Goal: Task Accomplishment & Management: Use online tool/utility

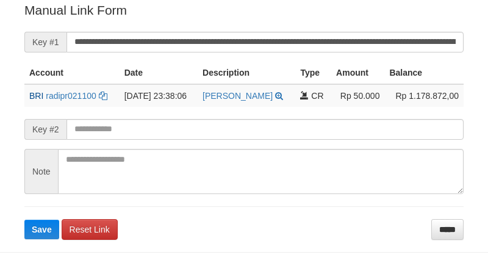
click at [273, 40] on input "**********" at bounding box center [265, 42] width 397 height 21
click at [24, 220] on button "Save" at bounding box center [41, 230] width 35 height 20
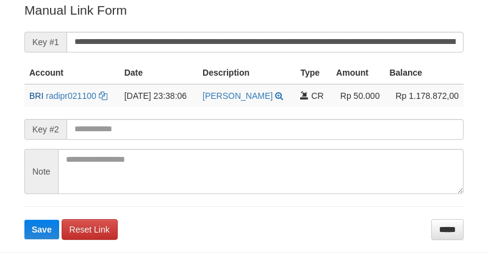
click at [24, 220] on button "Save" at bounding box center [41, 230] width 35 height 20
click at [258, 35] on input "**********" at bounding box center [265, 42] width 397 height 21
click at [24, 220] on button "Save" at bounding box center [41, 230] width 35 height 20
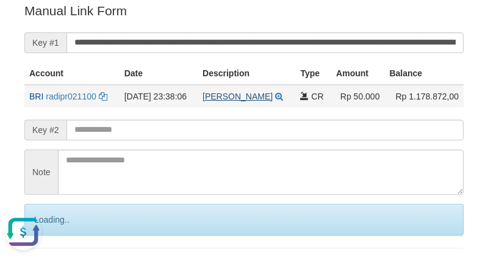
scroll to position [0, 0]
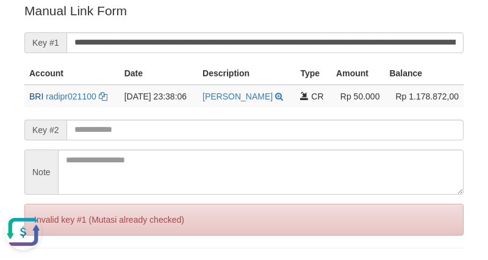
click at [229, 37] on input "**********" at bounding box center [265, 42] width 397 height 21
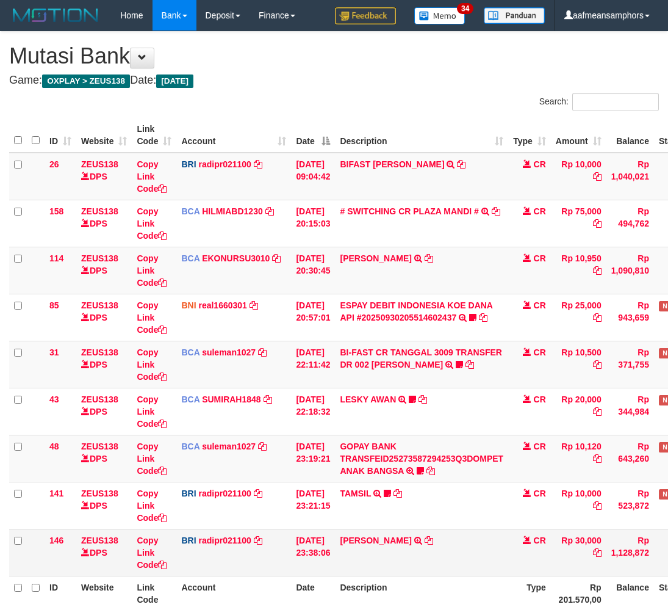
click at [411, 528] on td "[PERSON_NAME] TRANSFER NBMB [PERSON_NAME] TO [PERSON_NAME]" at bounding box center [421, 551] width 173 height 47
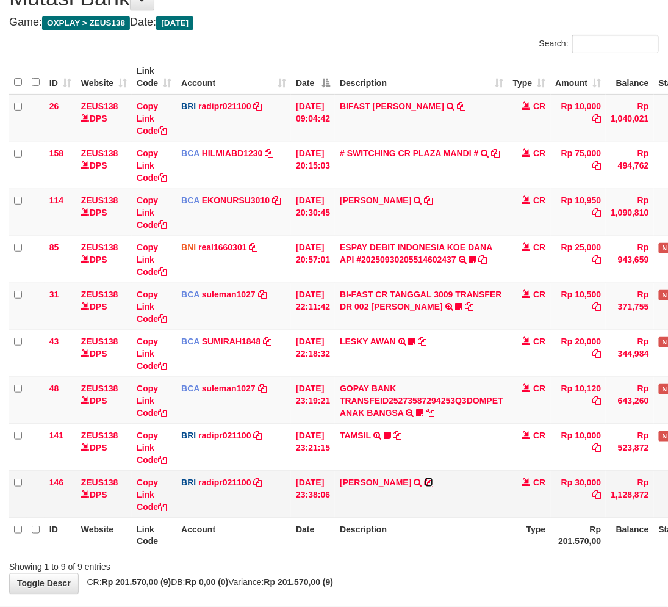
click at [433, 478] on icon at bounding box center [429, 482] width 9 height 9
click at [425, 556] on div "Showing 1 to 9 of 9 entries" at bounding box center [334, 564] width 668 height 17
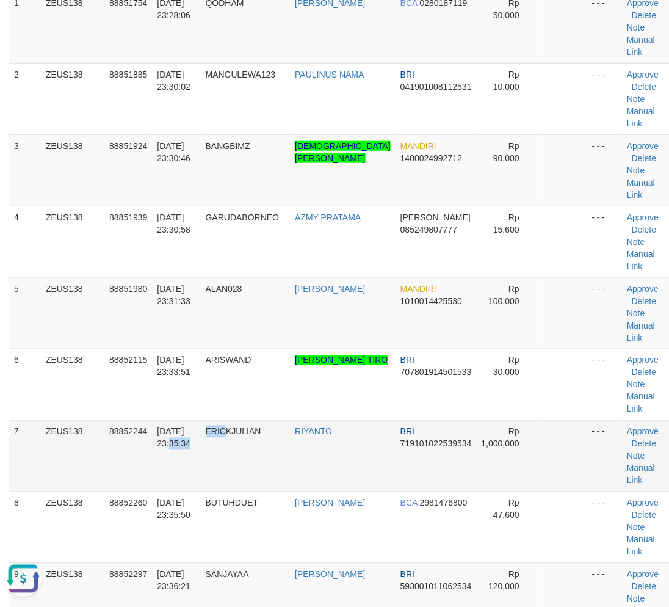
click at [235, 420] on tr "7 ZEUS138 88852244 30/09/2025 23:35:34 ERICKJULIAN RIYANTO BRI 719101022539534 …" at bounding box center [340, 455] width 663 height 71
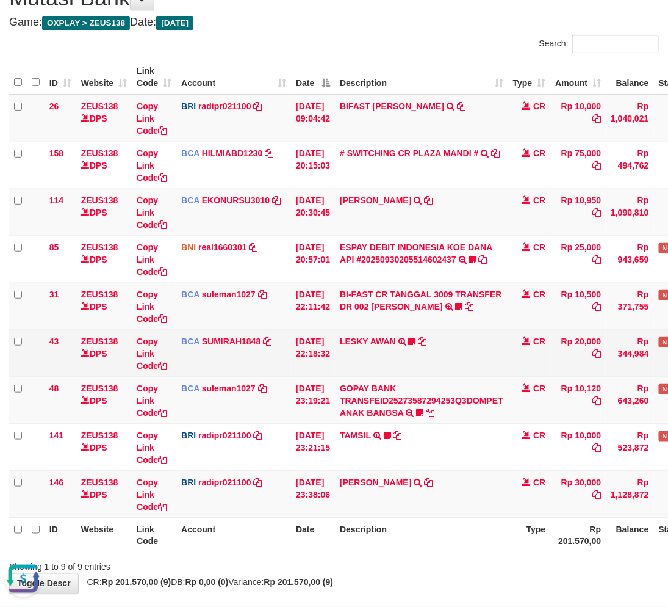
click at [467, 374] on td "LESKY AWAN TRSF E-BANKING CR 3009/FTSCY/WS95031 20000.00LESKY AWAN LESKY0927" at bounding box center [421, 353] width 173 height 47
drag, startPoint x: 467, startPoint y: 374, endPoint x: 531, endPoint y: 361, distance: 64.7
click at [467, 374] on td "LESKY AWAN TRSF E-BANKING CR 3009/FTSCY/WS95031 20000.00LESKY AWAN LESKY0927" at bounding box center [421, 353] width 173 height 47
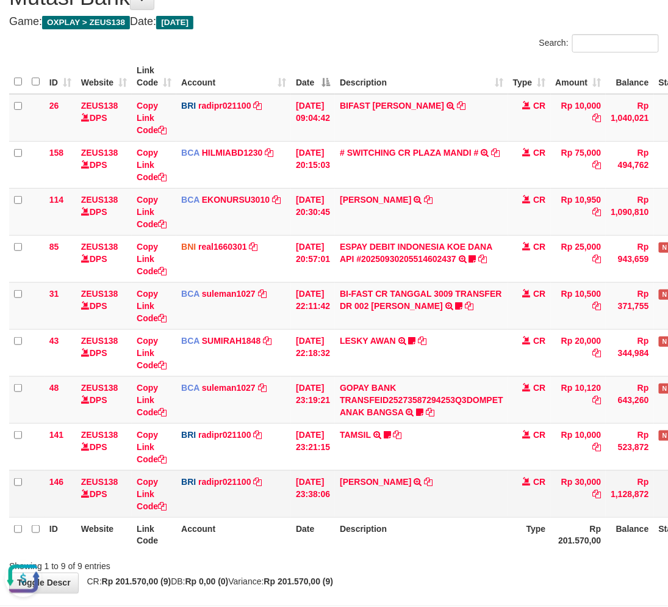
click at [392, 499] on td "[PERSON_NAME] TRANSFER NBMB [PERSON_NAME] TO [PERSON_NAME]" at bounding box center [421, 493] width 173 height 47
click at [395, 493] on td "INDRA ARISWANT TRANSFER NBMB INDRA ARISWANT TO REYNALDI ADI PRATAMA" at bounding box center [421, 493] width 173 height 47
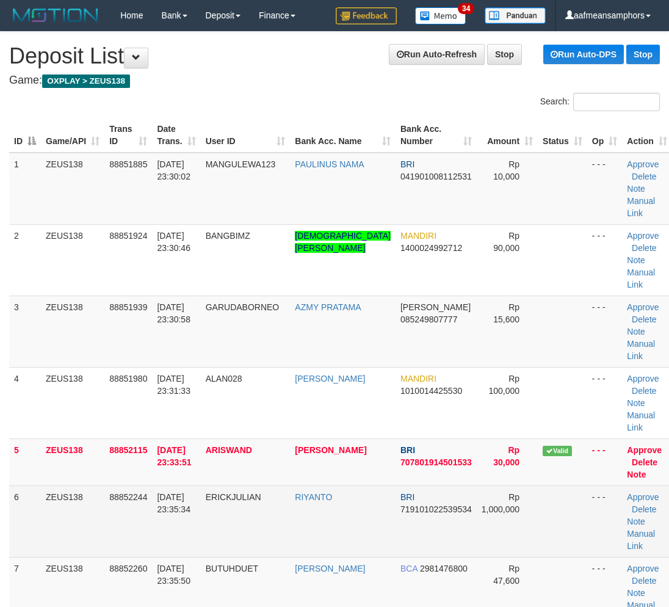
scroll to position [63, 0]
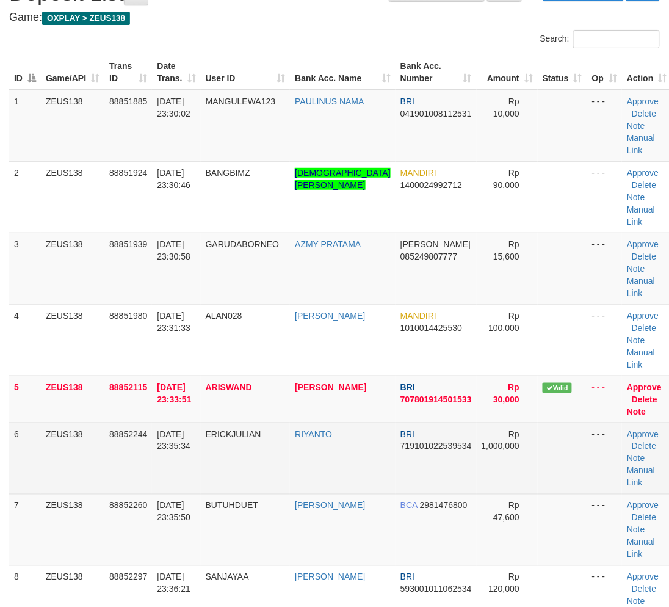
click at [198, 425] on td "[DATE] 23:35:34" at bounding box center [176, 457] width 48 height 71
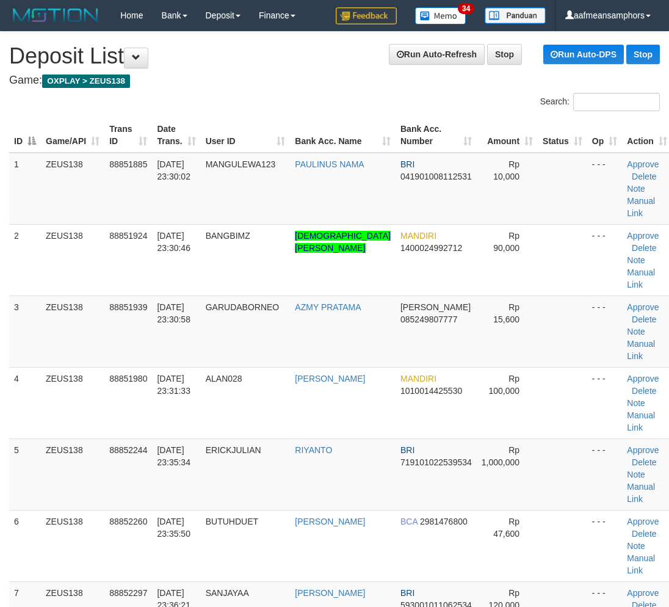
scroll to position [1113, 0]
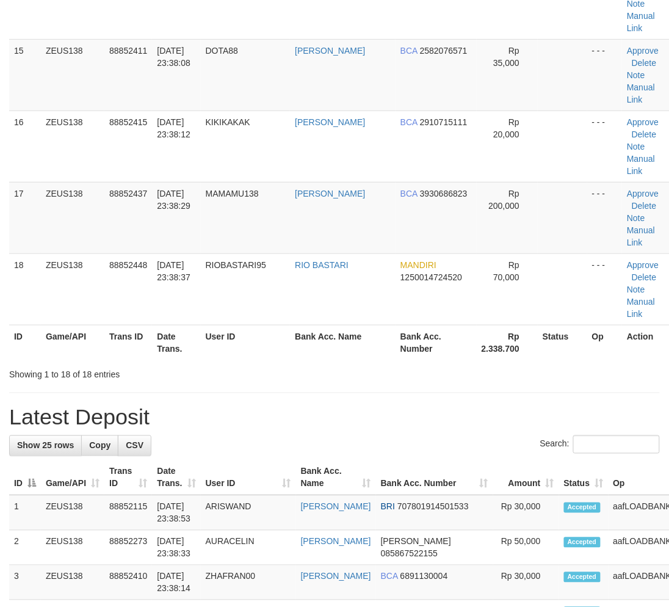
click at [199, 600] on td "[DATE] 23:38:14" at bounding box center [176, 617] width 48 height 35
click at [210, 600] on td "RIVANANJNG" at bounding box center [248, 617] width 95 height 35
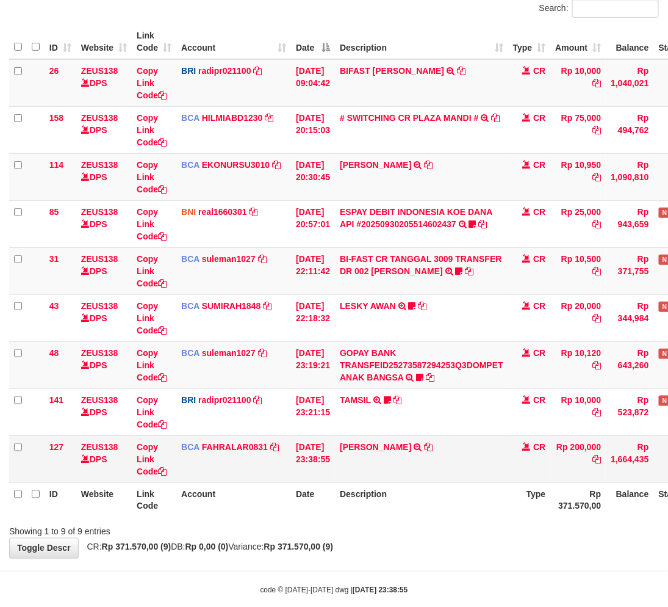
scroll to position [112, 0]
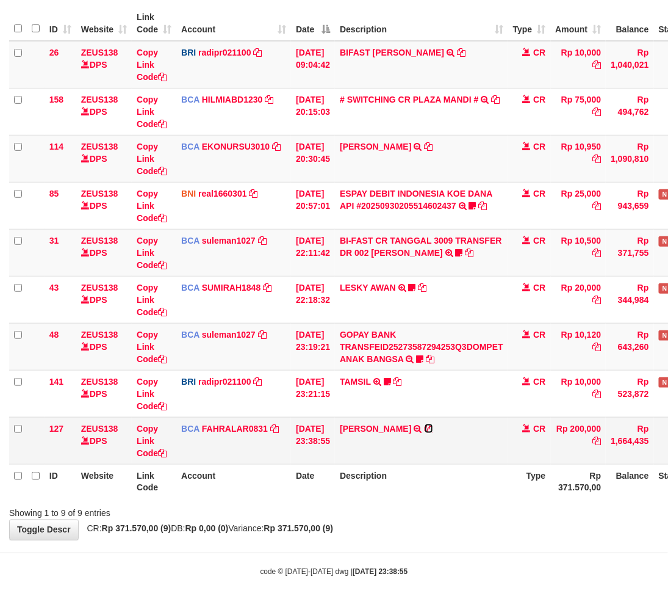
click at [433, 429] on icon at bounding box center [429, 428] width 9 height 9
click at [433, 425] on icon at bounding box center [429, 428] width 9 height 9
click at [456, 493] on th "Description" at bounding box center [421, 481] width 173 height 35
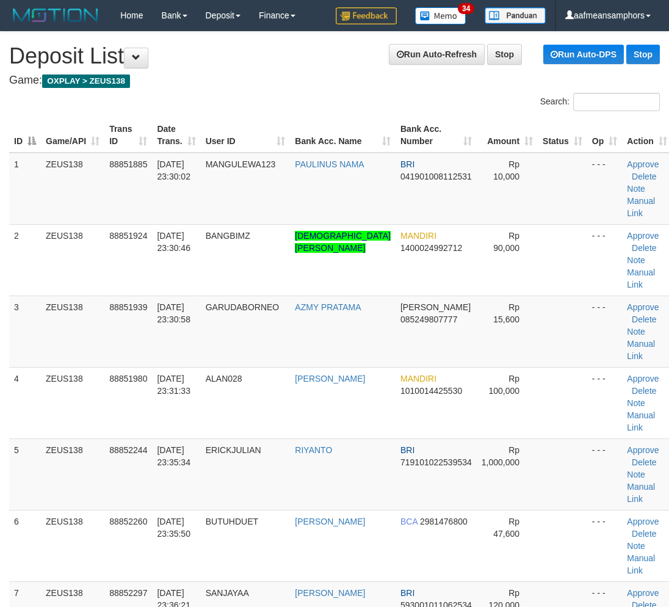
scroll to position [1076, 0]
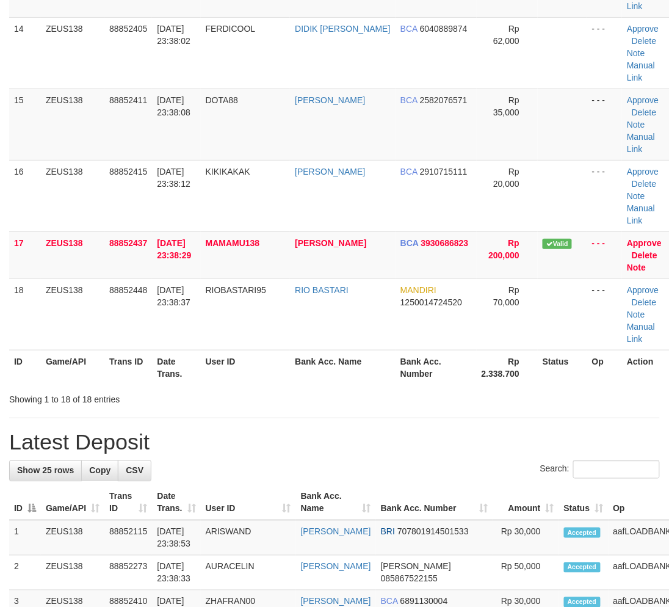
scroll to position [1076, 0]
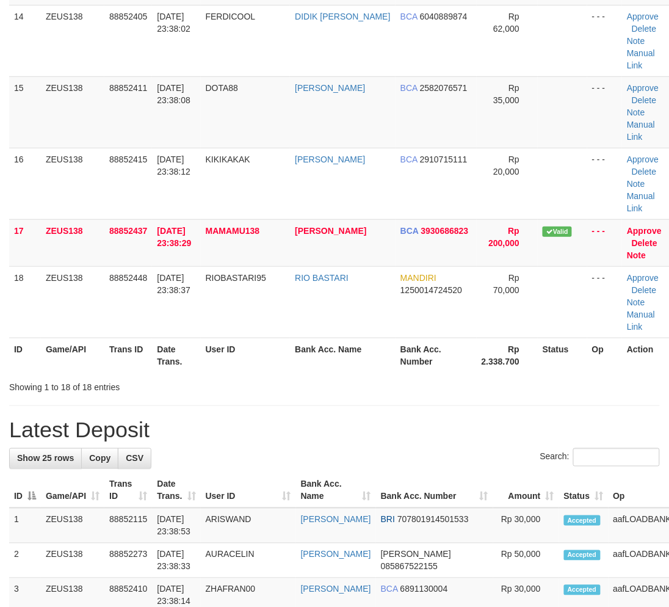
click at [264, 578] on td "ZHAFRAN00" at bounding box center [248, 595] width 95 height 35
drag, startPoint x: 276, startPoint y: 400, endPoint x: 267, endPoint y: 404, distance: 9.6
click at [270, 578] on td "ZHAFRAN00" at bounding box center [248, 595] width 95 height 35
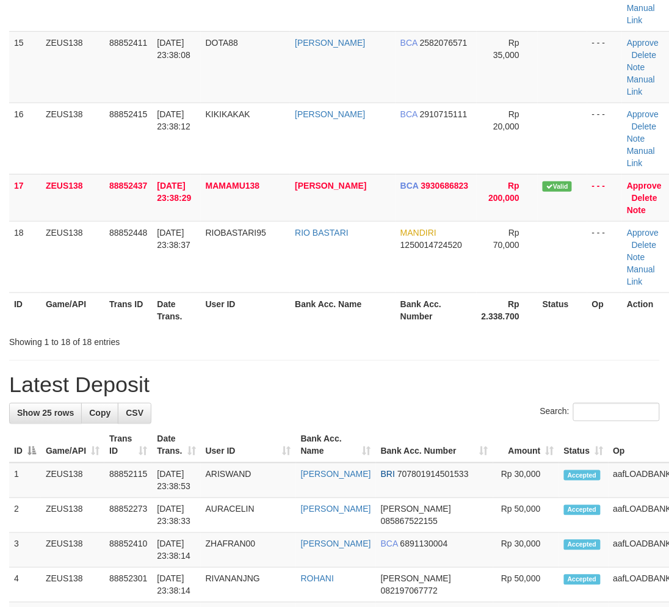
scroll to position [1076, 0]
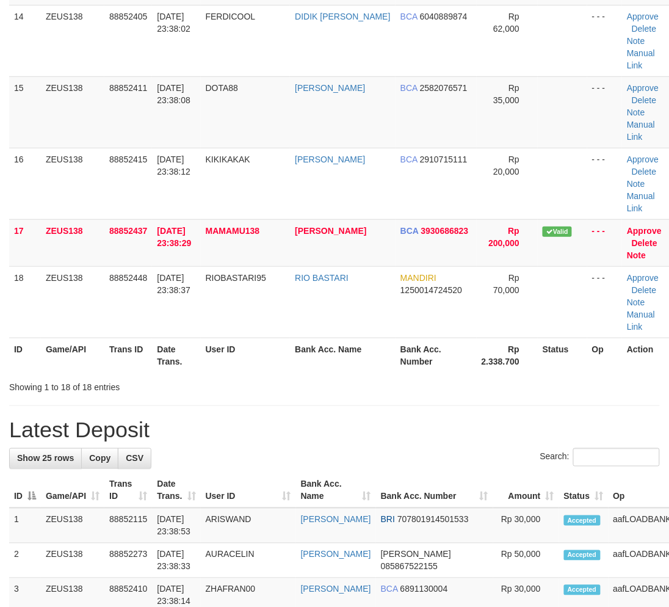
drag, startPoint x: 179, startPoint y: 437, endPoint x: 1, endPoint y: 460, distance: 179.7
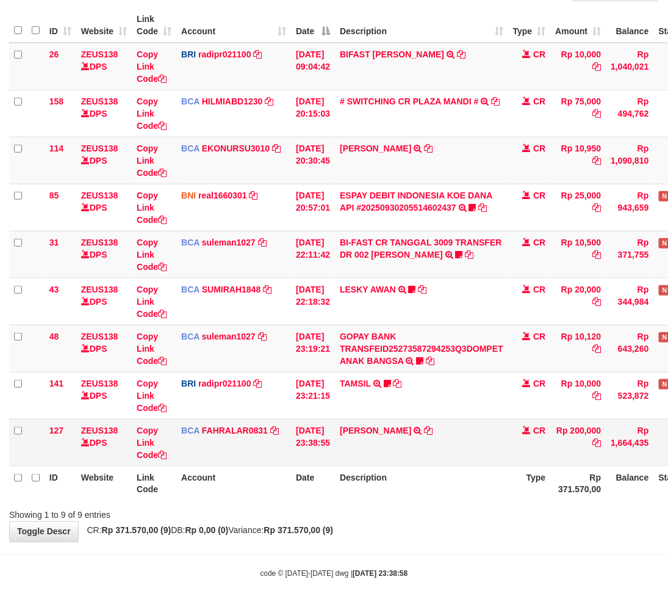
scroll to position [112, 0]
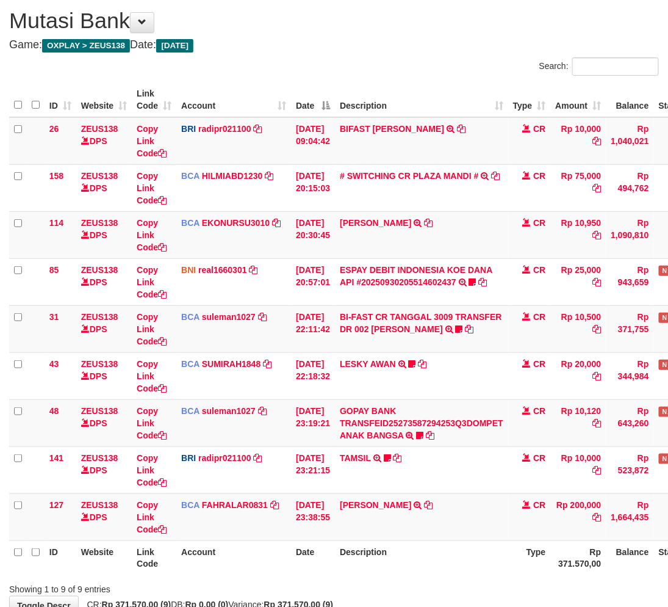
scroll to position [112, 0]
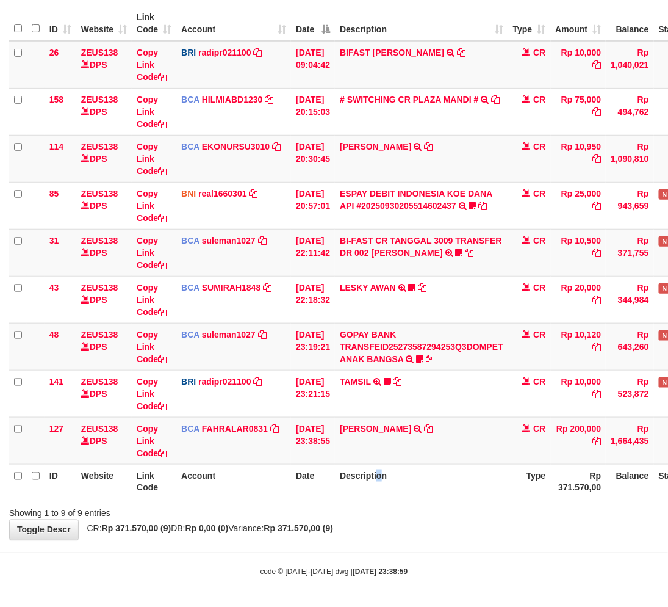
drag, startPoint x: 385, startPoint y: 478, endPoint x: 395, endPoint y: 479, distance: 10.4
click at [386, 478] on th "Description" at bounding box center [421, 481] width 173 height 35
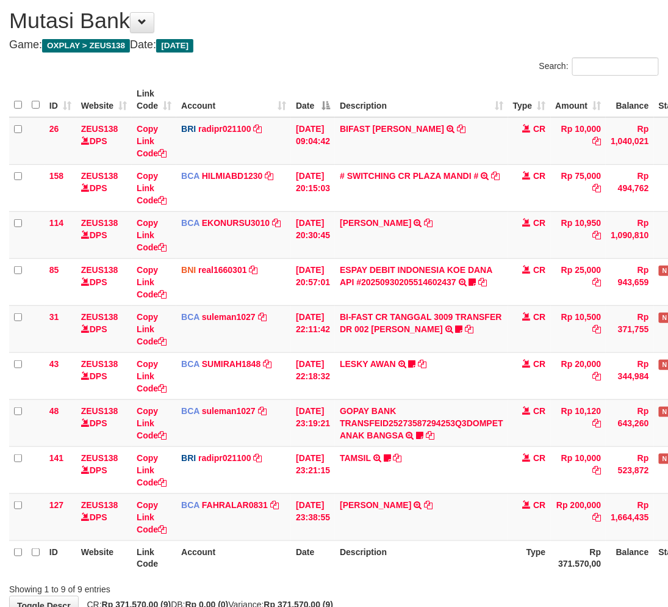
scroll to position [112, 0]
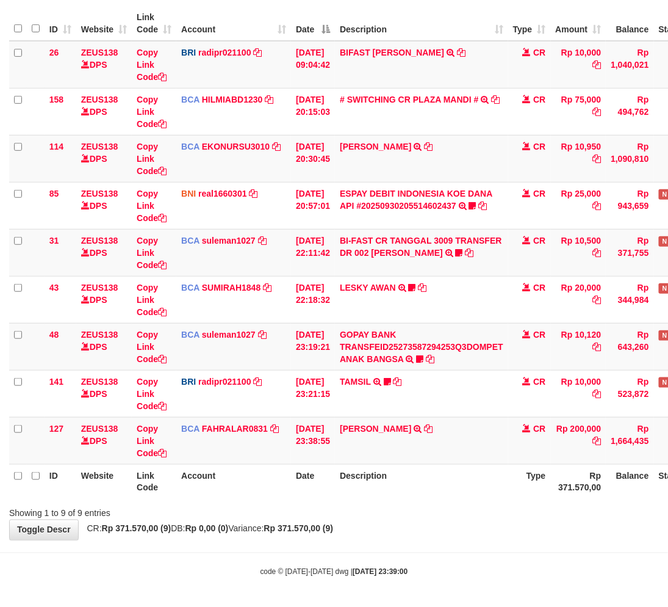
click at [348, 544] on body "Toggle navigation Home Bank Account List Load By Website Group [OXPLAY] ZEUS138…" at bounding box center [334, 247] width 668 height 719
click at [334, 529] on strong "Rp 371.570,00 (9)" at bounding box center [299, 529] width 70 height 10
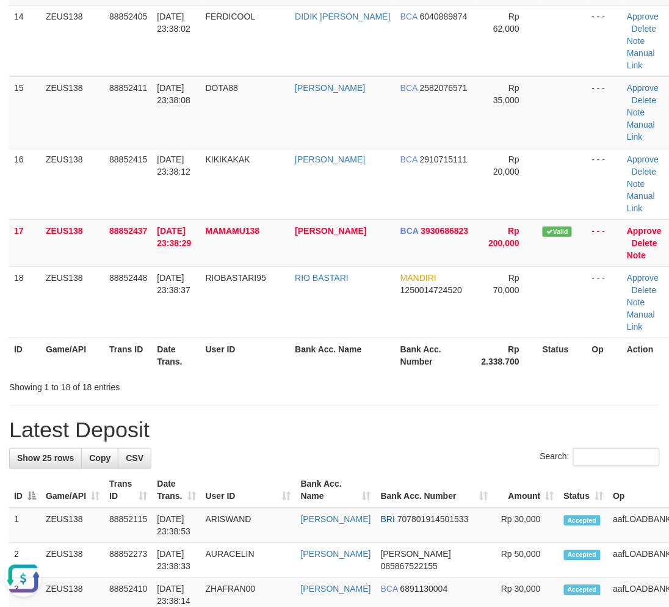
click at [263, 188] on div "**********" at bounding box center [334, 207] width 669 height 2503
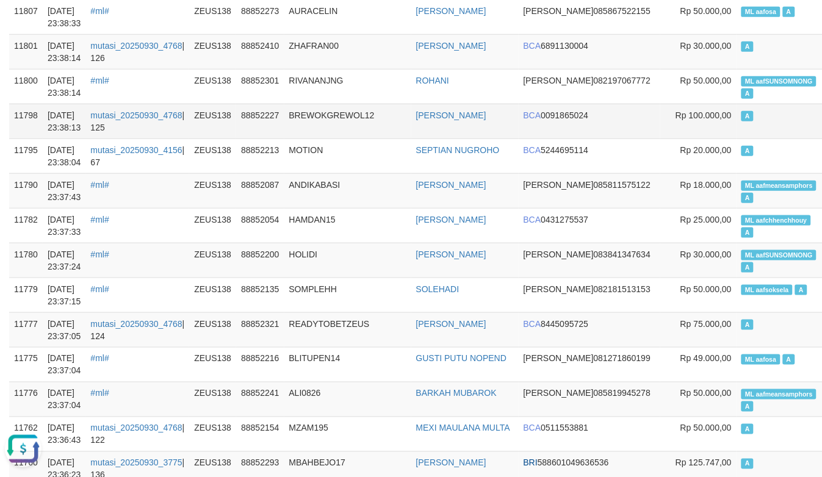
scroll to position [406, 0]
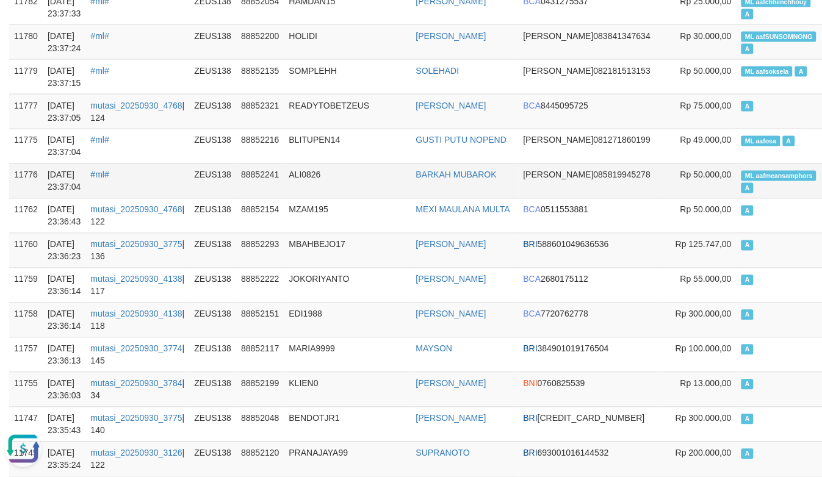
drag, startPoint x: 373, startPoint y: 175, endPoint x: 355, endPoint y: 179, distance: 18.8
click at [373, 175] on td "ALI0826" at bounding box center [347, 181] width 127 height 35
click at [105, 175] on link "#ml#" at bounding box center [99, 175] width 18 height 10
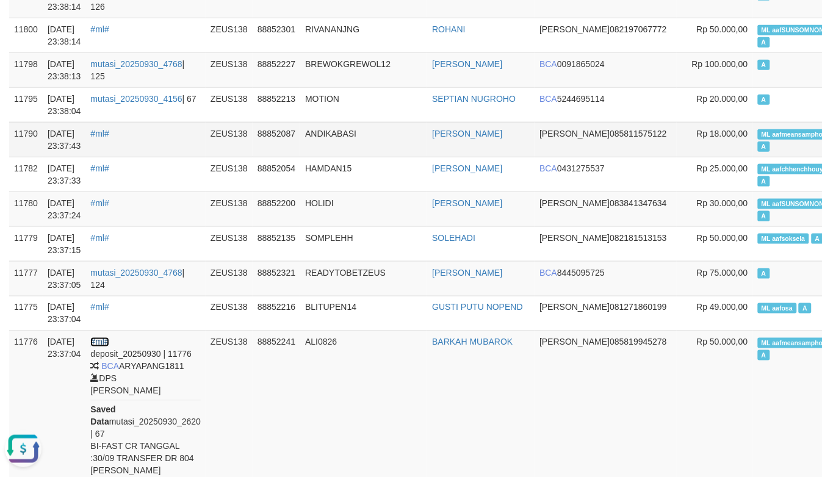
scroll to position [203, 0]
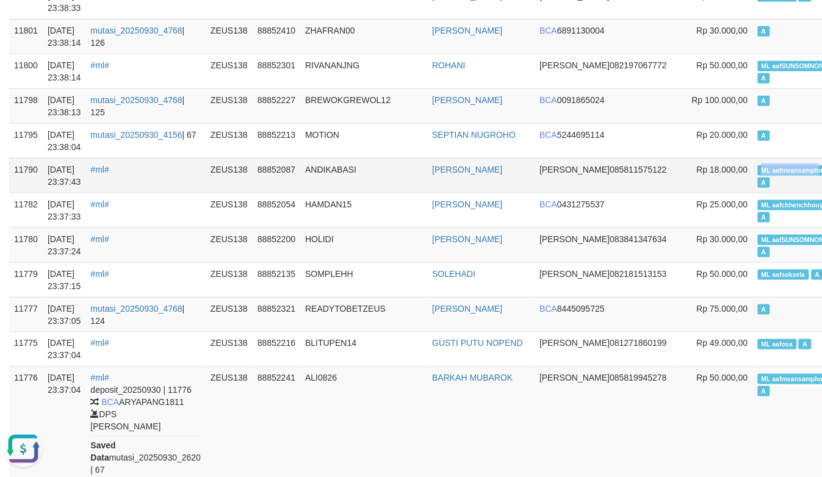
copy span "ML aafmeansamph"
drag, startPoint x: 686, startPoint y: 160, endPoint x: 749, endPoint y: 171, distance: 63.8
click at [753, 171] on td "ML aafmeansamphors A" at bounding box center [798, 175] width 90 height 35
drag, startPoint x: 324, startPoint y: 168, endPoint x: 334, endPoint y: 164, distance: 11.5
click at [322, 168] on td "ANDIKABASI" at bounding box center [363, 175] width 127 height 35
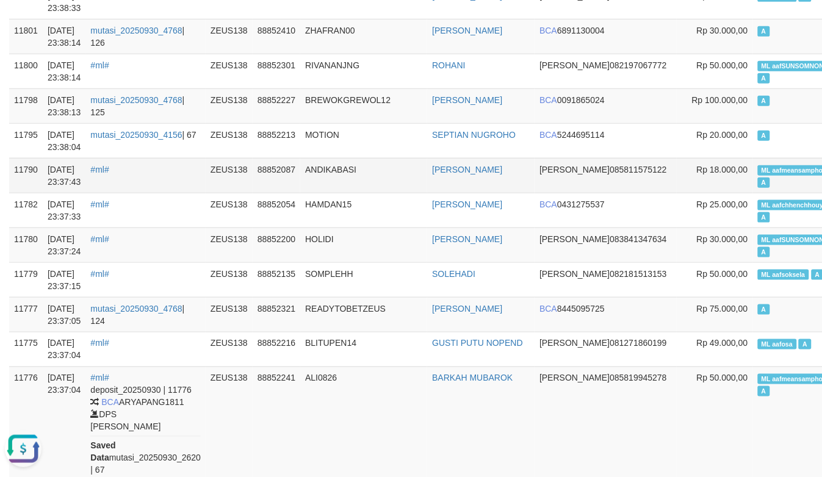
drag, startPoint x: 336, startPoint y: 162, endPoint x: 299, endPoint y: 167, distance: 37.5
click at [336, 162] on td "ANDIKABASI" at bounding box center [363, 175] width 127 height 35
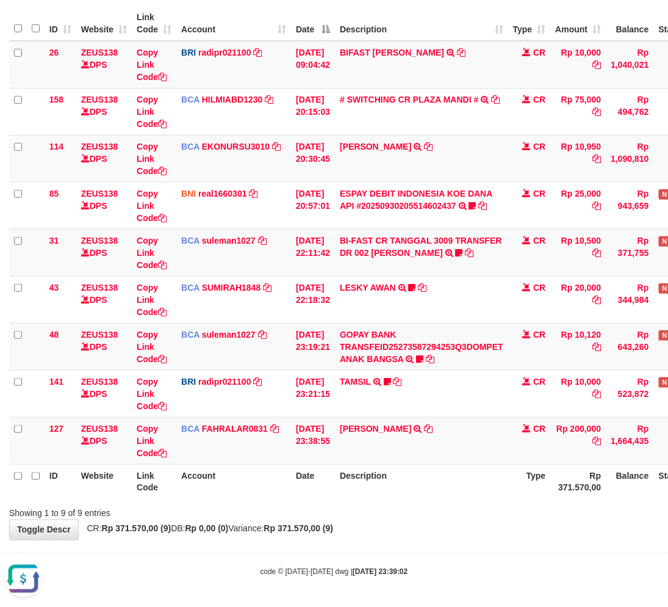
click at [411, 509] on div "Showing 1 to 9 of 9 entries" at bounding box center [334, 510] width 668 height 17
click at [437, 498] on div "ID Website Link Code Account Date Description Type Amount Balance Status Action…" at bounding box center [334, 252] width 668 height 500
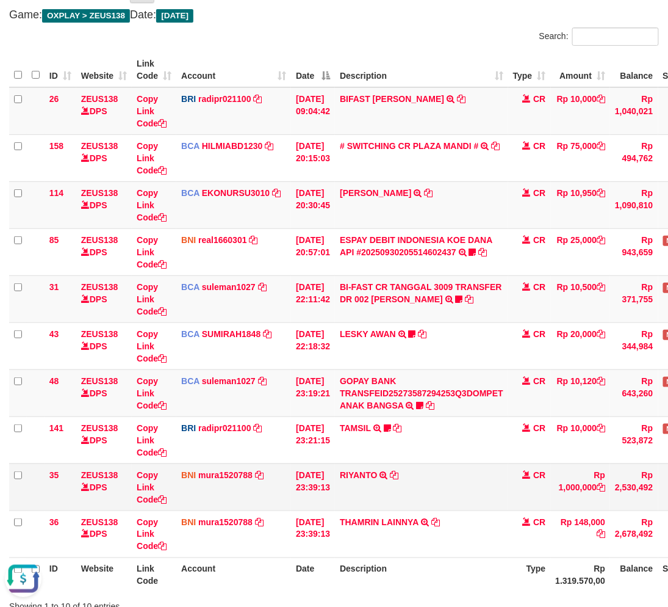
click at [346, 477] on td "RIYANTO TRANSFER DARI SDR RIYANTO" at bounding box center [421, 486] width 173 height 47
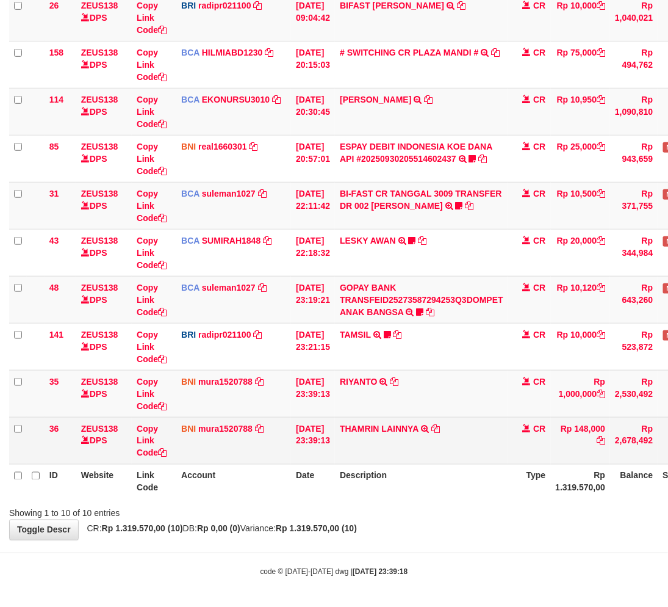
scroll to position [159, 0]
click at [361, 436] on td "THAMRIN LAINNYA TRF/PAY/TOP-UP ECHANNEL THAMRIN LAINNYA" at bounding box center [421, 439] width 173 height 47
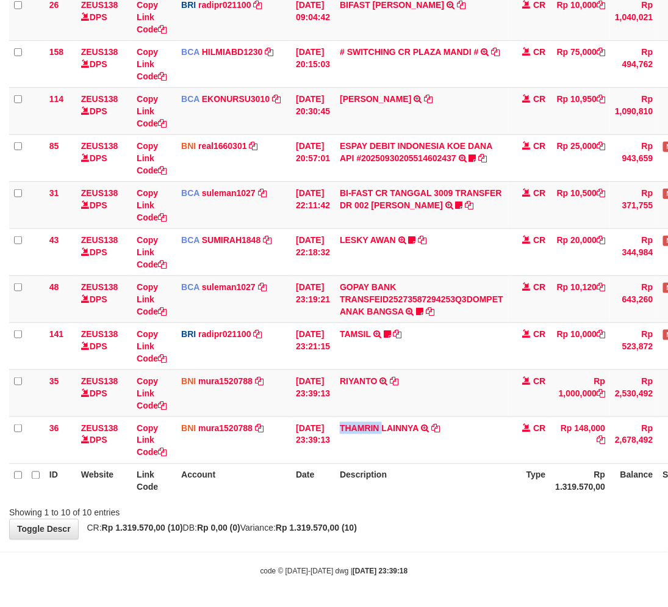
copy link "THAMRIN"
click at [425, 531] on div "**********" at bounding box center [334, 205] width 668 height 666
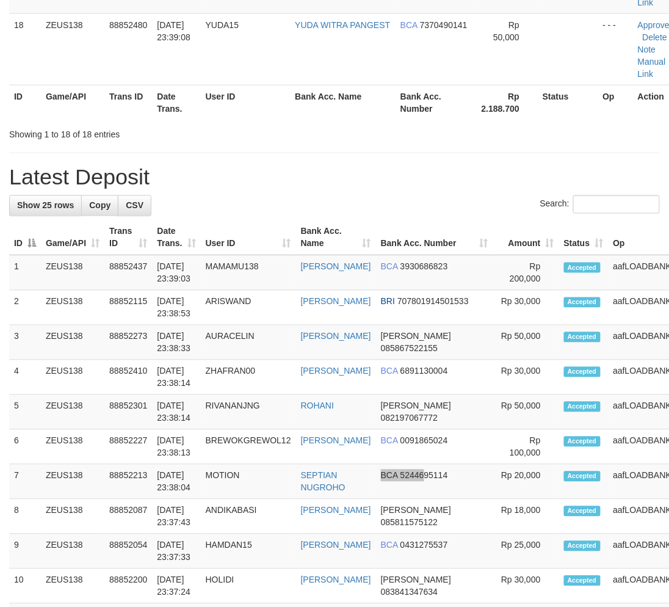
drag, startPoint x: 369, startPoint y: 488, endPoint x: 471, endPoint y: 297, distance: 217.3
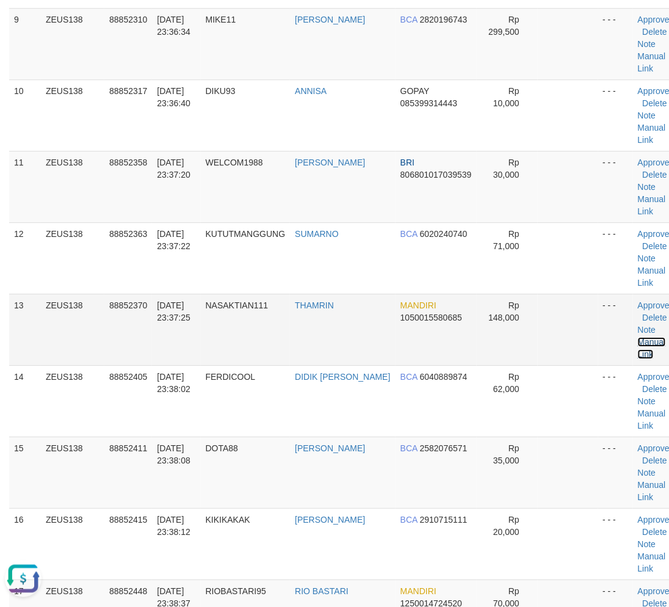
click at [638, 343] on link "Manual Link" at bounding box center [652, 348] width 28 height 22
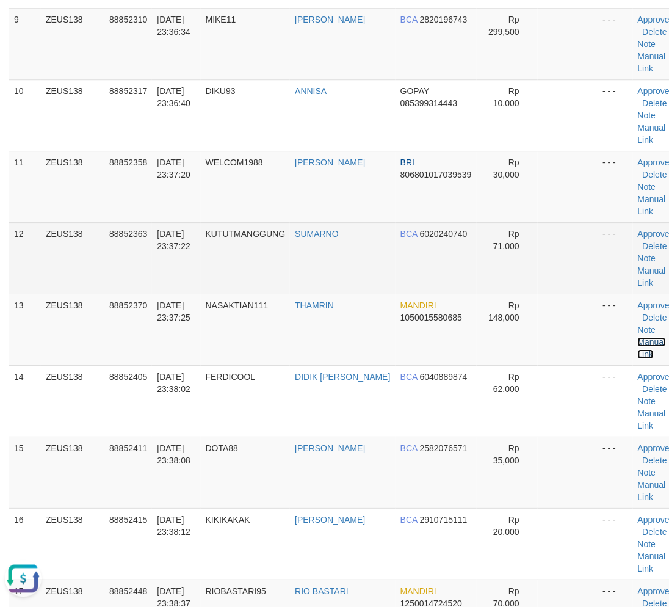
click at [638, 337] on link "Manual Link" at bounding box center [652, 348] width 28 height 22
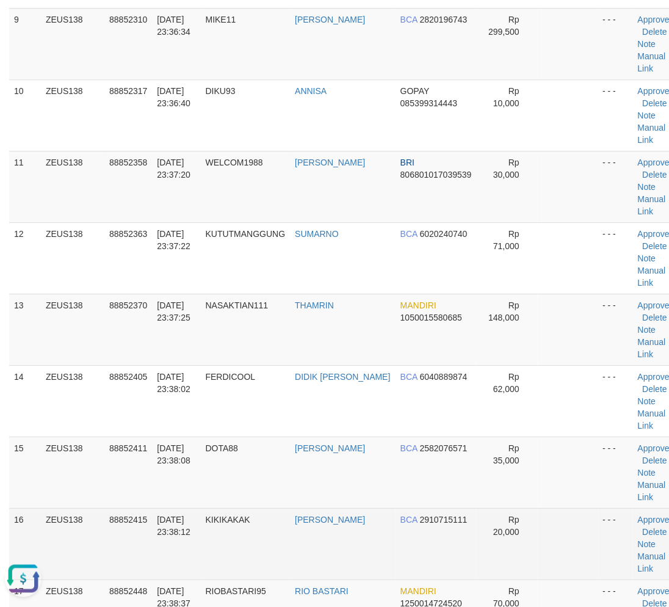
drag, startPoint x: 186, startPoint y: 536, endPoint x: 192, endPoint y: 536, distance: 6.7
click at [192, 536] on td "[DATE] 23:38:12" at bounding box center [176, 543] width 48 height 71
drag, startPoint x: 192, startPoint y: 536, endPoint x: 1, endPoint y: 536, distance: 191.0
click at [191, 536] on td "[DATE] 23:38:12" at bounding box center [176, 543] width 48 height 71
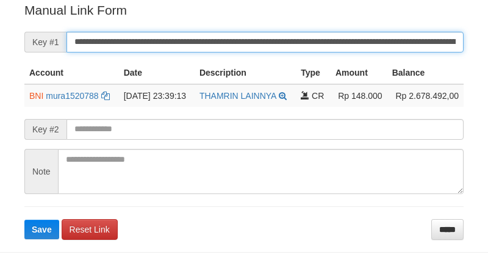
click at [320, 45] on input "**********" at bounding box center [265, 42] width 397 height 21
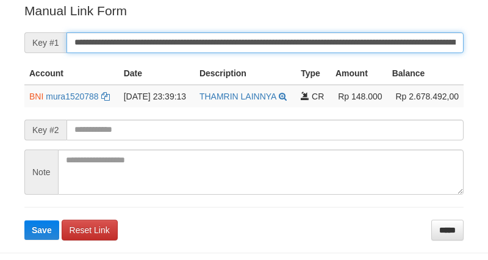
click at [24, 220] on button "Save" at bounding box center [41, 230] width 35 height 20
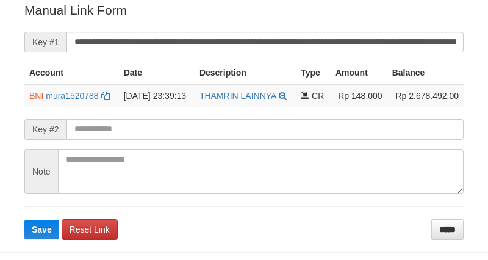
click at [325, 43] on input "**********" at bounding box center [265, 42] width 397 height 21
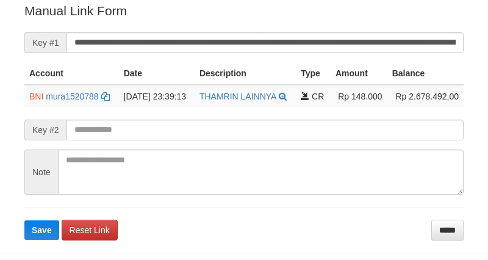
click at [325, 43] on input "**********" at bounding box center [265, 42] width 397 height 21
click at [24, 220] on button "Save" at bounding box center [41, 230] width 35 height 20
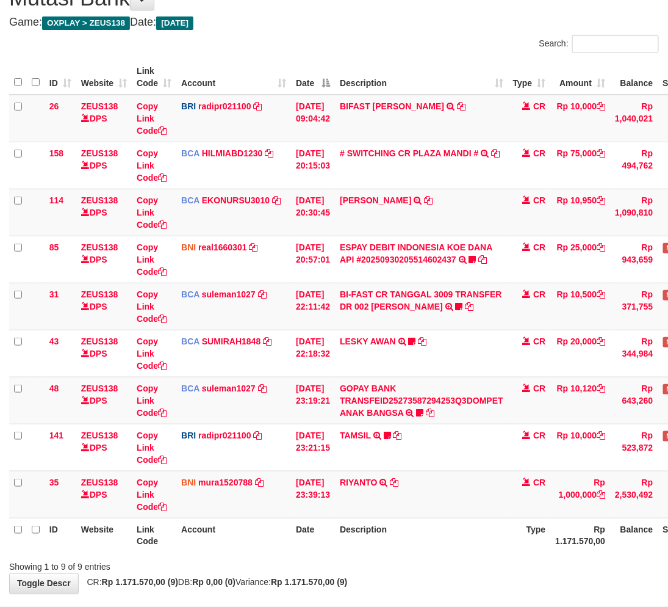
scroll to position [112, 0]
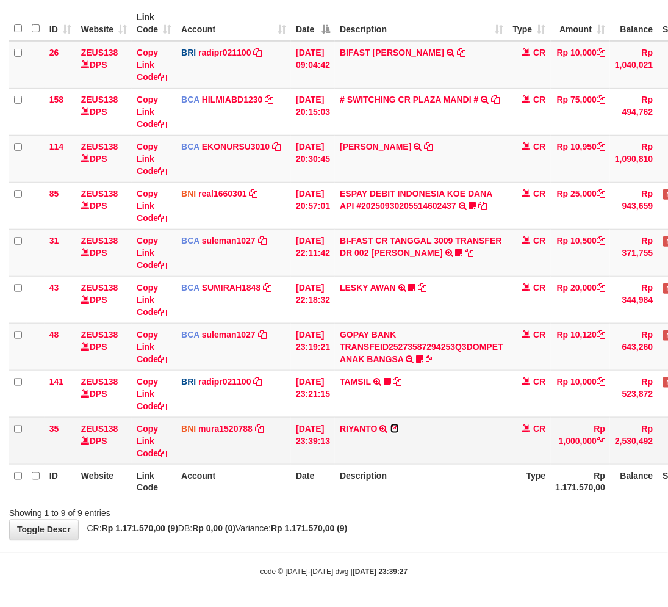
click at [399, 425] on icon at bounding box center [395, 428] width 9 height 9
drag, startPoint x: 406, startPoint y: 425, endPoint x: 431, endPoint y: 427, distance: 25.7
click at [399, 425] on icon at bounding box center [395, 428] width 9 height 9
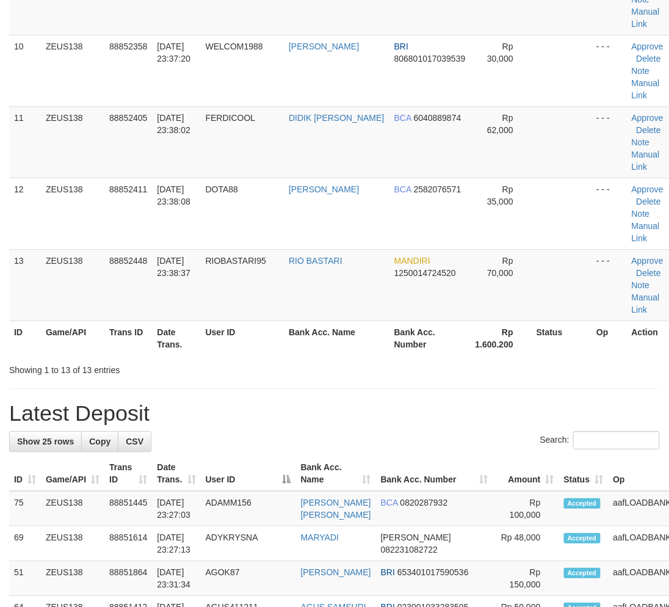
scroll to position [789, 0]
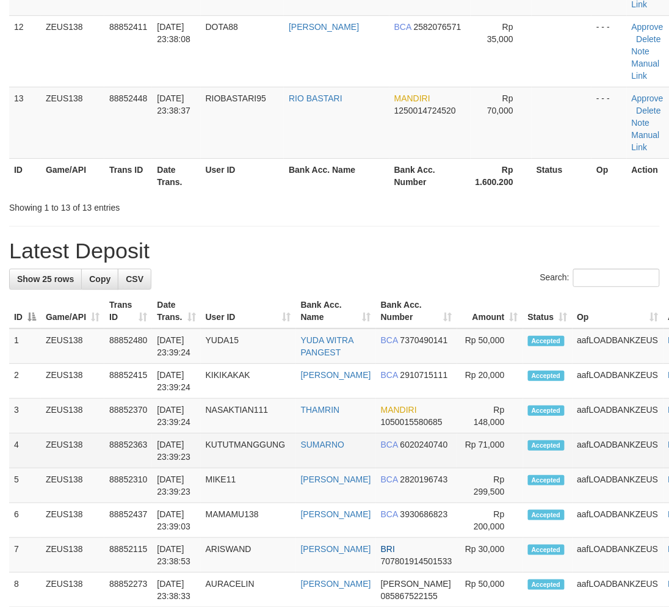
drag, startPoint x: 381, startPoint y: 474, endPoint x: 406, endPoint y: 474, distance: 25.0
click at [406, 468] on tr "4 ZEUS138 88852363 [DATE] 23:39:23 KUTUTMANGGUNG [GEOGRAPHIC_DATA] BCA 60202407…" at bounding box center [361, 450] width 704 height 35
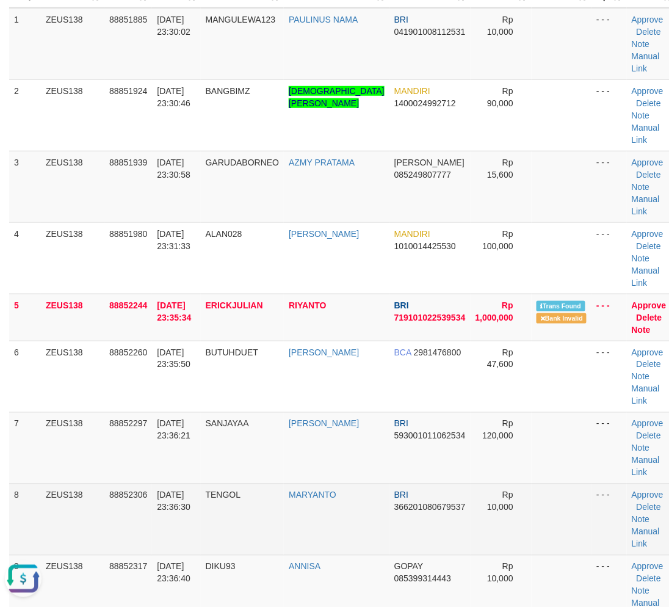
click at [275, 484] on td "TENGOL" at bounding box center [243, 518] width 84 height 71
click at [222, 479] on td "SANJAYAA" at bounding box center [243, 447] width 84 height 71
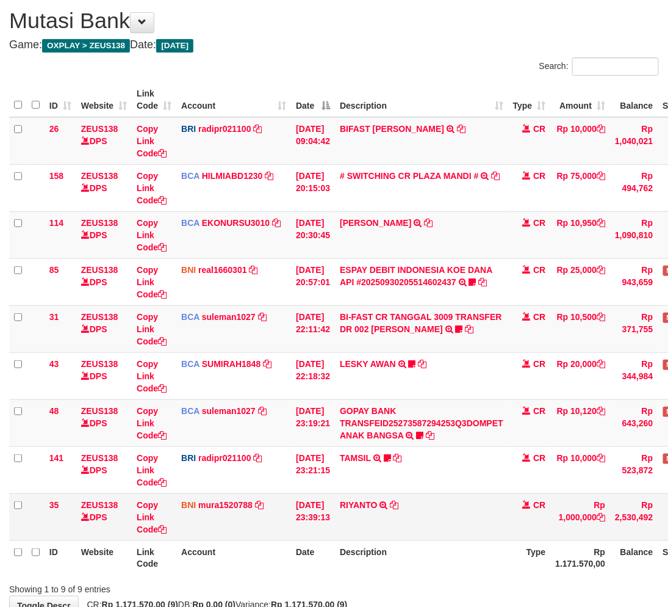
click at [422, 537] on div "**********" at bounding box center [334, 305] width 668 height 619
click at [422, 511] on td "RIYANTO TRANSFER DARI SDR RIYANTO" at bounding box center [421, 516] width 173 height 47
click at [421, 511] on td "RIYANTO TRANSFER DARI SDR RIYANTO" at bounding box center [421, 516] width 173 height 47
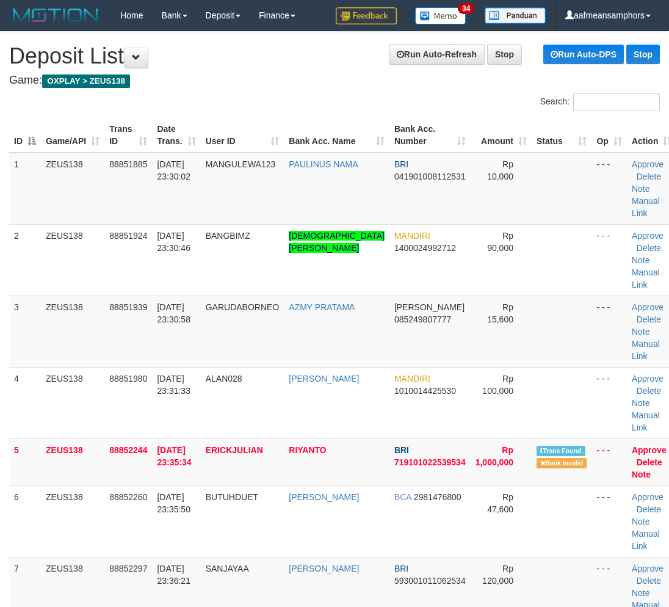
scroll to position [22, 0]
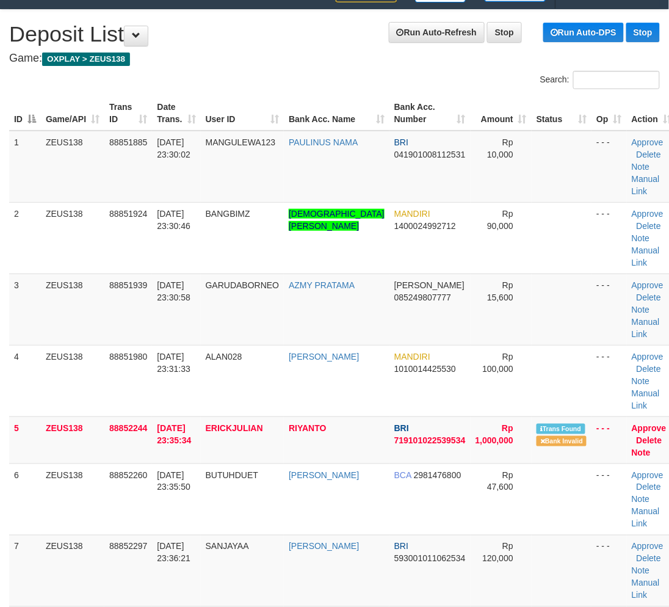
click at [302, 510] on td "ARINO ANDRIANTO" at bounding box center [337, 498] width 106 height 71
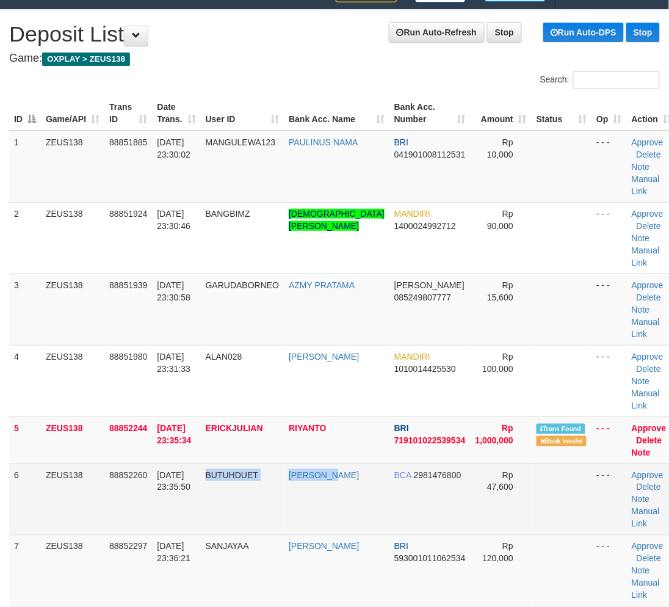
drag, startPoint x: 315, startPoint y: 505, endPoint x: 305, endPoint y: 508, distance: 10.8
click at [309, 505] on tr "6 ZEUS138 88852260 30/09/2025 23:35:50 BUTUHDUET ARINO ANDRIANTO BCA 2981476800…" at bounding box center [342, 498] width 667 height 71
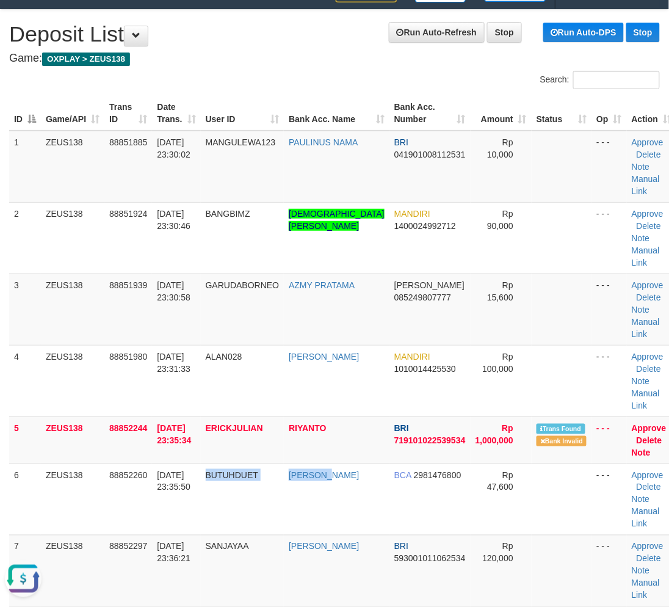
scroll to position [0, 0]
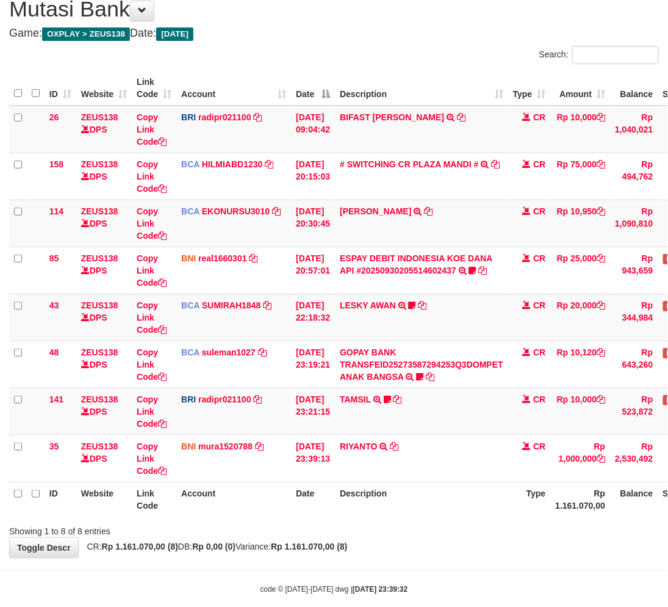
scroll to position [65, 0]
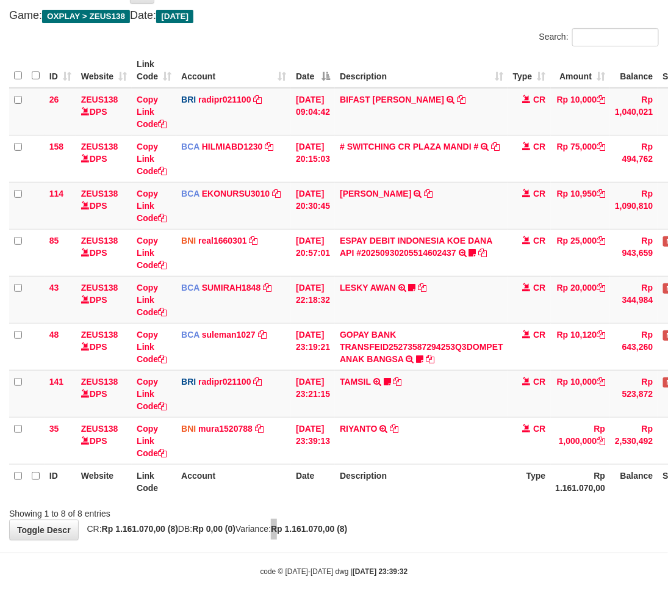
click at [303, 528] on strong "Rp 1.161.070,00 (8)" at bounding box center [309, 529] width 76 height 10
click at [365, 516] on div "Showing 1 to 8 of 8 entries" at bounding box center [334, 510] width 668 height 17
click at [382, 482] on th "Description" at bounding box center [421, 481] width 173 height 35
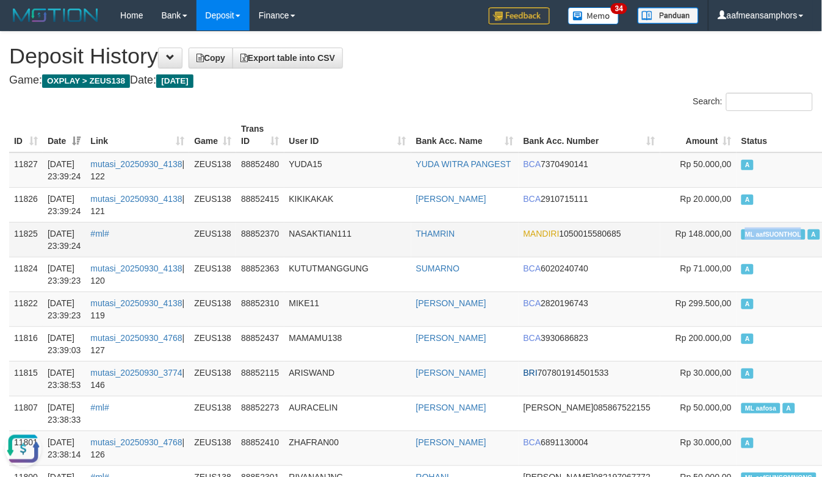
copy span "ML aafSUONTHOL"
drag, startPoint x: 687, startPoint y: 230, endPoint x: 751, endPoint y: 237, distance: 63.8
click at [751, 237] on span "ML aafSUONTHOL" at bounding box center [773, 234] width 64 height 10
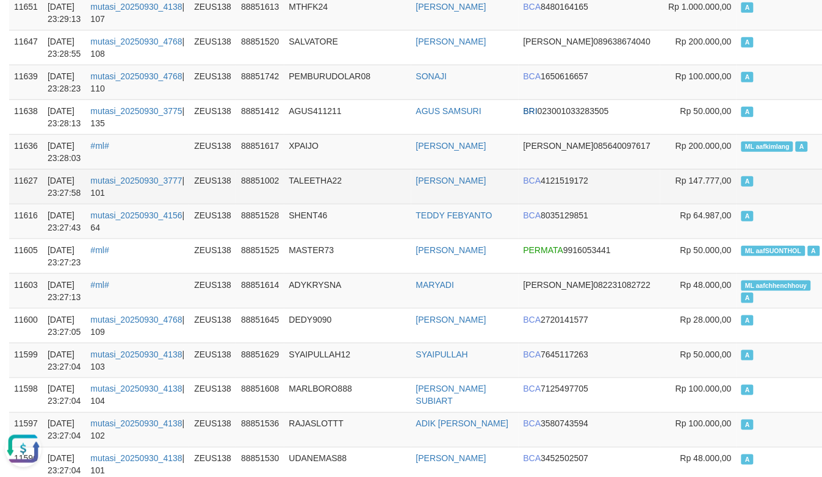
drag, startPoint x: 309, startPoint y: 173, endPoint x: 373, endPoint y: 168, distance: 64.9
click at [313, 173] on td "TALEETHA22" at bounding box center [347, 186] width 127 height 35
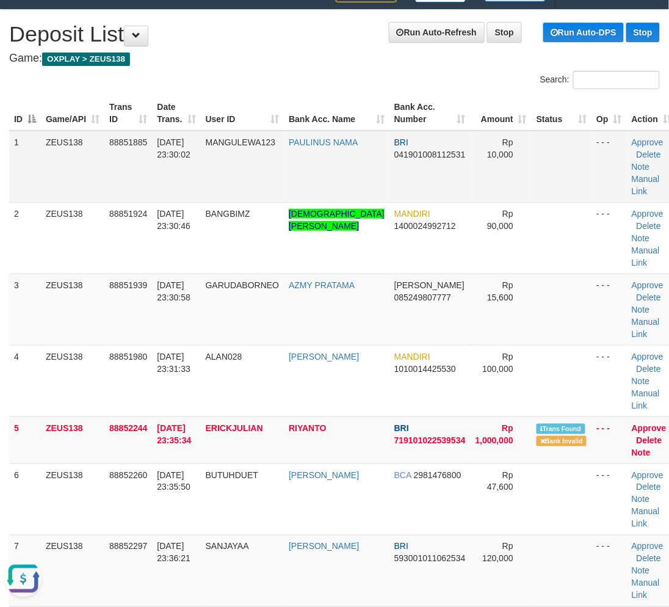
click at [284, 159] on td "MANGULEWA123" at bounding box center [243, 167] width 84 height 72
click at [284, 157] on td "MANGULEWA123" at bounding box center [243, 167] width 84 height 72
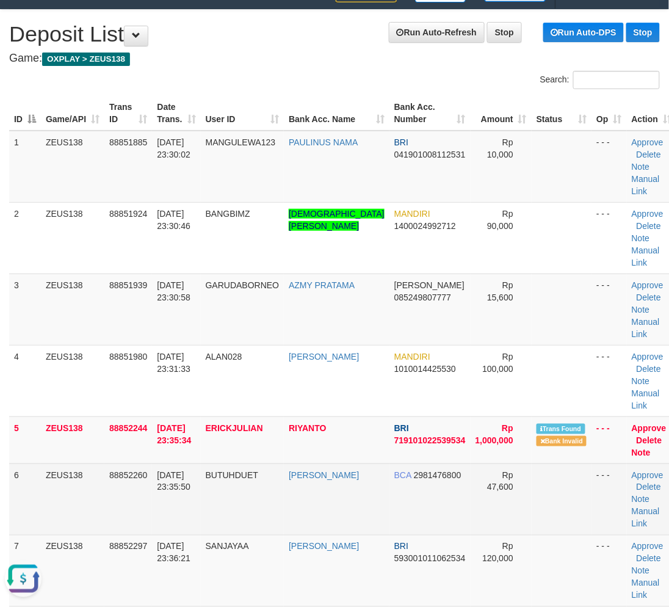
click at [126, 471] on span "88852260" at bounding box center [128, 475] width 38 height 10
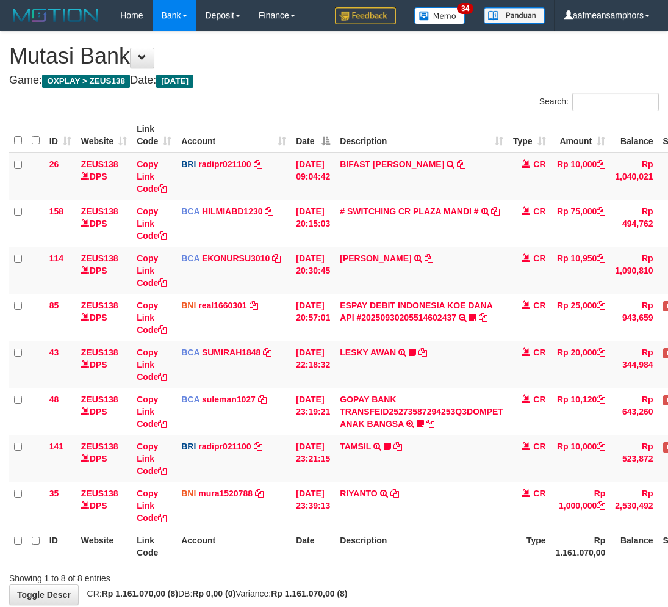
scroll to position [65, 0]
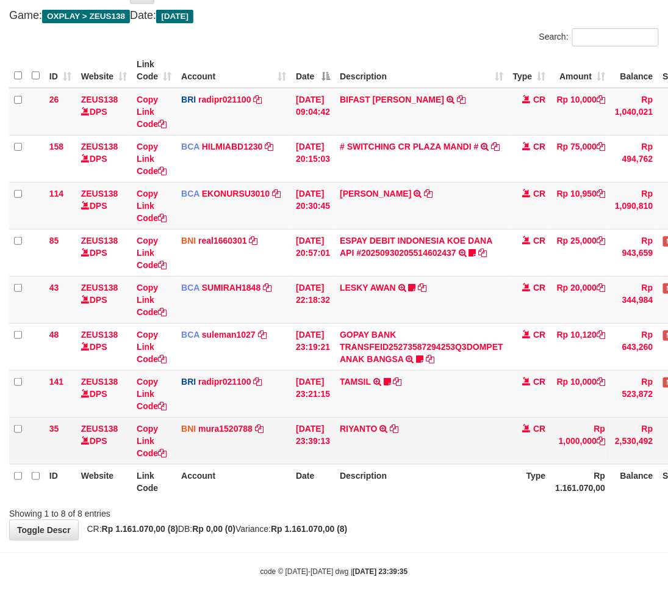
click at [408, 425] on td "RIYANTO TRANSFER DARI SDR RIYANTO" at bounding box center [421, 440] width 173 height 47
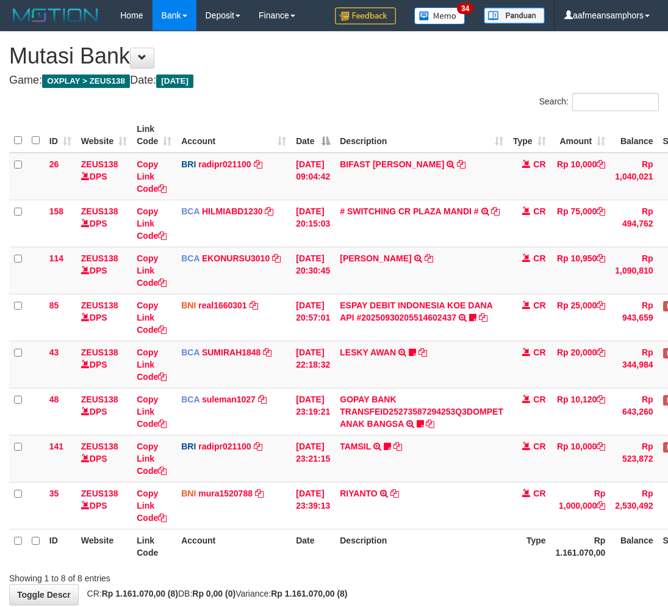
scroll to position [65, 0]
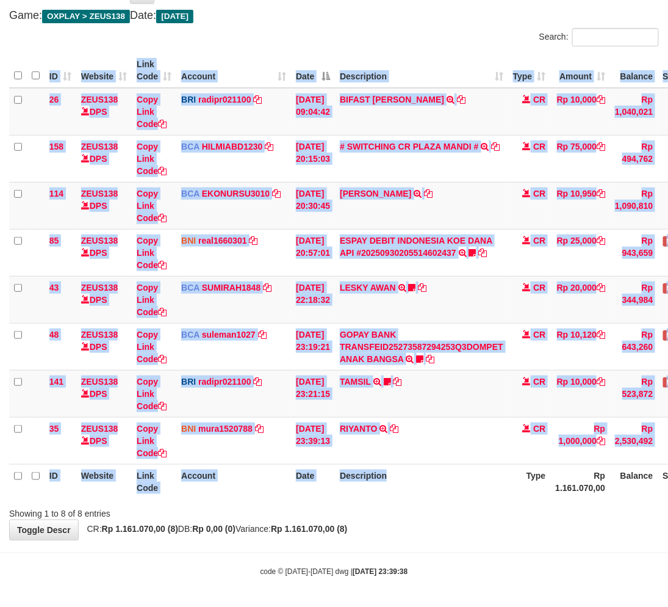
click at [432, 508] on div "Search: ID Website Link Code Account Date Description Type Amount Balance Statu…" at bounding box center [334, 273] width 650 height 491
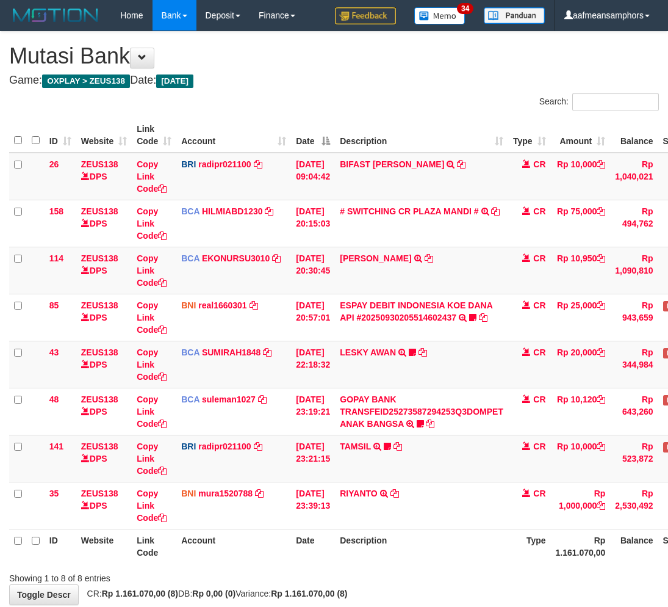
scroll to position [65, 0]
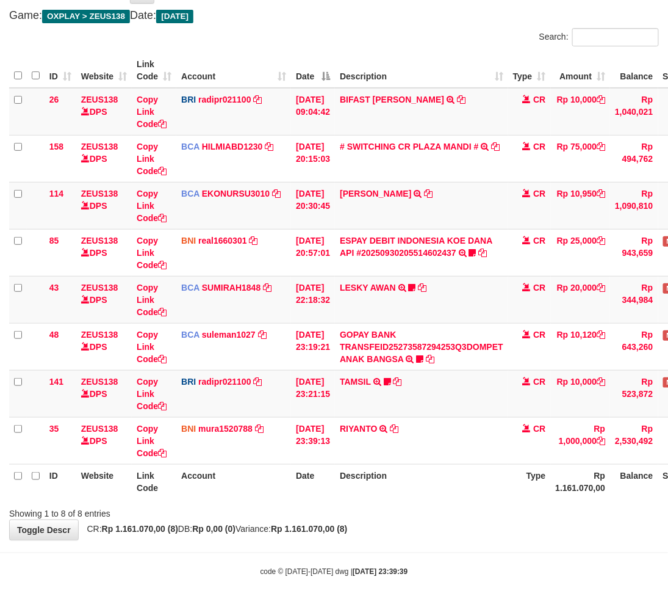
click at [455, 483] on th "Description" at bounding box center [421, 481] width 173 height 35
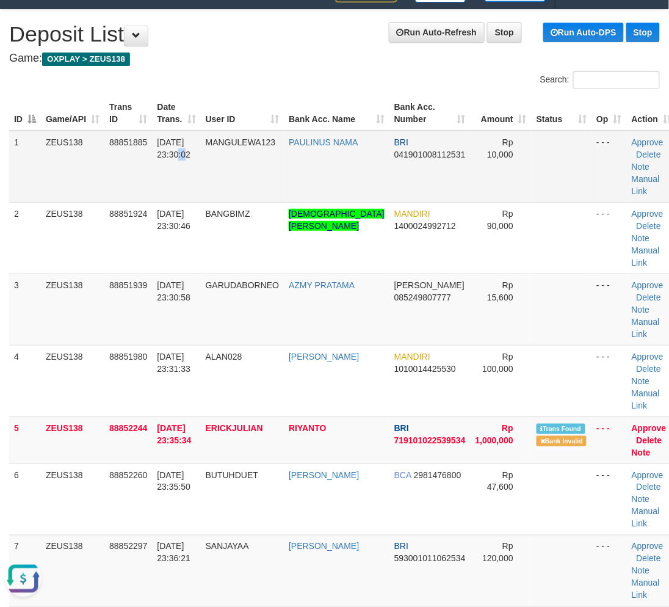
click at [169, 185] on td "[DATE] 23:30:02" at bounding box center [176, 167] width 48 height 72
click at [169, 184] on td "[DATE] 23:30:02" at bounding box center [176, 167] width 48 height 72
drag, startPoint x: 171, startPoint y: 184, endPoint x: 156, endPoint y: 192, distance: 16.7
click at [171, 184] on td "30/09/2025 23:30:02" at bounding box center [176, 167] width 48 height 72
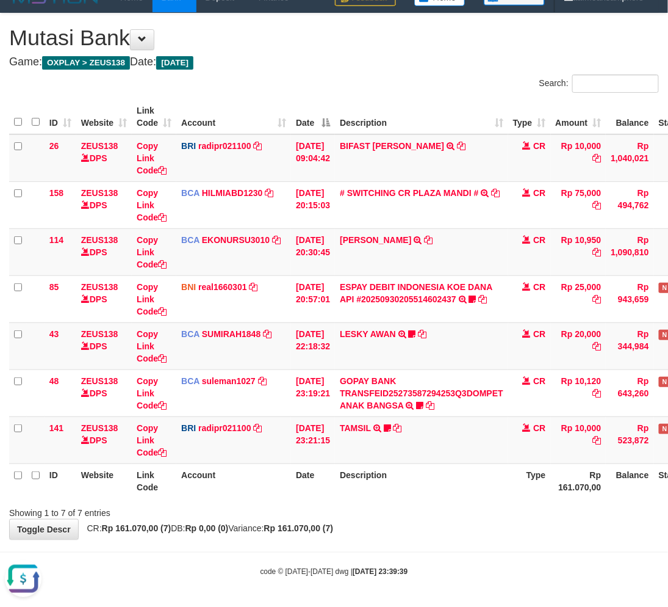
drag, startPoint x: 284, startPoint y: 539, endPoint x: 307, endPoint y: 534, distance: 23.7
click at [283, 539] on body "Toggle navigation Home Bank Account List Load By Website Group [OXPLAY] ZEUS138…" at bounding box center [334, 294] width 668 height 625
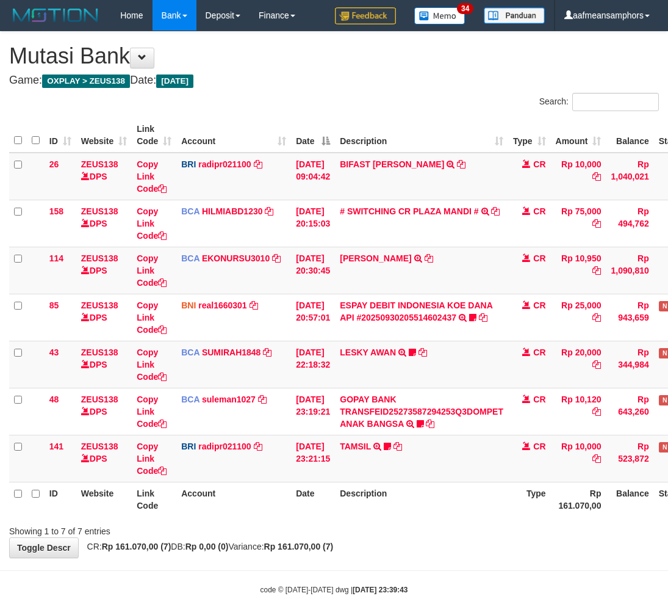
scroll to position [18, 0]
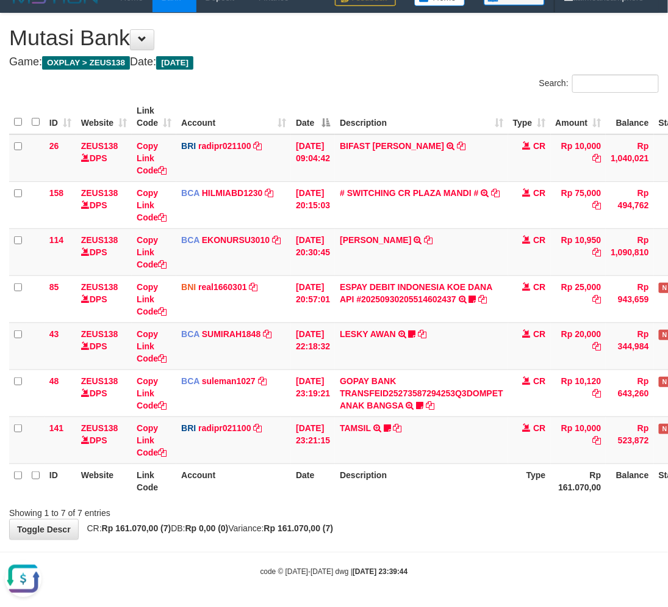
click at [450, 495] on th "Description" at bounding box center [421, 480] width 173 height 35
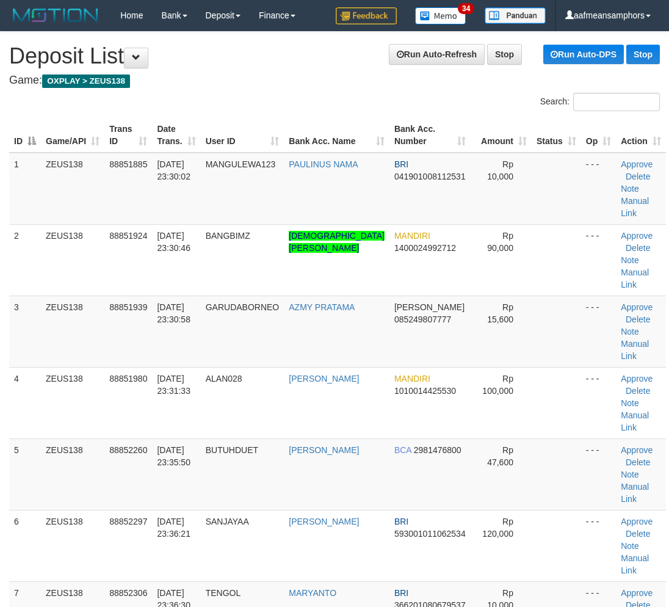
scroll to position [22, 0]
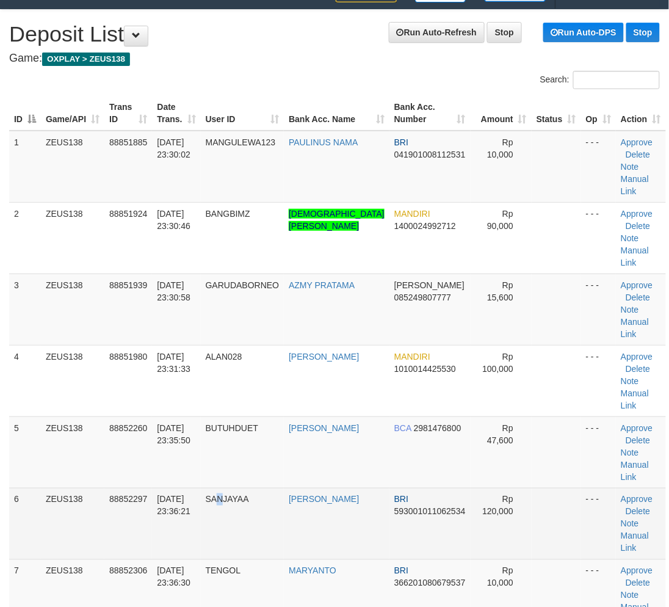
drag, startPoint x: 0, startPoint y: 0, endPoint x: 234, endPoint y: 482, distance: 535.7
click at [234, 488] on td "SANJAYAA" at bounding box center [243, 523] width 84 height 71
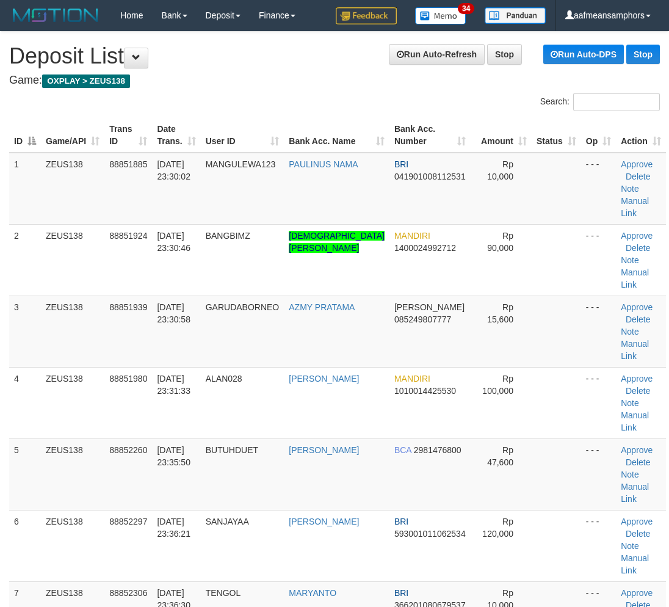
scroll to position [22, 0]
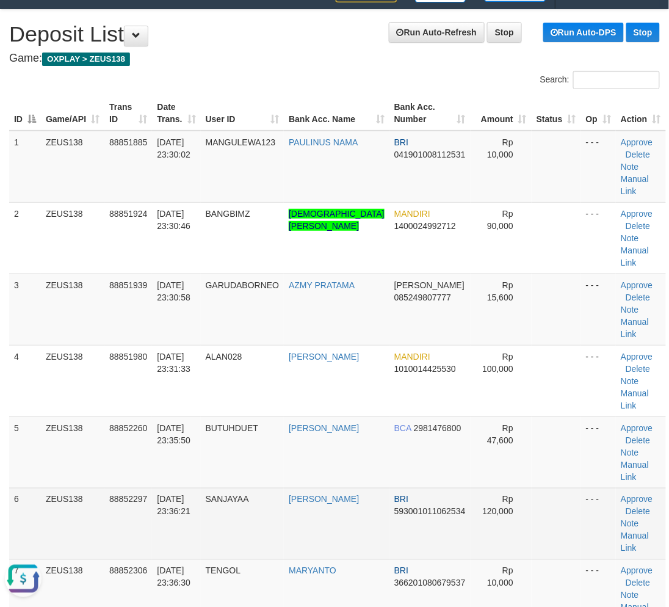
drag, startPoint x: 240, startPoint y: 452, endPoint x: 248, endPoint y: 455, distance: 9.1
click at [246, 488] on td "SANJAYAA" at bounding box center [243, 523] width 84 height 71
click at [225, 488] on td "SANJAYAA" at bounding box center [243, 523] width 84 height 71
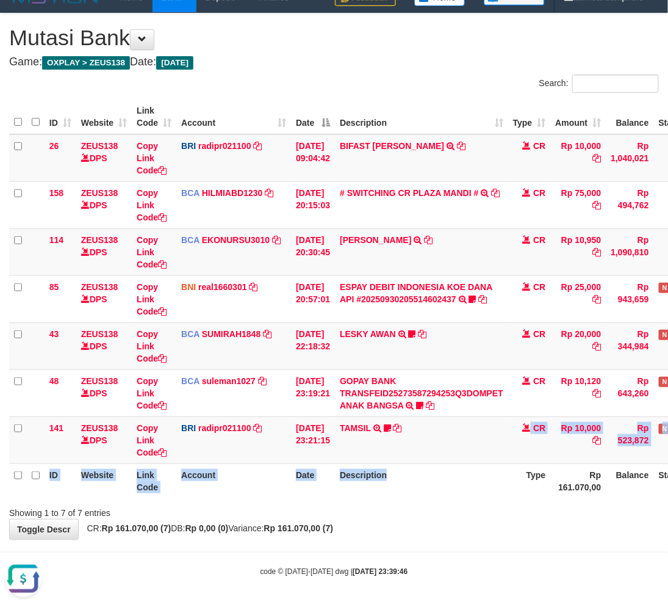
click at [452, 462] on table "ID Website Link Code Account Date Description Type Amount Balance Status Action…" at bounding box center [374, 298] width 730 height 398
click at [419, 459] on td "TAMSIL TRANSFER NBMB TAMSIL TO REYNALDI ADI PRATAMA Fatta029" at bounding box center [421, 439] width 173 height 47
click at [418, 459] on td "TAMSIL TRANSFER NBMB TAMSIL TO REYNALDI ADI PRATAMA Fatta029" at bounding box center [421, 439] width 173 height 47
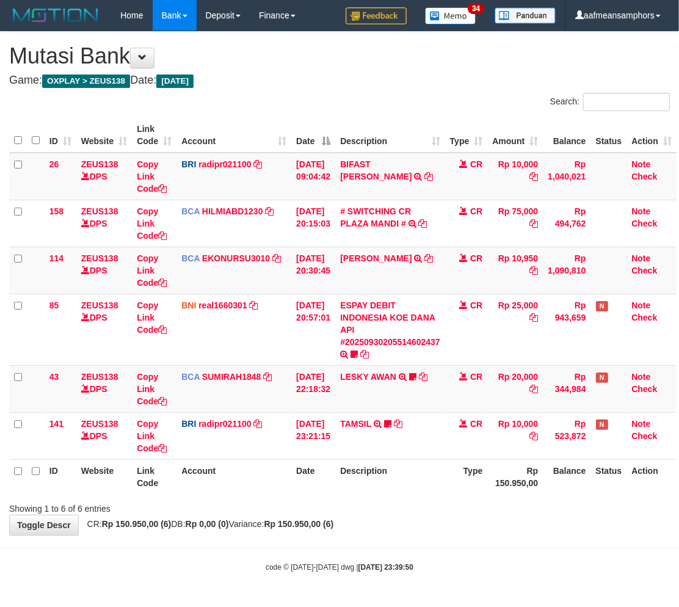
click at [453, 508] on div "Showing 1 to 6 of 6 entries" at bounding box center [339, 505] width 679 height 17
click at [422, 505] on div "Showing 1 to 6 of 6 entries" at bounding box center [339, 505] width 679 height 17
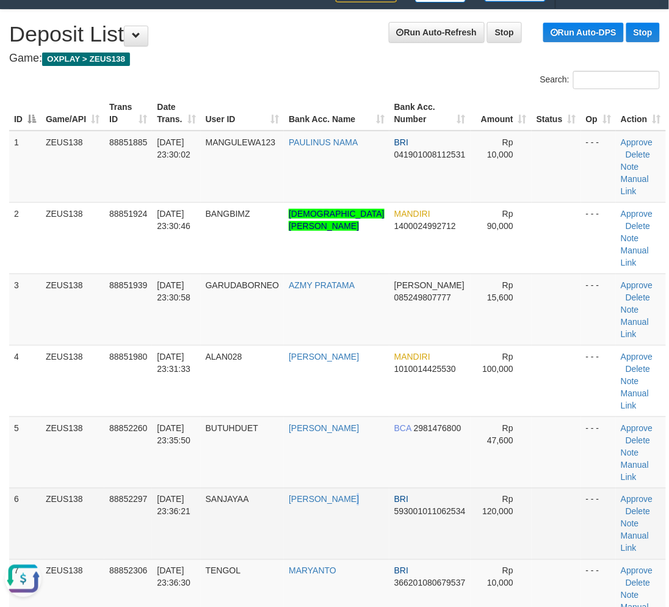
drag, startPoint x: 350, startPoint y: 450, endPoint x: 278, endPoint y: 452, distance: 72.0
click at [345, 488] on td "[PERSON_NAME]" at bounding box center [337, 523] width 106 height 71
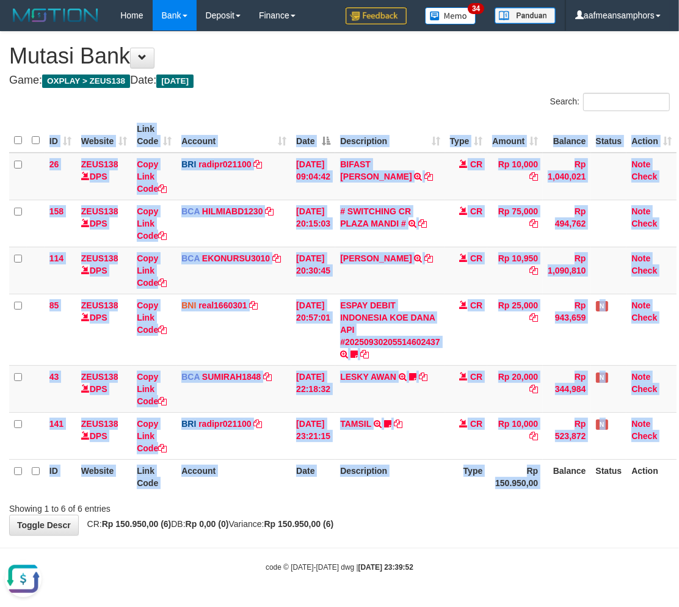
click at [552, 493] on div "ID Website Link Code Account Date Description Type Amount Balance Status Action…" at bounding box center [339, 305] width 679 height 383
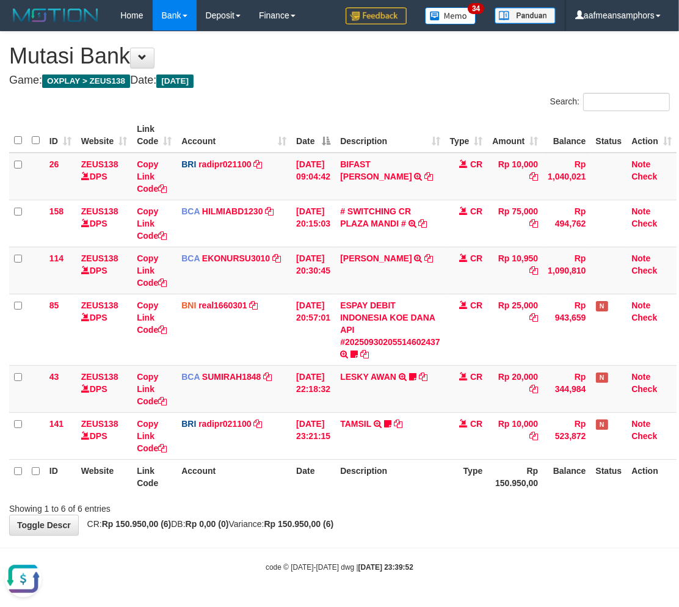
drag, startPoint x: 546, startPoint y: 492, endPoint x: 677, endPoint y: 473, distance: 132.6
click at [542, 492] on th "Rp 150.950,00" at bounding box center [515, 476] width 56 height 35
click at [387, 510] on div "Showing 1 to 6 of 6 entries" at bounding box center [339, 505] width 679 height 17
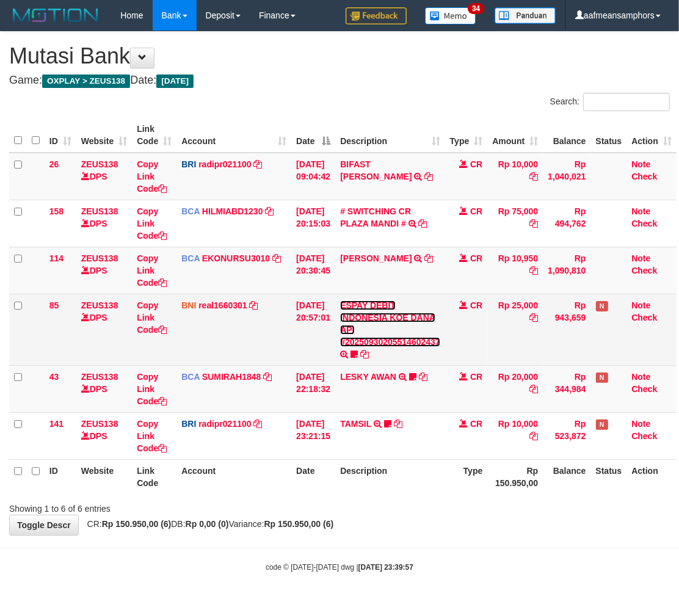
click at [382, 339] on link "ESPAY DEBIT INDONESIA KOE DANA API #20250930205514602437" at bounding box center [390, 323] width 100 height 46
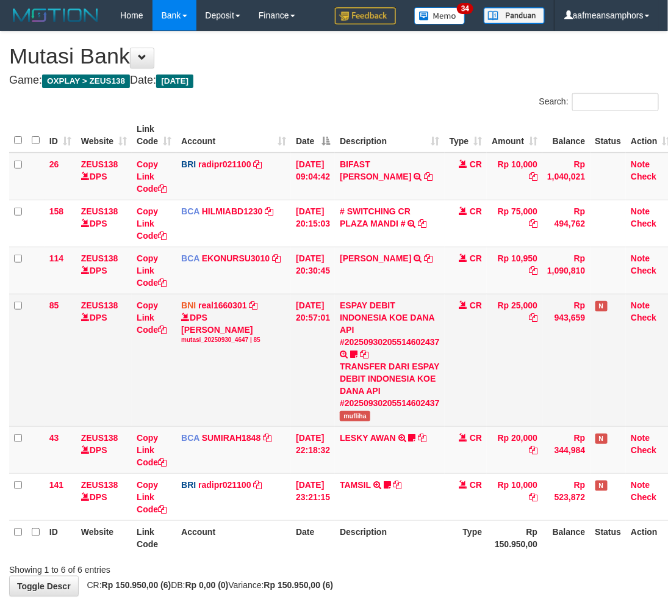
click at [367, 417] on span "mufliha" at bounding box center [355, 416] width 31 height 10
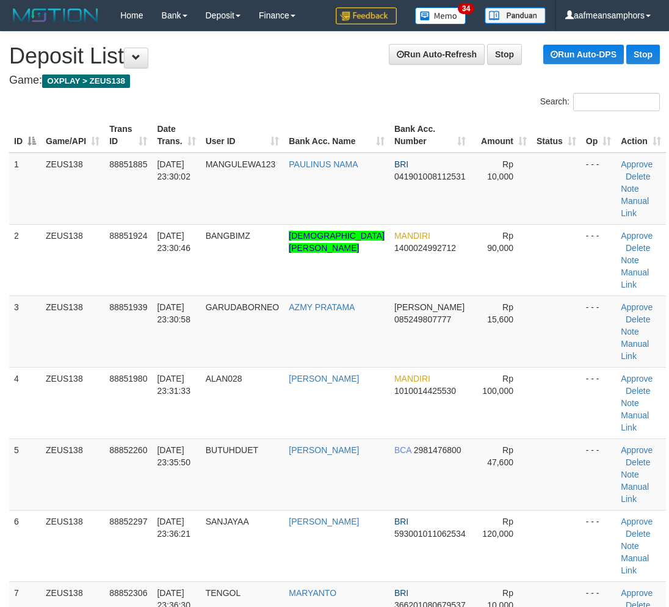
scroll to position [22, 0]
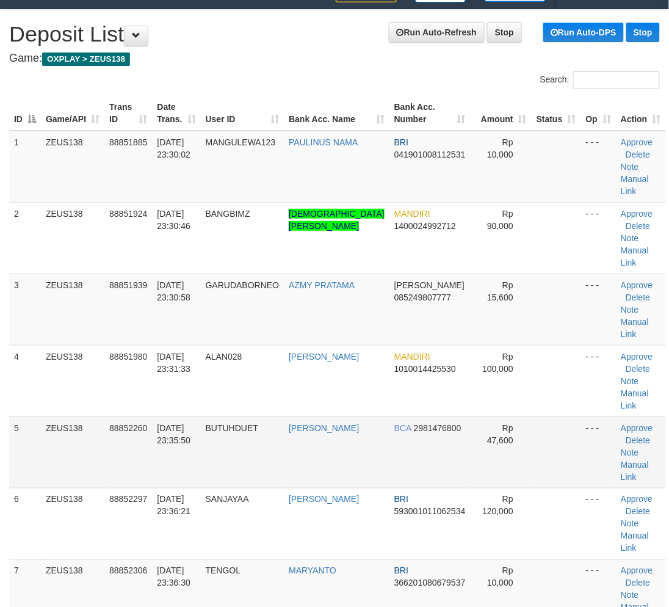
click at [297, 419] on tr "5 ZEUS138 88852260 30/09/2025 23:35:50 BUTUHDUET ARINO ANDRIANTO BCA 2981476800…" at bounding box center [337, 451] width 657 height 71
drag, startPoint x: 262, startPoint y: 454, endPoint x: 0, endPoint y: 426, distance: 263.9
click at [264, 488] on td "SANJAYAA" at bounding box center [243, 523] width 84 height 71
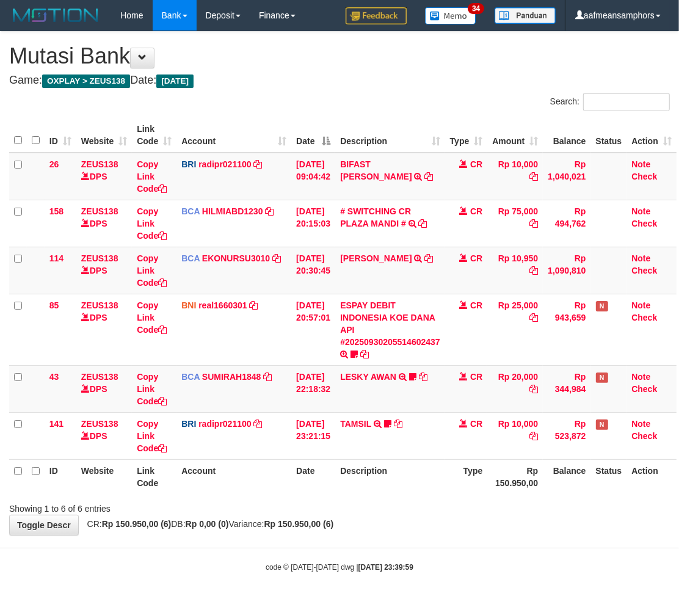
drag, startPoint x: 418, startPoint y: 531, endPoint x: 408, endPoint y: 534, distance: 10.8
click at [408, 534] on div "**********" at bounding box center [339, 283] width 679 height 503
click at [435, 527] on div "**********" at bounding box center [339, 283] width 679 height 503
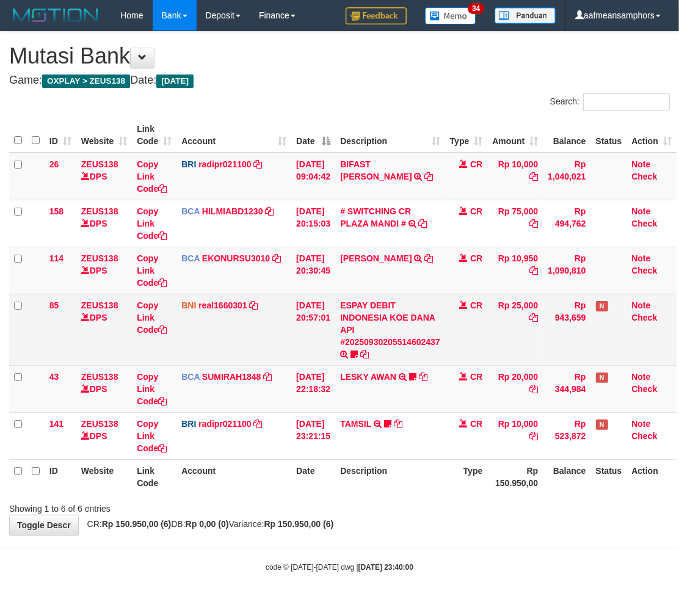
click at [389, 334] on td "ESPAY DEBIT INDONESIA KOE DANA API #20250930205514602437 TRANSFER DARI ESPAY DE…" at bounding box center [390, 329] width 110 height 71
click at [383, 340] on link "ESPAY DEBIT INDONESIA KOE DANA API #20250930205514602437" at bounding box center [390, 323] width 100 height 46
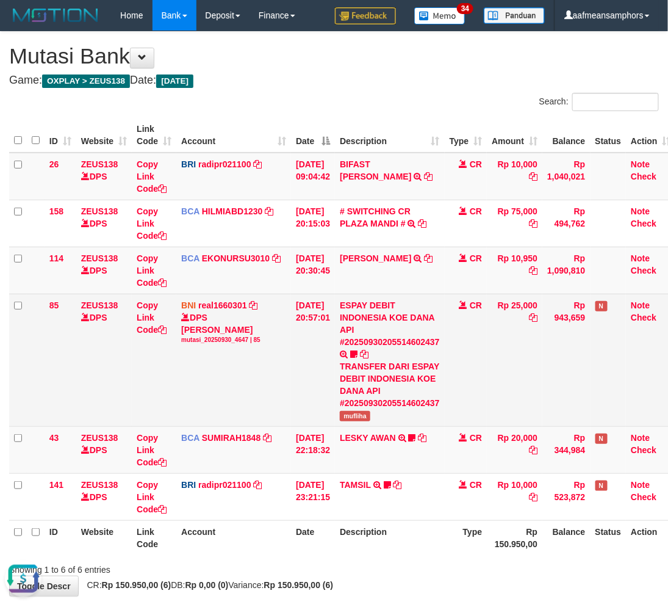
click at [355, 411] on span "mufliha" at bounding box center [355, 416] width 31 height 10
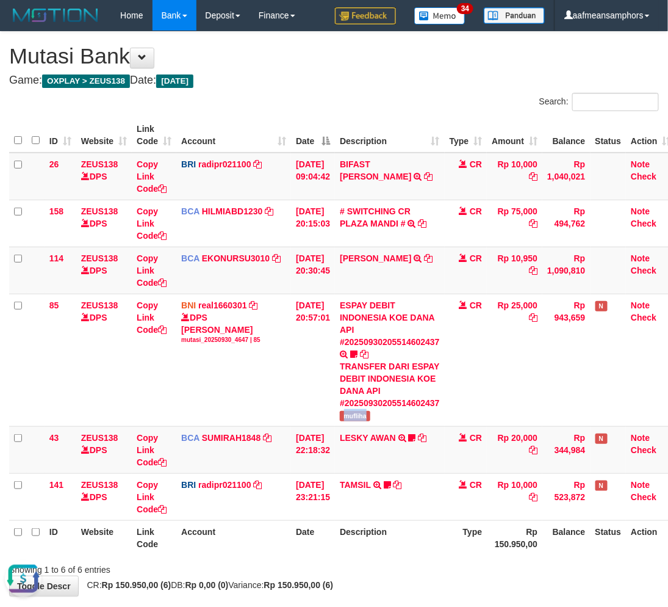
copy span "mufliha"
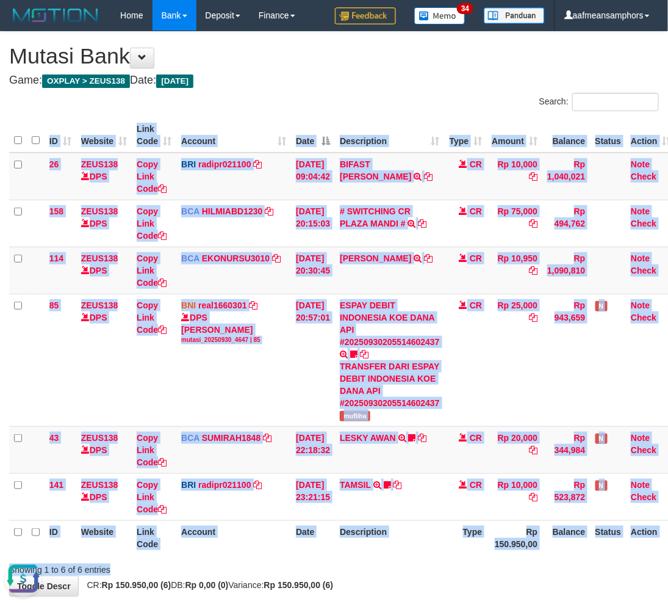
click at [411, 559] on div "Search: ID Website Link Code Account Date Description Type Amount Balance Statu…" at bounding box center [334, 334] width 650 height 483
click at [438, 541] on th "Description" at bounding box center [390, 537] width 110 height 35
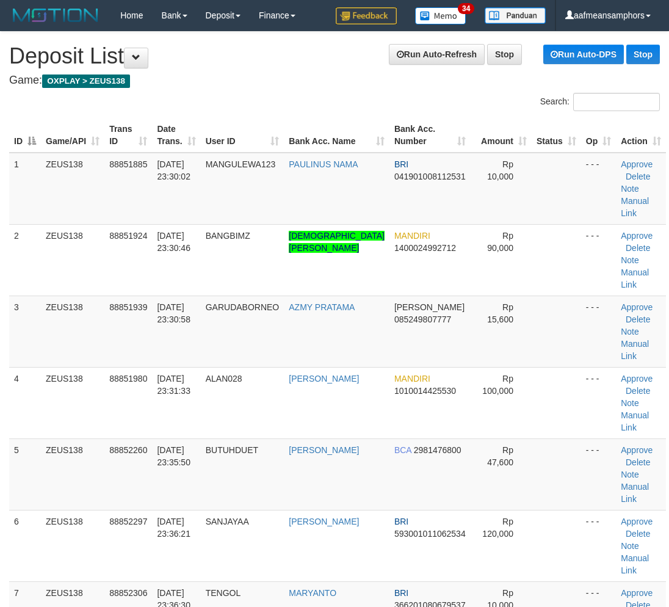
scroll to position [22, 0]
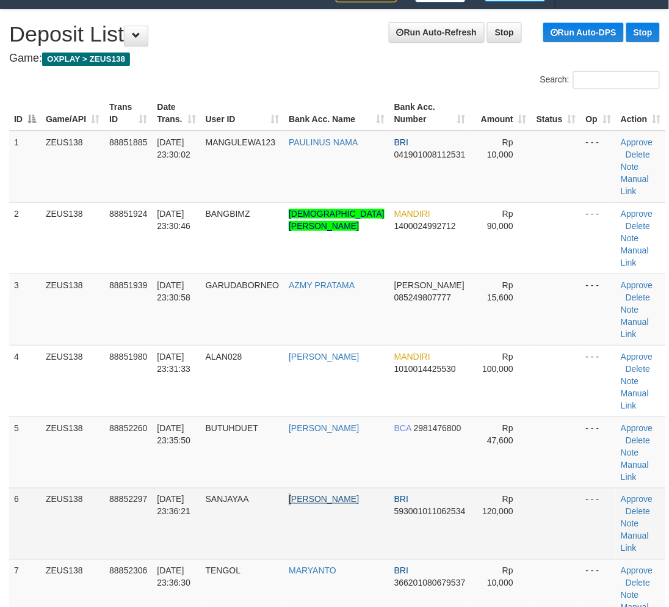
click at [308, 488] on tr "6 ZEUS138 88852297 30/09/2025 23:36:21 SANJAYAA DEDY SETIAWAN BRI 5930010110625…" at bounding box center [337, 523] width 657 height 71
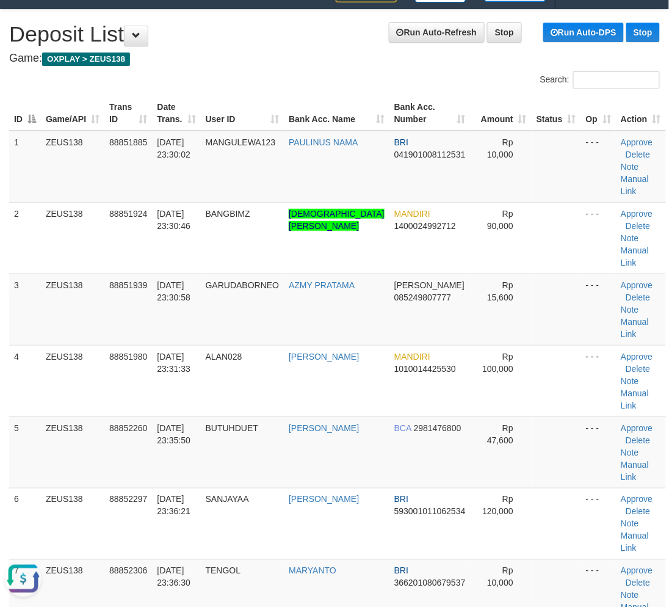
scroll to position [0, 0]
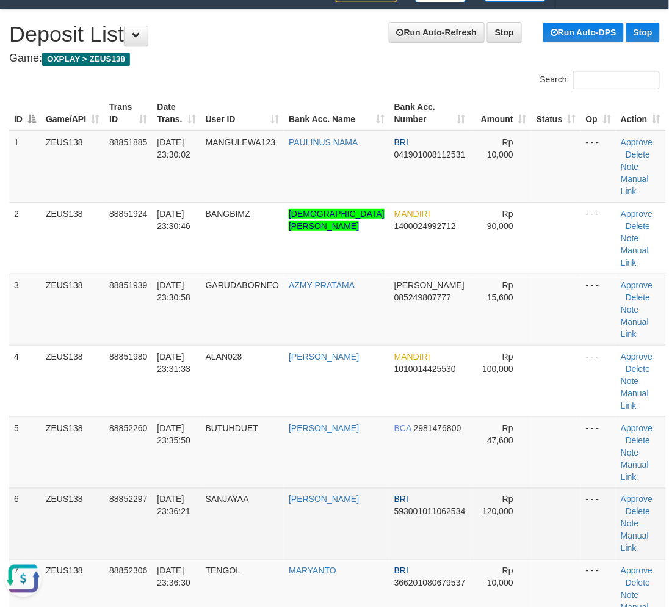
drag, startPoint x: 229, startPoint y: 483, endPoint x: 236, endPoint y: 483, distance: 6.7
click at [234, 488] on td "SANJAYAA" at bounding box center [243, 523] width 84 height 71
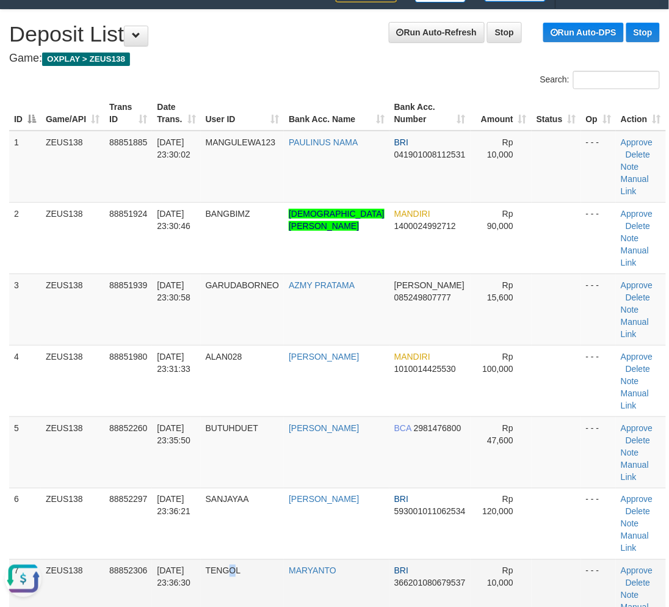
click at [237, 566] on span "TENGOL" at bounding box center [223, 571] width 35 height 10
click at [200, 559] on td "[DATE] 23:36:30" at bounding box center [176, 594] width 48 height 71
click at [224, 559] on td "TENGOL" at bounding box center [243, 594] width 84 height 71
click at [249, 559] on td "TENGOL" at bounding box center [243, 594] width 84 height 71
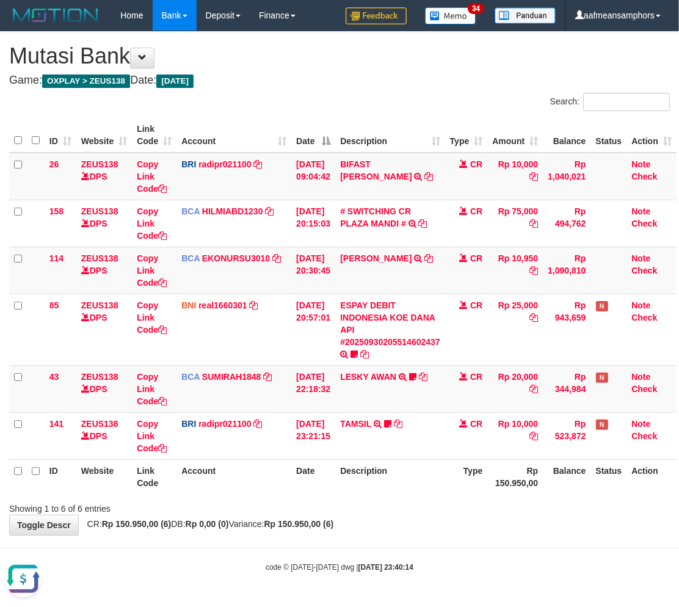
drag, startPoint x: 417, startPoint y: 525, endPoint x: 463, endPoint y: 504, distance: 50.5
click at [411, 524] on div "**********" at bounding box center [339, 283] width 679 height 503
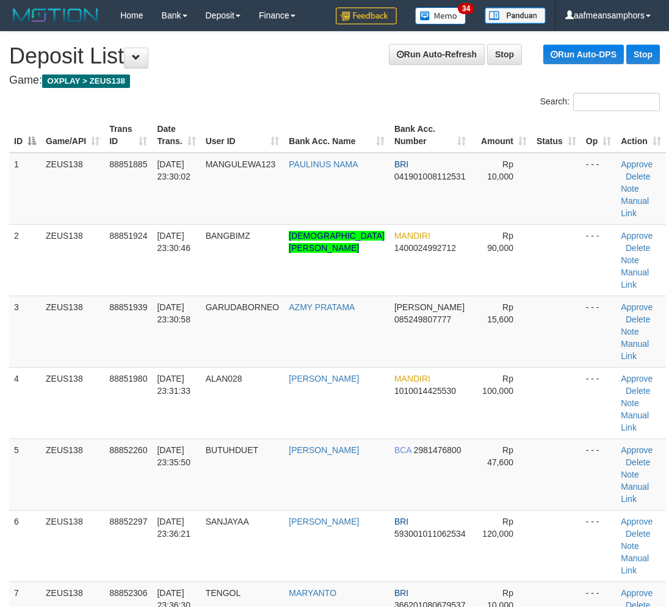
scroll to position [22, 0]
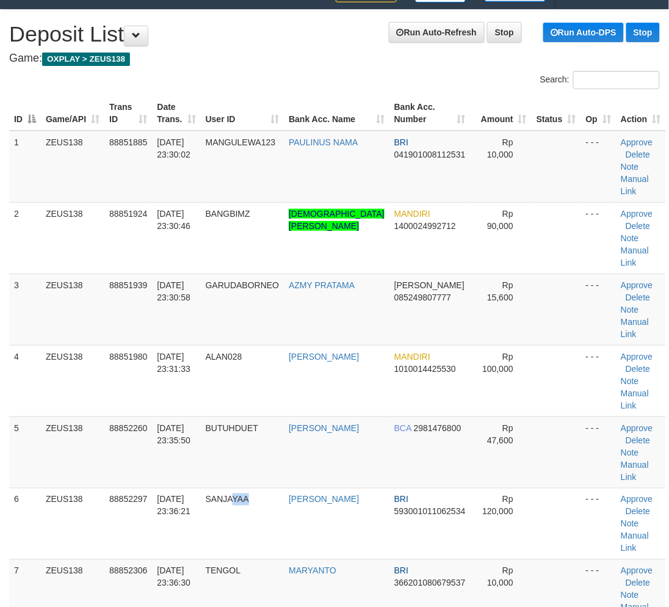
click at [260, 488] on td "SANJAYAA" at bounding box center [243, 523] width 84 height 71
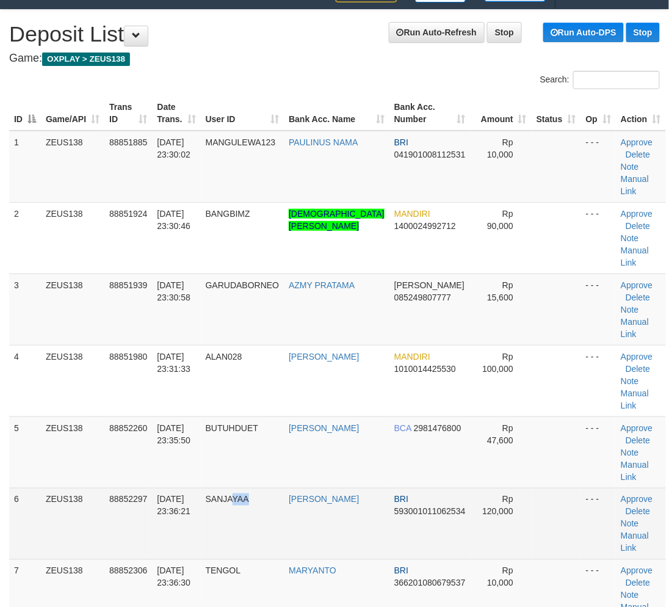
click at [273, 488] on td "SANJAYAA" at bounding box center [243, 523] width 84 height 71
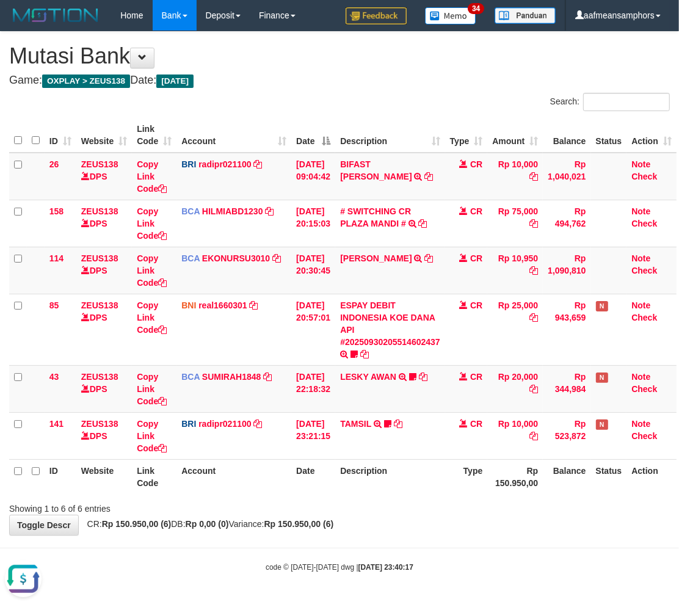
click at [416, 535] on body "Toggle navigation Home Bank Account List Load By Website Group [OXPLAY] ZEUS138…" at bounding box center [339, 301] width 679 height 603
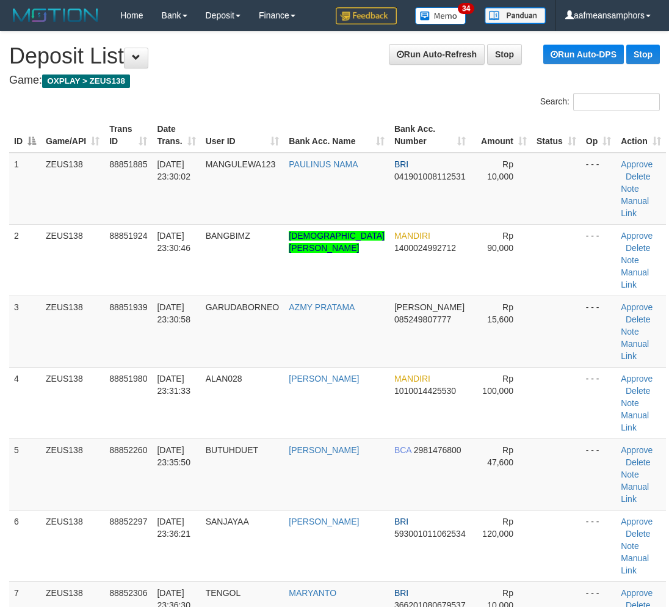
click at [277, 510] on td "SANJAYAA" at bounding box center [243, 545] width 84 height 71
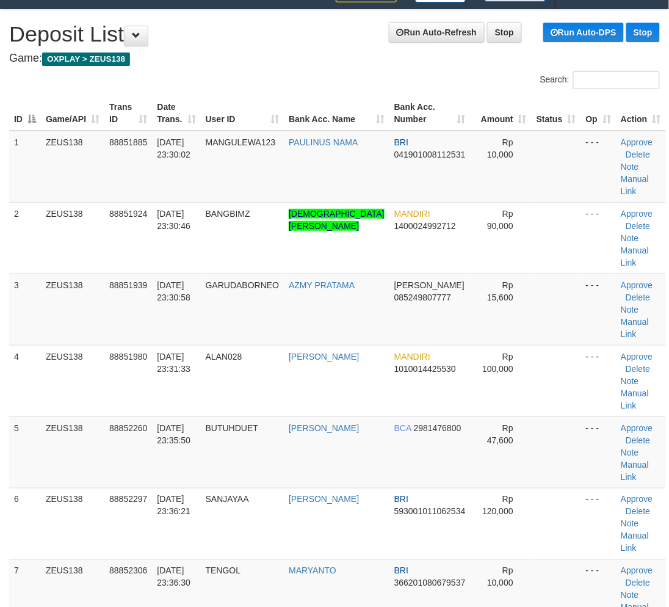
scroll to position [22, 0]
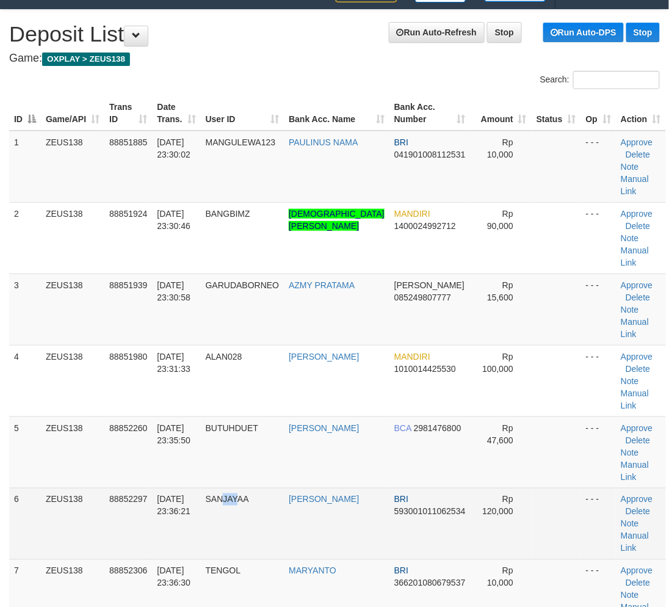
click at [250, 488] on td "SANJAYAA" at bounding box center [243, 523] width 84 height 71
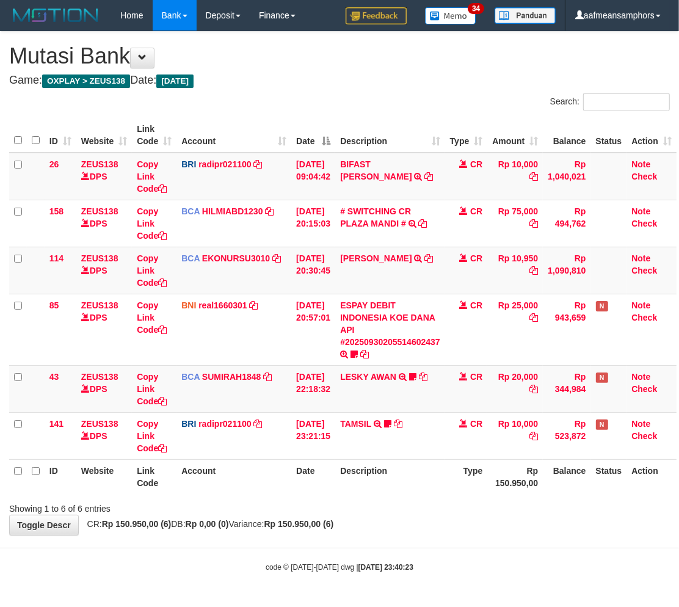
click at [392, 543] on body "Toggle navigation Home Bank Account List Load By Website Group [OXPLAY] ZEUS138…" at bounding box center [339, 301] width 679 height 603
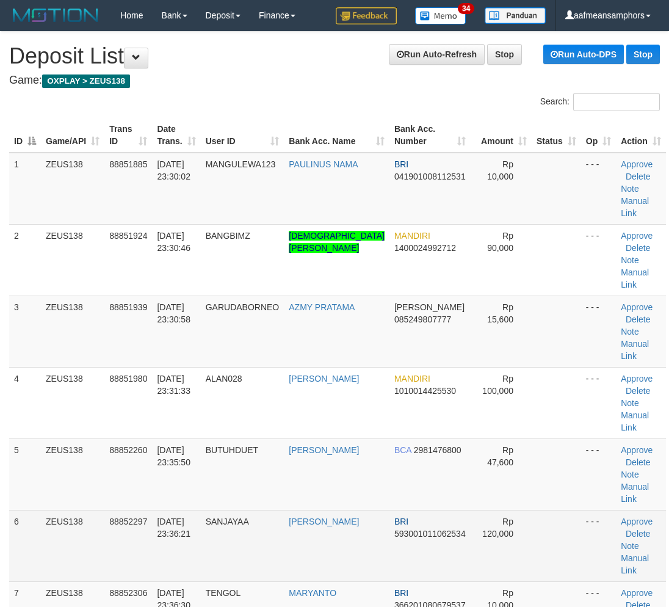
scroll to position [22, 0]
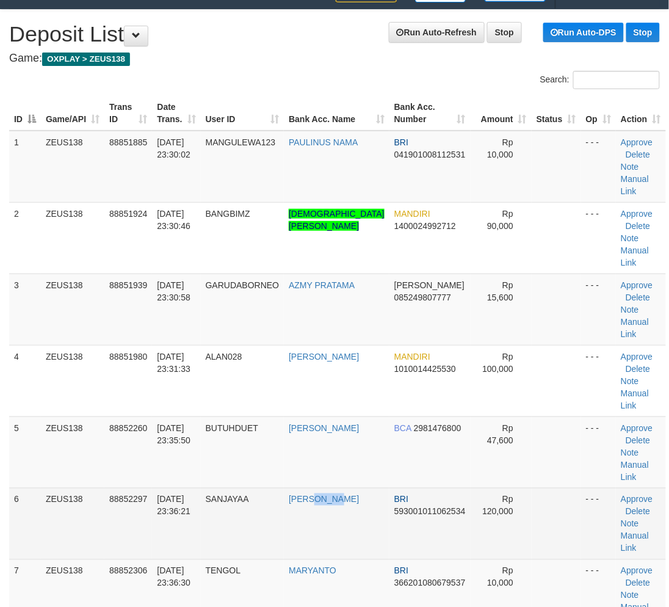
click at [325, 488] on td "DEDY SETIAWAN" at bounding box center [337, 523] width 106 height 71
click at [326, 488] on td "DEDY SETIAWAN" at bounding box center [337, 523] width 106 height 71
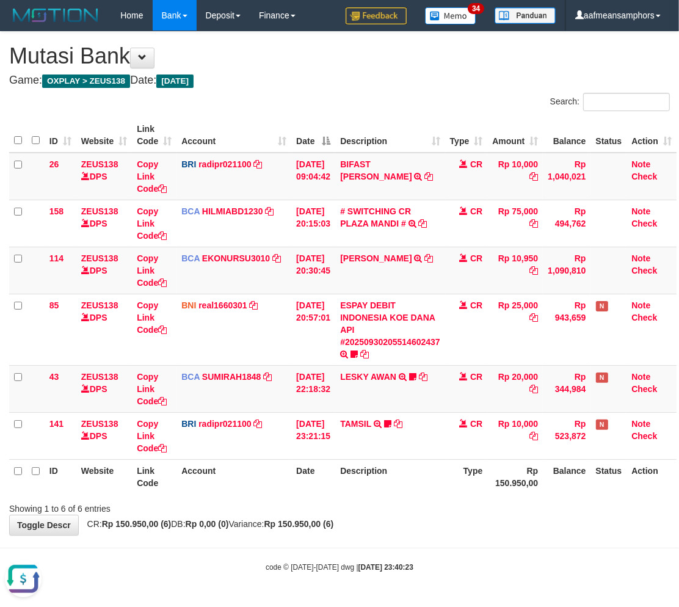
drag, startPoint x: 455, startPoint y: 534, endPoint x: 676, endPoint y: 522, distance: 221.2
click at [454, 535] on body "Toggle navigation Home Bank Account List Load By Website Group [OXPLAY] ZEUS138…" at bounding box center [339, 301] width 679 height 603
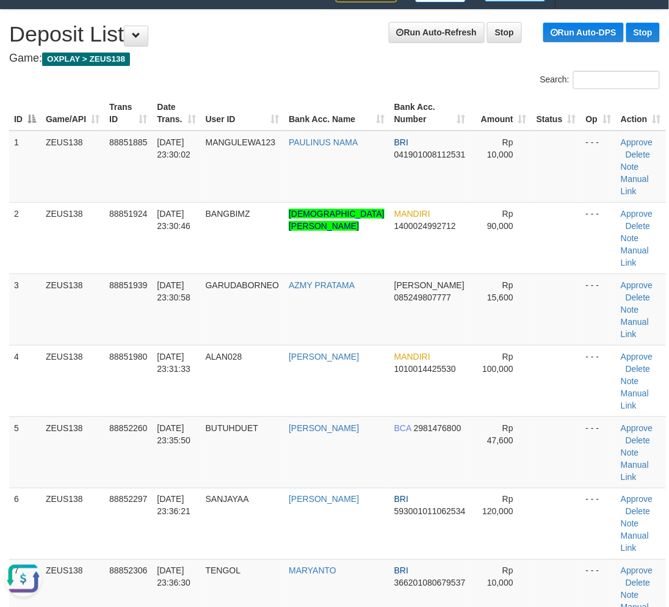
drag, startPoint x: 282, startPoint y: 498, endPoint x: 1, endPoint y: 517, distance: 281.9
click at [272, 559] on td "TENGOL" at bounding box center [243, 594] width 84 height 71
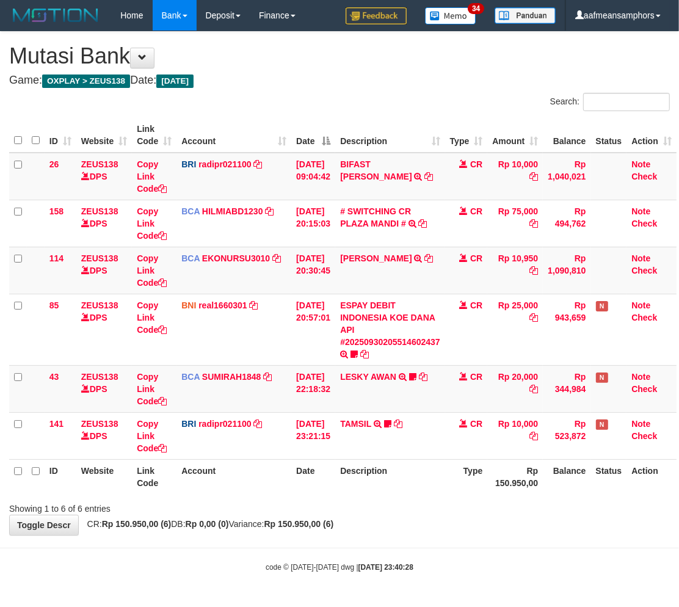
click at [458, 523] on div "**********" at bounding box center [339, 283] width 679 height 503
drag, startPoint x: 438, startPoint y: 577, endPoint x: 473, endPoint y: 563, distance: 37.3
click at [441, 577] on body "Toggle navigation Home Bank Account List Load By Website Group [OXPLAY] ZEUS138…" at bounding box center [339, 301] width 679 height 603
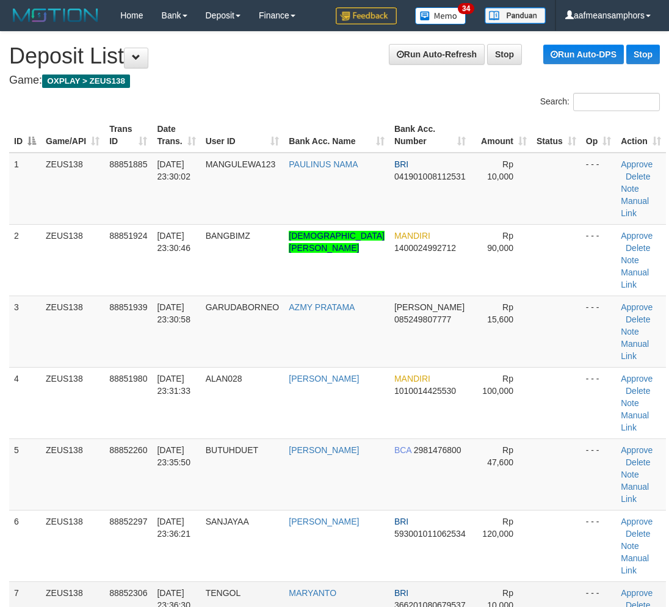
click at [279, 581] on td "TENGOL" at bounding box center [243, 616] width 84 height 71
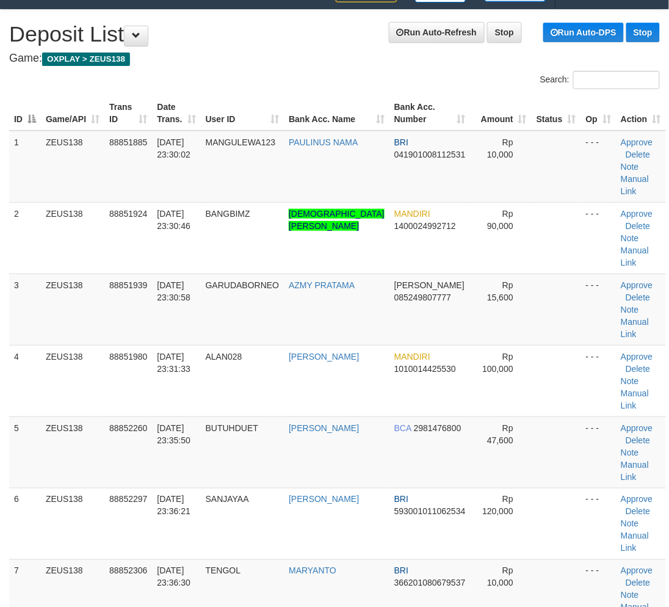
drag, startPoint x: 262, startPoint y: 516, endPoint x: 5, endPoint y: 531, distance: 258.0
click at [262, 559] on td "TENGOL" at bounding box center [243, 594] width 84 height 71
click at [279, 559] on td "TENGOL" at bounding box center [243, 594] width 84 height 71
drag, startPoint x: 313, startPoint y: 491, endPoint x: 264, endPoint y: 497, distance: 49.3
click at [304, 559] on tr "7 ZEUS138 88852306 30/09/2025 23:36:30 TENGOL MARYANTO BRI 366201080679537 Rp 1…" at bounding box center [337, 594] width 657 height 71
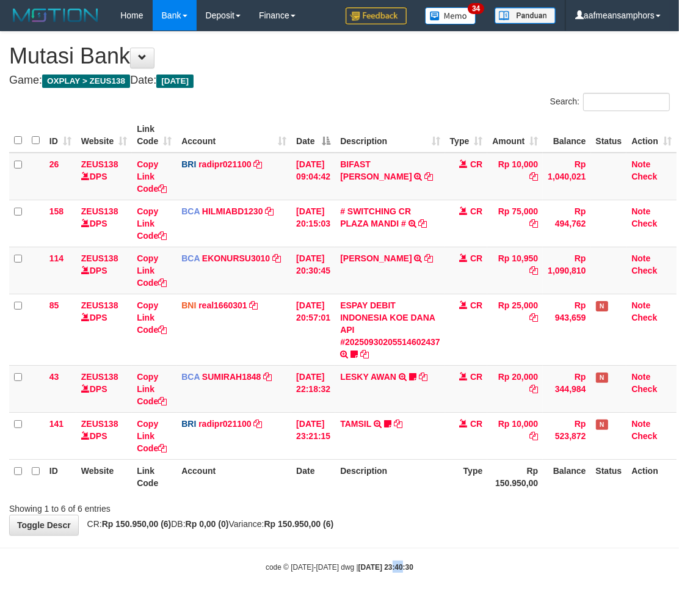
click at [389, 560] on body "Toggle navigation Home Bank Account List Load By Website Group [OXPLAY] ZEUS138…" at bounding box center [339, 301] width 679 height 603
click at [410, 541] on body "Toggle navigation Home Bank Account List Load By Website Group [OXPLAY] ZEUS138…" at bounding box center [339, 301] width 679 height 603
drag, startPoint x: 428, startPoint y: 531, endPoint x: 431, endPoint y: 521, distance: 11.3
click at [428, 529] on div "**********" at bounding box center [339, 283] width 679 height 503
click at [453, 525] on div "**********" at bounding box center [339, 283] width 679 height 503
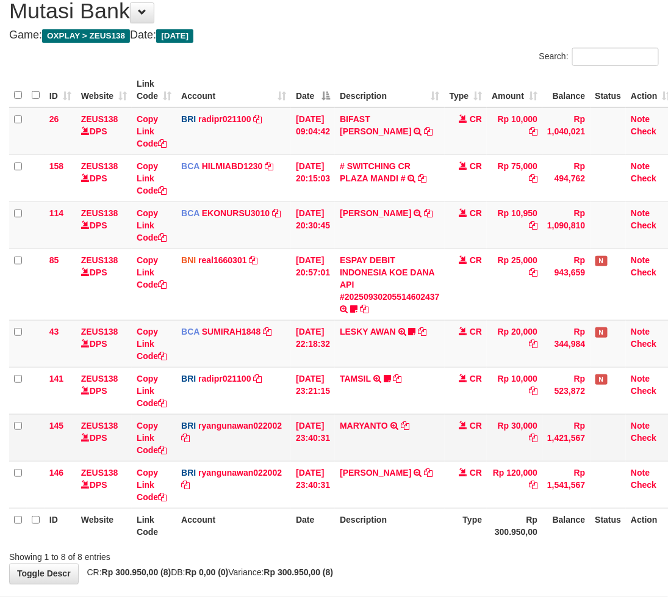
scroll to position [89, 0]
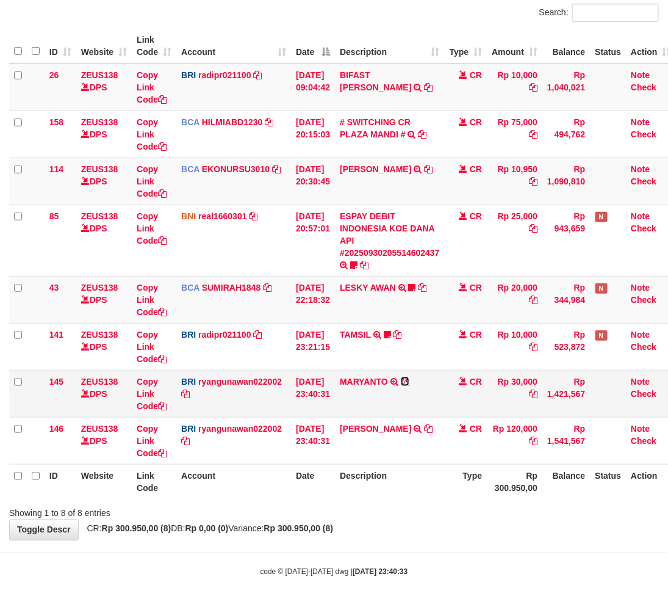
click at [409, 377] on icon at bounding box center [405, 381] width 9 height 9
click at [439, 527] on div "**********" at bounding box center [334, 241] width 668 height 597
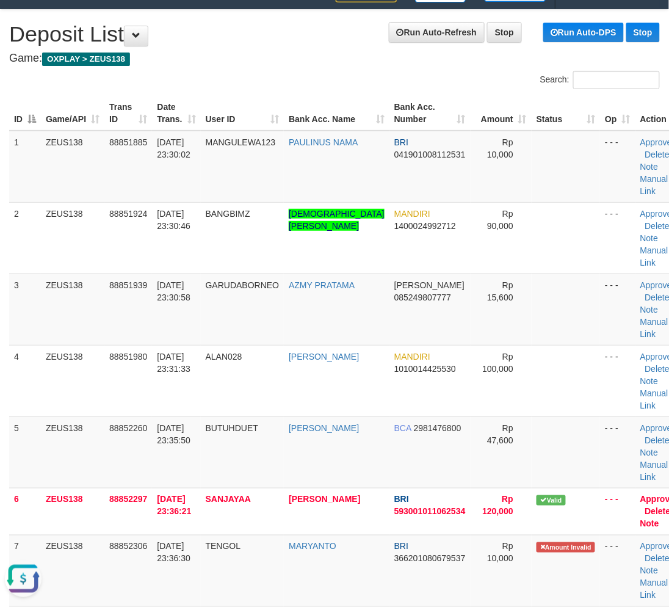
drag, startPoint x: 202, startPoint y: 506, endPoint x: 2, endPoint y: 527, distance: 201.2
click at [200, 505] on td "[DATE] 23:36:21" at bounding box center [176, 511] width 48 height 47
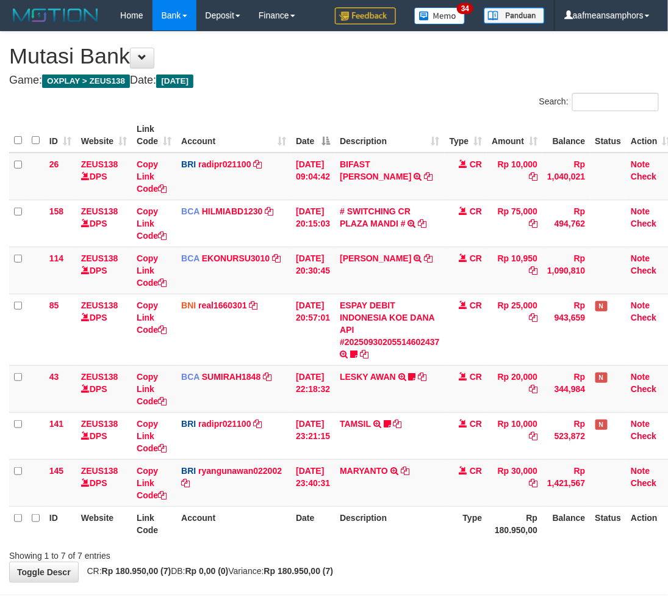
click at [419, 570] on div "**********" at bounding box center [334, 307] width 668 height 550
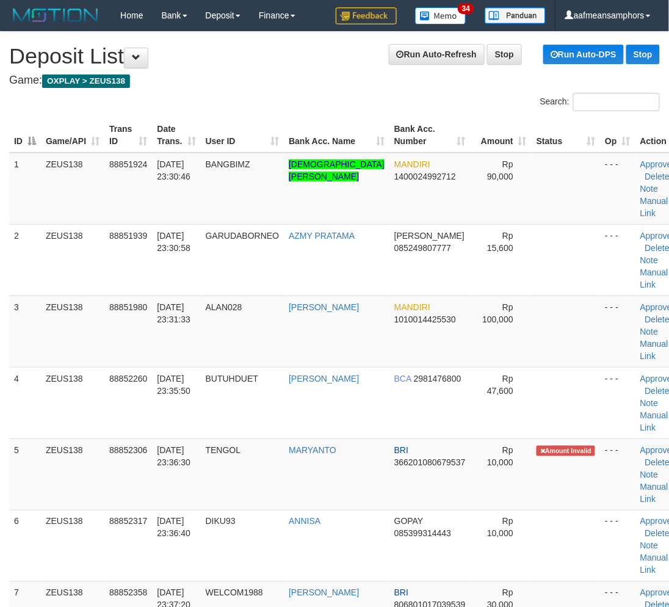
scroll to position [46, 0]
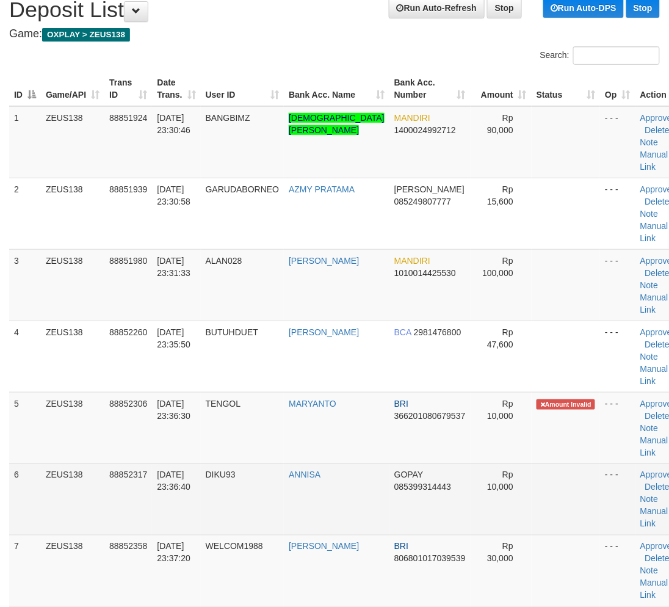
drag, startPoint x: 210, startPoint y: 463, endPoint x: 283, endPoint y: 472, distance: 73.8
click at [345, 497] on td "ANNISA" at bounding box center [337, 498] width 106 height 71
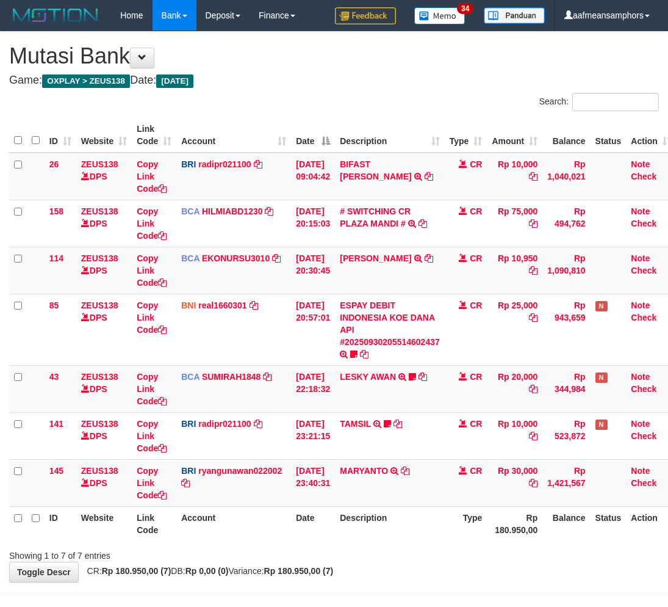
scroll to position [43, 0]
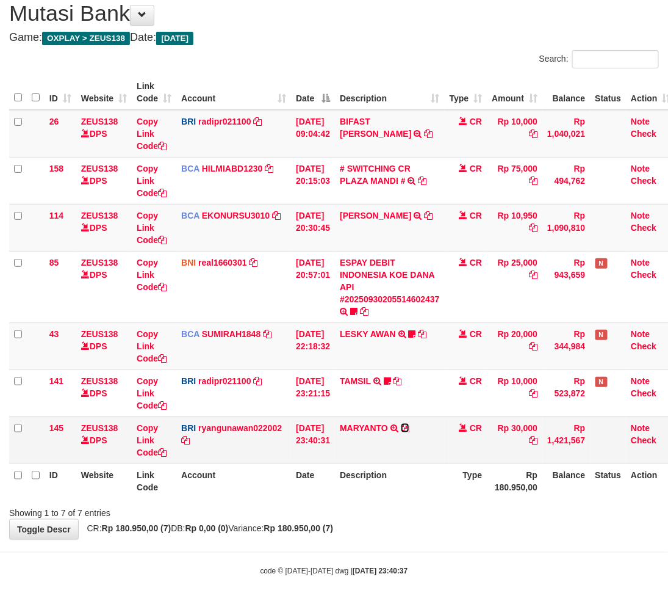
click at [409, 424] on icon at bounding box center [405, 427] width 9 height 9
click at [536, 491] on th "Rp 180.950,00" at bounding box center [515, 480] width 56 height 35
click at [527, 489] on th "Rp 180.950,00" at bounding box center [515, 480] width 56 height 35
click at [361, 485] on th "Description" at bounding box center [390, 480] width 110 height 35
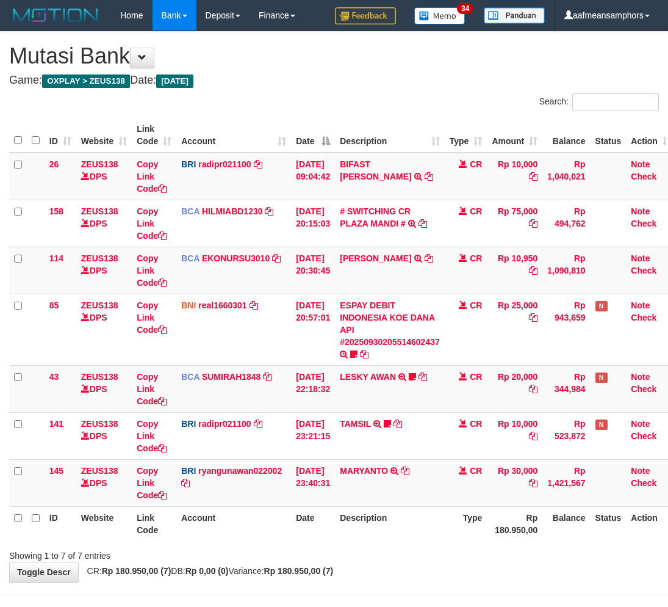
scroll to position [43, 0]
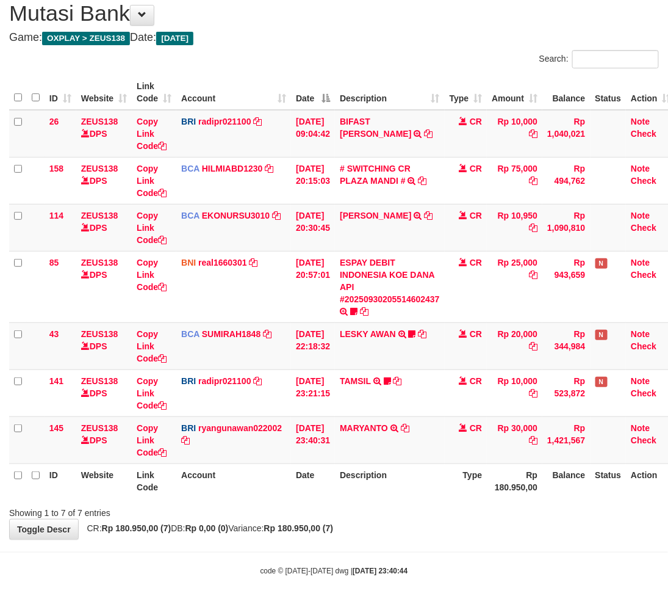
click at [371, 511] on div "Showing 1 to 7 of 7 entries" at bounding box center [334, 510] width 668 height 17
click at [345, 541] on body "Toggle navigation Home Bank Account List Load By Website Group [OXPLAY] ZEUS138…" at bounding box center [334, 282] width 668 height 650
click at [364, 517] on div "**********" at bounding box center [334, 264] width 668 height 550
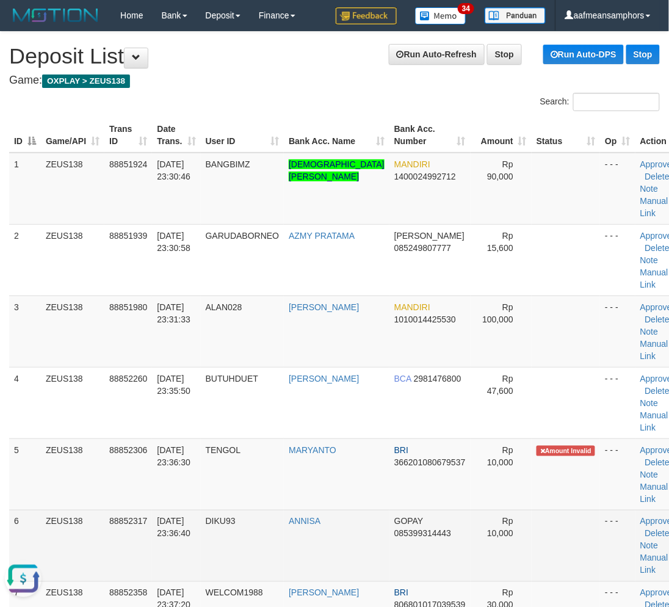
click at [470, 558] on td "Rp 10,000" at bounding box center [500, 545] width 61 height 71
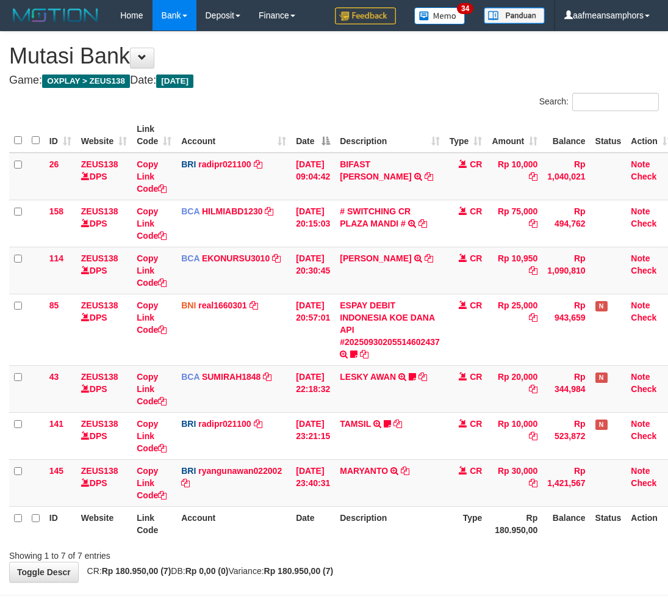
scroll to position [43, 0]
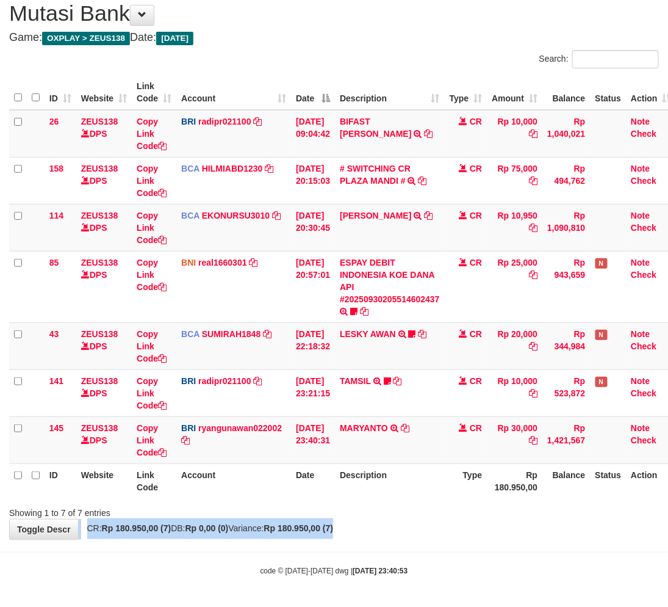
click at [421, 519] on div "**********" at bounding box center [334, 264] width 668 height 550
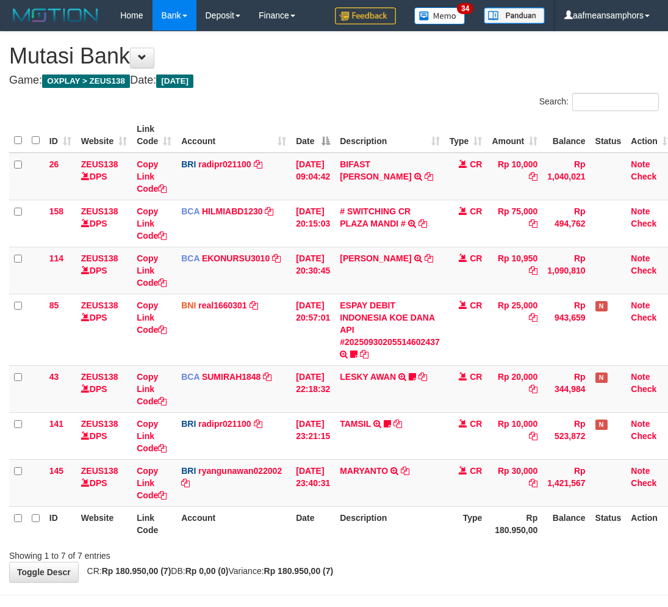
scroll to position [43, 0]
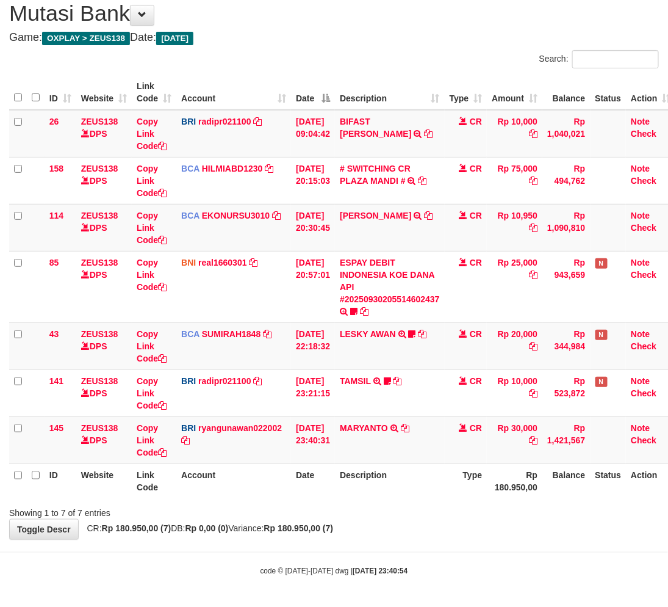
click at [401, 527] on div "**********" at bounding box center [334, 264] width 668 height 550
click at [428, 527] on div "**********" at bounding box center [334, 264] width 668 height 550
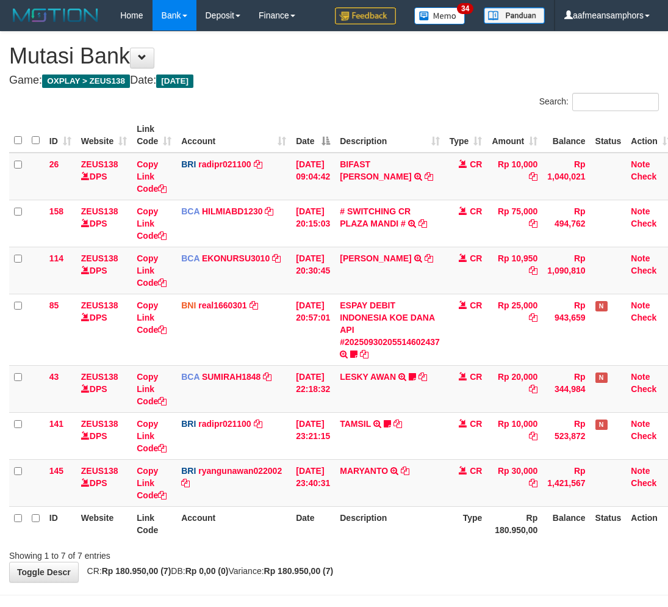
scroll to position [43, 0]
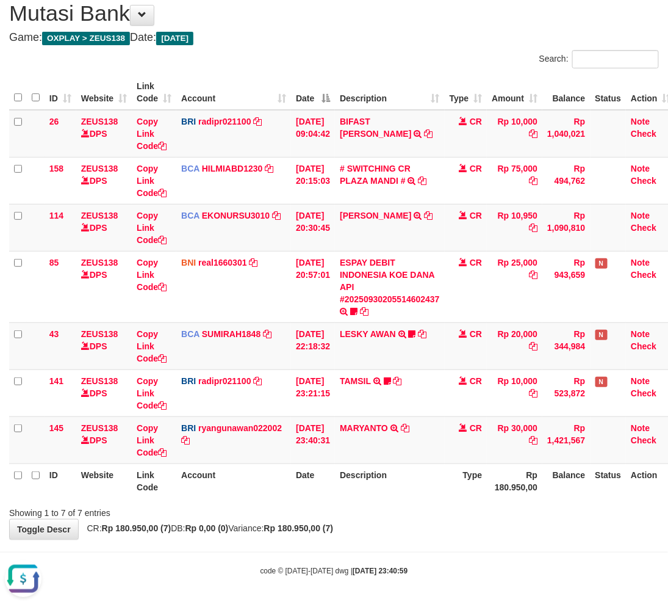
click at [434, 582] on body "Toggle navigation Home Bank Account List Load By Website Group [OXPLAY] ZEUS138…" at bounding box center [334, 282] width 668 height 650
click at [438, 567] on div "code © 2012-2018 dwg | 2025/09/30 23:40:59" at bounding box center [334, 570] width 668 height 12
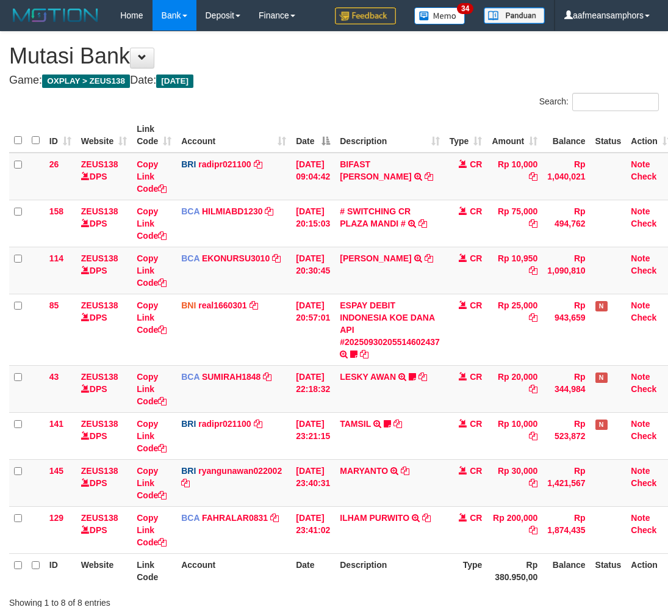
scroll to position [43, 0]
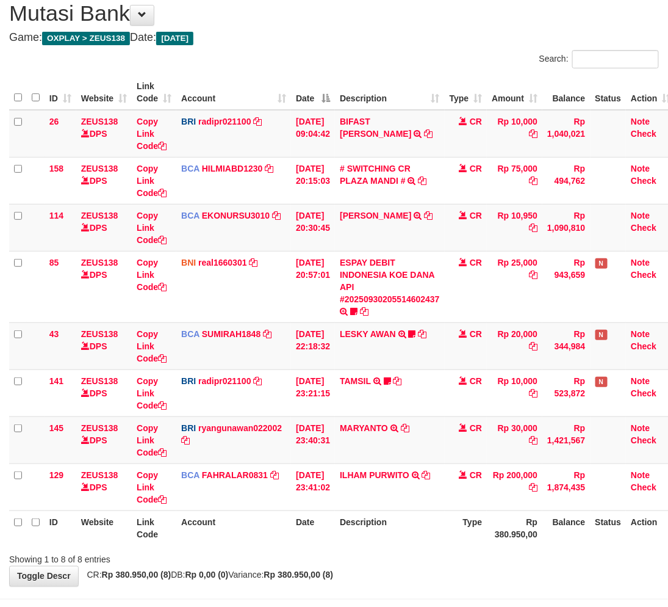
click at [470, 550] on div "Showing 1 to 8 of 8 entries" at bounding box center [334, 557] width 668 height 17
drag, startPoint x: 470, startPoint y: 549, endPoint x: 489, endPoint y: 544, distance: 19.1
click at [476, 549] on div "Showing 1 to 8 of 8 entries" at bounding box center [334, 557] width 668 height 17
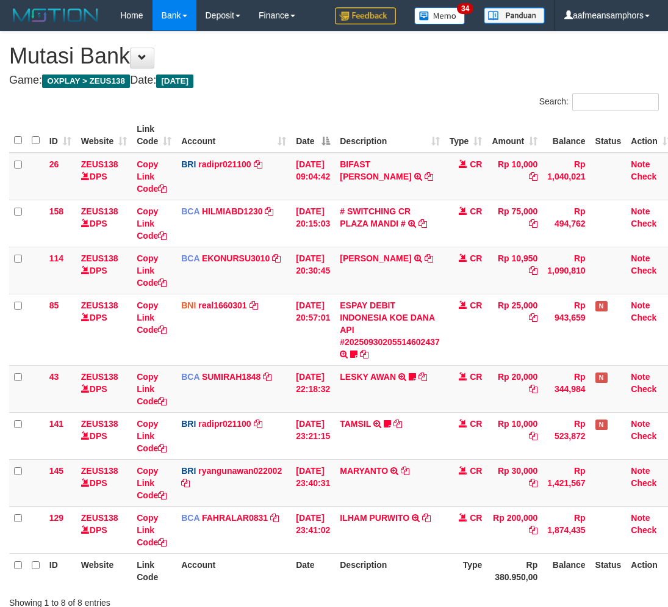
scroll to position [43, 0]
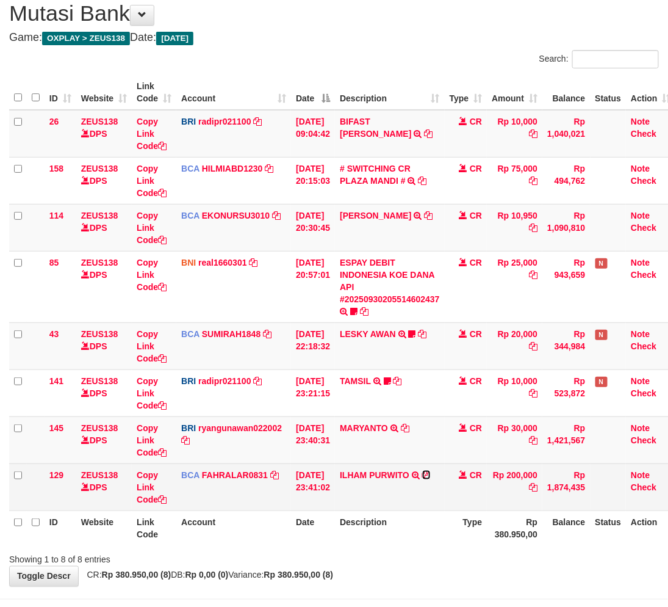
click at [431, 472] on icon at bounding box center [426, 474] width 9 height 9
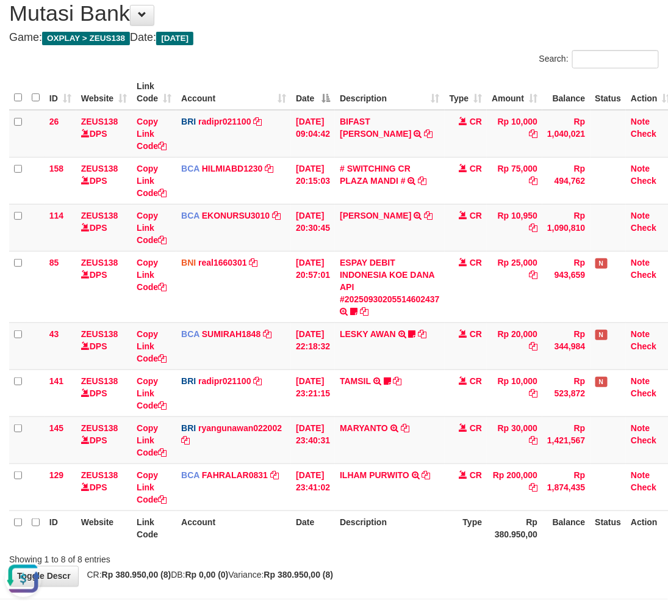
scroll to position [0, 0]
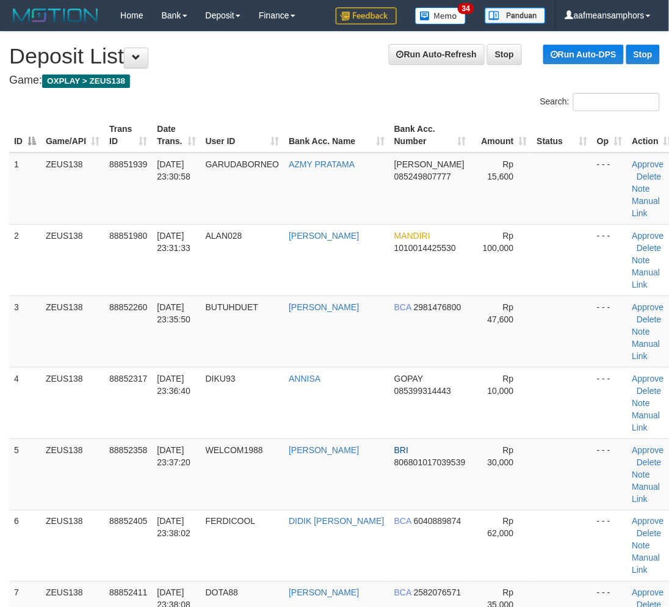
scroll to position [936, 0]
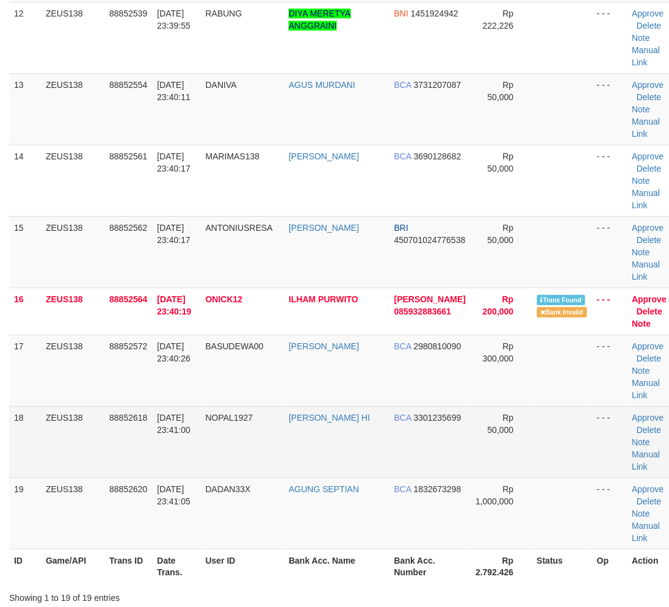
click at [264, 459] on td "NOPAL1927" at bounding box center [243, 441] width 84 height 71
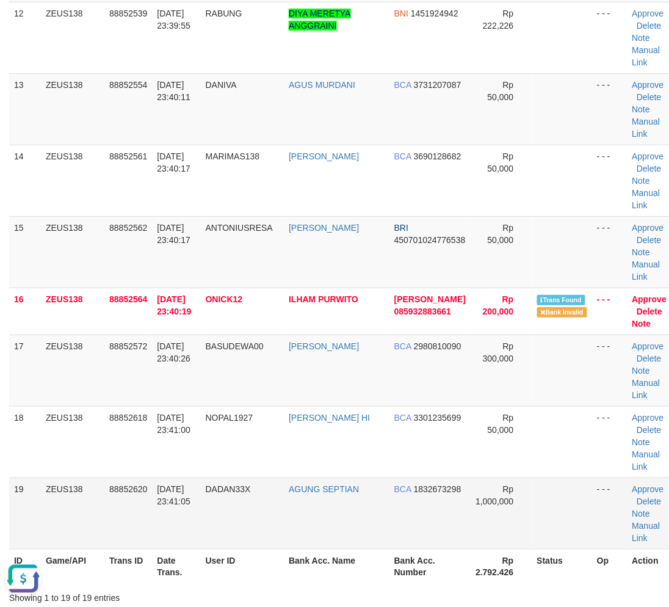
click at [259, 466] on td "NOPAL1927" at bounding box center [243, 441] width 84 height 71
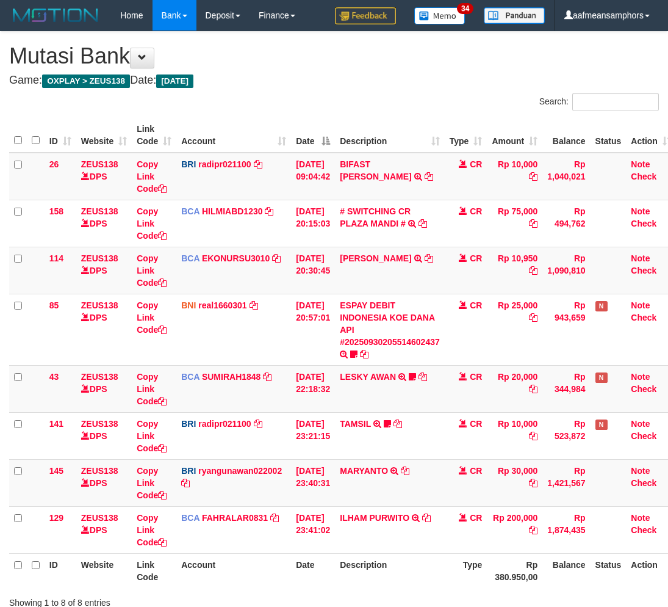
scroll to position [43, 0]
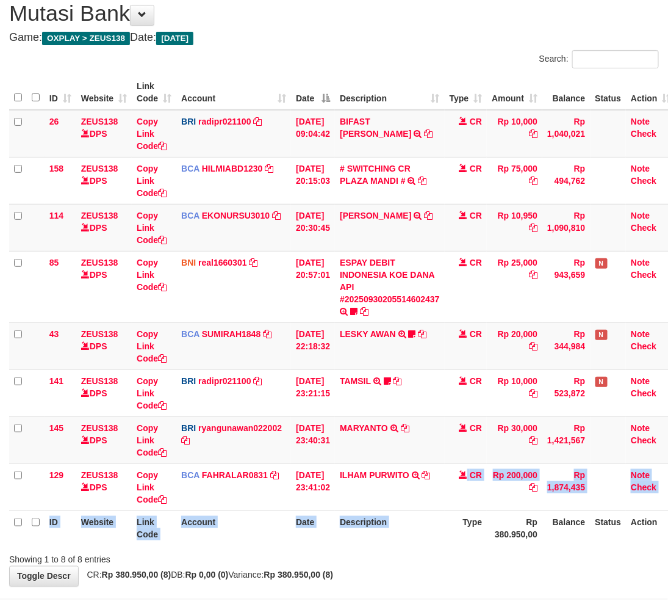
drag, startPoint x: 460, startPoint y: 514, endPoint x: 473, endPoint y: 519, distance: 13.5
click at [448, 523] on table "ID Website Link Code Account Date Description Type Amount Balance Status Action…" at bounding box center [342, 310] width 667 height 470
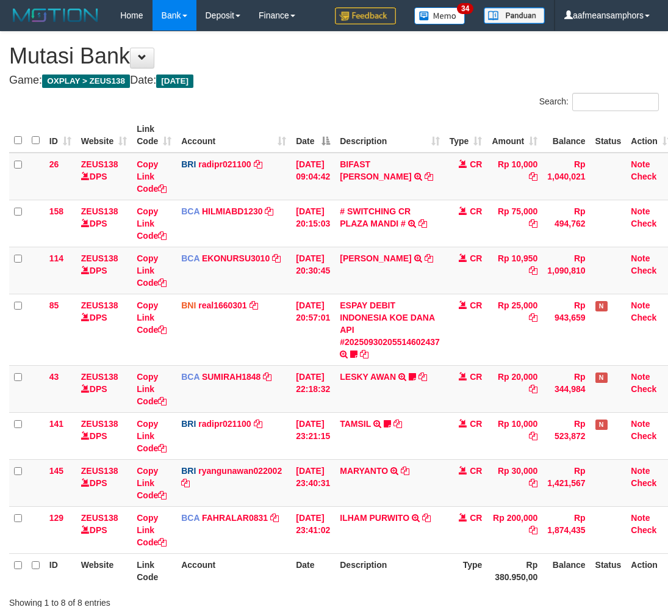
scroll to position [43, 0]
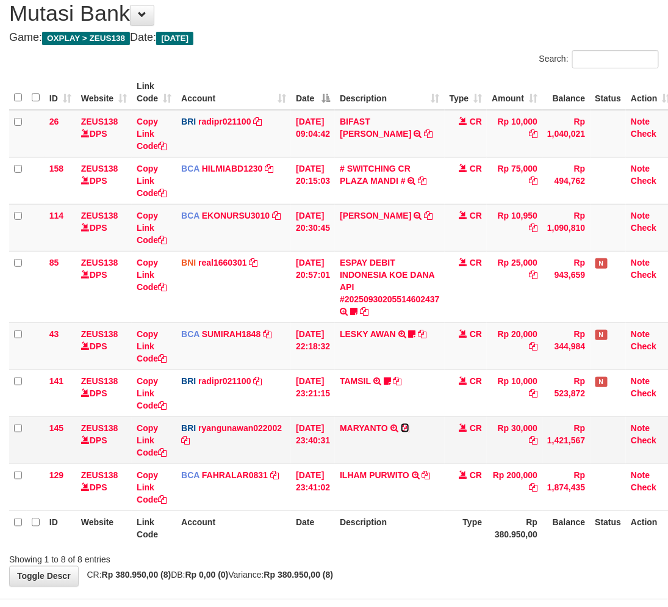
click at [409, 425] on icon at bounding box center [405, 427] width 9 height 9
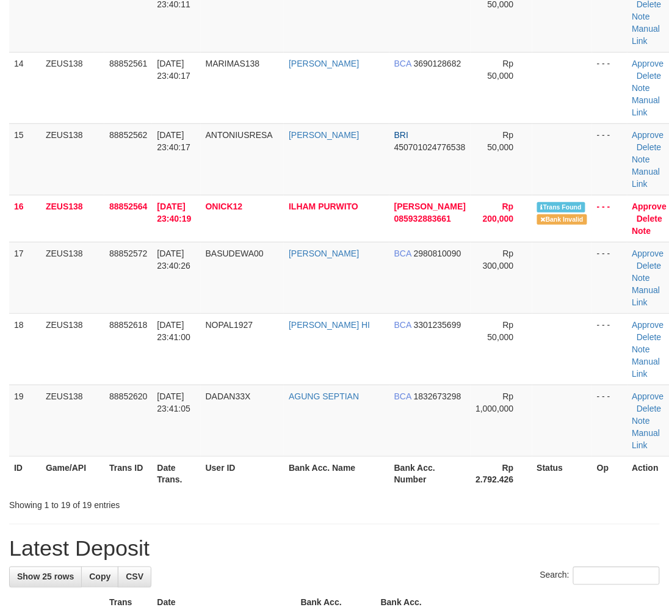
drag, startPoint x: 344, startPoint y: 527, endPoint x: 336, endPoint y: 525, distance: 7.7
click at [344, 525] on div "**********" at bounding box center [334, 290] width 669 height 2574
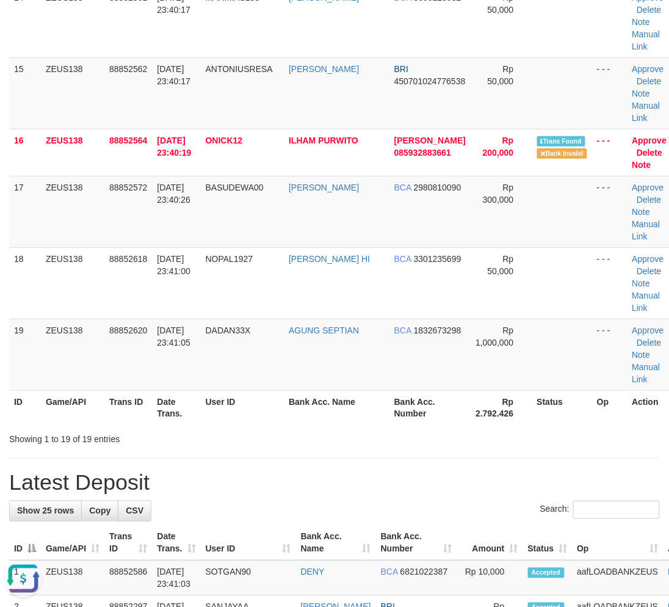
click at [249, 508] on div "Search:" at bounding box center [334, 510] width 650 height 21
drag, startPoint x: 249, startPoint y: 508, endPoint x: 5, endPoint y: 485, distance: 245.2
click at [249, 508] on div "Search:" at bounding box center [334, 510] width 650 height 21
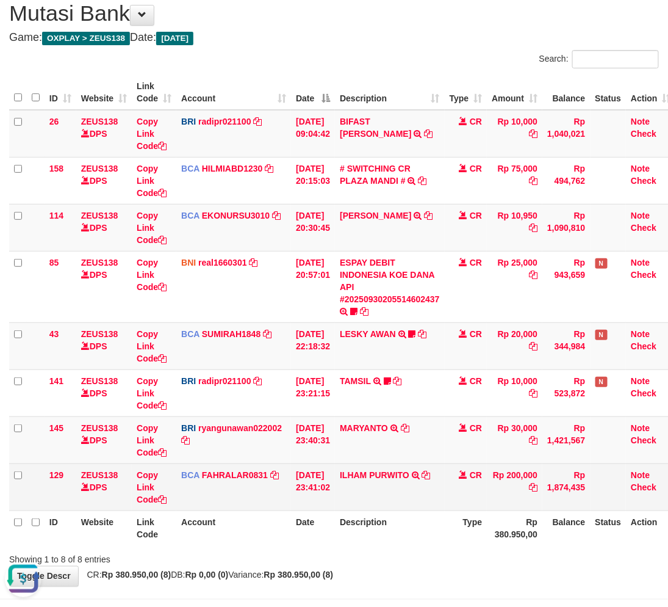
click at [375, 466] on td "ILHAM PURWITO TRSF E-BANKING CR 3009/FTSCY/WS95271 200000.00ILHAM PURWITO" at bounding box center [390, 486] width 110 height 47
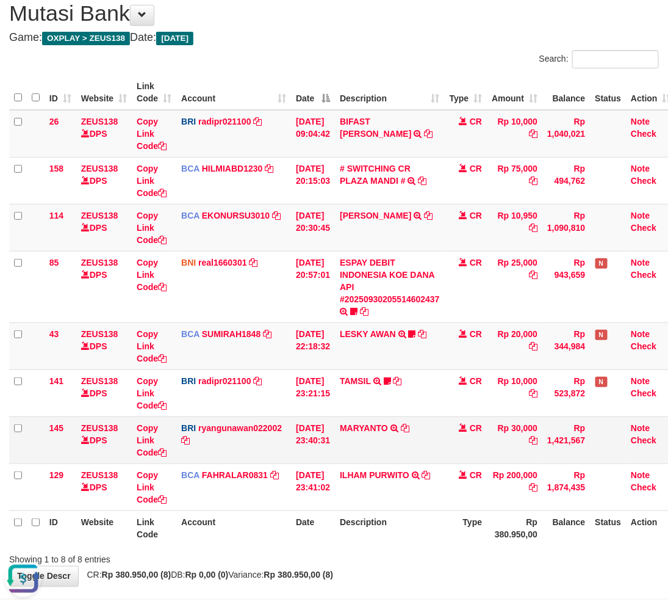
drag, startPoint x: 365, startPoint y: 456, endPoint x: 366, endPoint y: 449, distance: 8.0
click at [365, 455] on td "MARYANTO TRANSFER NBMB MARYANTO TO [PERSON_NAME]" at bounding box center [390, 439] width 110 height 47
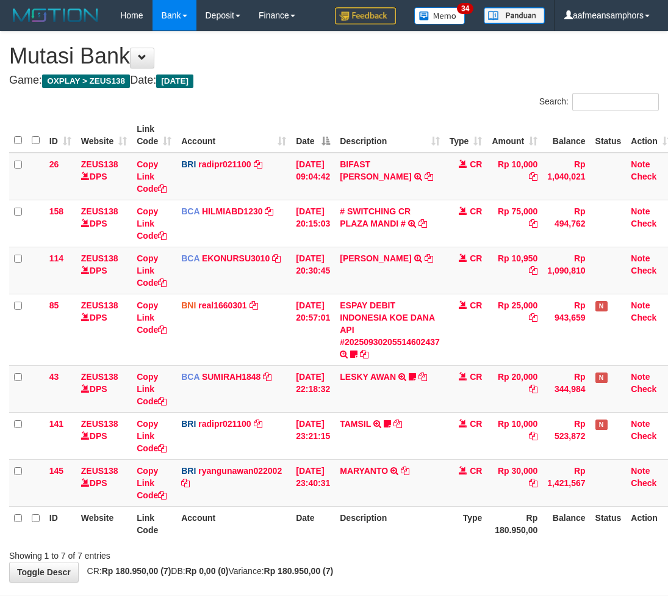
scroll to position [43, 0]
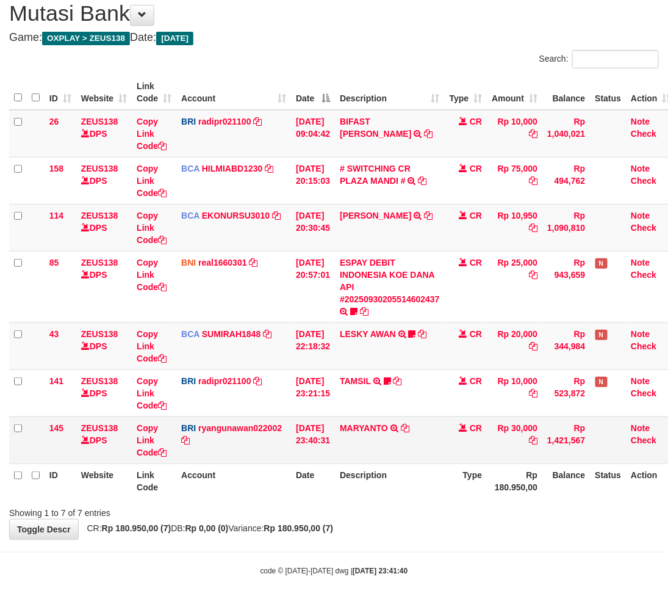
drag, startPoint x: 408, startPoint y: 478, endPoint x: 395, endPoint y: 417, distance: 62.8
click at [409, 478] on th "Description" at bounding box center [390, 480] width 110 height 35
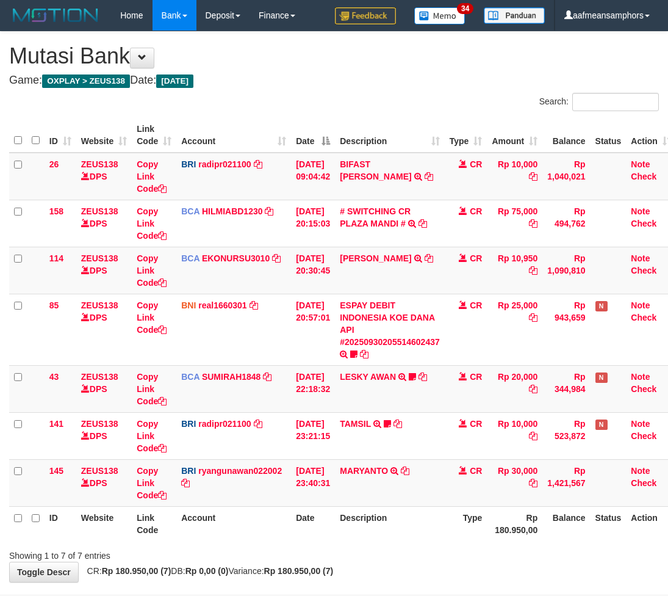
scroll to position [43, 0]
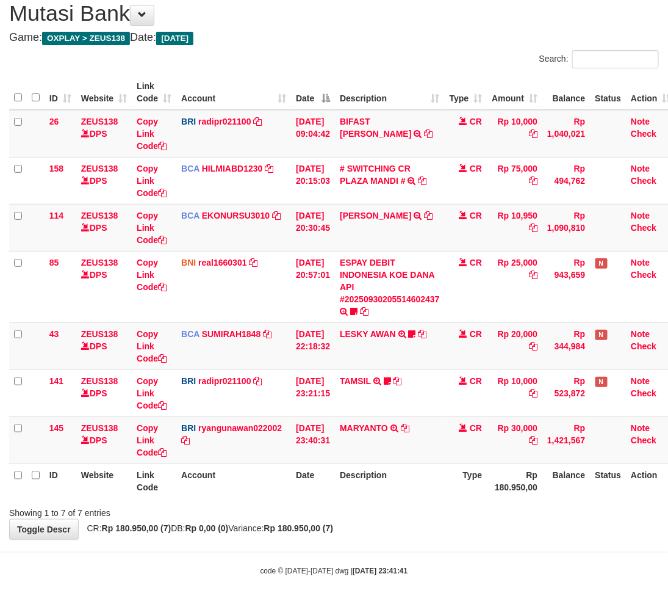
drag, startPoint x: 413, startPoint y: 485, endPoint x: 434, endPoint y: 480, distance: 21.8
click at [413, 485] on th "Description" at bounding box center [390, 480] width 110 height 35
click at [423, 471] on th "Description" at bounding box center [390, 480] width 110 height 35
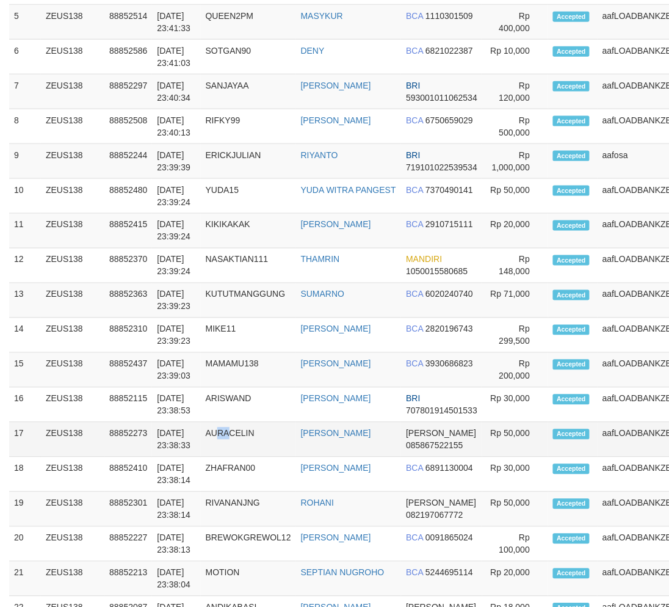
click at [217, 457] on td "AURACELIN" at bounding box center [248, 439] width 95 height 35
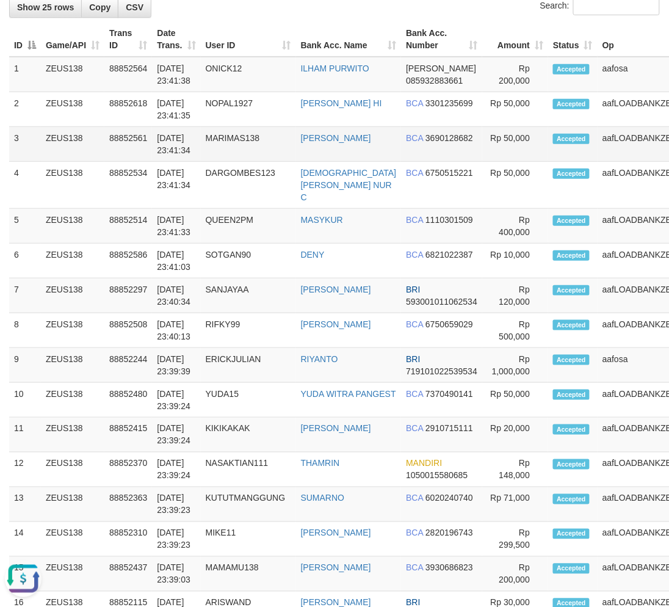
drag, startPoint x: 186, startPoint y: 124, endPoint x: 44, endPoint y: 148, distance: 144.2
click at [179, 124] on td "[DATE] 23:41:35" at bounding box center [176, 109] width 48 height 35
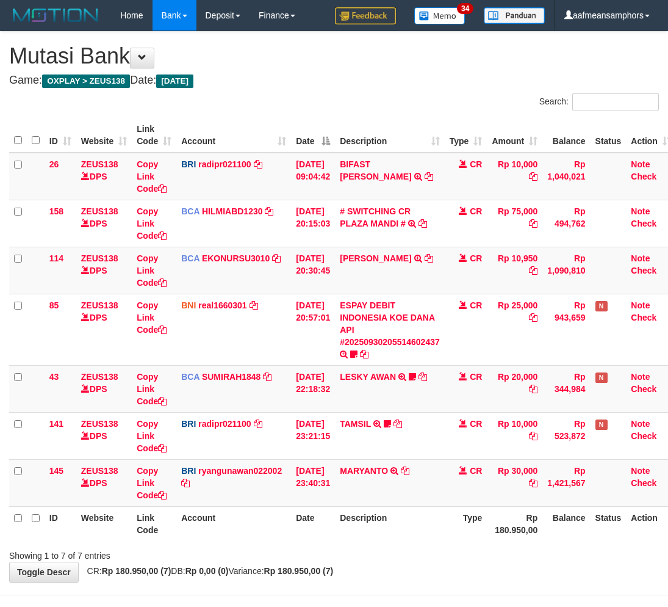
scroll to position [43, 0]
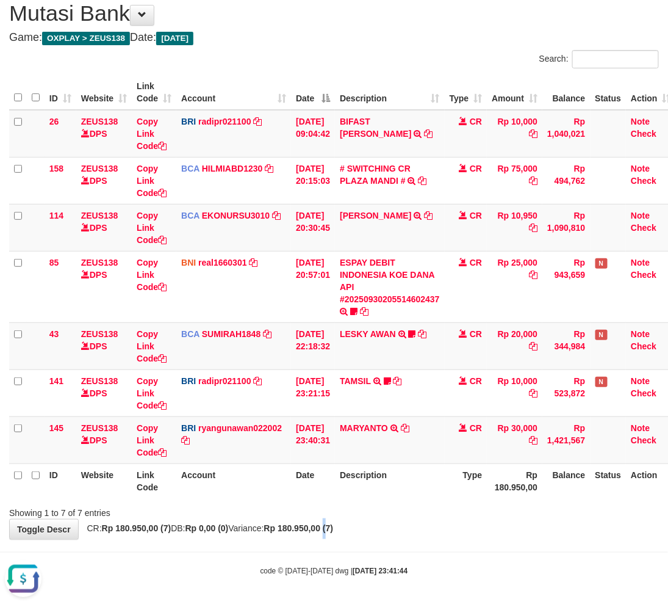
click at [334, 523] on strong "Rp 180.950,00 (7)" at bounding box center [299, 528] width 70 height 10
click at [339, 522] on div "**********" at bounding box center [334, 264] width 668 height 550
click at [334, 529] on strong "Rp 180.950,00 (7)" at bounding box center [299, 528] width 70 height 10
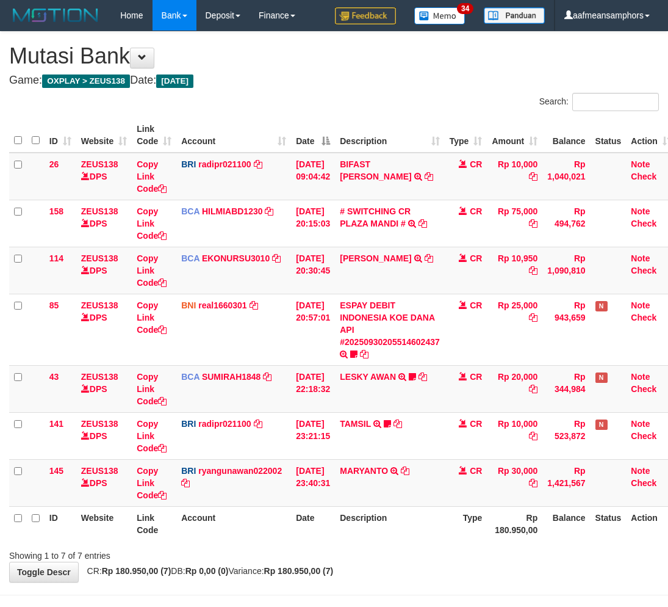
scroll to position [43, 0]
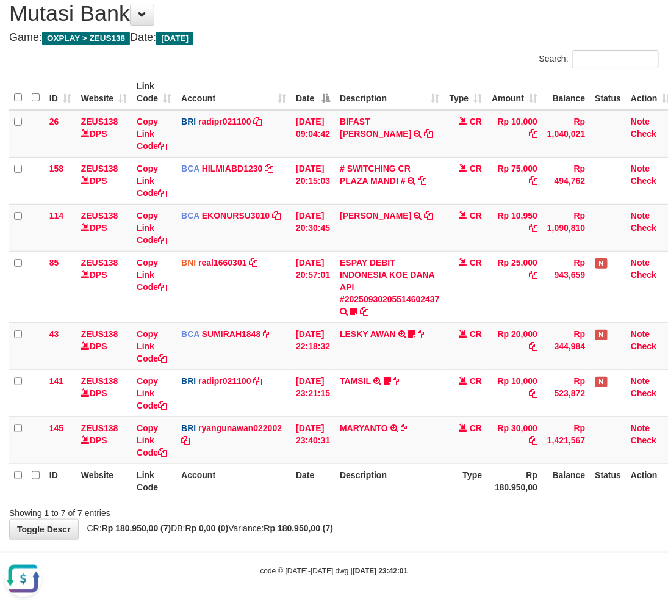
click at [345, 499] on div "ID Website Link Code Account Date Description Type Amount Balance Status Action…" at bounding box center [334, 286] width 668 height 430
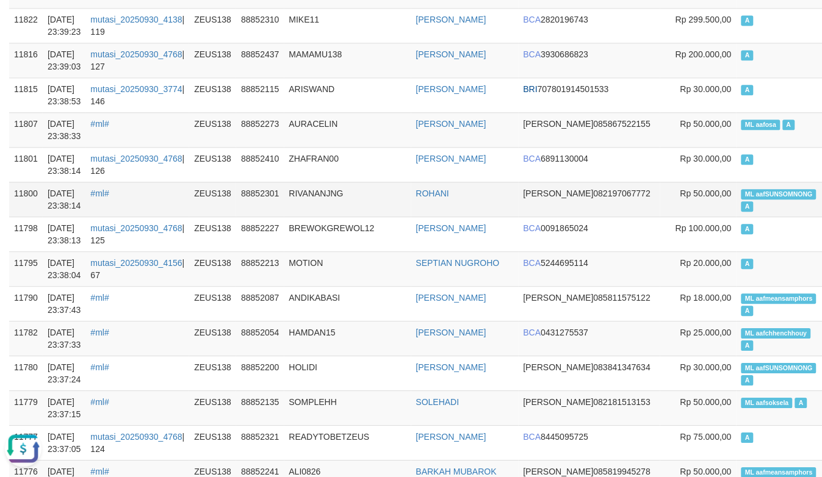
scroll to position [610, 0]
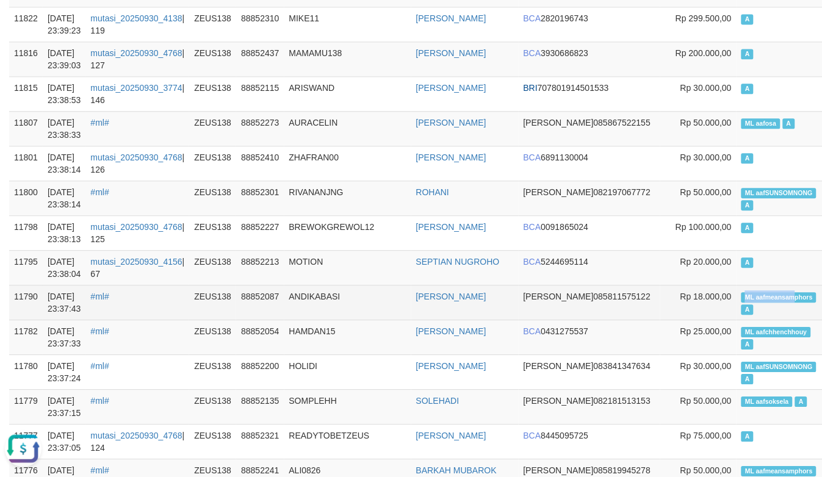
drag, startPoint x: 720, startPoint y: 283, endPoint x: 741, endPoint y: 286, distance: 20.9
click at [741, 292] on span "ML aafmeansamphors" at bounding box center [778, 297] width 75 height 10
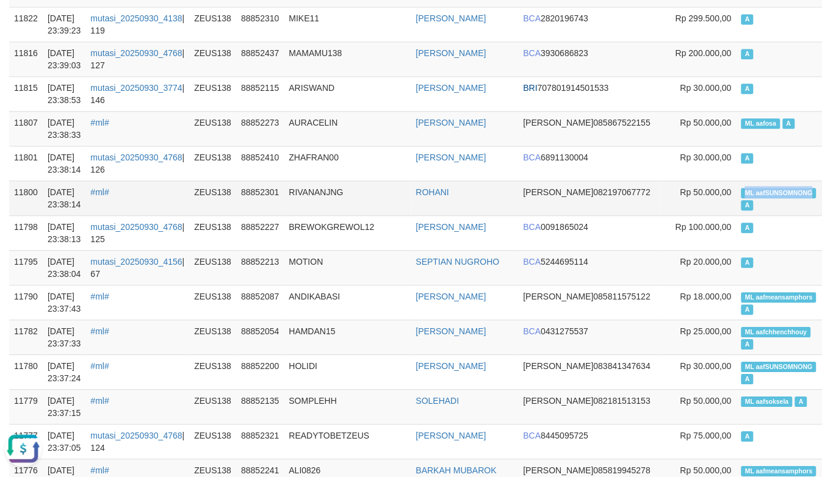
copy span "ML aafSUNSOMNONG"
drag, startPoint x: 692, startPoint y: 179, endPoint x: 758, endPoint y: 181, distance: 66.5
click at [758, 188] on span "ML aafSUNSOMNONG" at bounding box center [778, 193] width 75 height 10
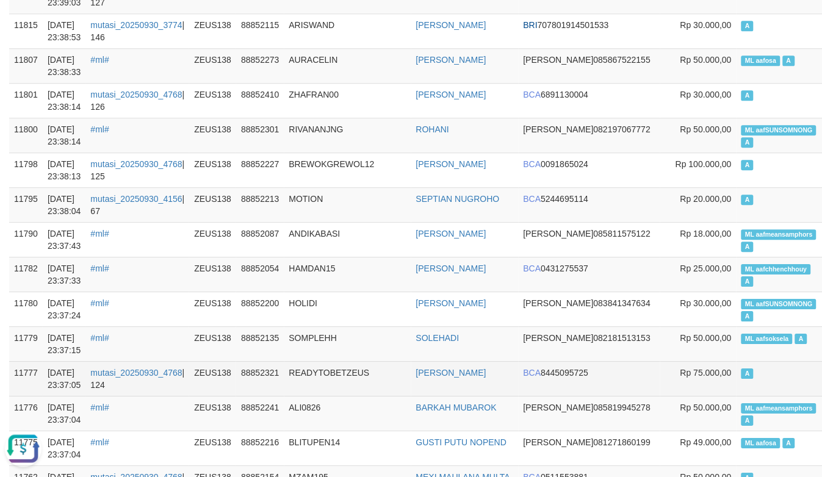
scroll to position [746, 0]
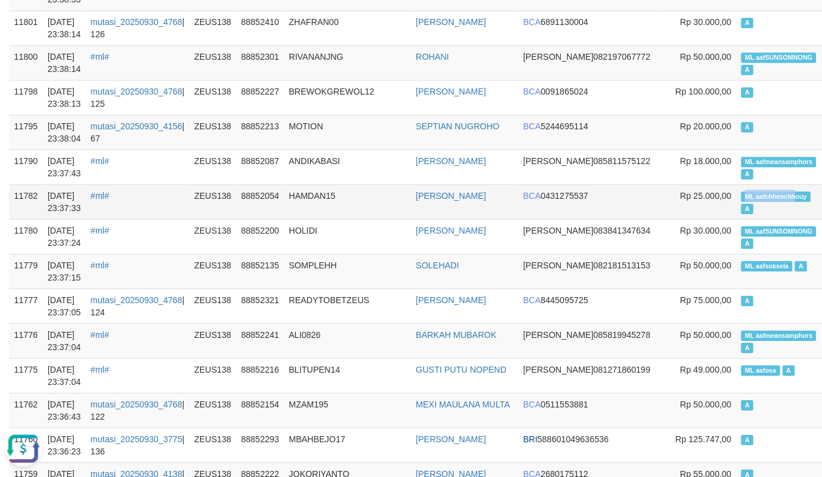
copy span "ML aafchhenchh"
drag, startPoint x: 688, startPoint y: 183, endPoint x: 740, endPoint y: 181, distance: 51.9
click at [741, 192] on span "ML aafchhenchhouy" at bounding box center [776, 197] width 70 height 10
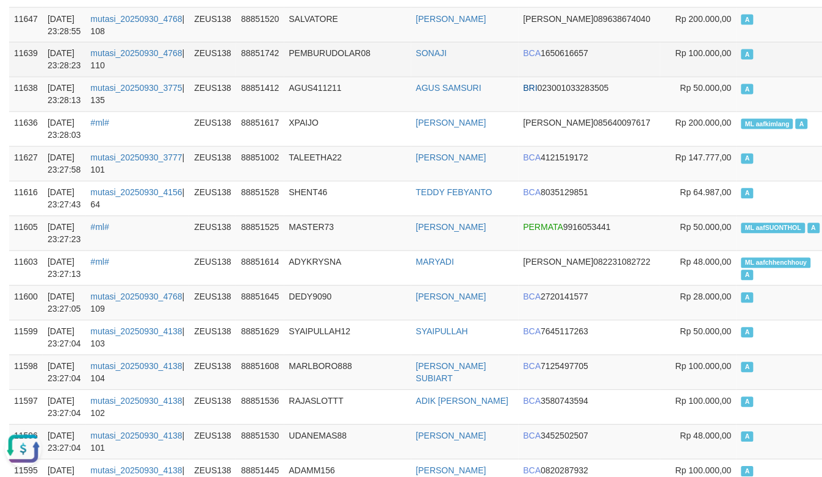
click at [364, 42] on td "PEMBURUDOLAR08" at bounding box center [347, 59] width 127 height 35
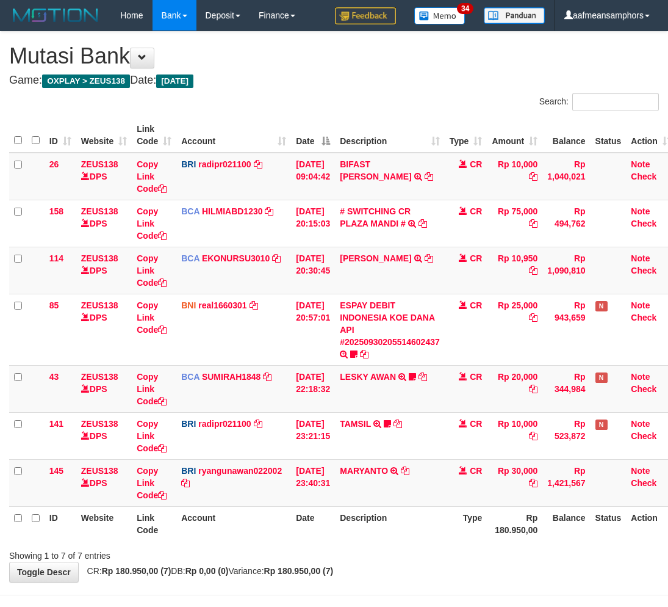
scroll to position [43, 0]
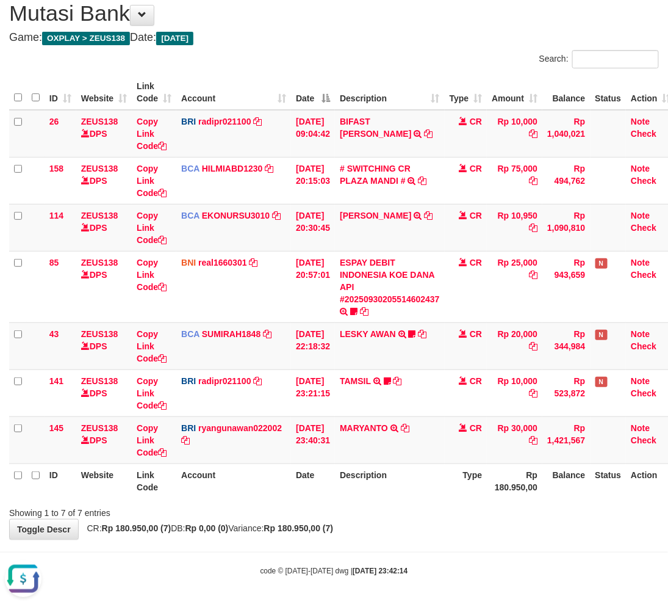
click at [362, 510] on div "Showing 1 to 7 of 7 entries" at bounding box center [334, 510] width 668 height 17
click at [361, 510] on div "Showing 1 to 7 of 7 entries" at bounding box center [334, 510] width 668 height 17
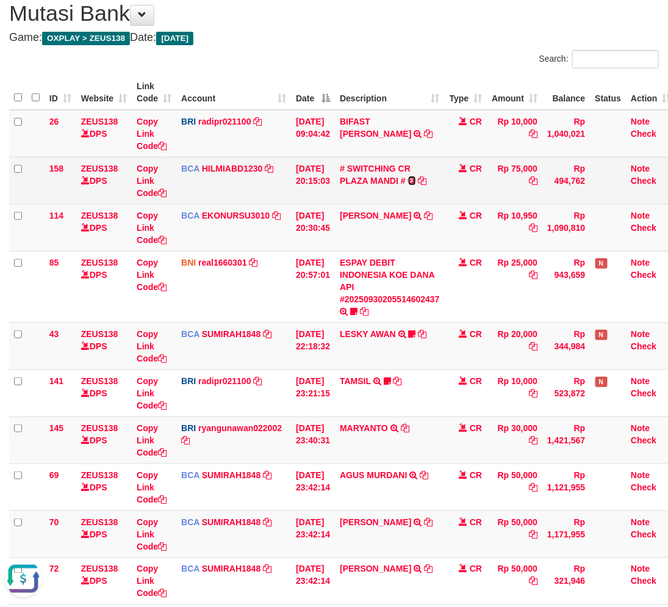
click at [416, 180] on icon at bounding box center [412, 180] width 8 height 9
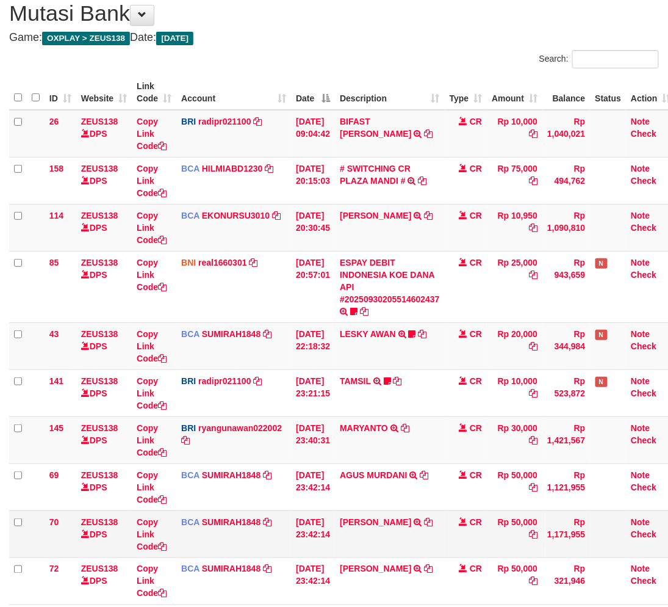
click at [178, 525] on td "BCA SUMIRAH1848 DPS SUMIRAH mutasi_20250930_4156 | 70 mutasi_20250930_4156 | 70" at bounding box center [233, 533] width 115 height 47
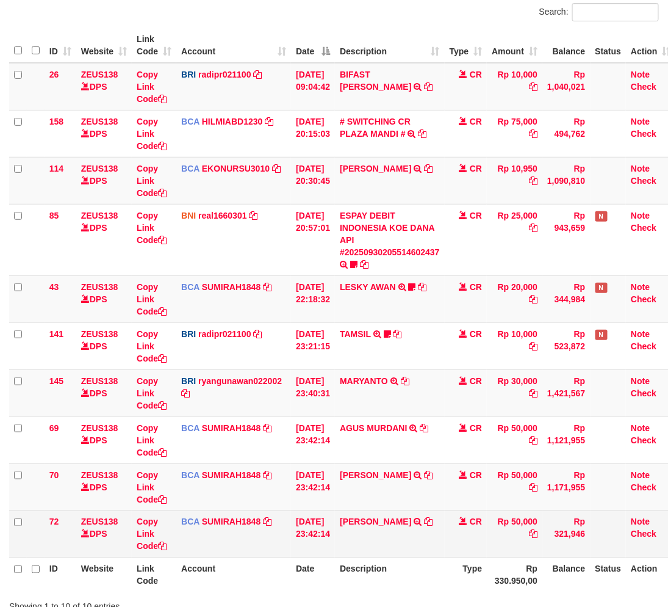
scroll to position [184, 0]
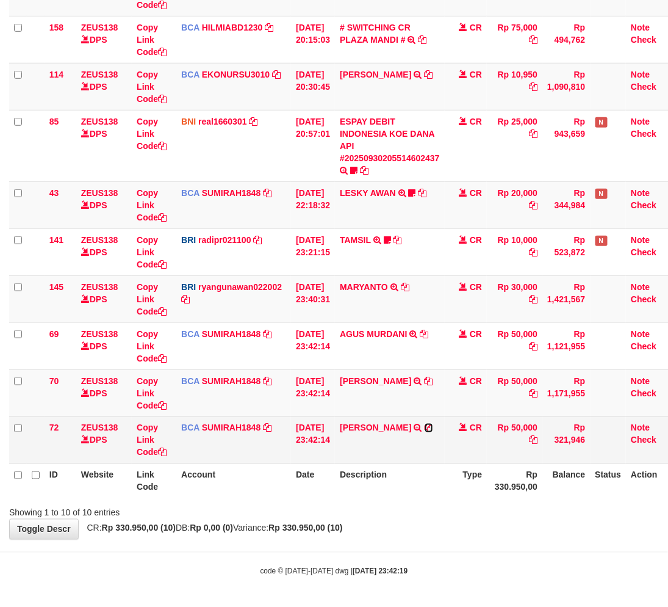
click at [425, 425] on icon at bounding box center [429, 427] width 9 height 9
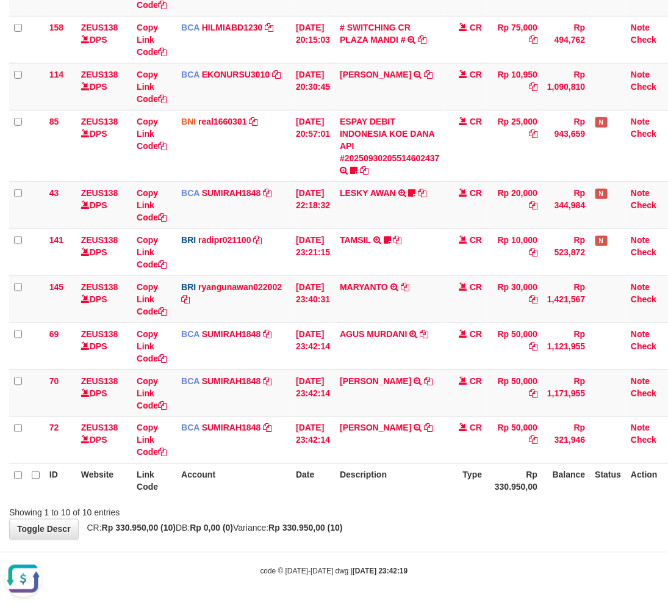
scroll to position [0, 0]
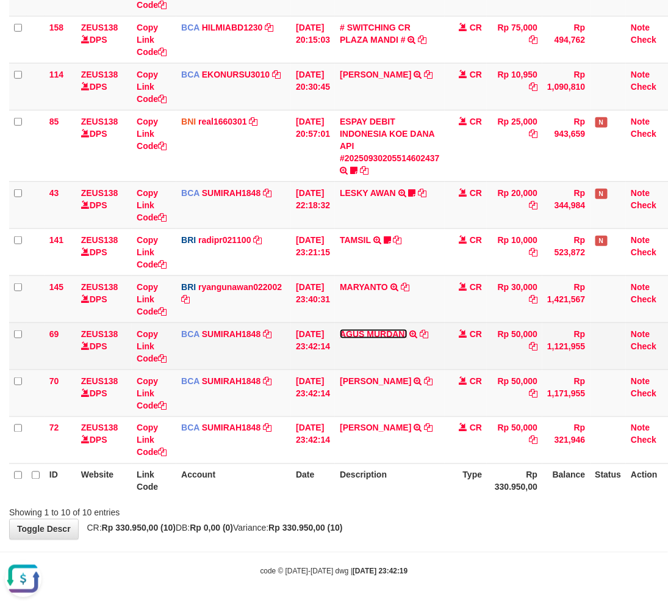
click at [398, 333] on link "AGUS MURDANI" at bounding box center [373, 334] width 67 height 10
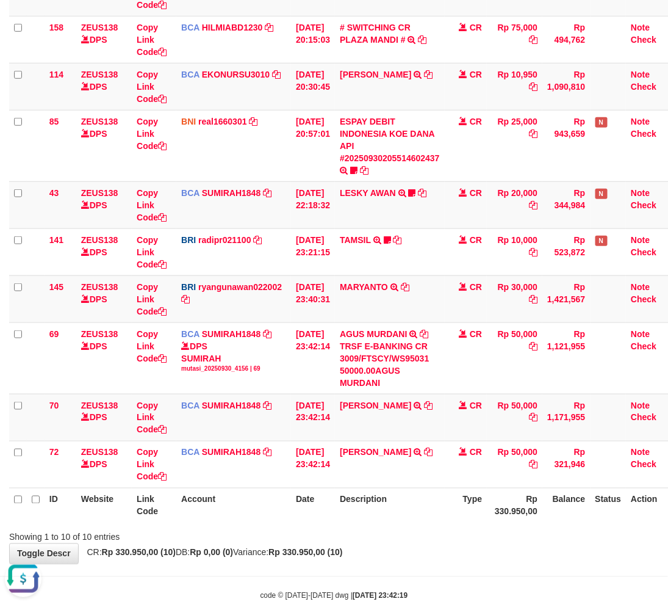
click at [408, 533] on div "Showing 1 to 10 of 10 entries" at bounding box center [334, 534] width 668 height 17
click at [411, 530] on div "Showing 1 to 10 of 10 entries" at bounding box center [334, 534] width 668 height 17
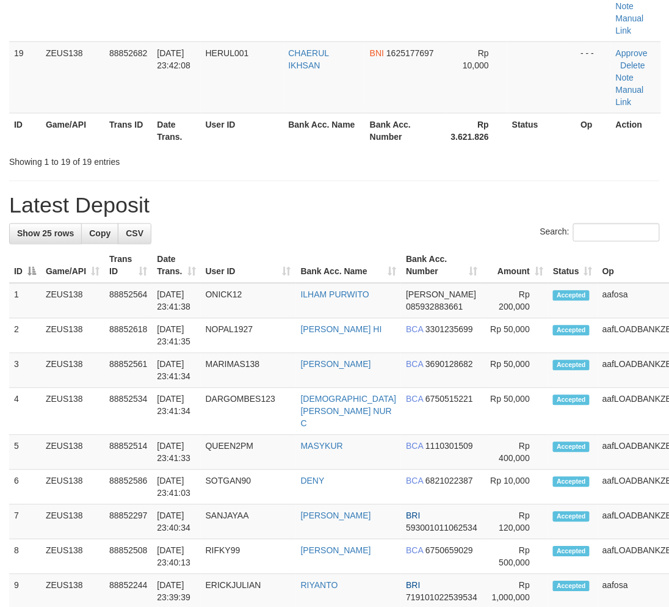
scroll to position [1095, 0]
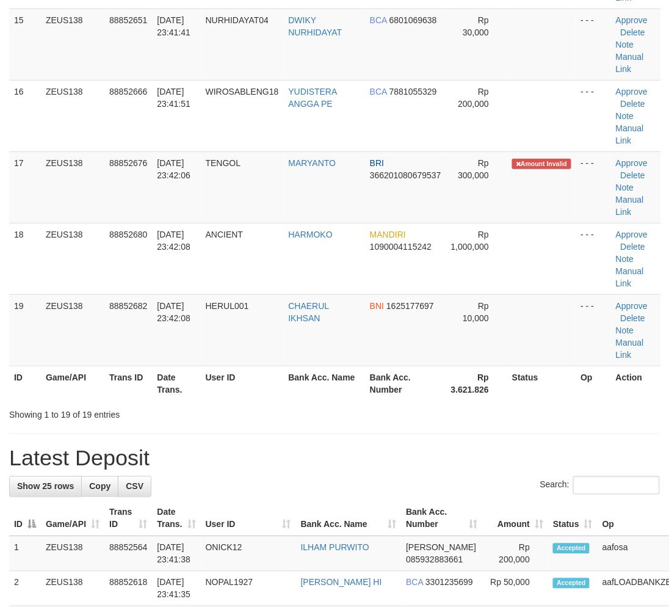
click at [565, 423] on div "**********" at bounding box center [334, 218] width 669 height 2562
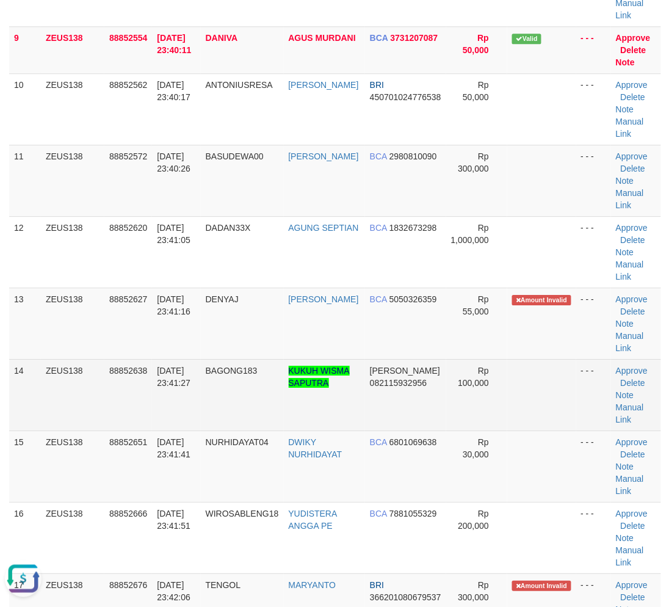
scroll to position [0, 0]
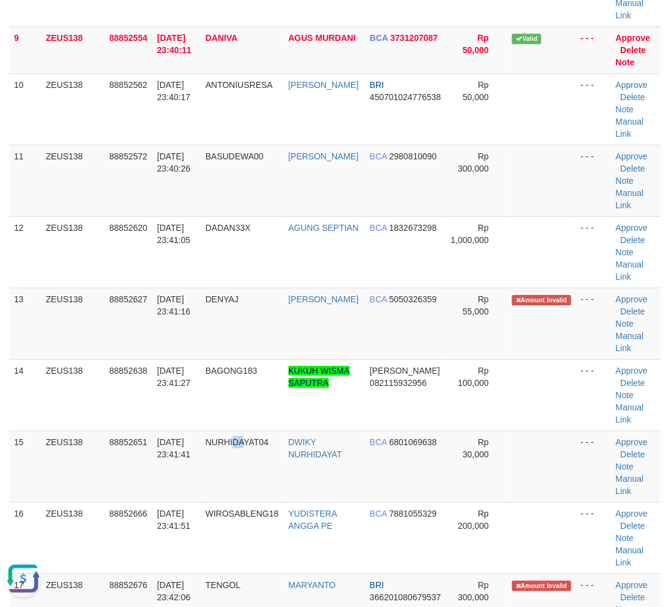
drag, startPoint x: 247, startPoint y: 489, endPoint x: 0, endPoint y: 408, distance: 259.5
click at [242, 487] on td "NURHIDAYAT04" at bounding box center [242, 465] width 83 height 71
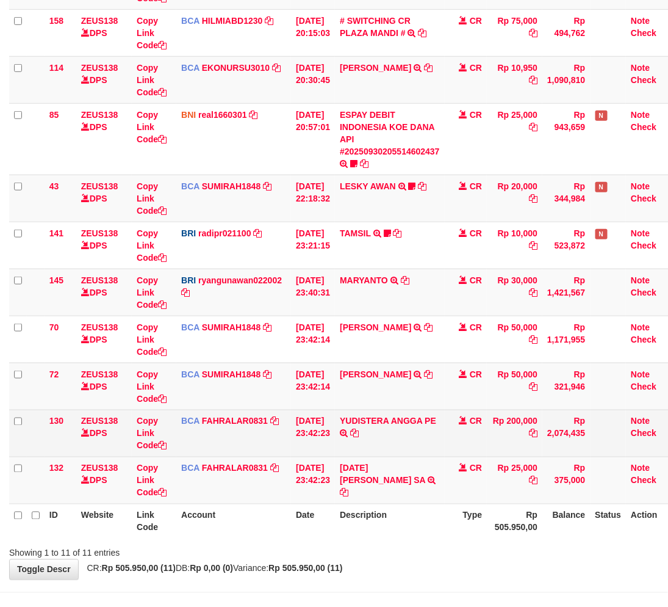
scroll to position [230, 0]
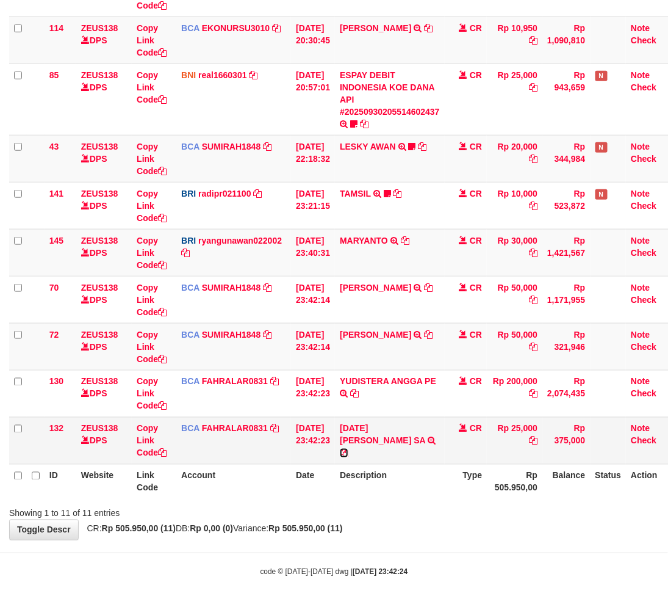
click at [348, 449] on icon at bounding box center [344, 453] width 9 height 9
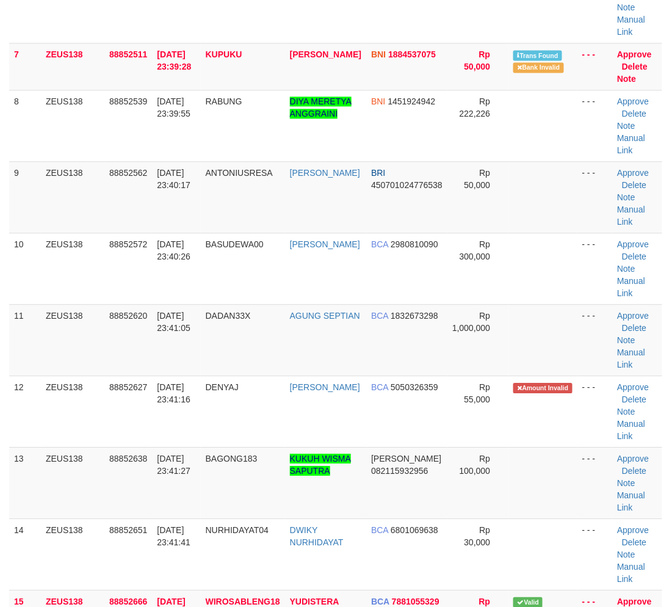
scroll to position [673, 0]
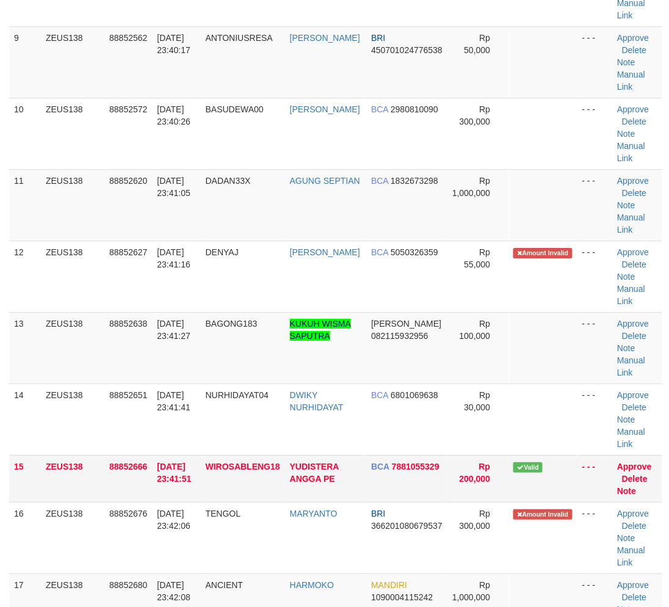
click at [220, 464] on tr "15 ZEUS138 88852666 [DATE] 23:41:51 WIROSABLENG18 YUDISTERA ANGGA PE BCA 788105…" at bounding box center [335, 478] width 653 height 47
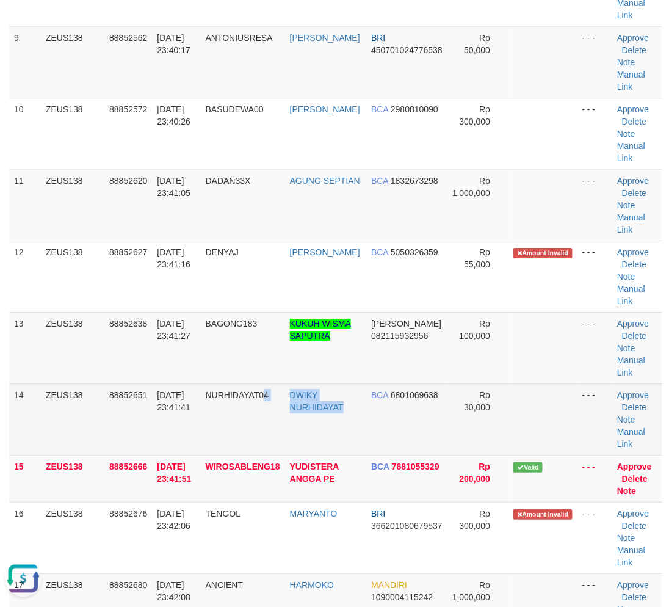
click at [350, 436] on tr "14 ZEUS138 88852651 [DATE] 23:41:41 NURHIDAYAT04 DWIKY NURHIDAYAT BCA 680106963…" at bounding box center [335, 418] width 653 height 71
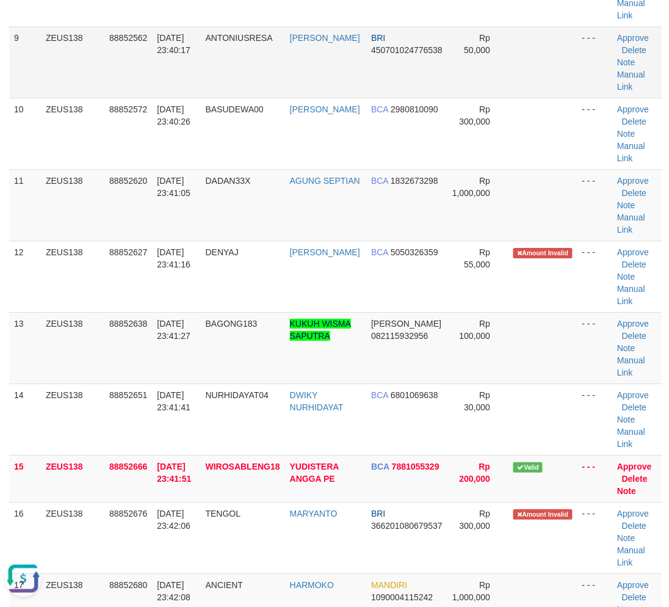
scroll to position [300, 0]
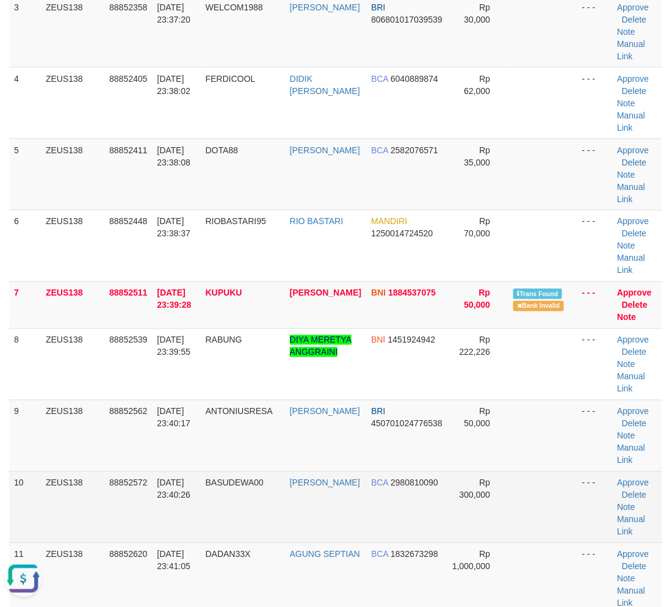
click at [237, 536] on tr "10 ZEUS138 88852572 [DATE] 23:40:26 BASUDEWA00 [PERSON_NAME] BCA 2980810090 Rp …" at bounding box center [335, 506] width 653 height 71
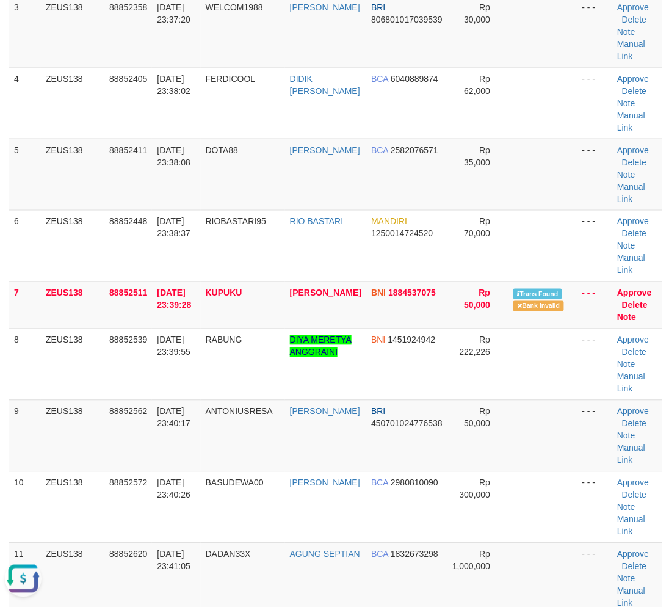
scroll to position [704, 0]
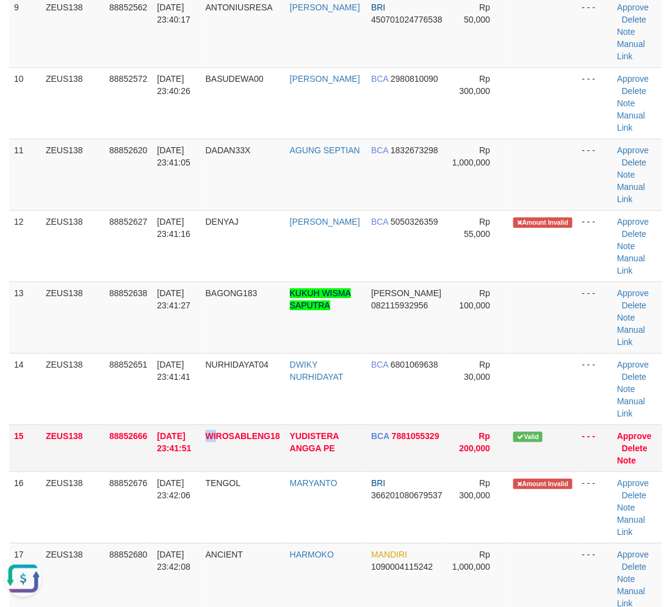
click at [224, 463] on tr "15 ZEUS138 88852666 [DATE] 23:41:51 WIROSABLENG18 YUDISTERA ANGGA PE BCA 788105…" at bounding box center [335, 447] width 653 height 47
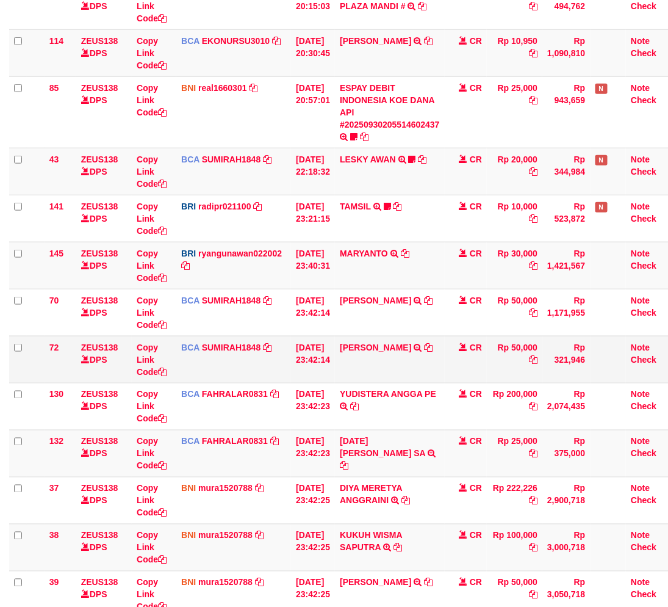
scroll to position [230, 0]
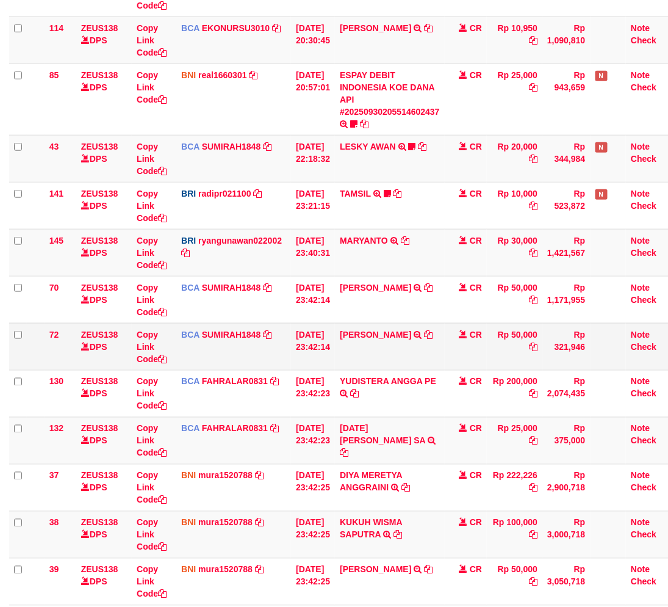
click at [284, 365] on td "BCA SUMIRAH1848 DPS SUMIRAH mutasi_20250930_4156 | 72 mutasi_20250930_4156 | 72" at bounding box center [233, 346] width 115 height 47
click at [284, 362] on td "BCA SUMIRAH1848 DPS SUMIRAH mutasi_20250930_4156 | 72 mutasi_20250930_4156 | 72" at bounding box center [233, 346] width 115 height 47
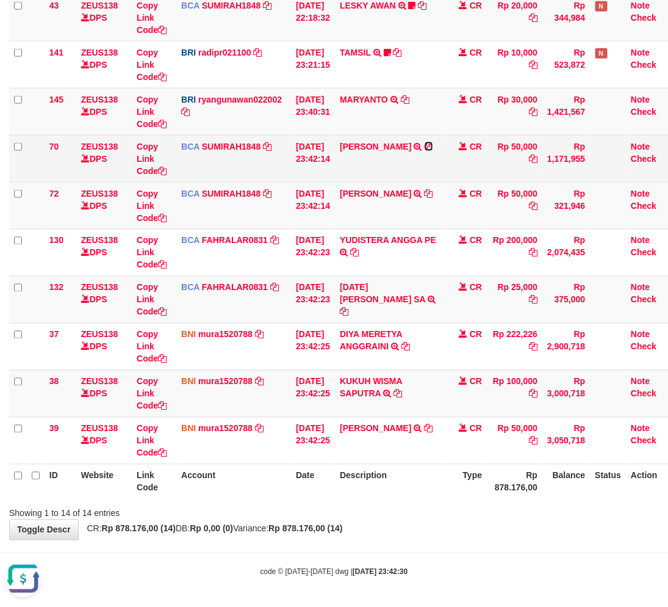
click at [425, 151] on icon at bounding box center [429, 146] width 9 height 9
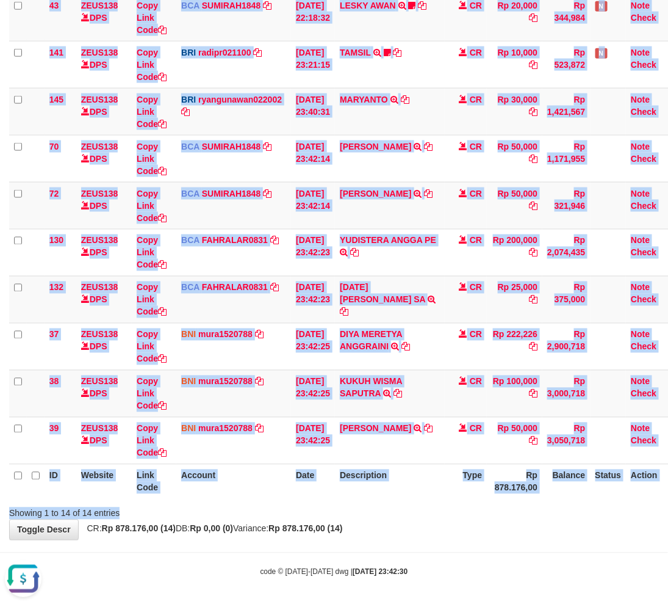
click at [419, 501] on div "Search: ID Website Link Code Account Date Description Type Amount Balance Statu…" at bounding box center [334, 121] width 650 height 798
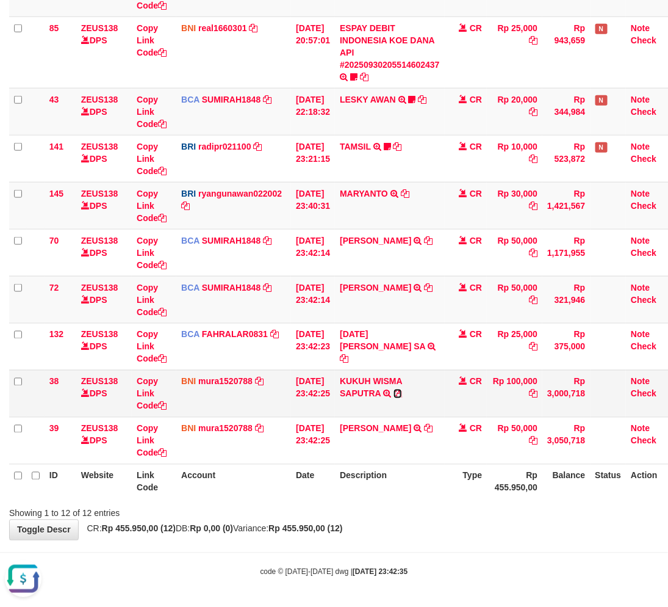
click at [402, 392] on icon at bounding box center [398, 393] width 9 height 9
click at [367, 467] on th "Description" at bounding box center [390, 481] width 110 height 35
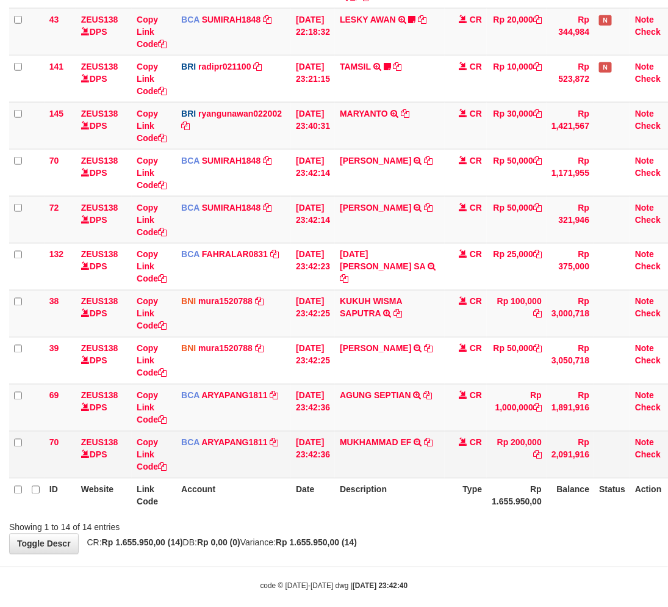
scroll to position [371, 0]
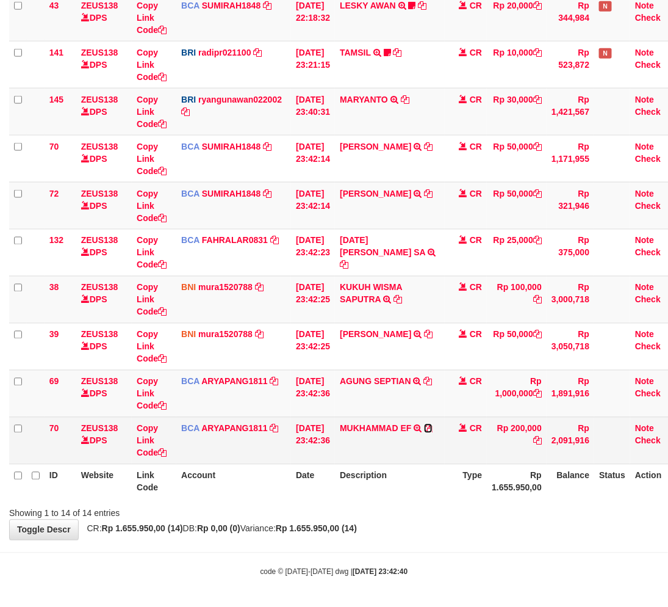
click at [433, 425] on icon at bounding box center [428, 428] width 9 height 9
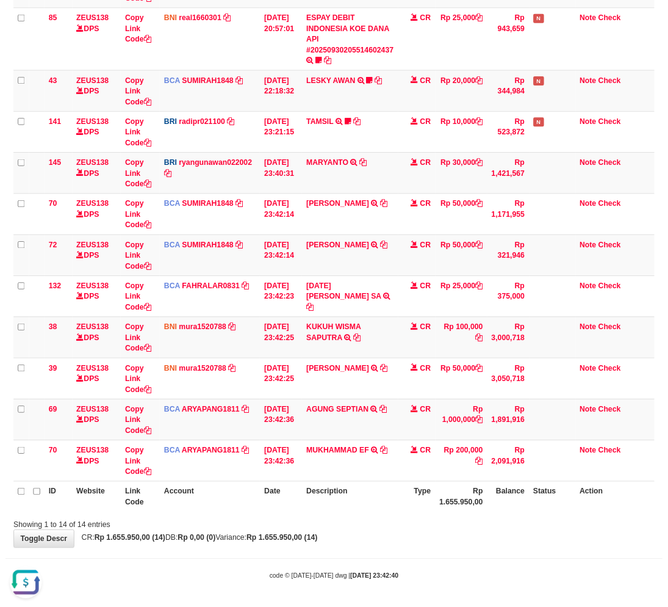
scroll to position [0, 0]
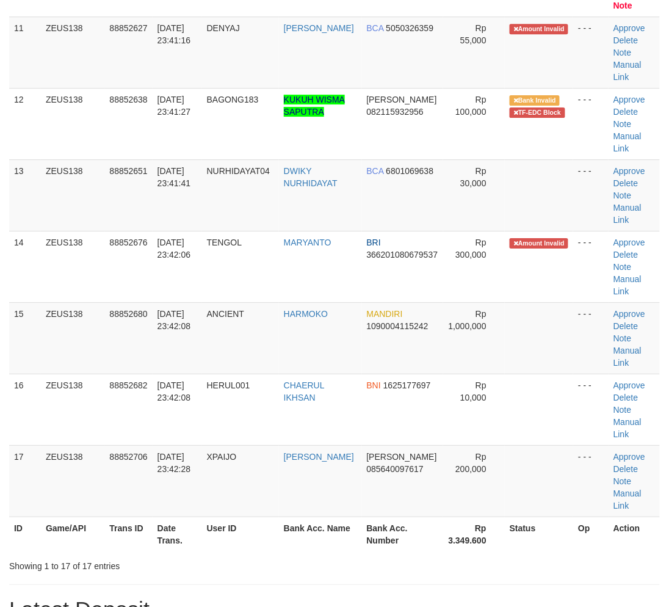
drag, startPoint x: 248, startPoint y: 586, endPoint x: 311, endPoint y: 624, distance: 73.7
click at [297, 606] on div "**********" at bounding box center [334, 441] width 669 height 2420
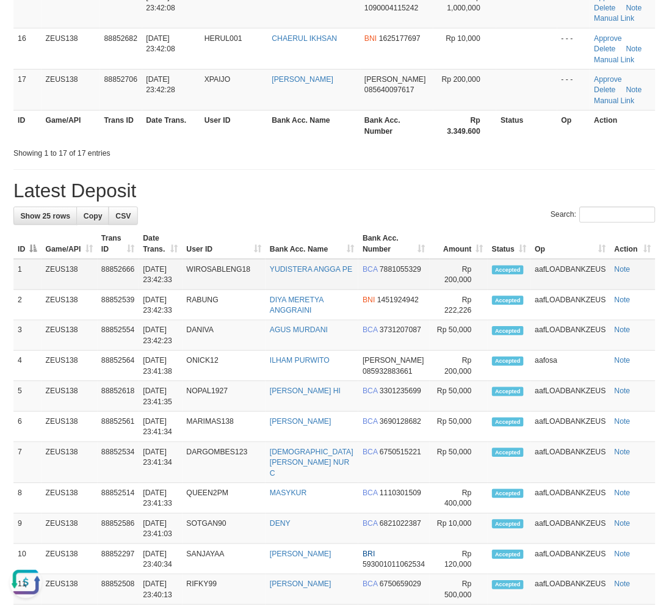
scroll to position [801, 0]
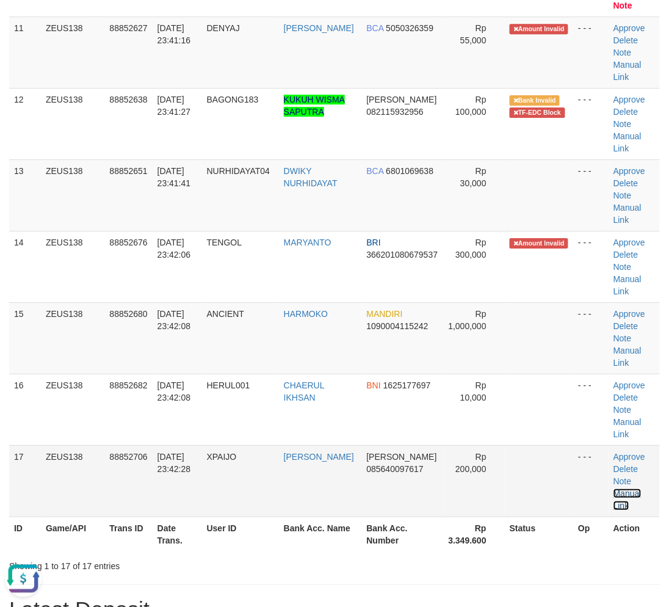
click at [614, 489] on link "Manual Link" at bounding box center [627, 499] width 28 height 22
drag, startPoint x: 619, startPoint y: 492, endPoint x: 583, endPoint y: 485, distance: 36.9
click at [619, 492] on link "Manual Link" at bounding box center [627, 499] width 28 height 22
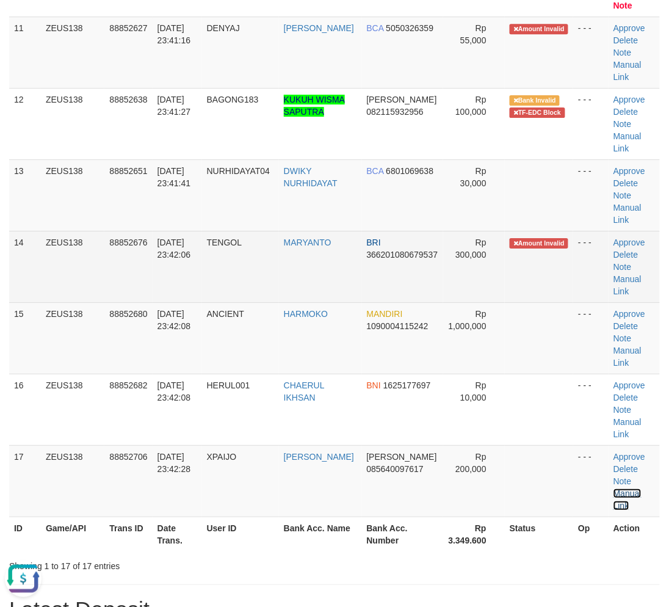
click at [613, 488] on link "Manual Link" at bounding box center [627, 499] width 28 height 22
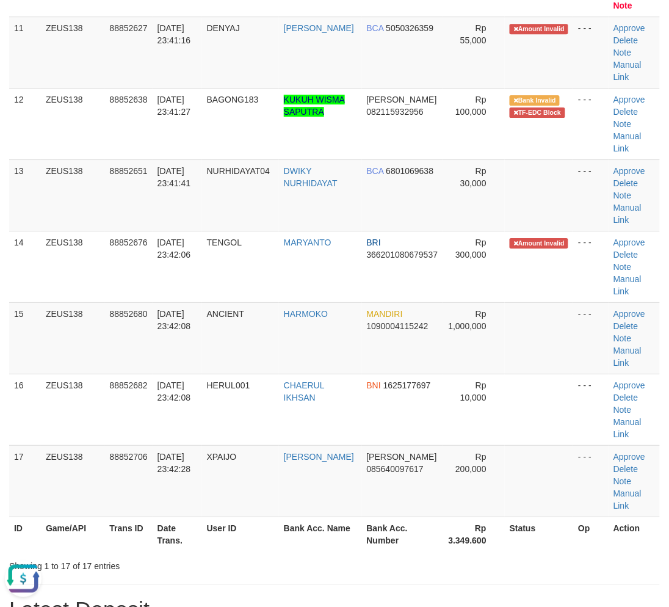
drag, startPoint x: 226, startPoint y: 538, endPoint x: 103, endPoint y: 531, distance: 124.1
click at [222, 538] on th "User ID" at bounding box center [240, 533] width 77 height 35
drag, startPoint x: 281, startPoint y: 594, endPoint x: 300, endPoint y: 554, distance: 44.5
click at [283, 593] on div "**********" at bounding box center [334, 441] width 669 height 2420
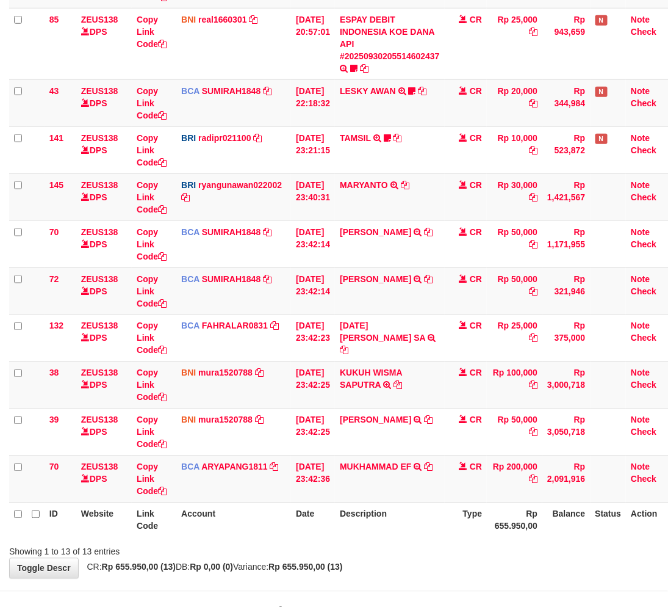
scroll to position [287, 0]
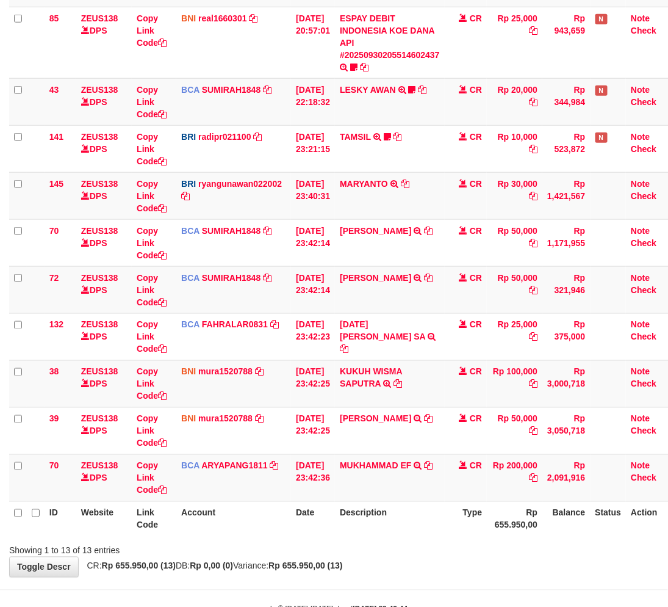
click at [522, 541] on div "Showing 1 to 13 of 13 entries" at bounding box center [334, 547] width 668 height 17
click at [150, 473] on link "Copy Link Code" at bounding box center [152, 478] width 30 height 34
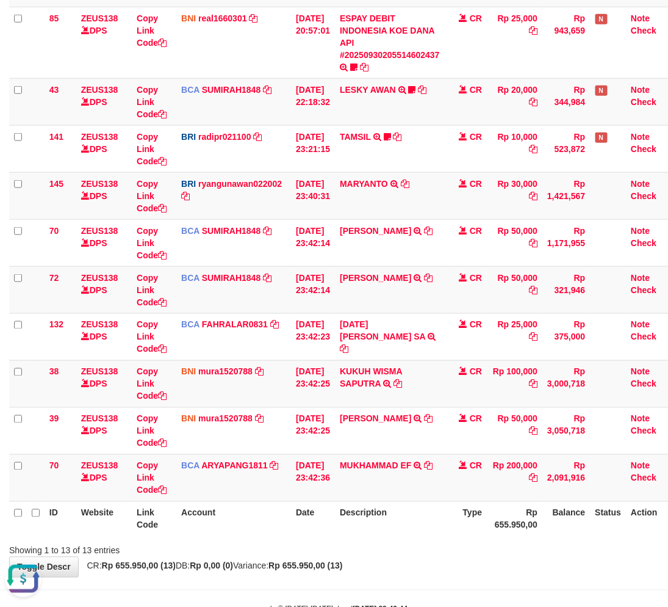
click at [443, 553] on div "Showing 1 to 13 of 13 entries" at bounding box center [334, 547] width 668 height 17
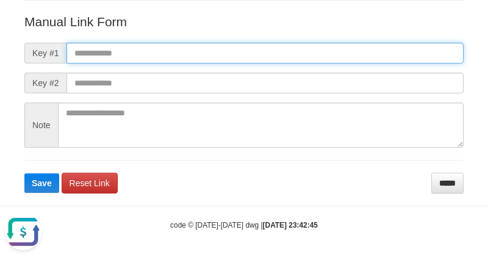
click at [345, 47] on input "text" at bounding box center [265, 53] width 397 height 21
paste input "**********"
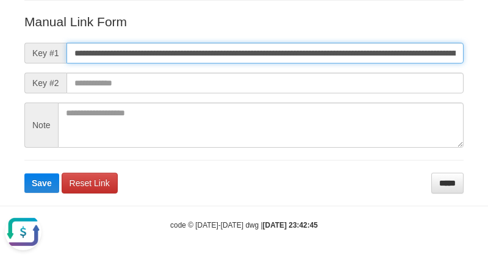
scroll to position [0, 700]
type input "**********"
click at [24, 173] on button "Save" at bounding box center [41, 183] width 35 height 20
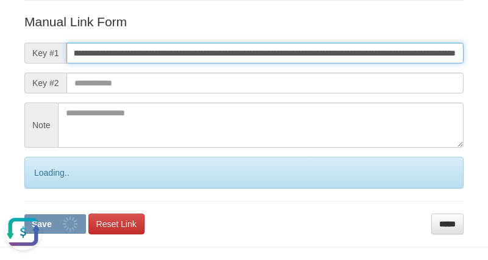
click at [24, 214] on button "Save" at bounding box center [55, 224] width 62 height 20
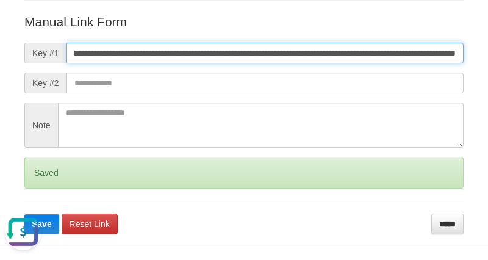
click at [24, 214] on button "Save" at bounding box center [41, 224] width 35 height 20
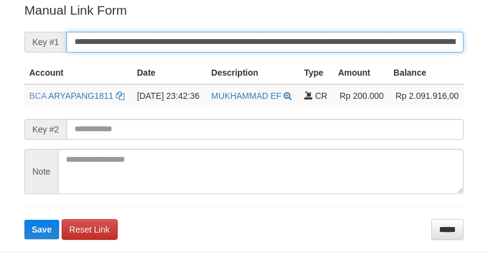
click at [319, 40] on input "**********" at bounding box center [265, 42] width 397 height 21
click at [24, 220] on button "Save" at bounding box center [41, 230] width 35 height 20
click at [319, 40] on input "**********" at bounding box center [265, 42] width 397 height 21
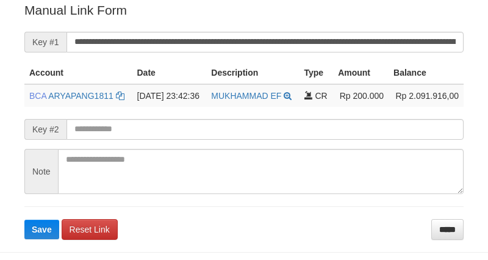
click at [24, 220] on button "Save" at bounding box center [41, 230] width 35 height 20
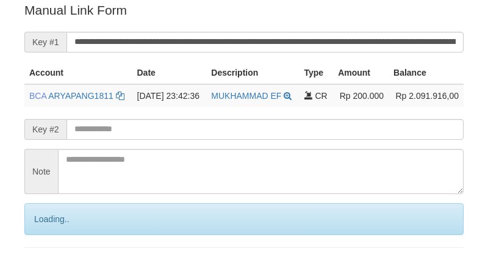
scroll to position [247, 0]
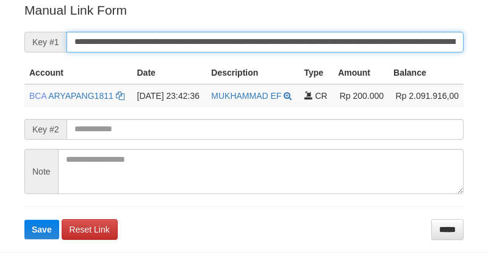
drag, startPoint x: 0, startPoint y: 0, endPoint x: 334, endPoint y: 37, distance: 335.9
click at [334, 37] on input "**********" at bounding box center [265, 42] width 397 height 21
click at [24, 220] on button "Save" at bounding box center [41, 230] width 35 height 20
click at [334, 37] on input "**********" at bounding box center [265, 42] width 397 height 21
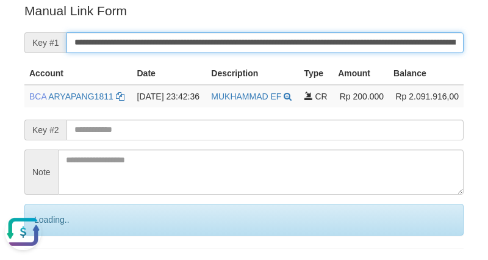
scroll to position [0, 0]
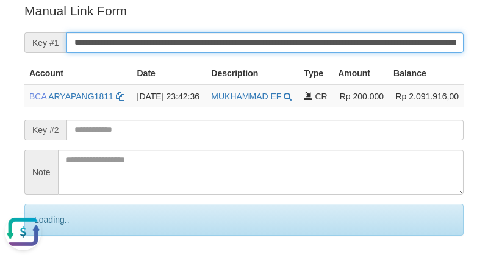
click at [331, 37] on input "**********" at bounding box center [265, 42] width 397 height 21
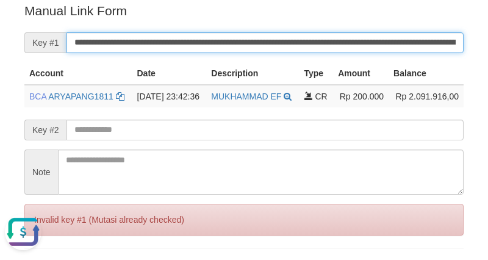
click at [331, 37] on input "**********" at bounding box center [265, 42] width 397 height 21
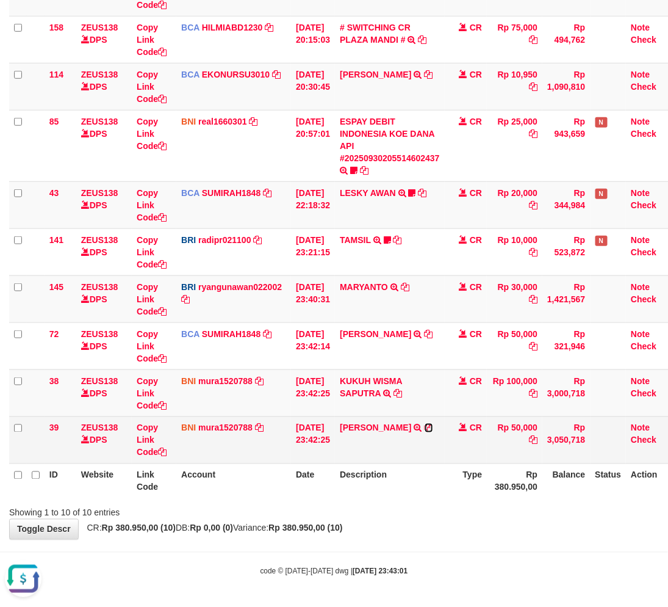
click at [425, 432] on icon at bounding box center [429, 427] width 9 height 9
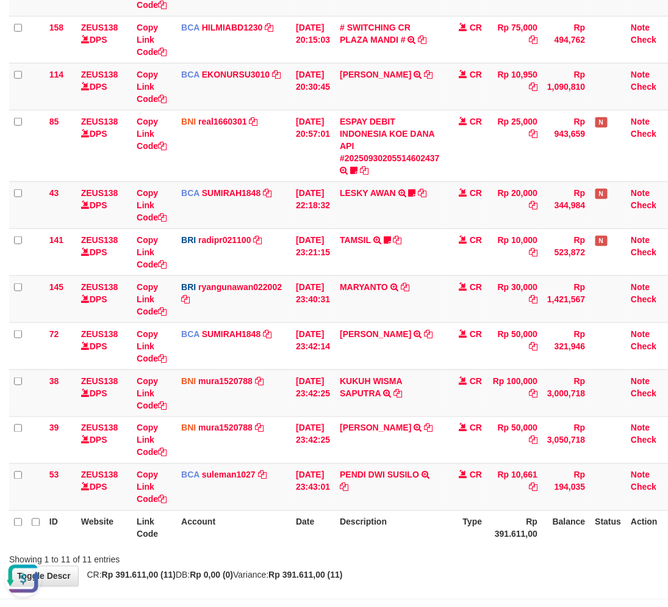
click at [410, 531] on th "Description" at bounding box center [390, 527] width 110 height 35
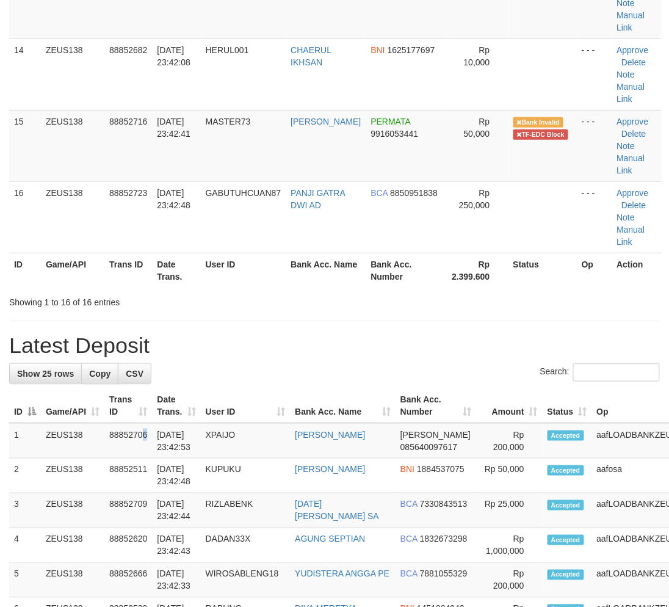
scroll to position [801, 0]
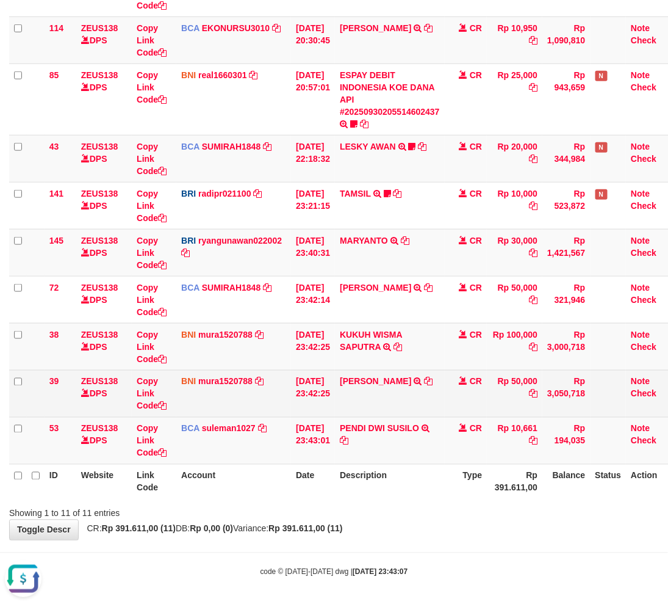
click at [368, 370] on td "[PERSON_NAME] TRF/PAY/TOP-UP ECHANNEL [PERSON_NAME]" at bounding box center [390, 393] width 110 height 47
copy link "SAHRUDIN"
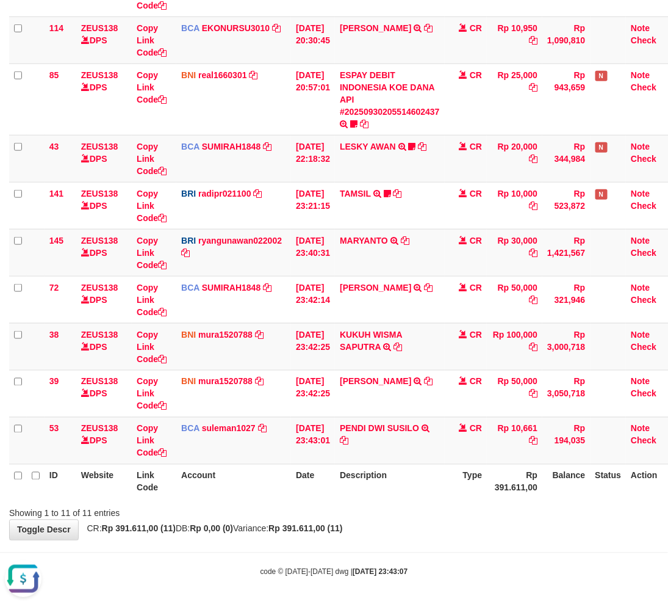
click at [413, 491] on th "Description" at bounding box center [390, 481] width 110 height 35
click at [439, 494] on th "Description" at bounding box center [390, 481] width 110 height 35
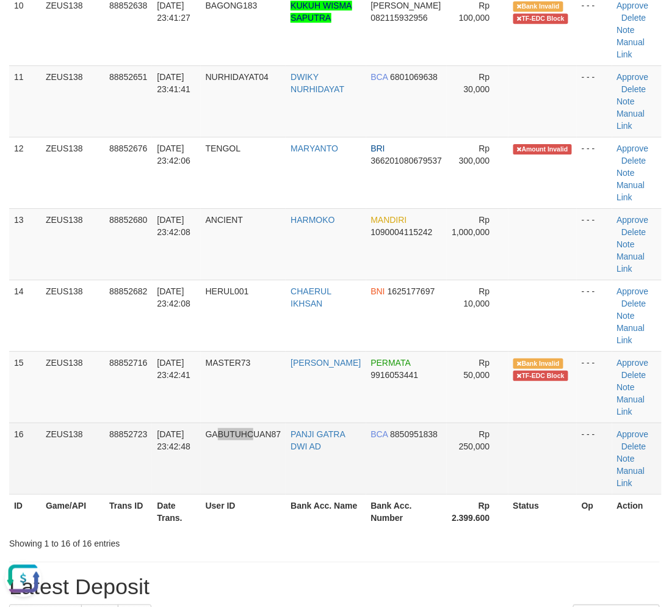
drag, startPoint x: 260, startPoint y: 489, endPoint x: 267, endPoint y: 483, distance: 9.9
click at [262, 489] on td "GABUTUHCUAN87" at bounding box center [243, 457] width 85 height 71
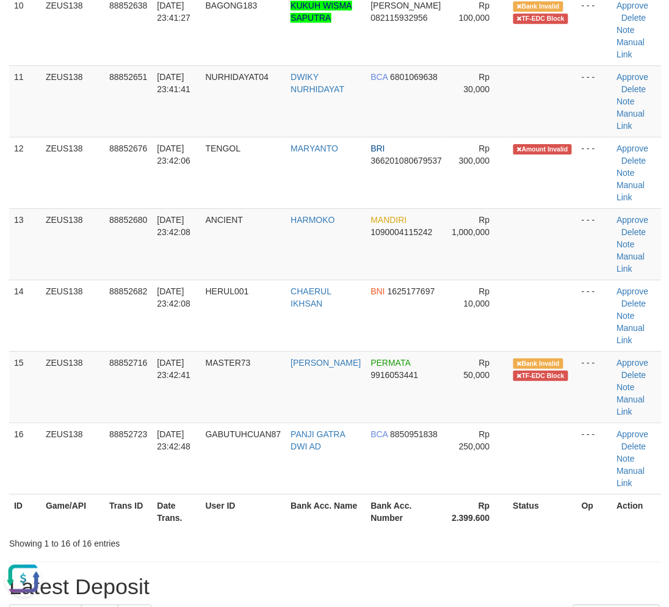
drag, startPoint x: 307, startPoint y: 546, endPoint x: 1, endPoint y: 510, distance: 308.4
click at [290, 541] on div "Showing 1 to 16 of 16 entries" at bounding box center [334, 540] width 669 height 17
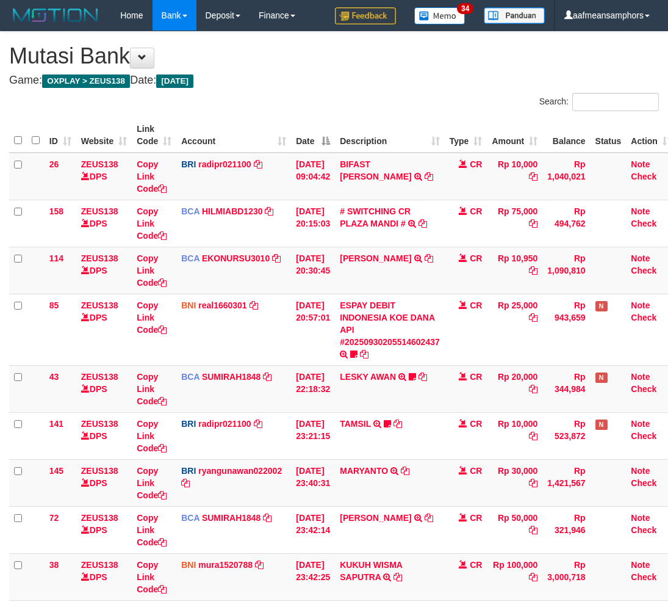
scroll to position [217, 0]
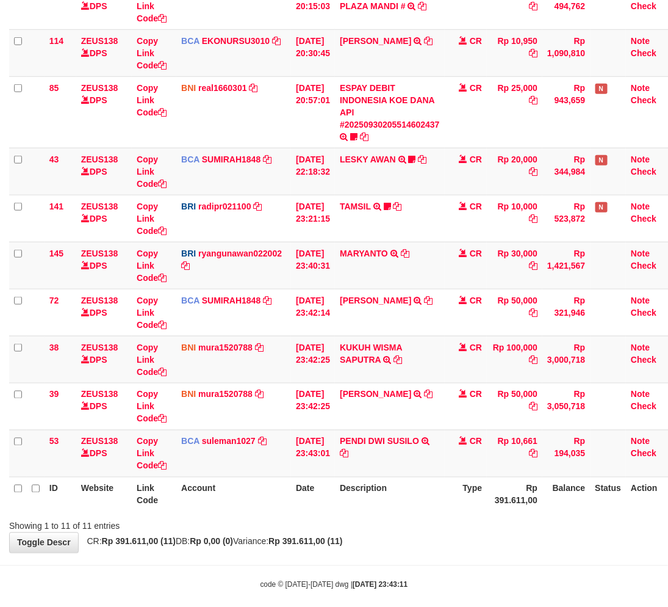
click at [434, 503] on th "Description" at bounding box center [390, 494] width 110 height 35
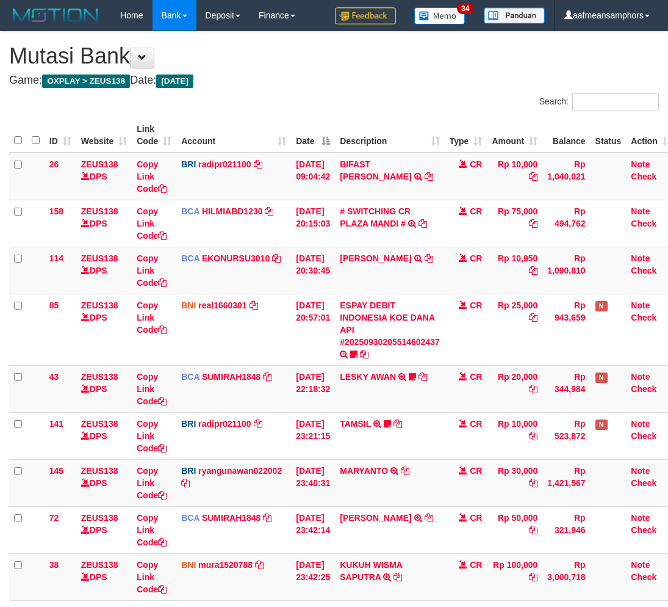
scroll to position [217, 0]
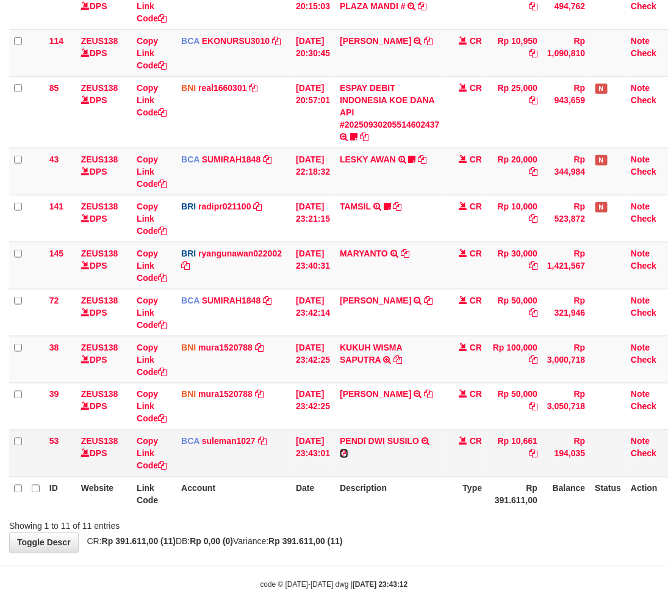
click at [348, 449] on icon at bounding box center [344, 453] width 9 height 9
click at [402, 357] on icon at bounding box center [398, 359] width 9 height 9
click at [442, 517] on div "Showing 1 to 11 of 11 entries" at bounding box center [334, 523] width 668 height 17
click at [449, 522] on div "Showing 1 to 11 of 11 entries" at bounding box center [334, 523] width 668 height 17
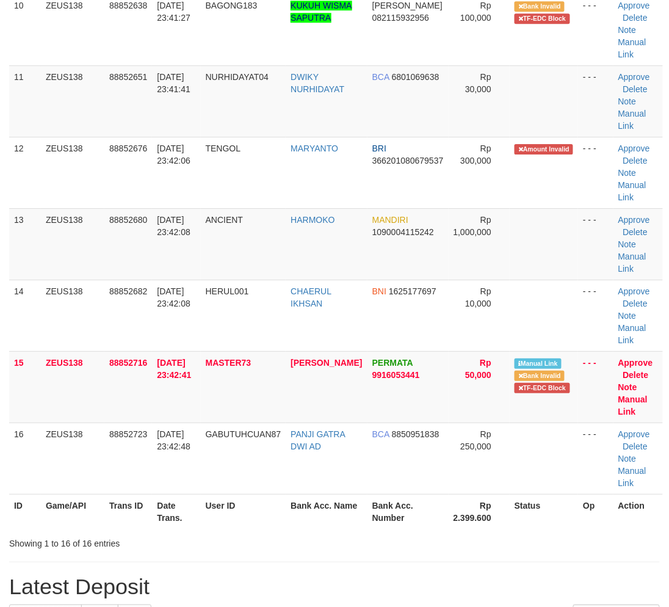
drag, startPoint x: 420, startPoint y: 562, endPoint x: 420, endPoint y: 544, distance: 18.3
click at [420, 561] on div "**********" at bounding box center [334, 429] width 669 height 2397
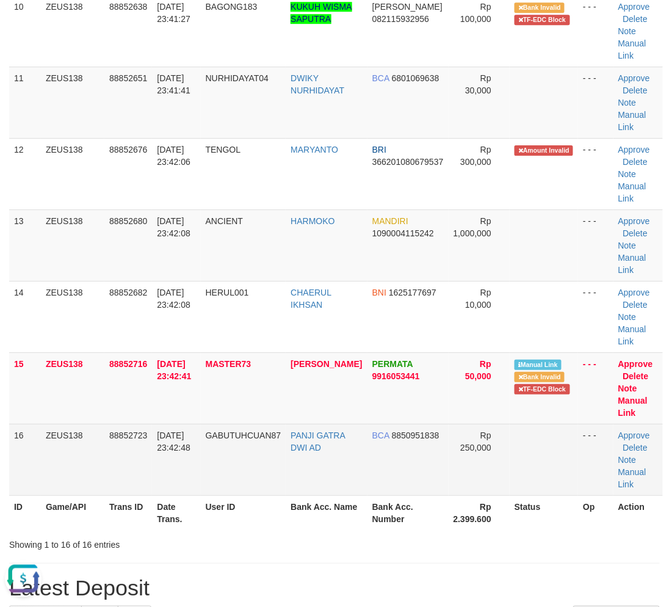
scroll to position [664, 0]
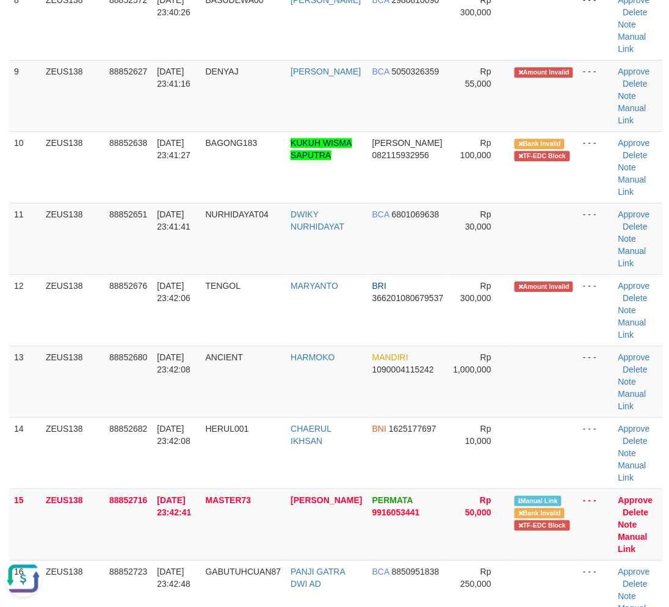
drag, startPoint x: 250, startPoint y: 492, endPoint x: 1, endPoint y: 480, distance: 249.9
click at [251, 495] on span "MASTER73" at bounding box center [229, 500] width 46 height 10
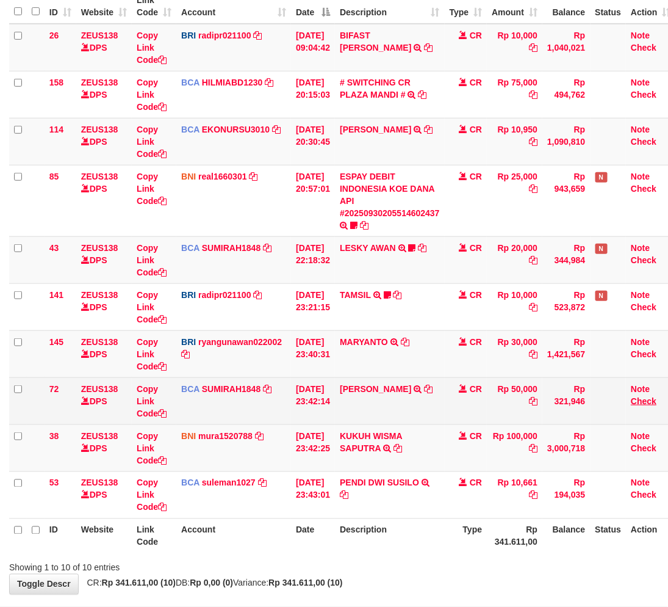
scroll to position [184, 0]
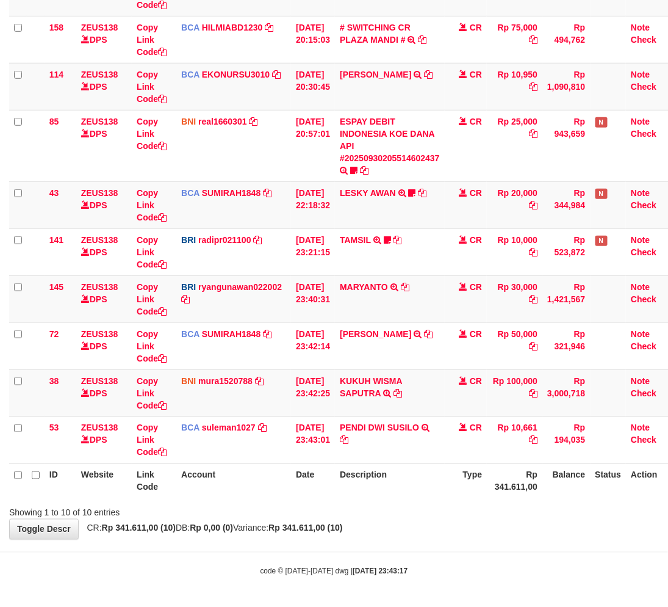
click at [413, 496] on th "Description" at bounding box center [390, 480] width 110 height 35
click at [455, 492] on th "Type" at bounding box center [466, 480] width 43 height 35
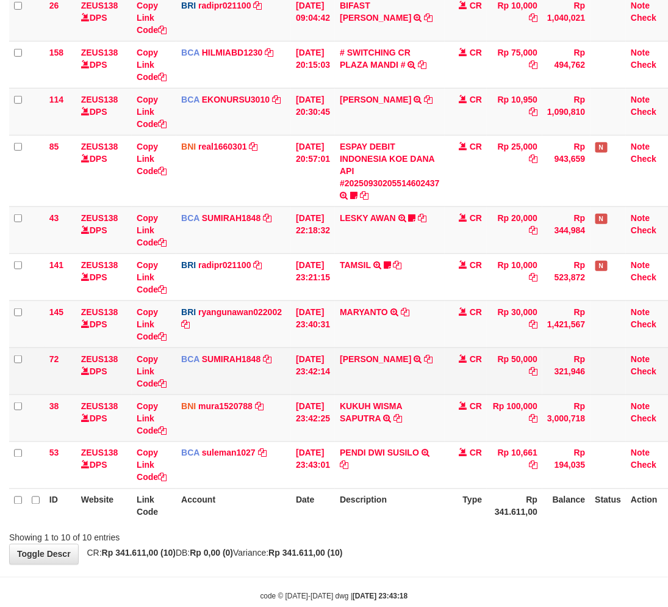
scroll to position [184, 0]
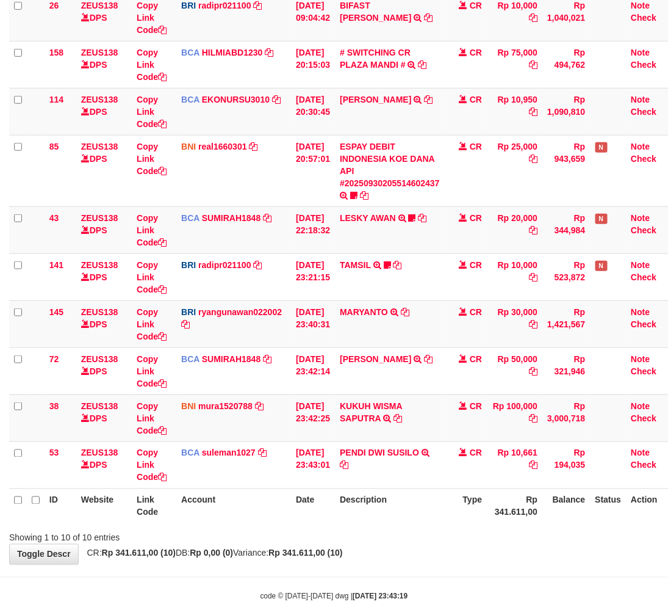
scroll to position [184, 0]
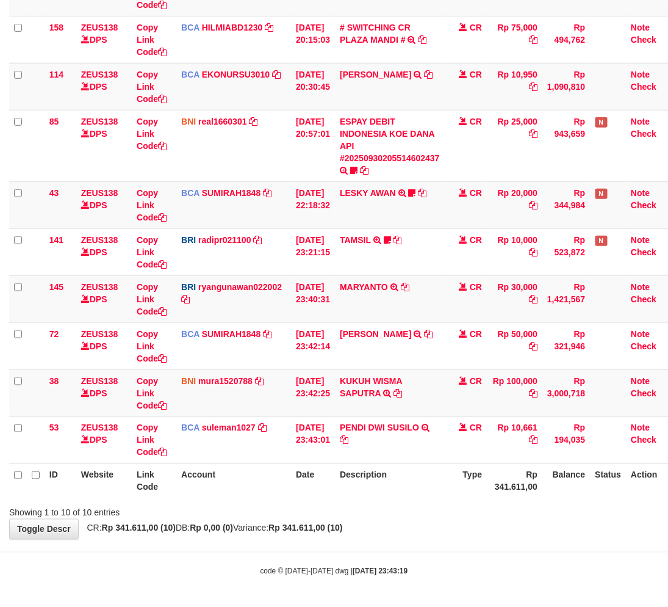
click at [399, 515] on div "Showing 1 to 10 of 10 entries" at bounding box center [334, 510] width 668 height 17
click at [419, 505] on div "Showing 1 to 10 of 10 entries" at bounding box center [334, 510] width 668 height 17
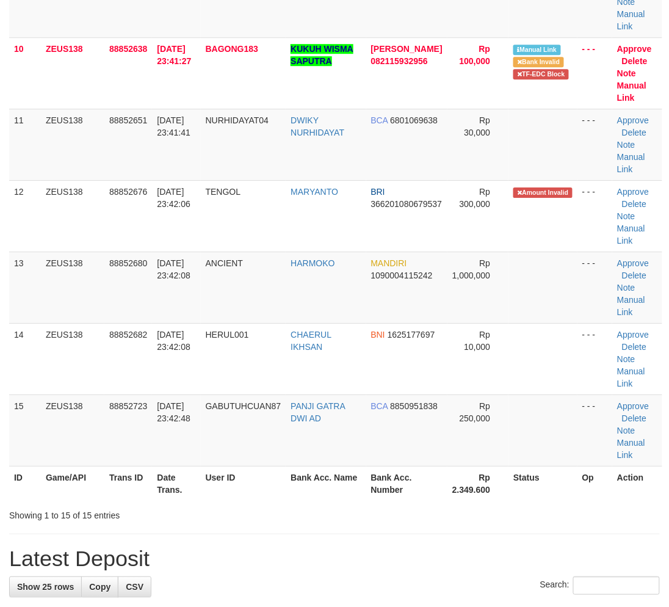
scroll to position [664, 0]
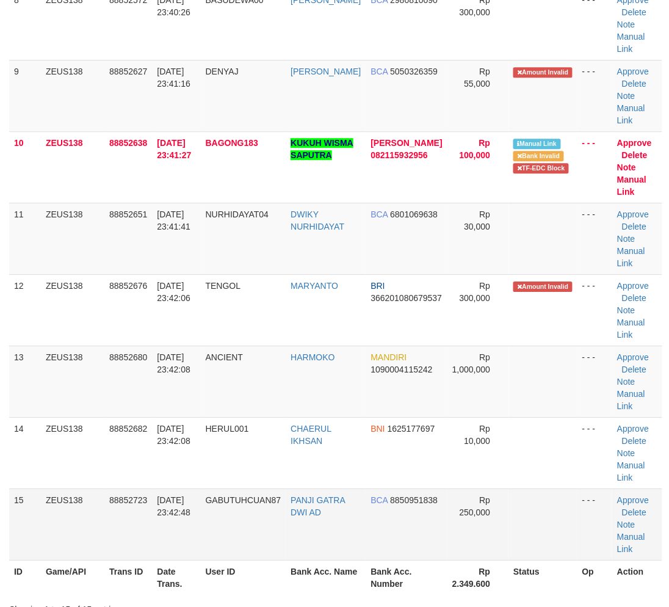
click at [340, 538] on td "PANJI GATRA DWI AD" at bounding box center [326, 523] width 80 height 71
drag, startPoint x: 334, startPoint y: 536, endPoint x: 2, endPoint y: 531, distance: 332.0
click at [331, 535] on td "PANJI GATRA DWI AD" at bounding box center [326, 523] width 80 height 71
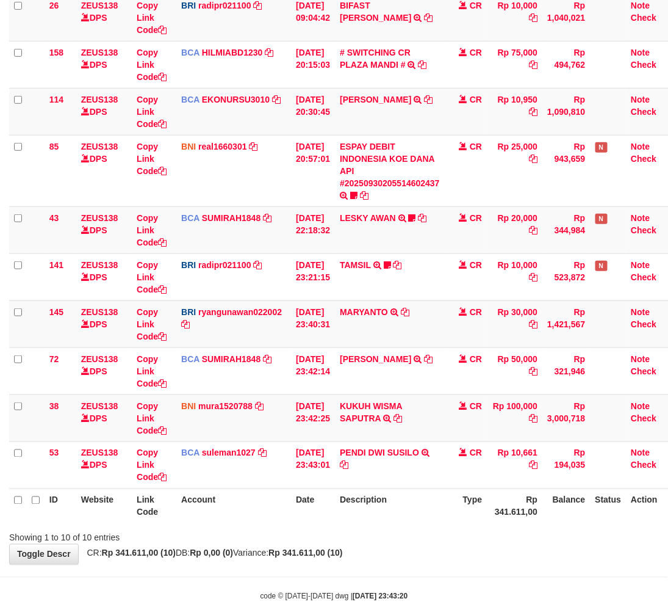
scroll to position [184, 0]
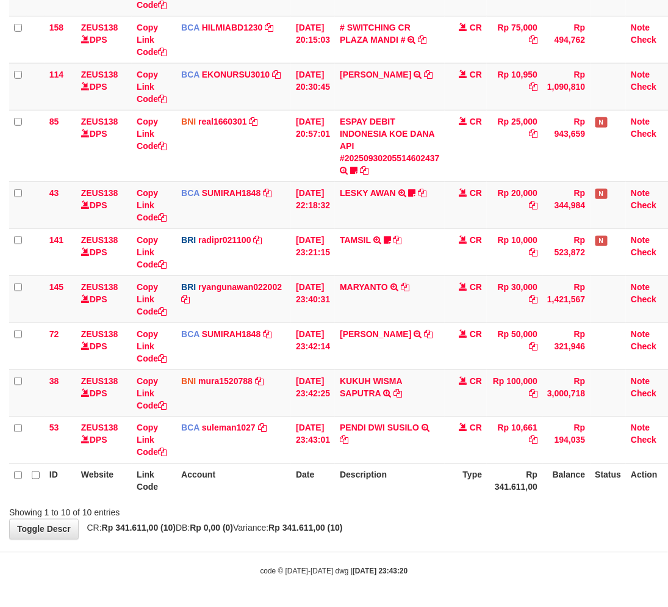
click at [440, 542] on body "Toggle navigation Home Bank Account List Load By Website Group [OXPLAY] ZEUS138…" at bounding box center [334, 211] width 668 height 791
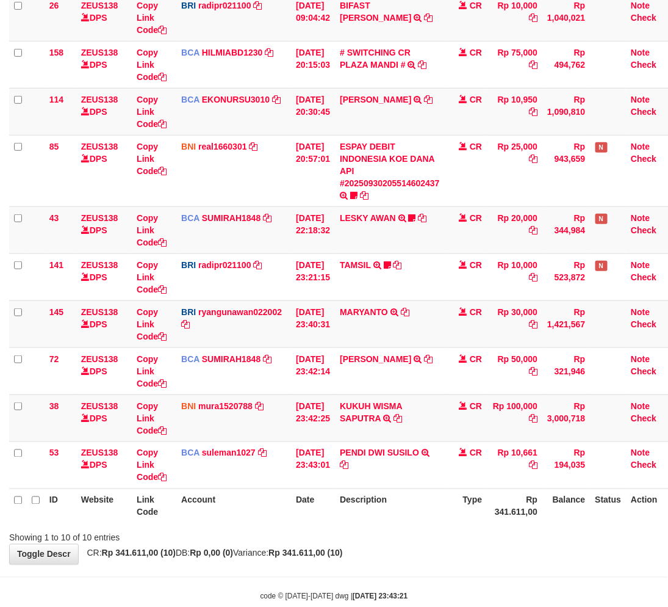
scroll to position [184, 0]
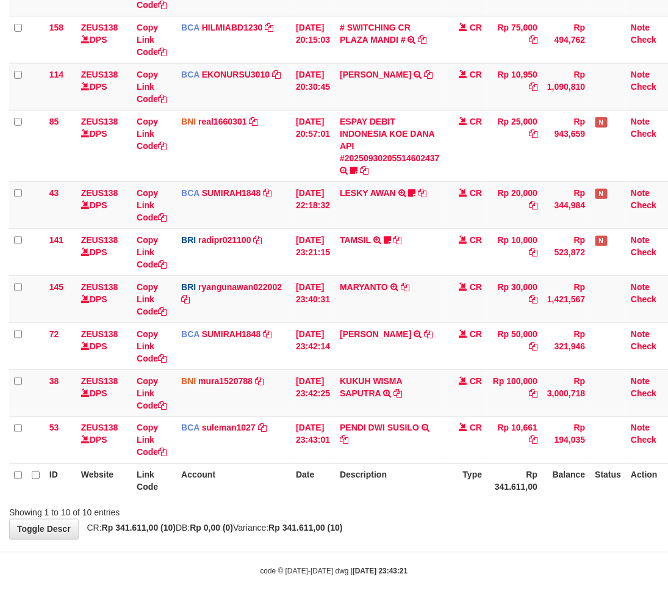
drag, startPoint x: 380, startPoint y: 510, endPoint x: 389, endPoint y: 511, distance: 8.6
click at [389, 511] on div "Showing 1 to 10 of 10 entries" at bounding box center [334, 510] width 668 height 17
drag, startPoint x: 389, startPoint y: 511, endPoint x: 406, endPoint y: 510, distance: 17.7
click at [398, 511] on div "Showing 1 to 10 of 10 entries" at bounding box center [334, 510] width 668 height 17
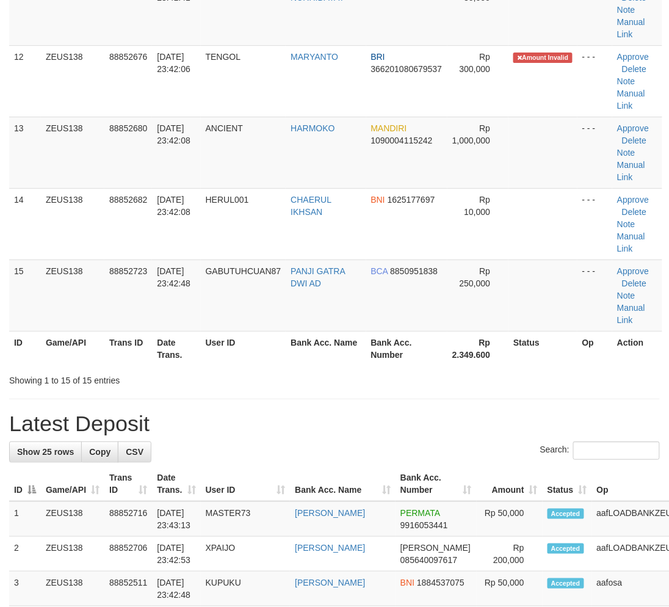
click at [247, 423] on h1 "Latest Deposit" at bounding box center [334, 423] width 650 height 24
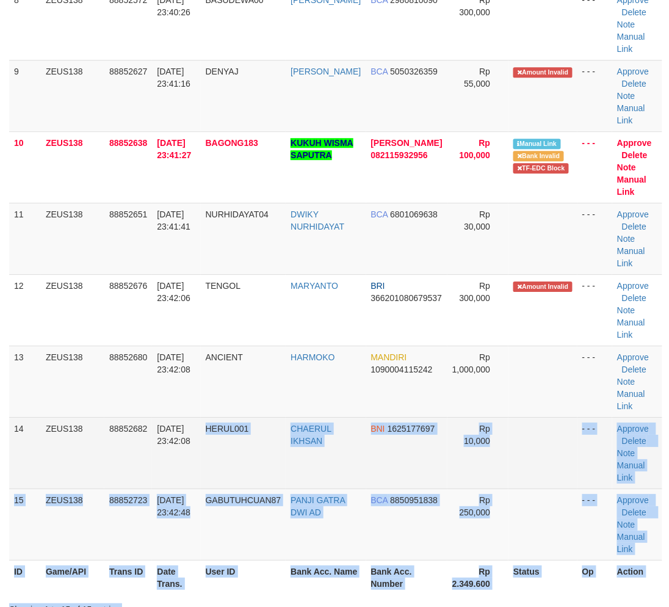
click at [250, 423] on div "**********" at bounding box center [334, 531] width 669 height 2326
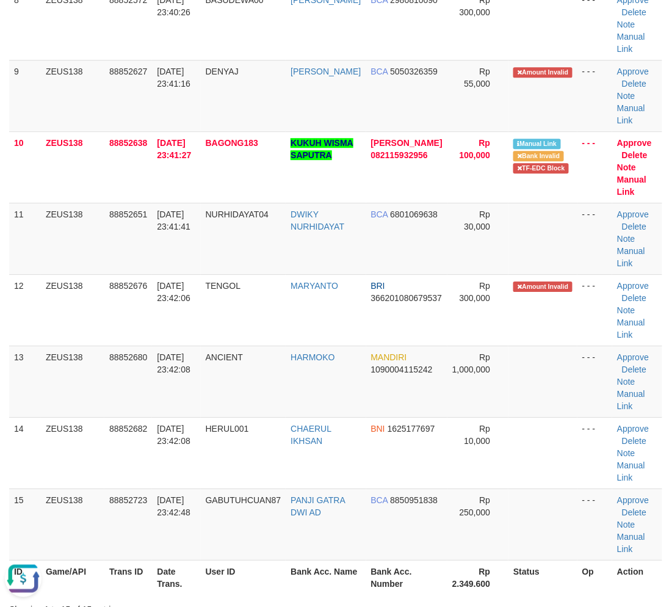
click at [355, 567] on table "ID Game/API Trans ID Date Trans. User ID Bank Acc. Name Bank Acc. Number Amount…" at bounding box center [335, 24] width 653 height 1140
click at [198, 556] on td "30/09/2025 23:42:48" at bounding box center [176, 523] width 48 height 71
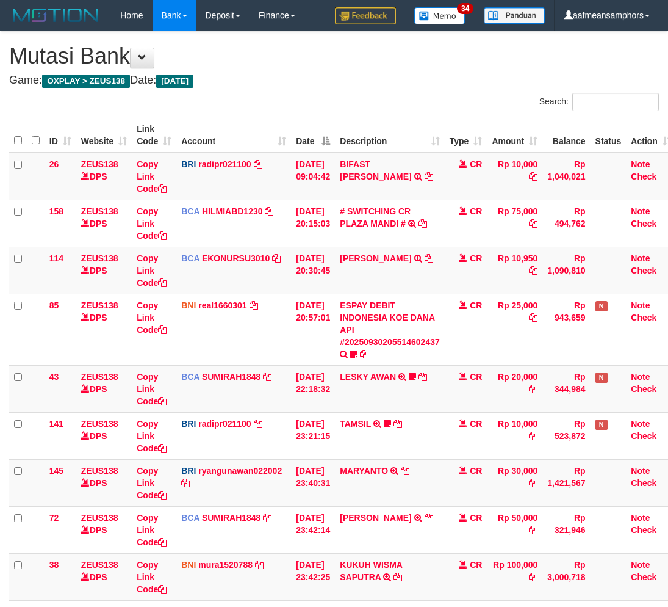
scroll to position [159, 0]
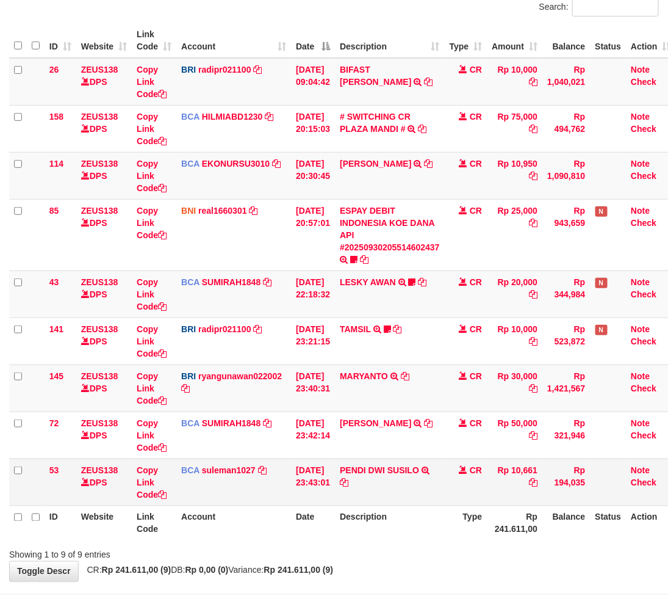
scroll to position [136, 0]
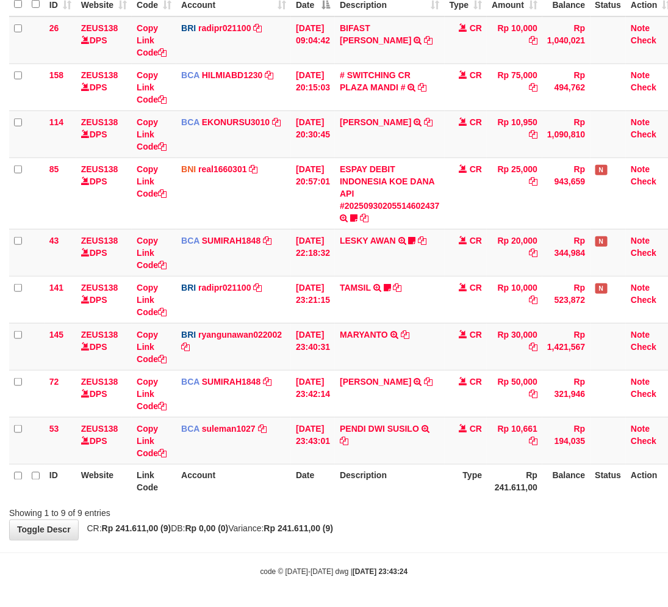
click at [354, 476] on th "Description" at bounding box center [390, 481] width 110 height 35
click at [348, 440] on icon at bounding box center [344, 440] width 9 height 9
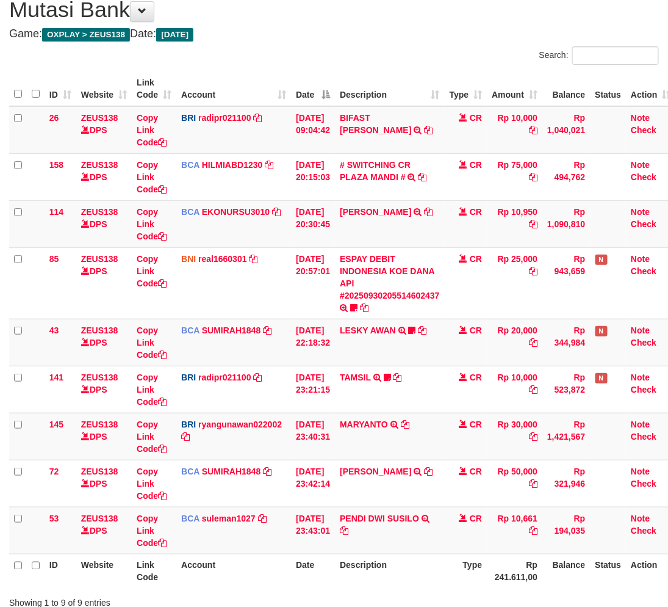
scroll to position [136, 0]
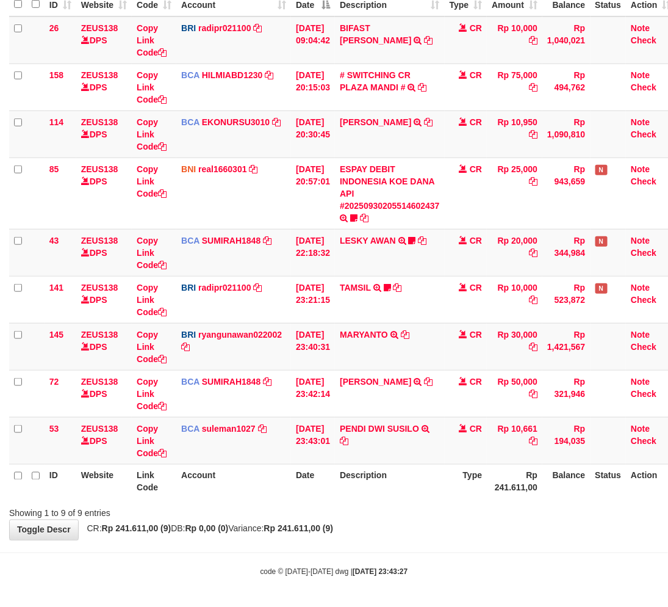
click at [419, 516] on div "Showing 1 to 9 of 9 entries" at bounding box center [334, 510] width 668 height 17
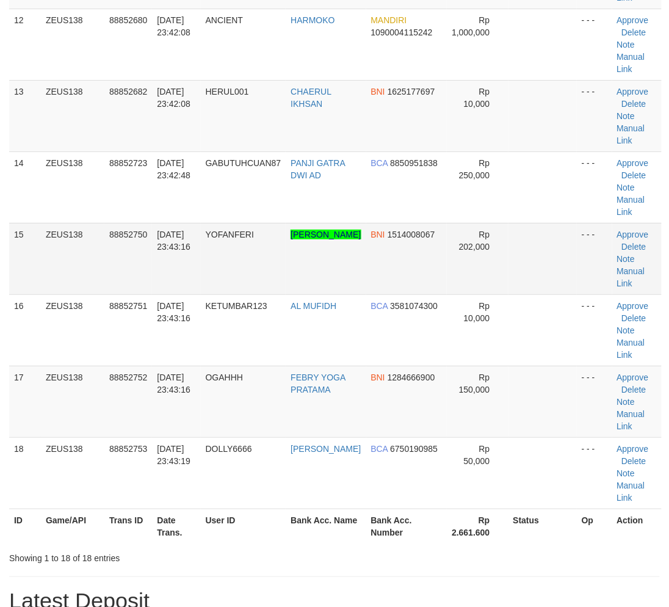
scroll to position [664, 0]
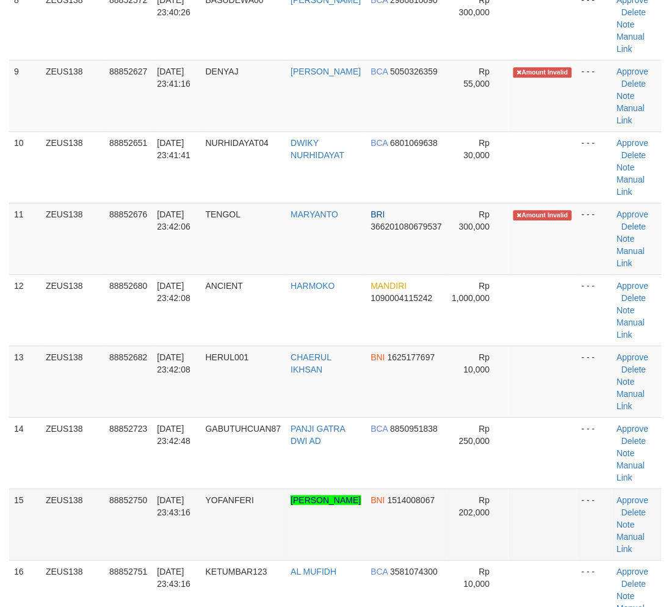
click at [236, 538] on td "YOFANFERI" at bounding box center [243, 523] width 85 height 71
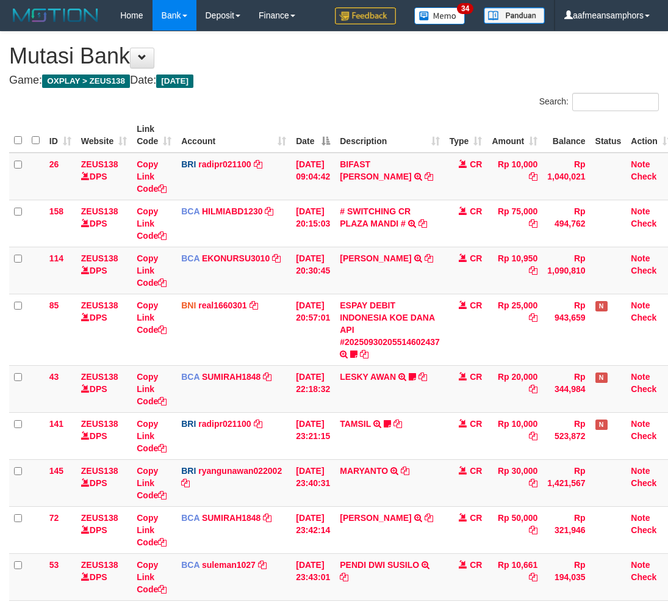
scroll to position [46, 0]
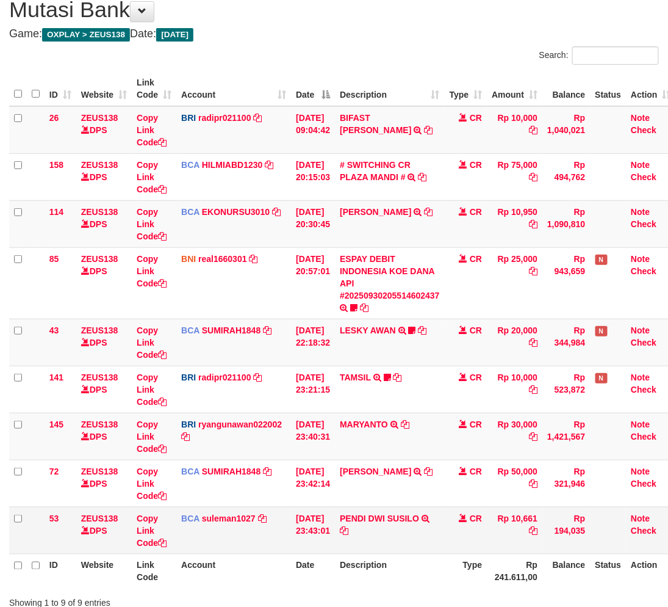
click at [384, 506] on td "PENDI DWI SUSILO TRSF E-BANKING CR 3009/FTSCY/WS95031 10661.00PENDI DWI SUSILO" at bounding box center [390, 529] width 110 height 47
click at [397, 506] on td "PENDI DWI SUSILO TRSF E-BANKING CR 3009/FTSCY/WS95031 10661.00PENDI DWI SUSILO" at bounding box center [390, 529] width 110 height 47
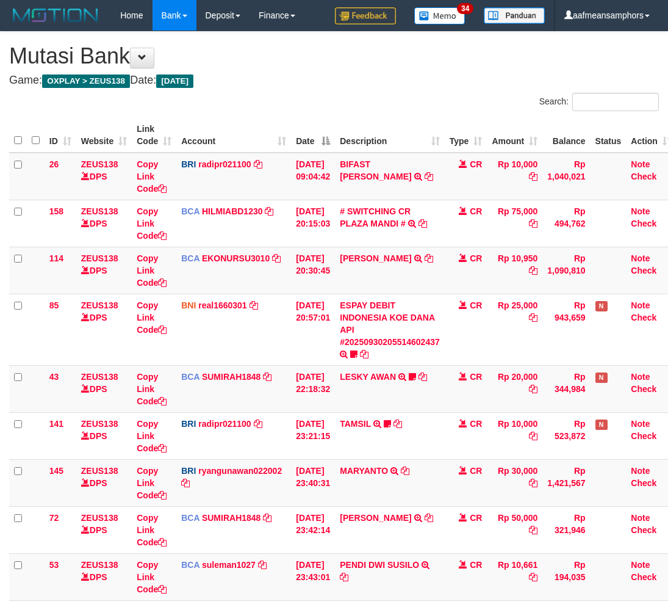
scroll to position [41, 0]
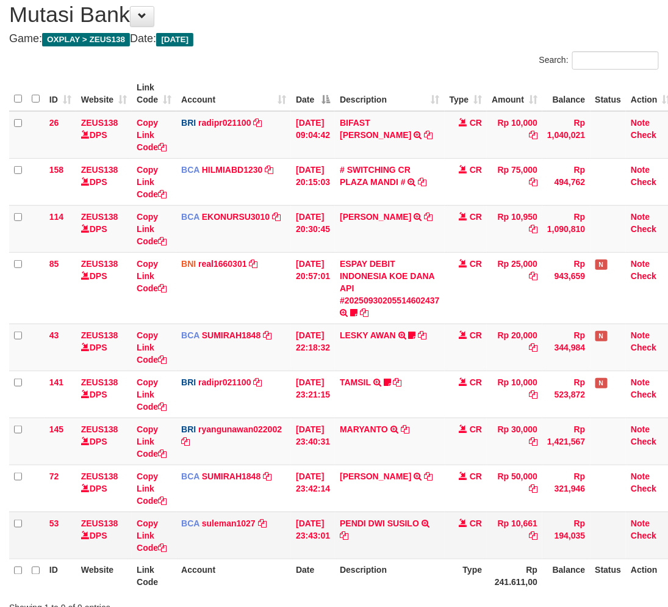
click at [445, 527] on td "PENDI DWI SUSILO TRSF E-BANKING CR 3009/FTSCY/WS95031 10661.00PENDI DWI SUSILO" at bounding box center [390, 534] width 110 height 47
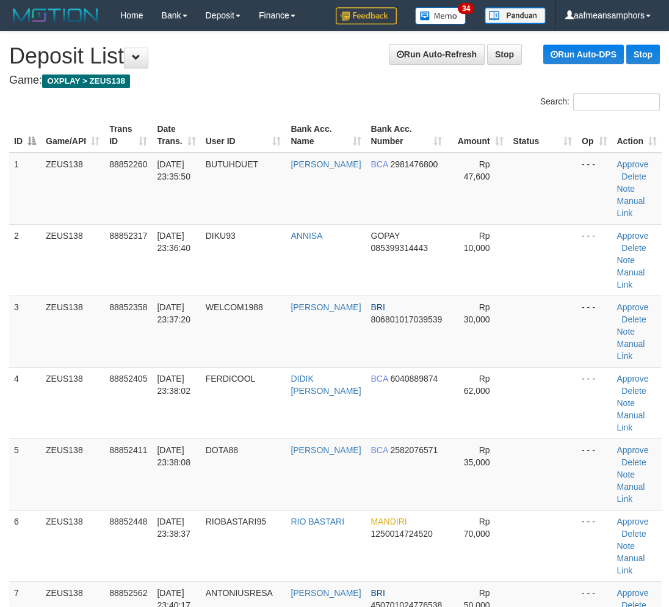
scroll to position [929, 0]
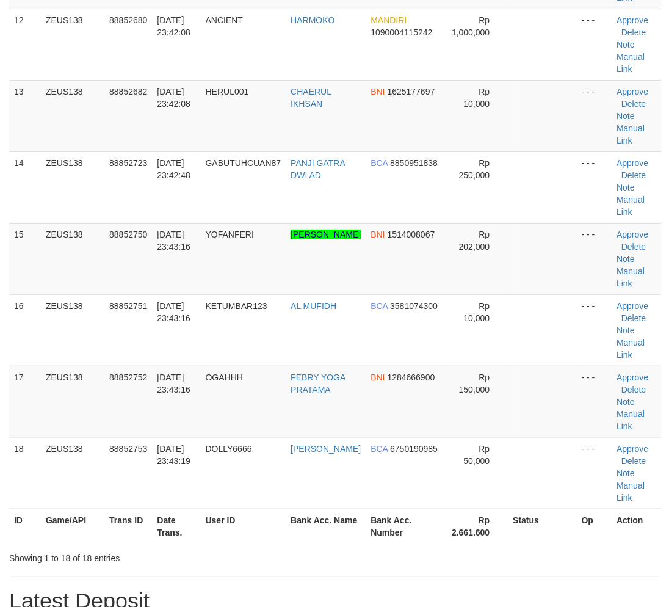
click at [295, 535] on th "Bank Acc. Name" at bounding box center [326, 525] width 80 height 35
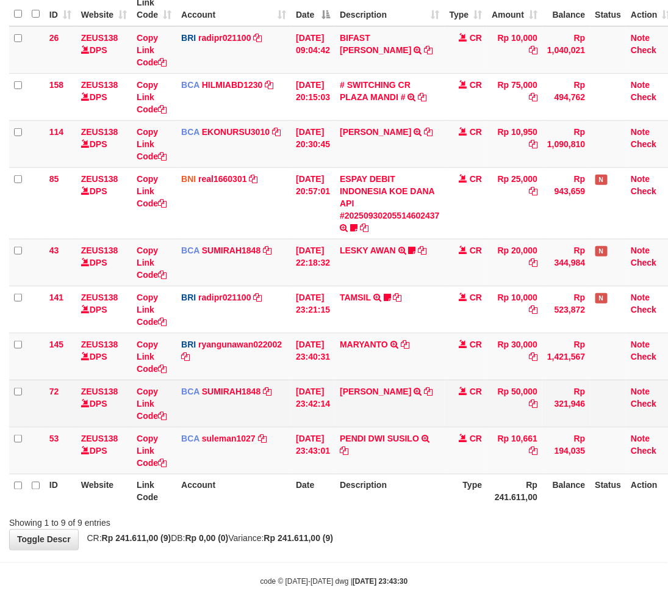
scroll to position [136, 0]
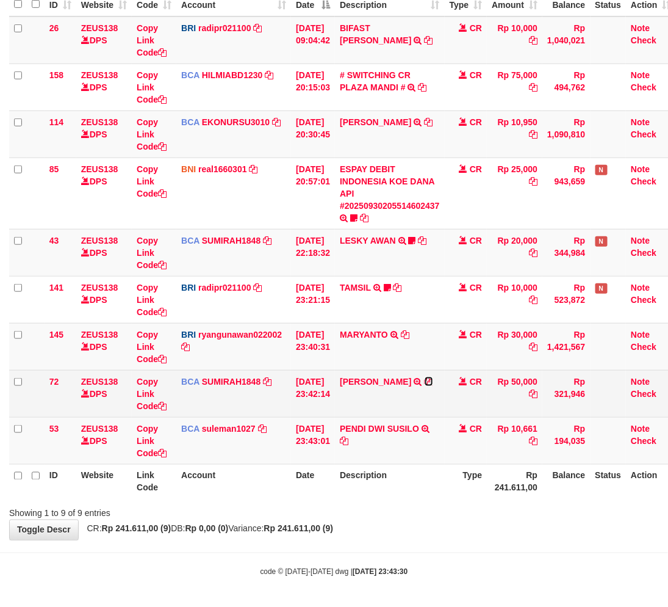
click at [428, 377] on icon at bounding box center [429, 381] width 9 height 9
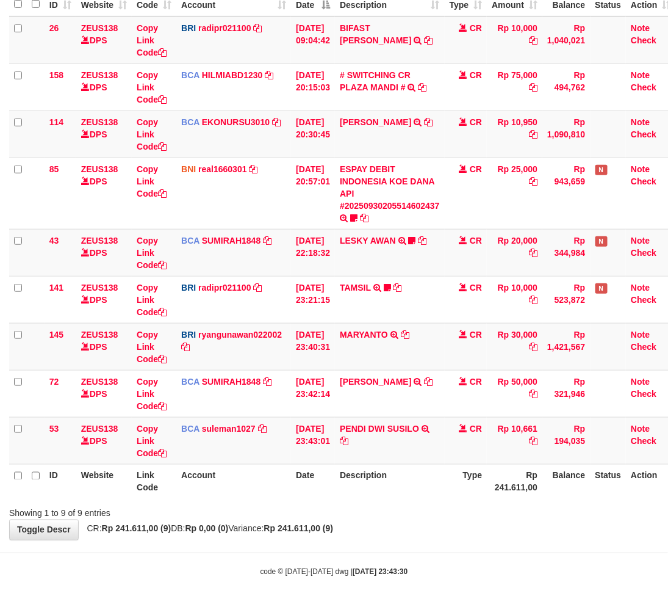
click at [395, 565] on div "code © [DATE]-[DATE] dwg | [DATE] 23:43:30" at bounding box center [334, 571] width 668 height 12
click at [417, 553] on body "Toggle navigation Home Bank Account List Load By Website Group [OXPLAY] ZEUS138…" at bounding box center [334, 236] width 668 height 744
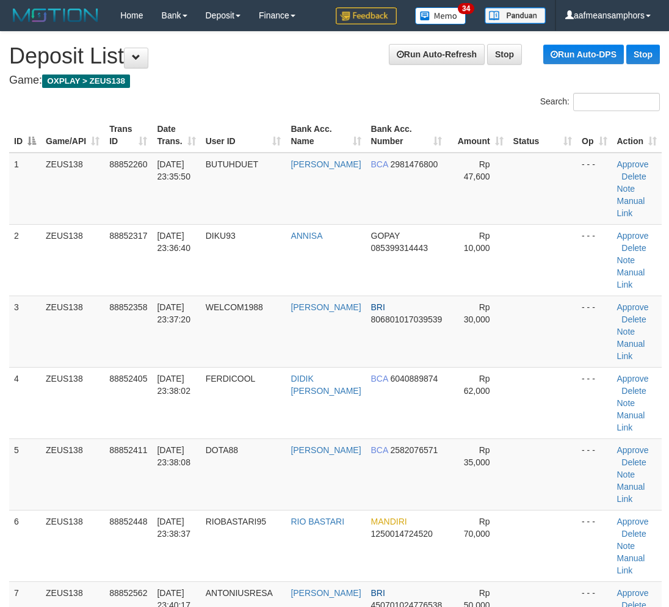
scroll to position [929, 0]
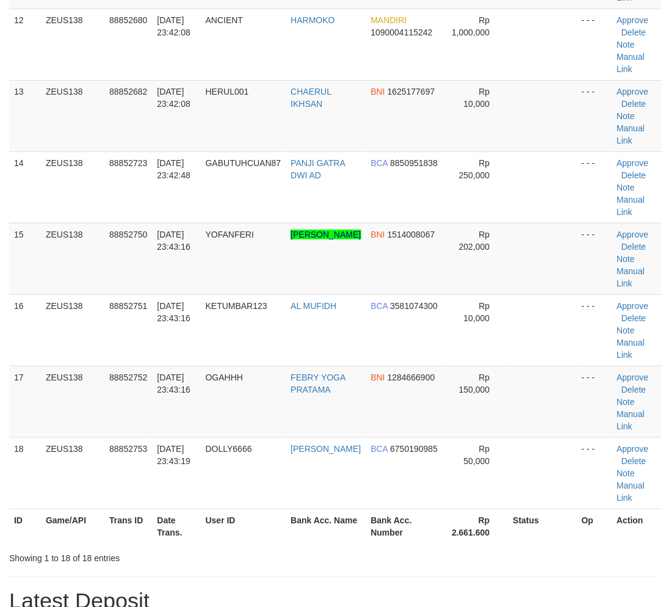
click at [406, 564] on div "**********" at bounding box center [334, 372] width 669 height 2540
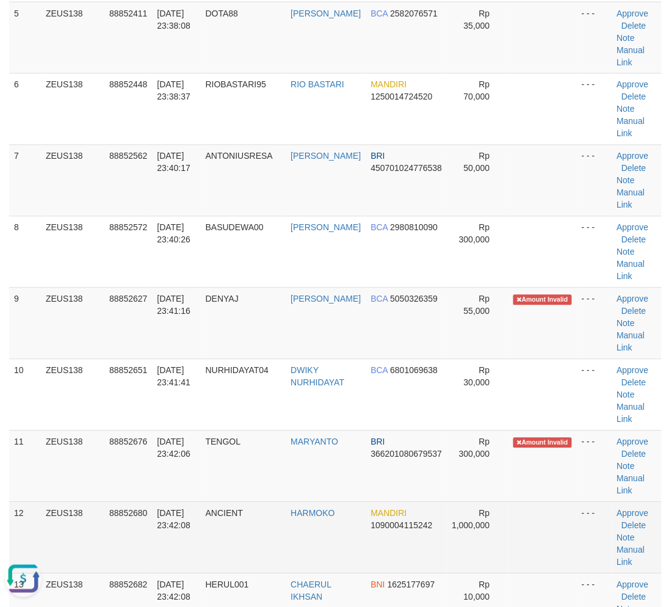
scroll to position [0, 0]
drag, startPoint x: 247, startPoint y: 555, endPoint x: 259, endPoint y: 552, distance: 13.3
click at [248, 555] on td "ANCIENT" at bounding box center [243, 537] width 85 height 71
click at [252, 552] on td "ANCIENT" at bounding box center [243, 537] width 85 height 71
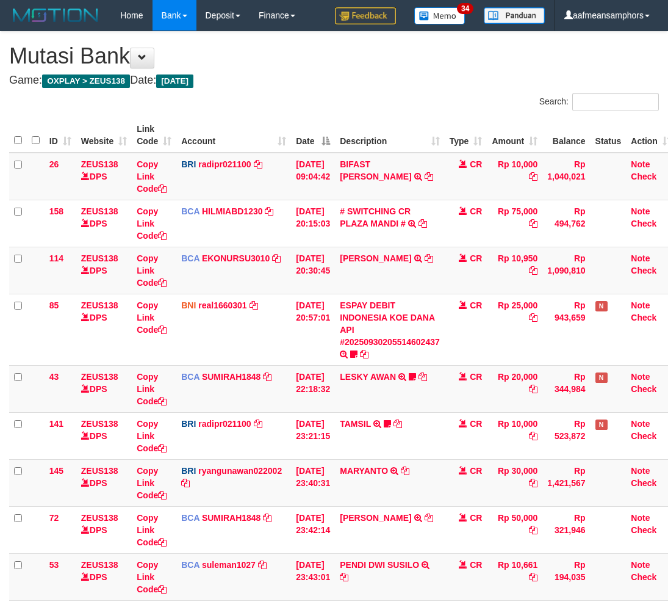
scroll to position [46, 0]
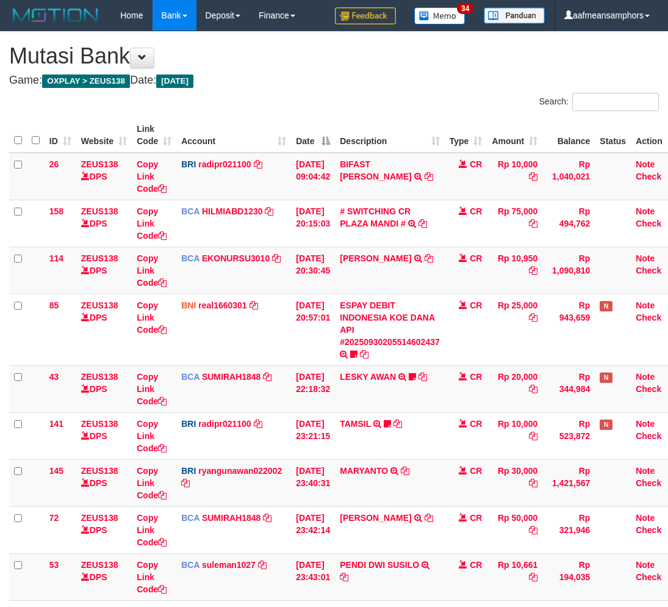
scroll to position [88, 0]
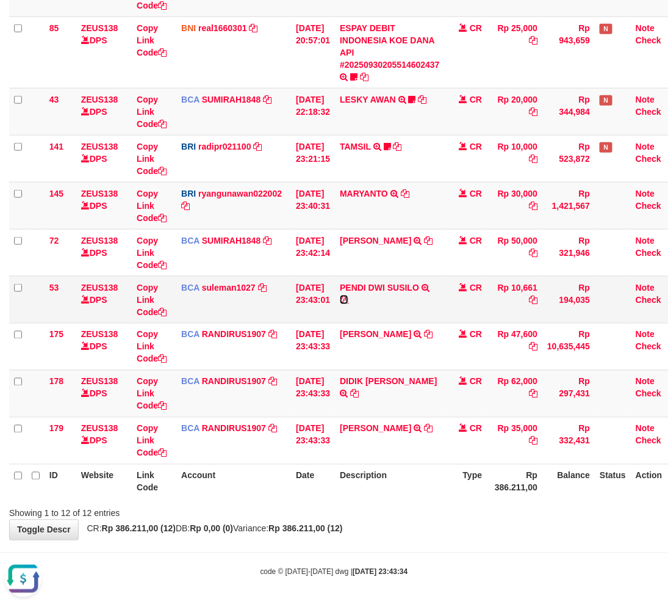
click at [348, 299] on icon at bounding box center [344, 299] width 9 height 9
click at [448, 513] on div "Showing 1 to 12 of 12 entries" at bounding box center [334, 510] width 668 height 17
click at [433, 495] on th "Description" at bounding box center [390, 481] width 110 height 35
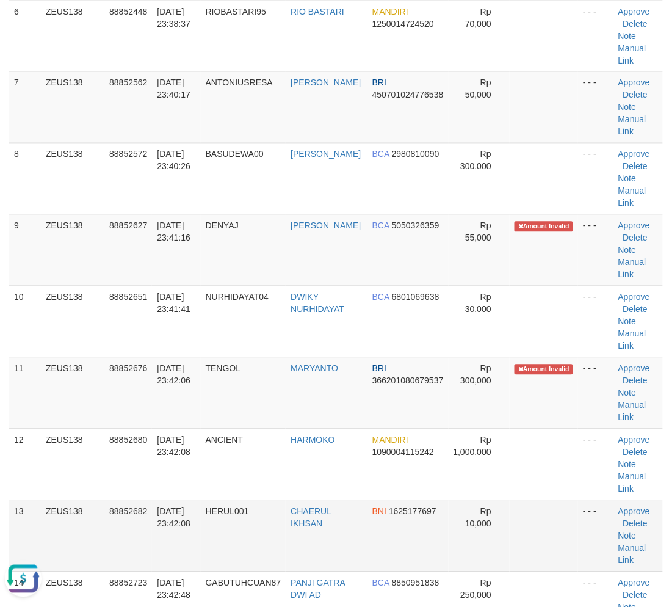
click at [410, 514] on tbody "1 ZEUS138 88852260 [DATE] 23:35:50 BUTUHDUET [PERSON_NAME] BCA 2981476800 Rp 47…" at bounding box center [336, 322] width 654 height 1212
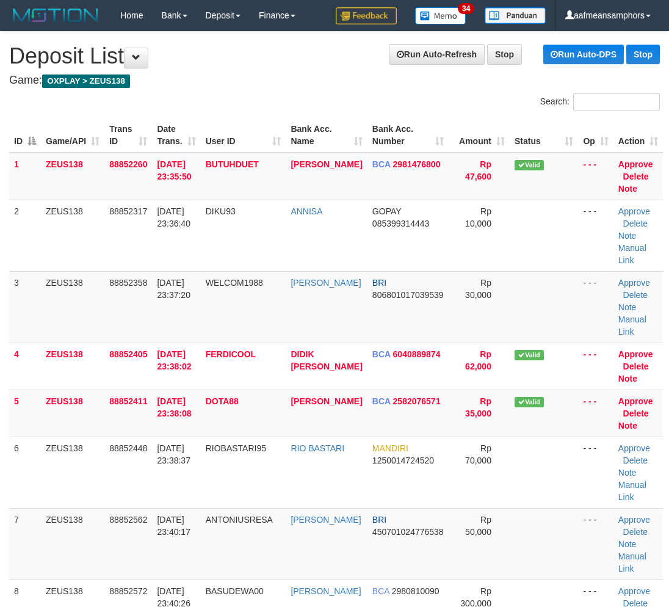
scroll to position [437, 0]
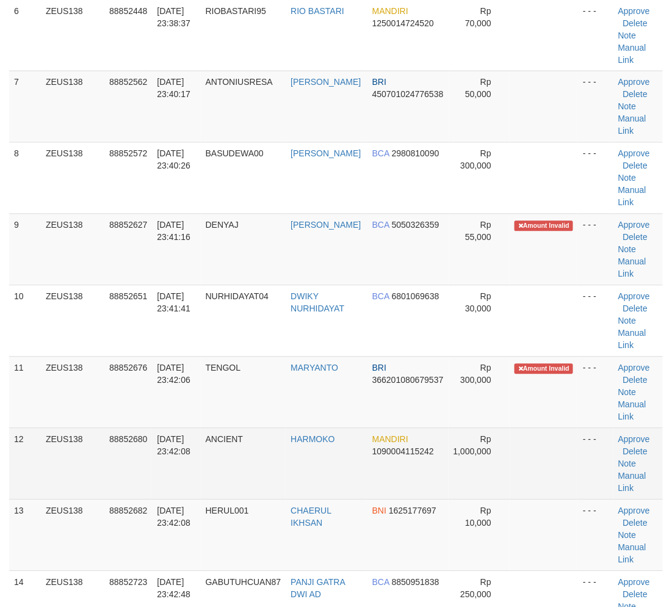
drag, startPoint x: 228, startPoint y: 489, endPoint x: 234, endPoint y: 486, distance: 6.6
click at [232, 489] on td "ANCIENT" at bounding box center [243, 463] width 85 height 71
click at [234, 486] on td "ANCIENT" at bounding box center [243, 463] width 85 height 71
click at [235, 486] on td "ANCIENT" at bounding box center [243, 463] width 85 height 71
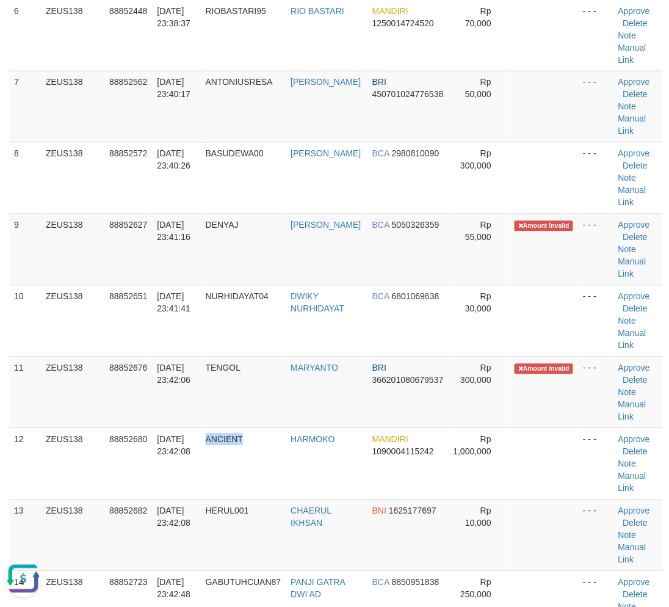
scroll to position [0, 0]
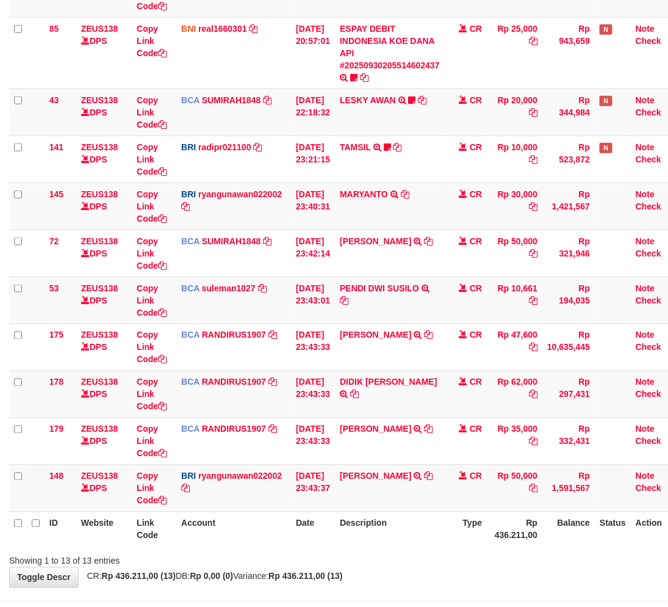
scroll to position [277, 0]
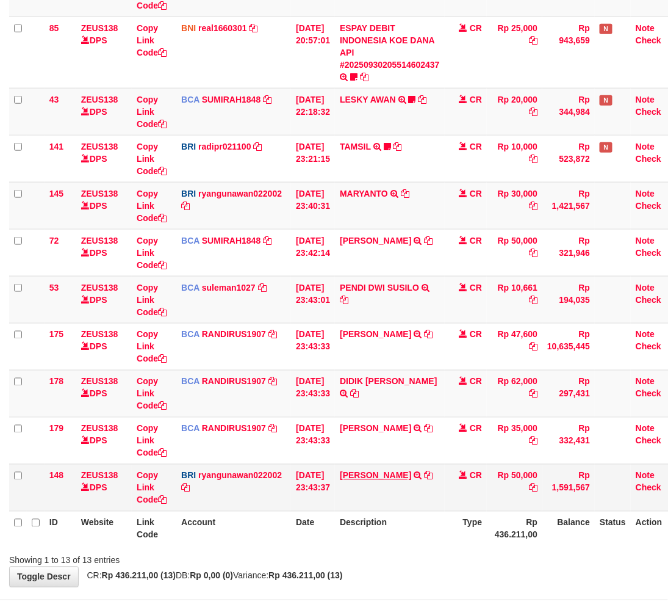
click at [365, 478] on td "YOHANES ARIFIN TRANSFER NBMB YOHANES ARIFIN TO RYAN GUNAWAN" at bounding box center [390, 487] width 110 height 47
click at [365, 478] on link "[PERSON_NAME]" at bounding box center [375, 475] width 71 height 10
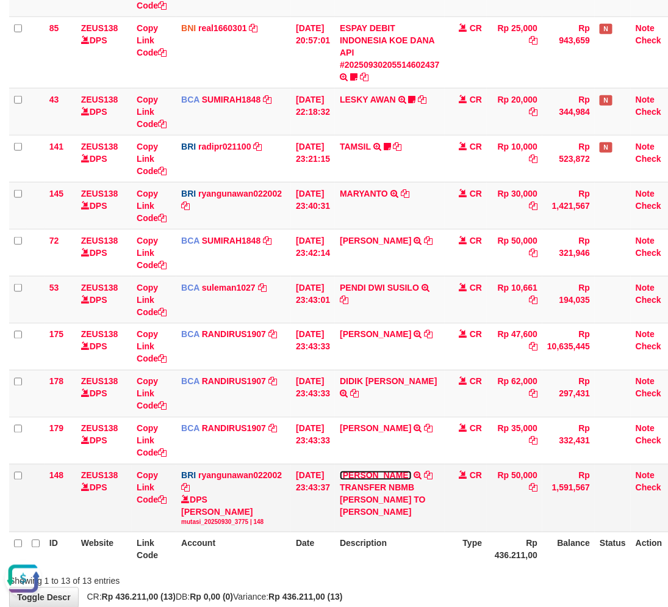
click at [364, 470] on link "[PERSON_NAME]" at bounding box center [375, 475] width 71 height 10
click at [361, 466] on td "YOHANES ARIFIN TRANSFER NBMB YOHANES ARIFIN TO RYAN GUNAWAN" at bounding box center [390, 498] width 110 height 68
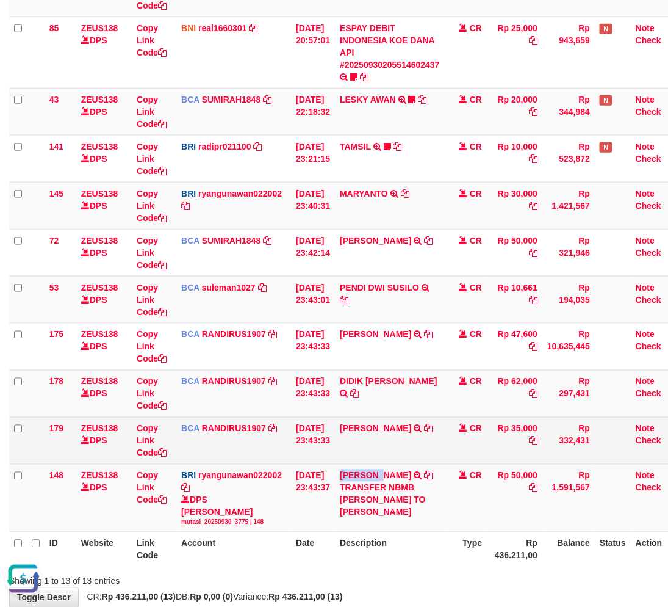
copy link "YOHANES"
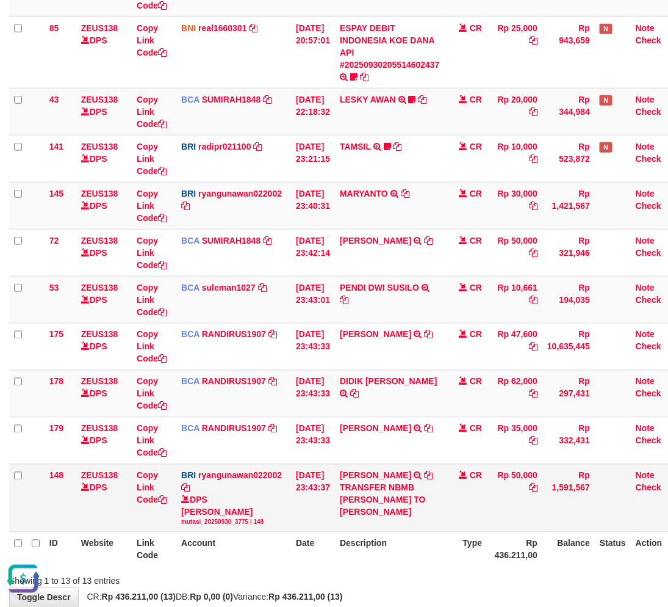
click at [438, 527] on td "YOHANES ARIFIN TRANSFER NBMB YOHANES ARIFIN TO RYAN GUNAWAN" at bounding box center [390, 498] width 110 height 68
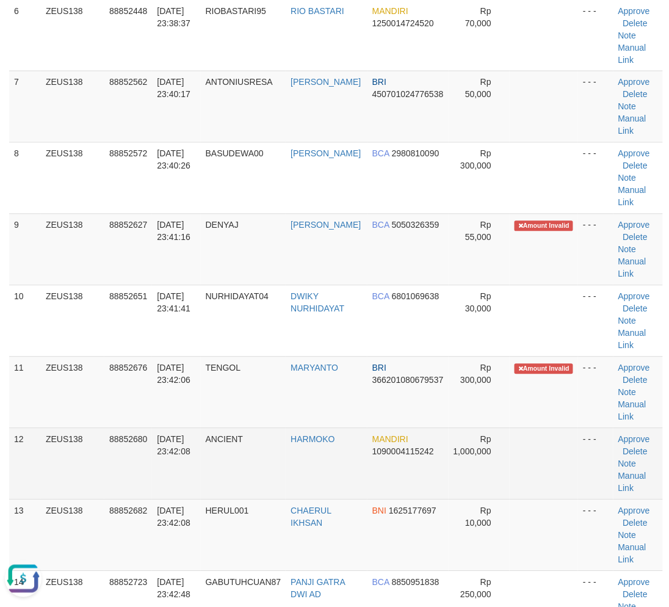
click at [377, 485] on tr "12 ZEUS138 88852680 [DATE] 23:42:08 ANCIENT HARMOKO MANDIRI 1090004115242 Rp 1,…" at bounding box center [336, 463] width 654 height 71
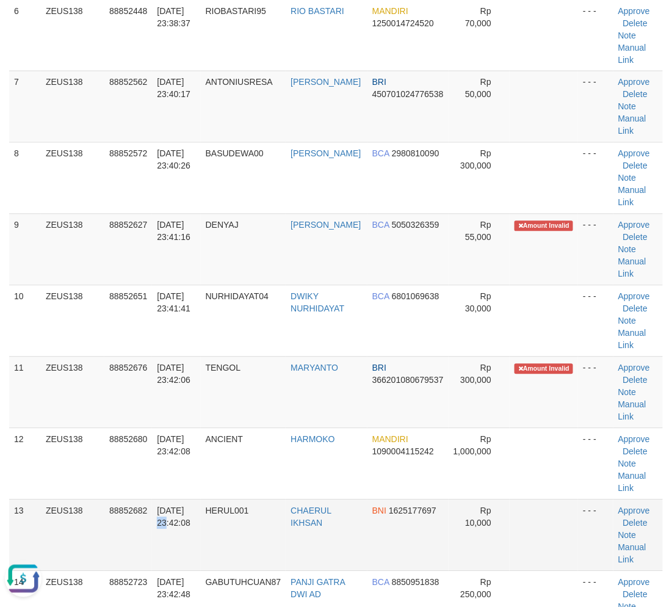
click at [193, 514] on td "[DATE] 23:42:08" at bounding box center [176, 534] width 48 height 71
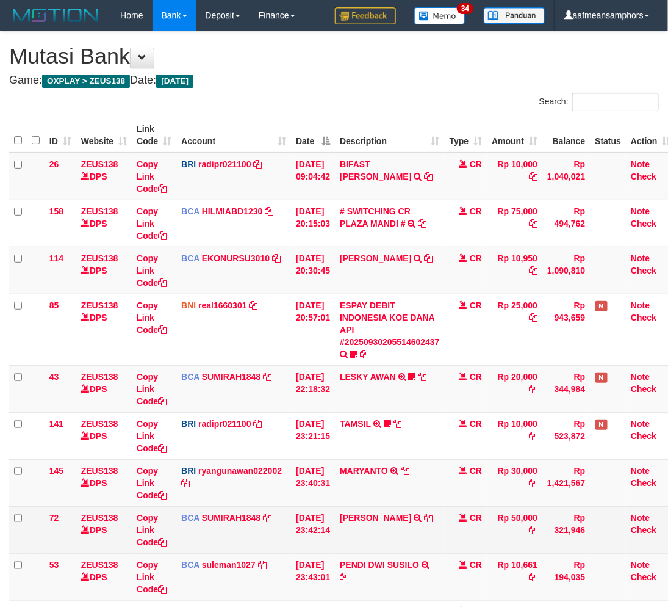
click at [458, 546] on td "CR" at bounding box center [466, 529] width 43 height 47
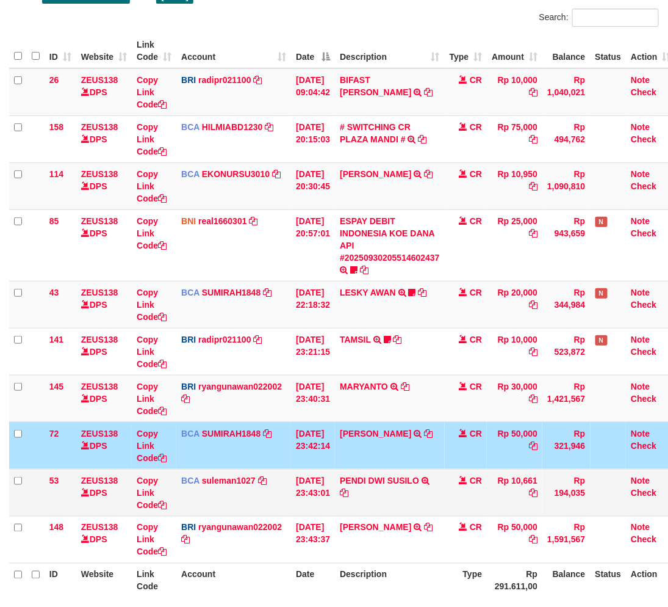
scroll to position [184, 0]
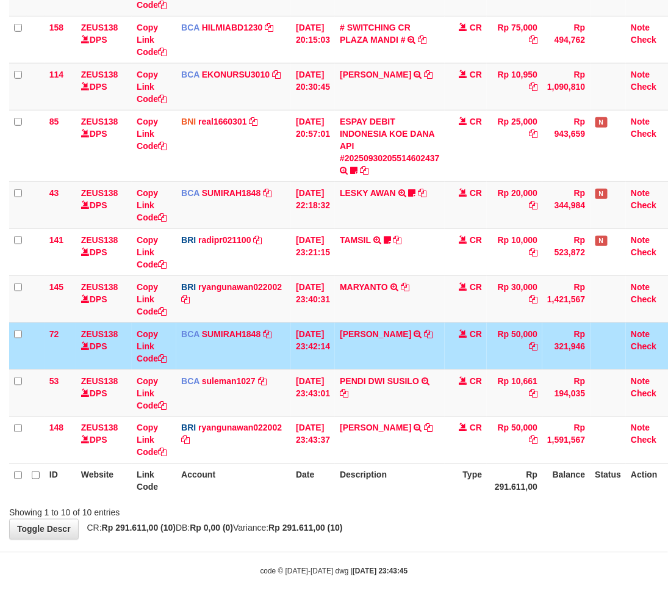
click at [403, 470] on th "Description" at bounding box center [390, 480] width 110 height 35
drag, startPoint x: 403, startPoint y: 470, endPoint x: 676, endPoint y: 421, distance: 277.1
click at [403, 470] on th "Description" at bounding box center [390, 480] width 110 height 35
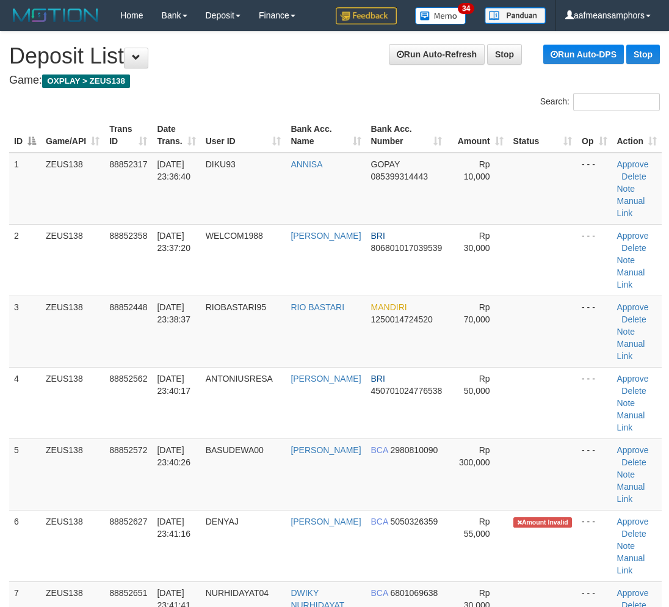
scroll to position [438, 0]
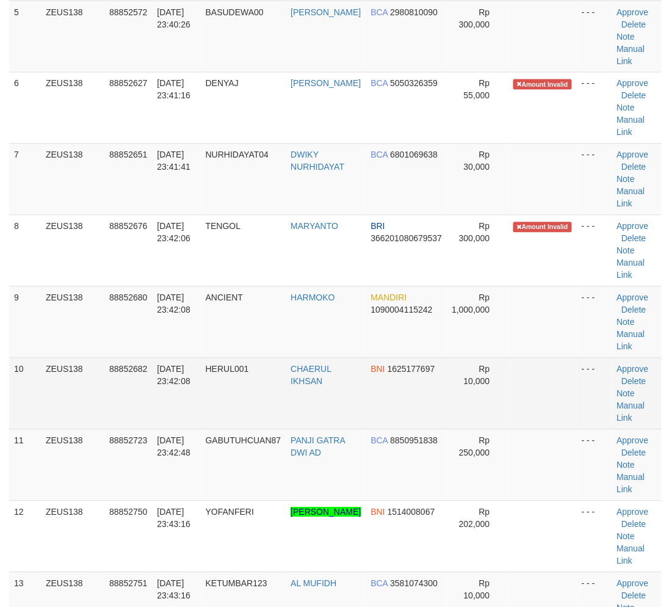
drag, startPoint x: 224, startPoint y: 417, endPoint x: 217, endPoint y: 422, distance: 8.7
click at [225, 417] on td "HERUL001" at bounding box center [243, 393] width 85 height 71
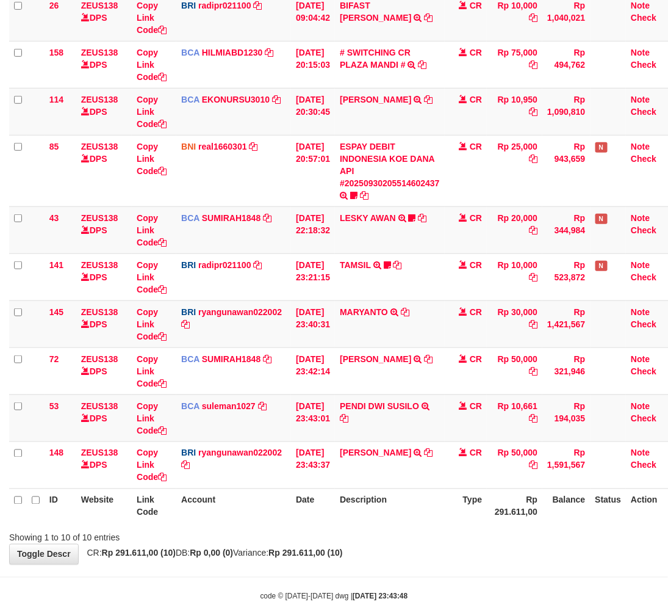
drag, startPoint x: 395, startPoint y: 539, endPoint x: 406, endPoint y: 531, distance: 13.5
click at [397, 539] on body "Toggle navigation Home Bank Account List Load By Website Group [OXPLAY] ZEUS138…" at bounding box center [334, 236] width 668 height 791
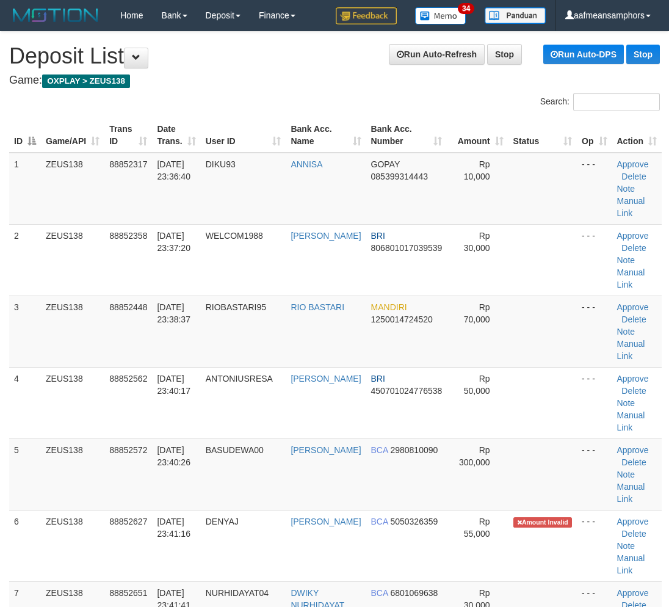
scroll to position [438, 0]
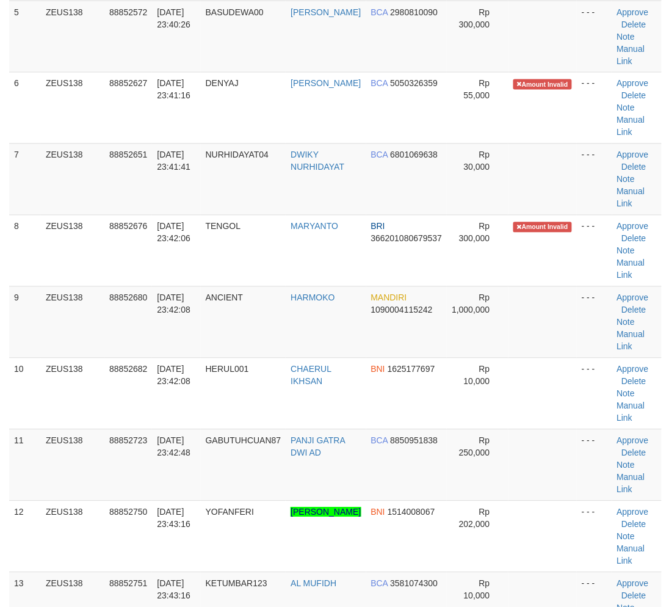
click at [218, 427] on td "HERUL001" at bounding box center [243, 393] width 85 height 71
click at [192, 444] on td "[DATE] 23:42:48" at bounding box center [176, 464] width 48 height 71
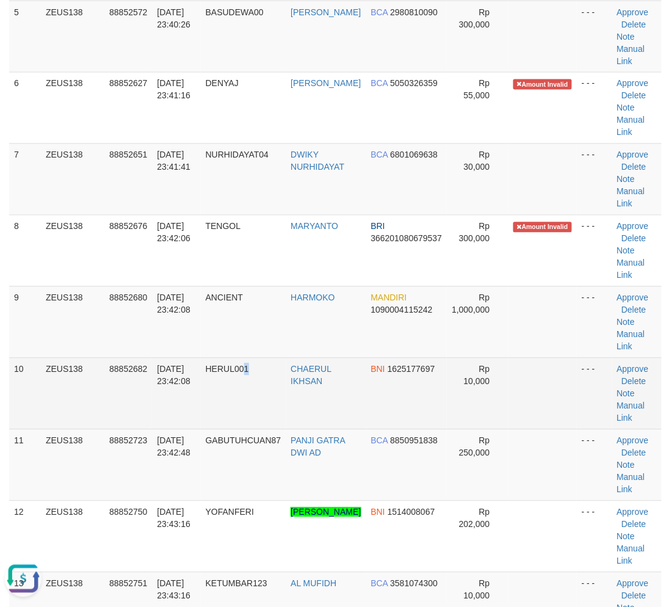
click at [261, 423] on td "HERUL001" at bounding box center [243, 393] width 85 height 71
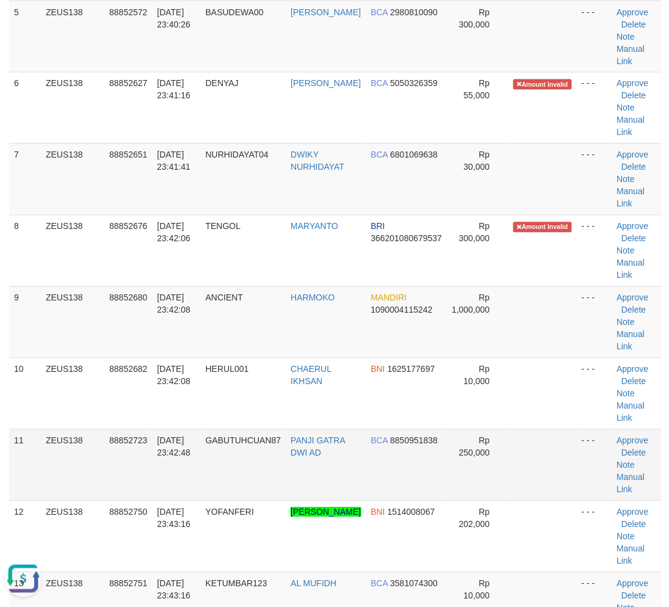
drag, startPoint x: 200, startPoint y: 470, endPoint x: 122, endPoint y: 485, distance: 79.5
click at [200, 469] on td "[DATE] 23:42:48" at bounding box center [176, 464] width 48 height 71
click at [150, 481] on td "88852723" at bounding box center [128, 464] width 48 height 71
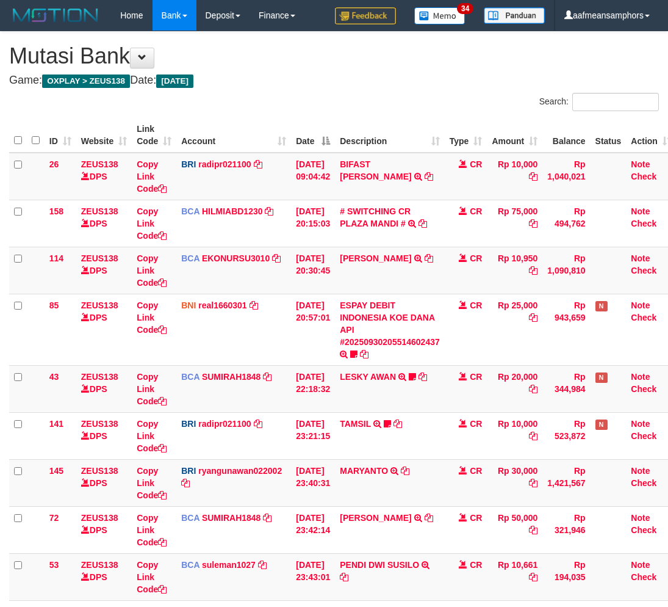
scroll to position [159, 0]
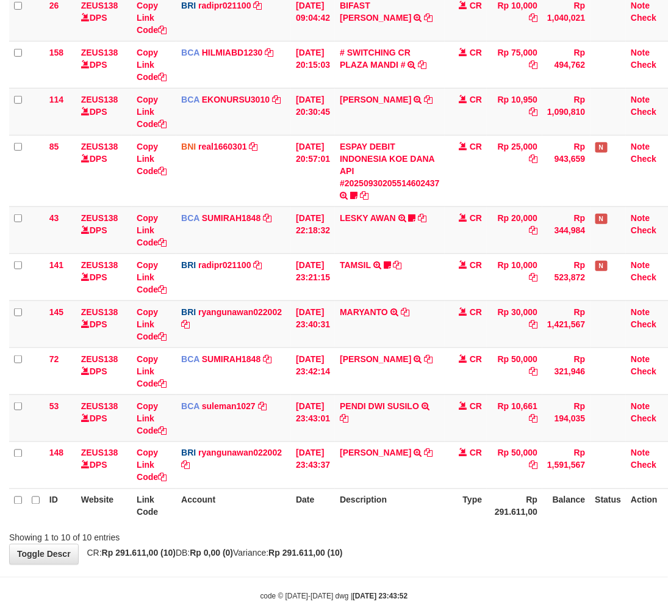
click at [431, 565] on body "Toggle navigation Home Bank Account List Load By Website Group [OXPLAY] ZEUS138…" at bounding box center [334, 236] width 668 height 791
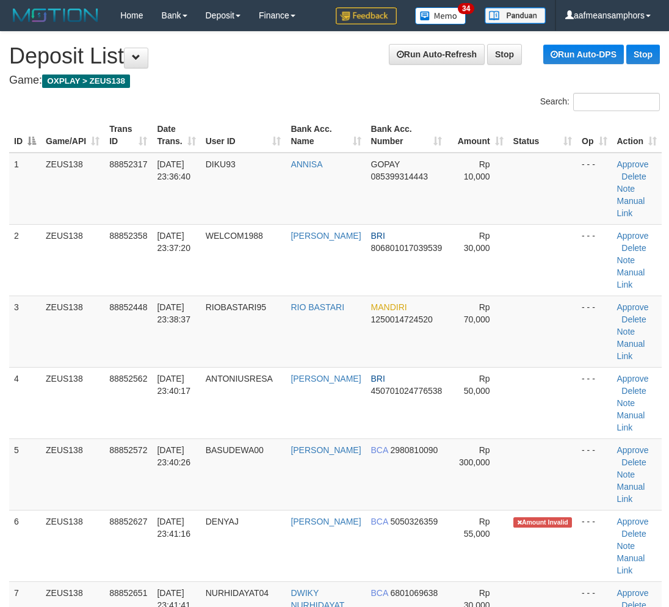
scroll to position [438, 0]
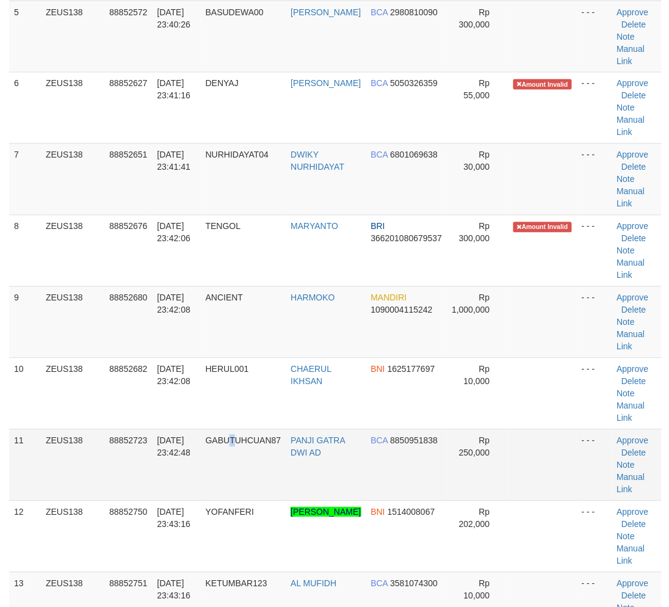
drag, startPoint x: 238, startPoint y: 493, endPoint x: 229, endPoint y: 491, distance: 9.5
click at [236, 493] on td "GABUTUHCUAN87" at bounding box center [243, 464] width 85 height 71
click at [229, 491] on td "GABUTUHCUAN87" at bounding box center [243, 464] width 85 height 71
click at [223, 467] on td "GABUTUHCUAN87" at bounding box center [243, 464] width 85 height 71
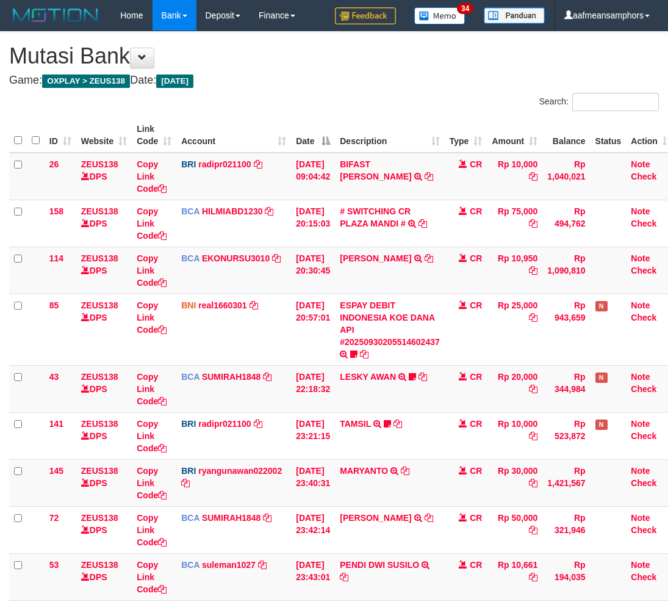
scroll to position [159, 0]
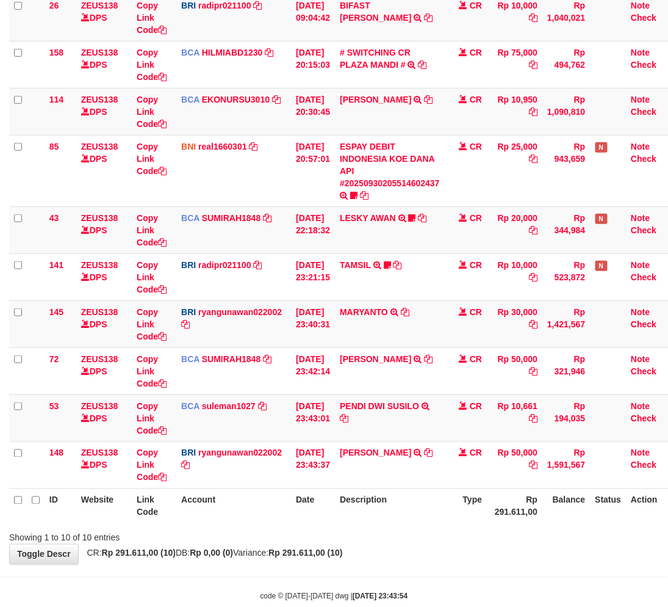
click at [420, 516] on th "Description" at bounding box center [390, 505] width 110 height 35
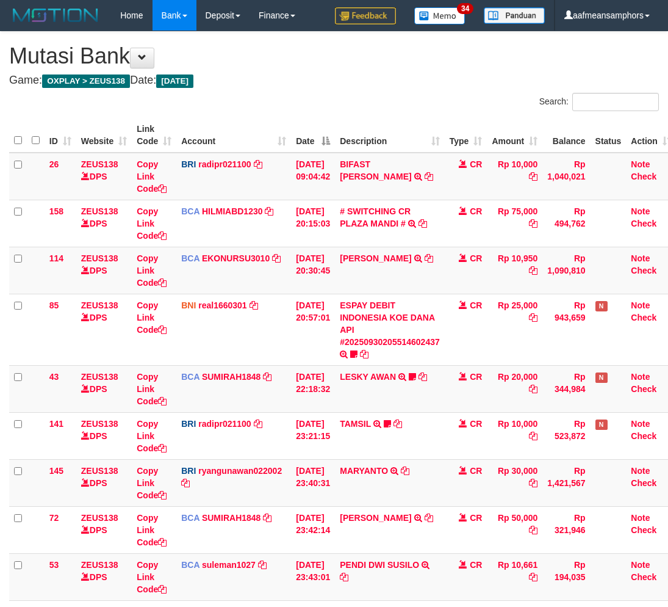
scroll to position [159, 0]
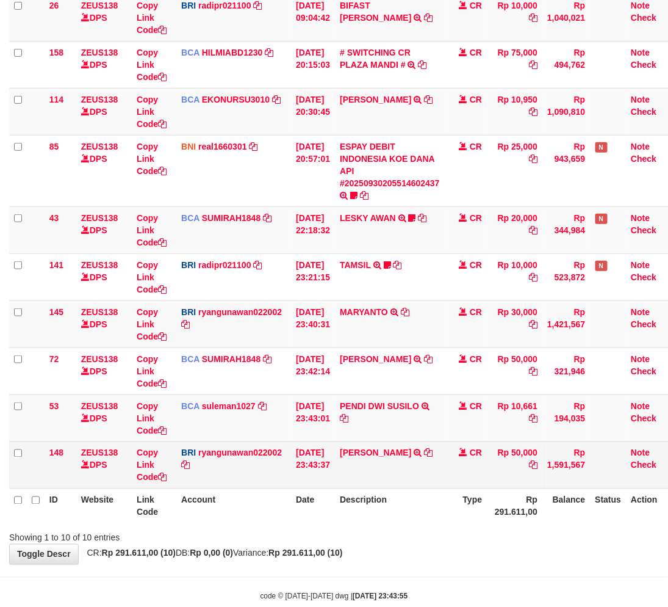
click at [364, 444] on td "[PERSON_NAME] TRANSFER NBMB [PERSON_NAME] TO [PERSON_NAME]" at bounding box center [390, 464] width 110 height 47
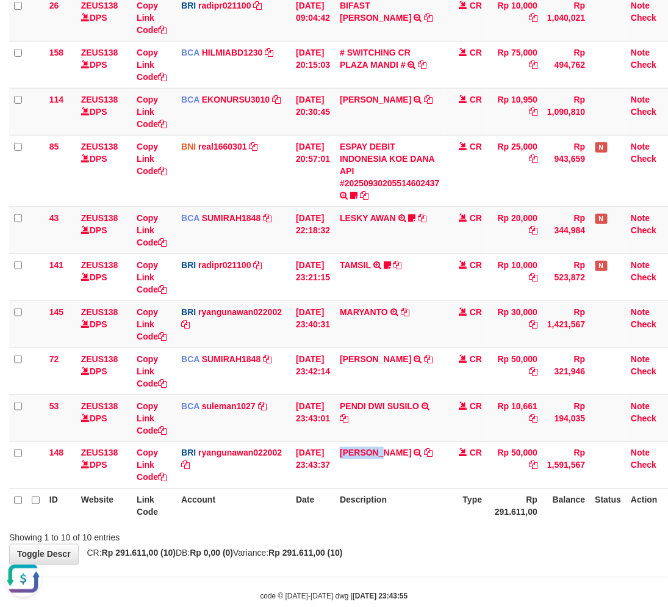
copy link "[DEMOGRAPHIC_DATA]"
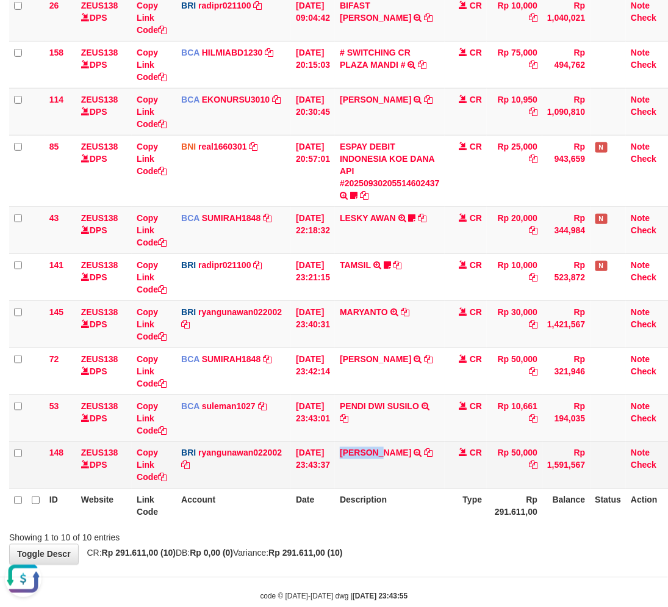
drag, startPoint x: 389, startPoint y: 480, endPoint x: 400, endPoint y: 480, distance: 11.0
click at [389, 480] on td "[PERSON_NAME] TRANSFER NBMB [PERSON_NAME] TO [PERSON_NAME]" at bounding box center [390, 464] width 110 height 47
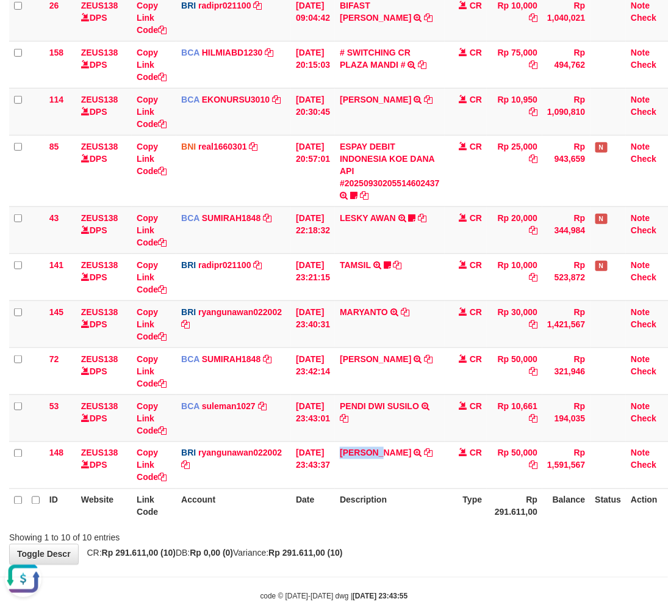
drag, startPoint x: 412, startPoint y: 472, endPoint x: 676, endPoint y: 447, distance: 264.7
click at [411, 472] on td "[PERSON_NAME] TRANSFER NBMB [PERSON_NAME] TO [PERSON_NAME]" at bounding box center [390, 464] width 110 height 47
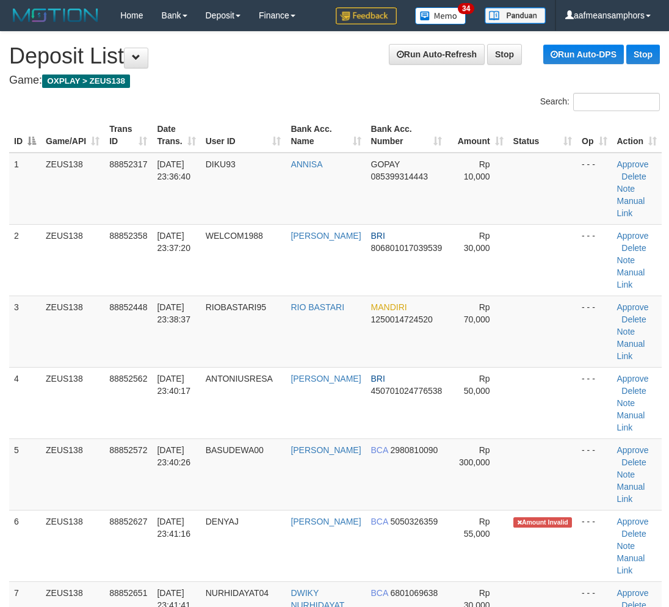
scroll to position [438, 0]
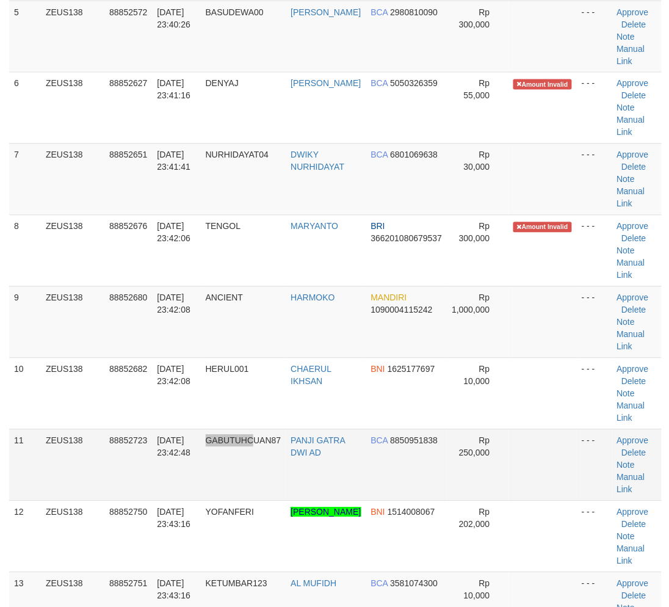
click at [258, 430] on td "GABUTUHCUAN87" at bounding box center [243, 464] width 85 height 71
click at [278, 447] on td "GABUTUHCUAN87" at bounding box center [243, 464] width 85 height 71
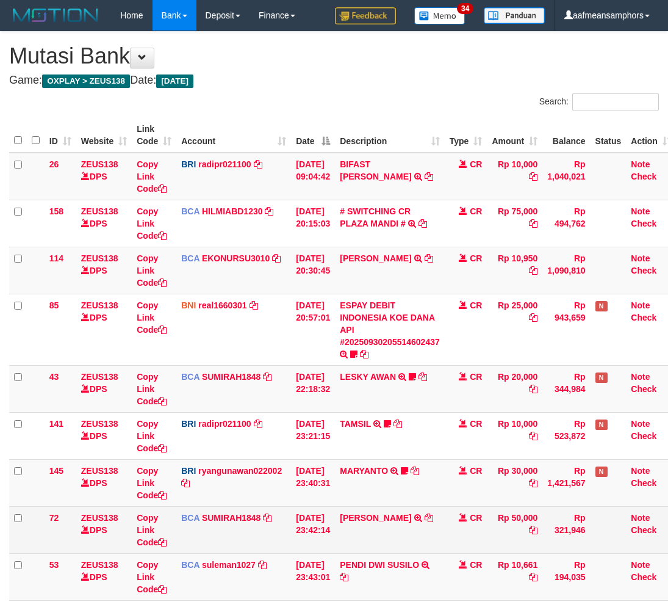
scroll to position [159, 0]
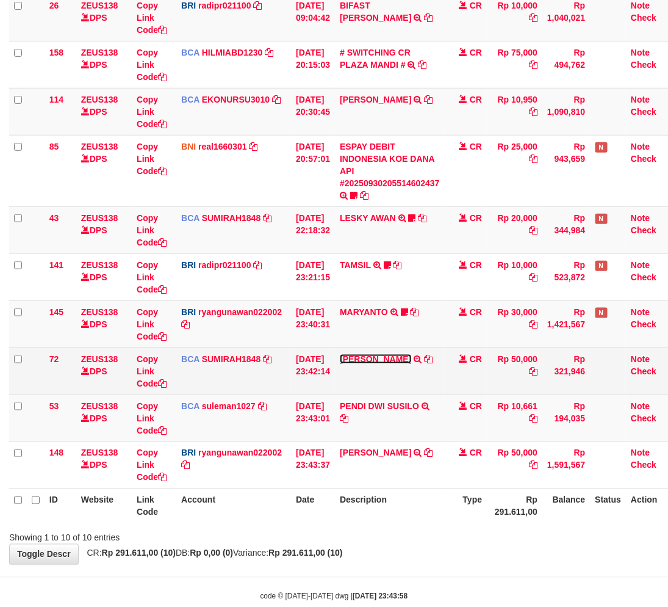
click at [403, 358] on link "[PERSON_NAME]" at bounding box center [375, 359] width 71 height 10
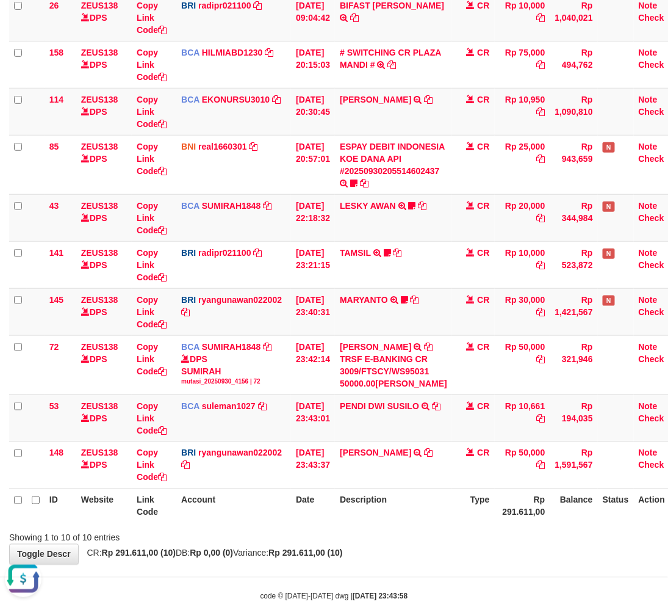
scroll to position [0, 0]
click at [397, 515] on th "Description" at bounding box center [393, 505] width 117 height 35
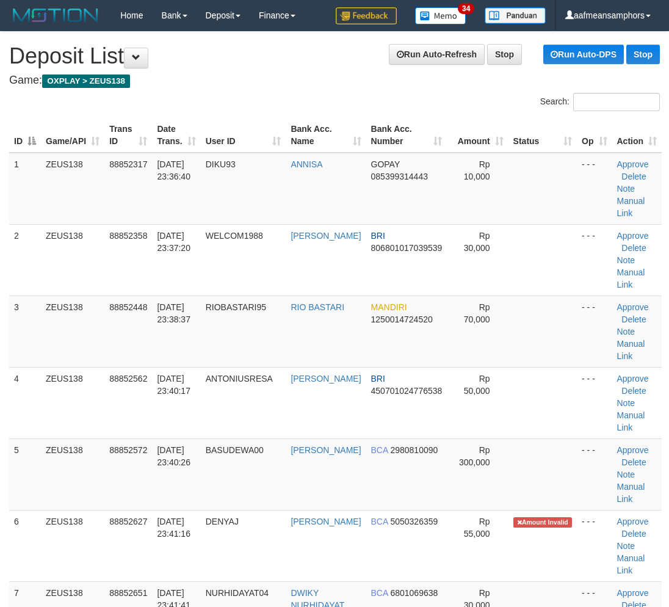
scroll to position [438, 0]
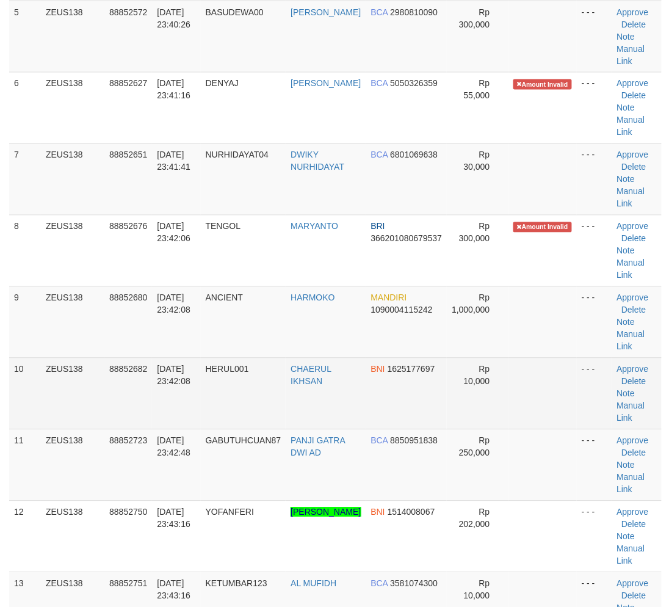
click at [254, 427] on td "HERUL001" at bounding box center [243, 393] width 85 height 71
click at [276, 425] on td "HERUL001" at bounding box center [243, 393] width 85 height 71
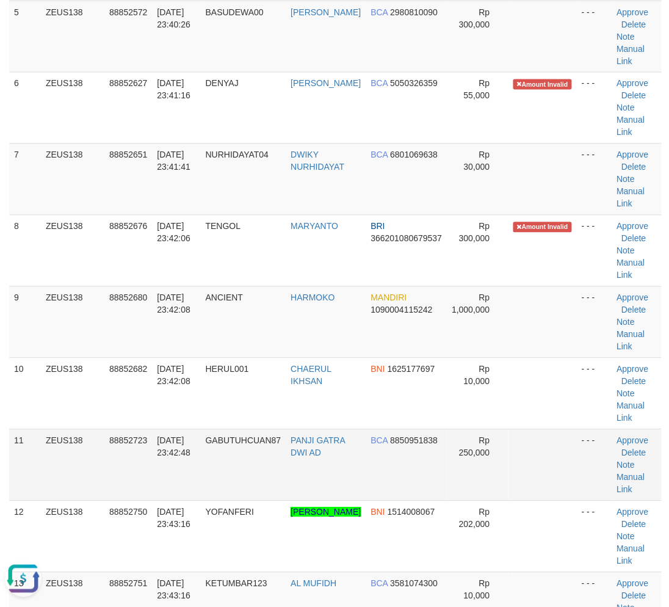
click at [258, 489] on tr "11 ZEUS138 88852723 [DATE] 23:42:48 [GEOGRAPHIC_DATA] PANJI GATRA DWI AD BCA 88…" at bounding box center [335, 464] width 652 height 71
click at [265, 465] on td "GABUTUHCUAN87" at bounding box center [243, 464] width 85 height 71
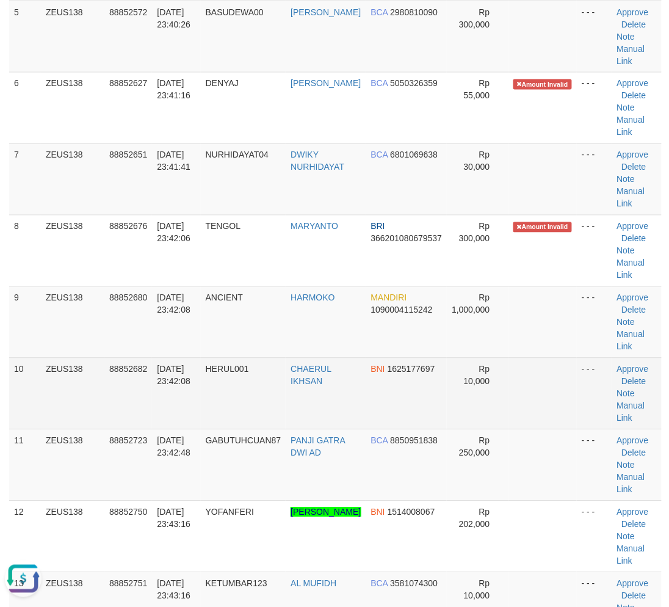
click at [261, 375] on td "HERUL001" at bounding box center [243, 393] width 85 height 71
drag, startPoint x: 247, startPoint y: 373, endPoint x: 123, endPoint y: 400, distance: 126.9
click at [243, 373] on td "HERUL001" at bounding box center [243, 393] width 85 height 71
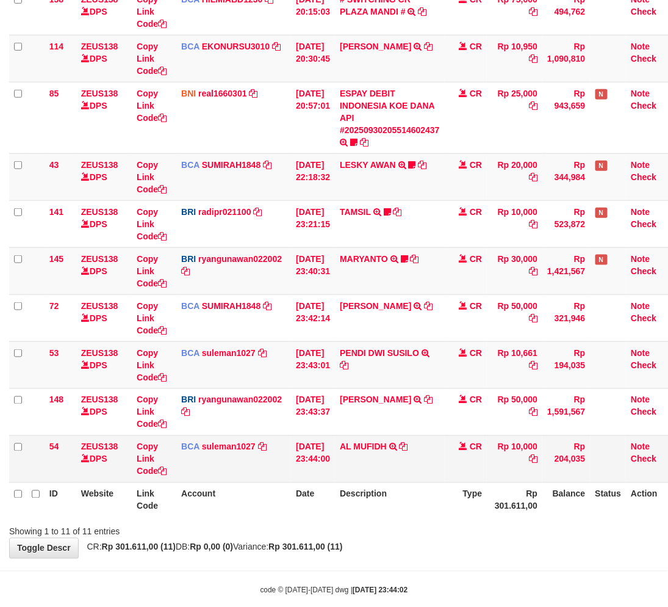
scroll to position [230, 0]
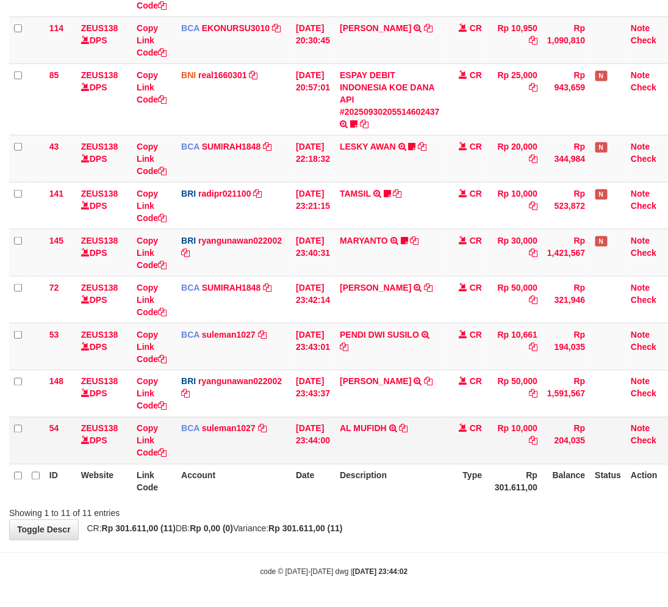
click at [367, 419] on td "AL MUFIDH TRSF E-BANKING CR 3009/FTSCY/WS95031 10000.00AL MUFIDH" at bounding box center [390, 440] width 110 height 47
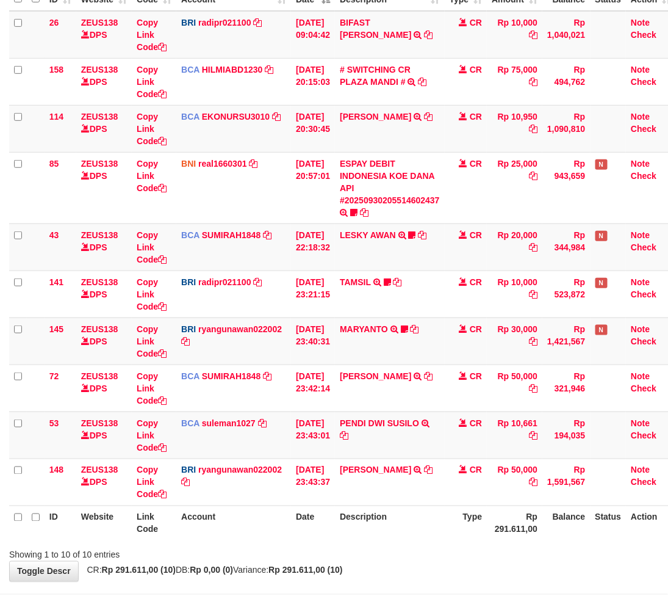
scroll to position [184, 0]
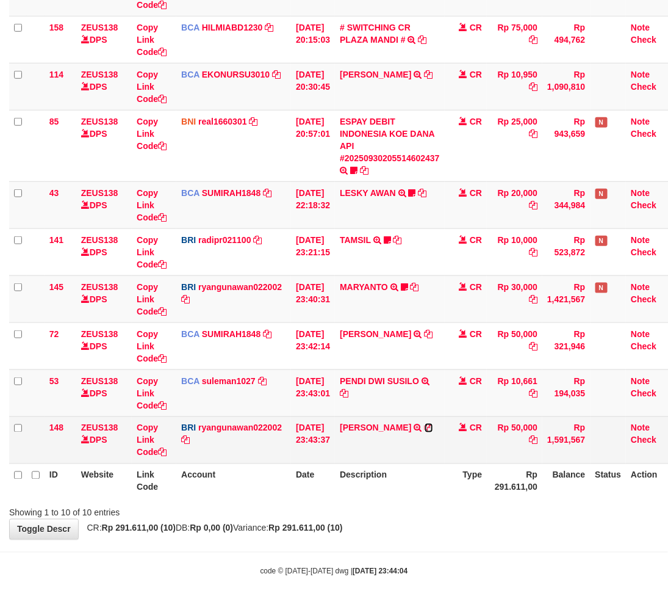
click at [433, 425] on icon at bounding box center [429, 427] width 9 height 9
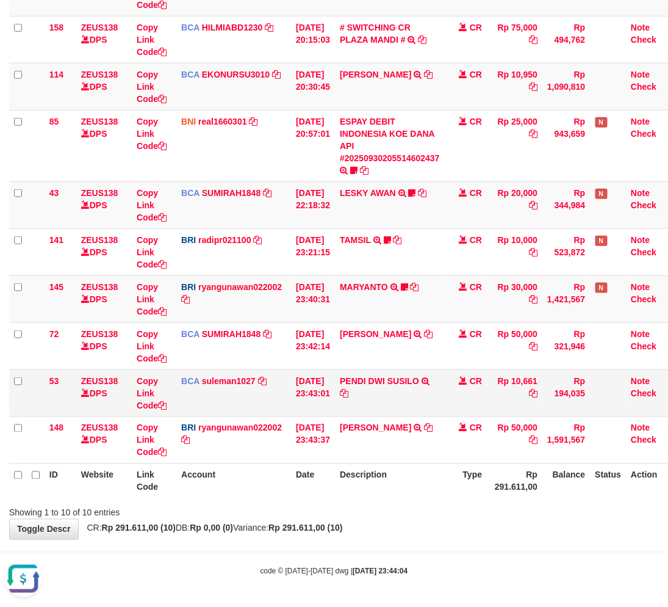
drag, startPoint x: 419, startPoint y: 411, endPoint x: 434, endPoint y: 413, distance: 14.7
click at [416, 415] on td "PENDI DWI SUSILO TRSF E-BANKING CR 3009/FTSCY/WS95031 10661.00PENDI DWI SUSILO" at bounding box center [390, 392] width 110 height 47
click at [417, 409] on td "PENDI DWI SUSILO TRSF E-BANKING CR 3009/FTSCY/WS95031 10661.00PENDI DWI SUSILO" at bounding box center [390, 392] width 110 height 47
click at [436, 406] on td "PENDI DWI SUSILO TRSF E-BANKING CR 3009/FTSCY/WS95031 10661.00PENDI DWI SUSILO" at bounding box center [390, 392] width 110 height 47
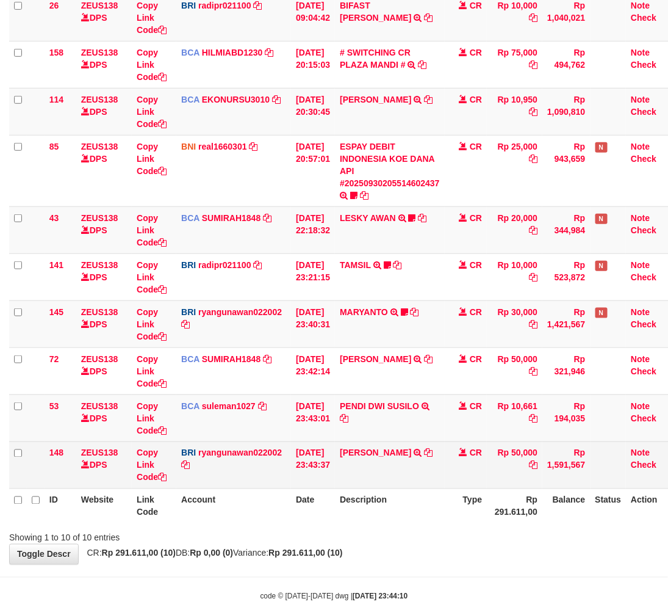
scroll to position [184, 0]
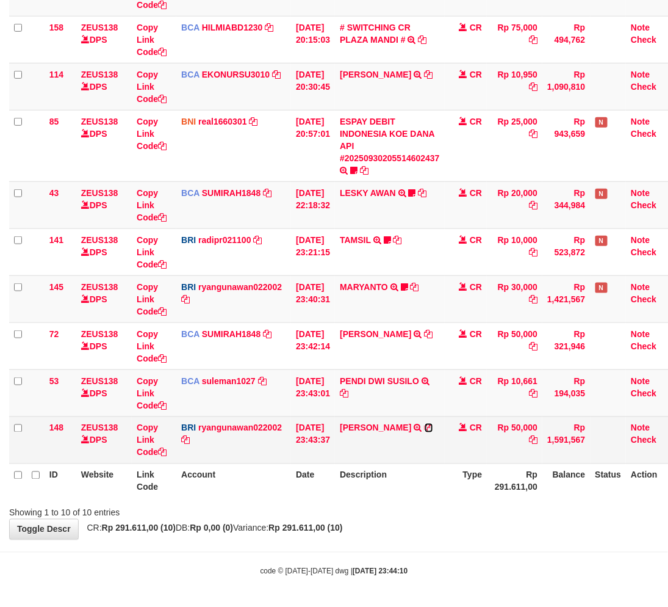
click at [433, 427] on icon at bounding box center [429, 427] width 9 height 9
click at [373, 419] on td "[PERSON_NAME] TRANSFER NBMB [PERSON_NAME] TO [PERSON_NAME]" at bounding box center [390, 439] width 110 height 47
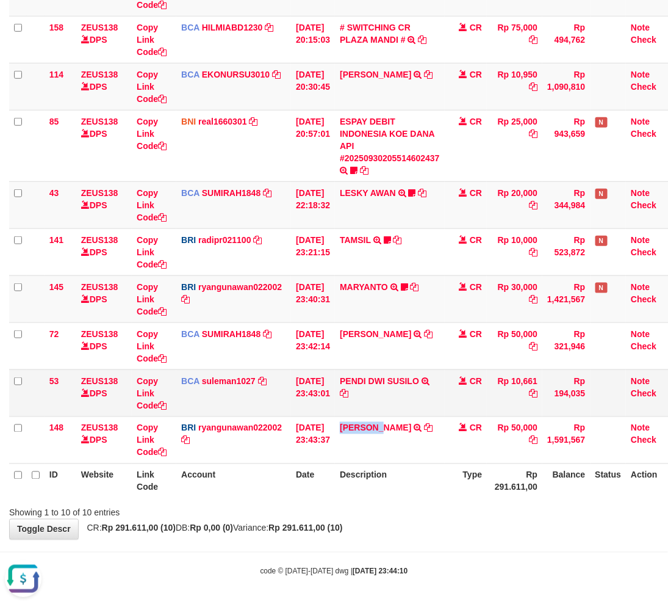
copy link "[DEMOGRAPHIC_DATA]"
click at [325, 553] on body "Toggle navigation Home Bank Account List Load By Website Group [OXPLAY] ZEUS138…" at bounding box center [334, 211] width 668 height 791
click at [394, 516] on div "Showing 1 to 10 of 10 entries" at bounding box center [334, 510] width 668 height 17
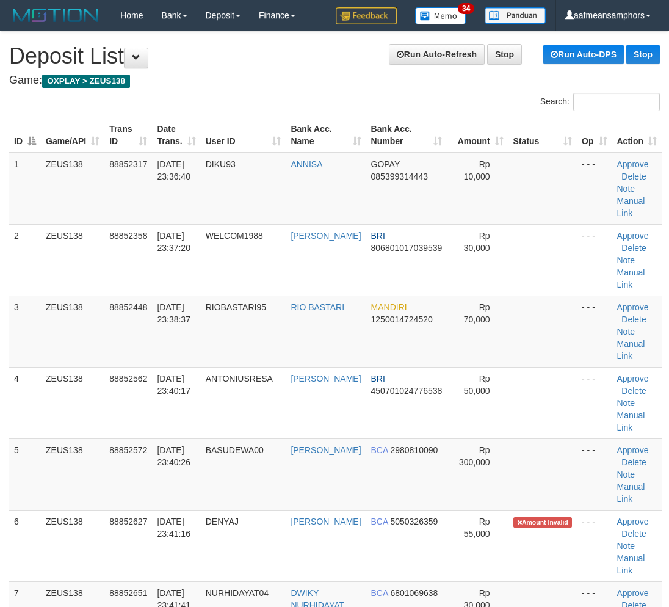
scroll to position [438, 0]
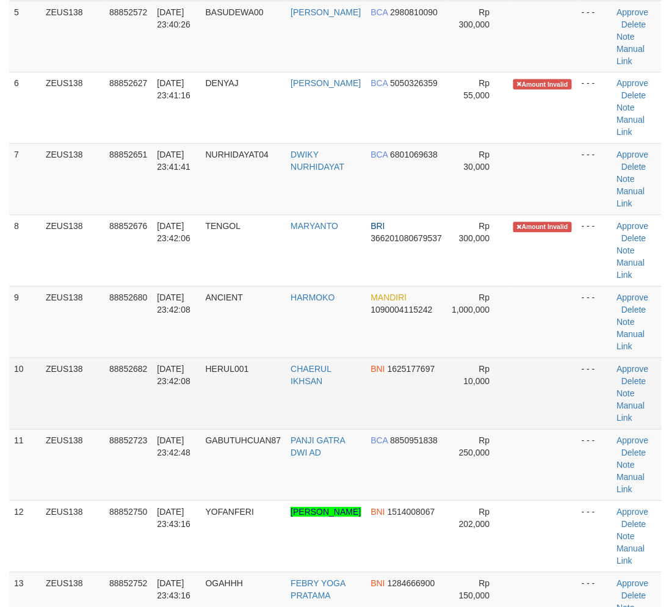
click at [313, 411] on tr "10 ZEUS138 88852682 [DATE] 23:42:08 HERUL001 CHAERUL IKHSAN BNI 1625177697 Rp 1…" at bounding box center [335, 393] width 652 height 71
click at [308, 378] on tr "10 ZEUS138 88852682 [DATE] 23:42:08 HERUL001 CHAERUL IKHSAN BNI 1625177697 Rp 1…" at bounding box center [335, 393] width 652 height 71
click at [203, 370] on tr "10 ZEUS138 88852682 [DATE] 23:42:08 HERUL001 CHAERUL IKHSAN BNI 1625177697 Rp 1…" at bounding box center [335, 393] width 652 height 71
click at [190, 370] on span "[DATE] 23:42:08" at bounding box center [174, 375] width 34 height 22
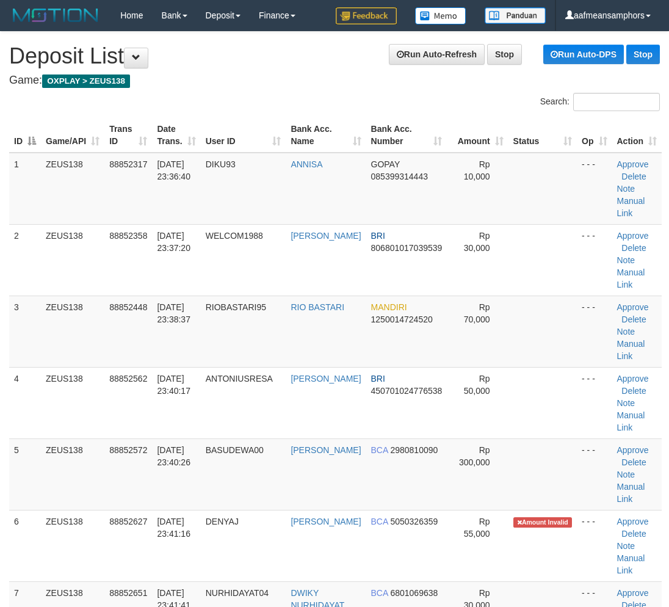
scroll to position [438, 0]
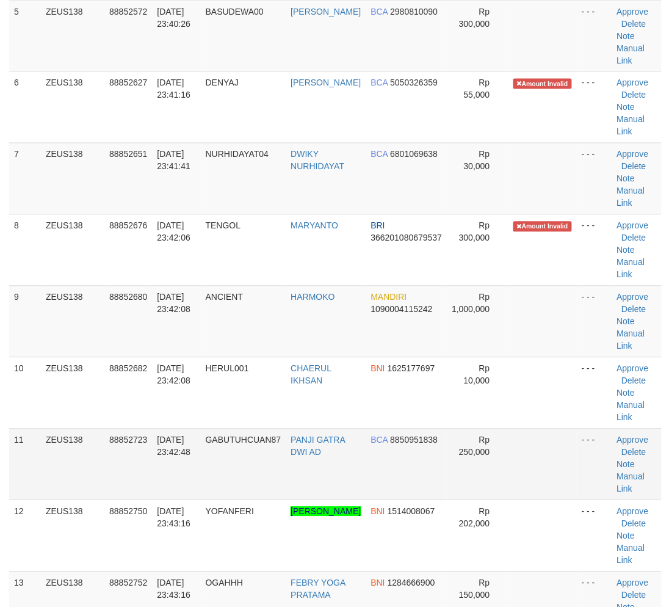
scroll to position [438, 0]
click at [321, 468] on td "PANJI GATRA DWI AD" at bounding box center [326, 464] width 80 height 71
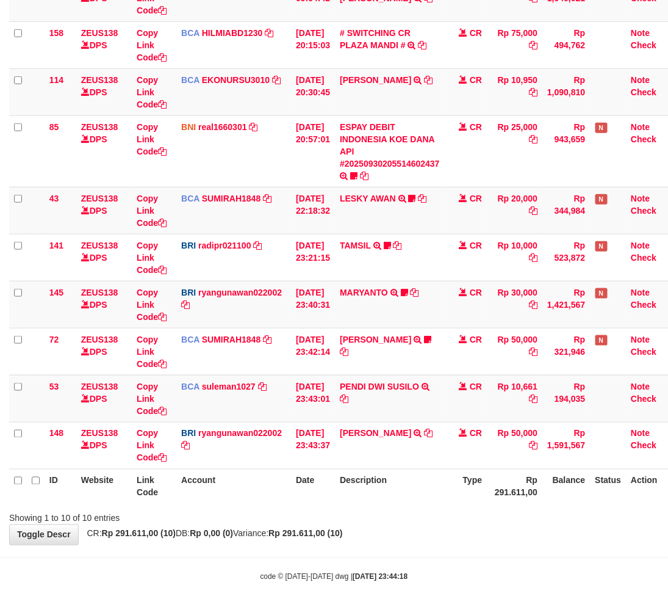
scroll to position [184, 0]
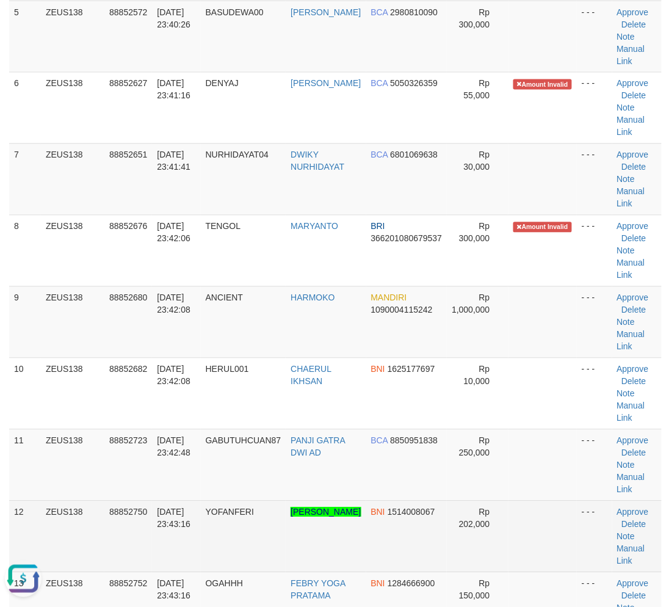
drag, startPoint x: 196, startPoint y: 552, endPoint x: 142, endPoint y: 536, distance: 56.2
click at [197, 551] on td "[DATE] 23:43:16" at bounding box center [176, 535] width 48 height 71
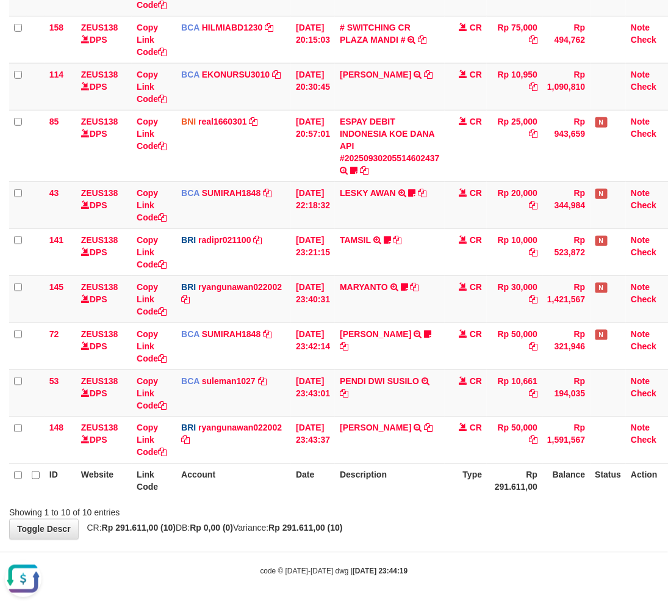
click at [428, 474] on th "Description" at bounding box center [390, 480] width 110 height 35
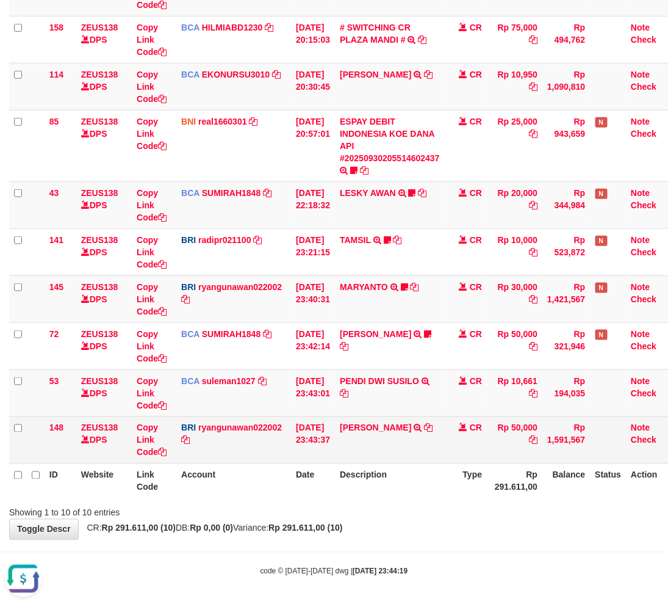
click at [432, 461] on td "[PERSON_NAME] TRANSFER NBMB [PERSON_NAME] TO [PERSON_NAME]" at bounding box center [390, 439] width 110 height 47
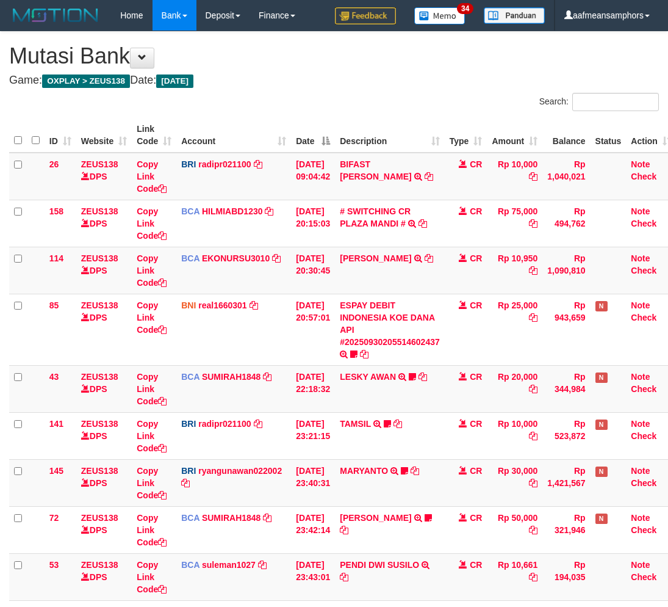
scroll to position [159, 0]
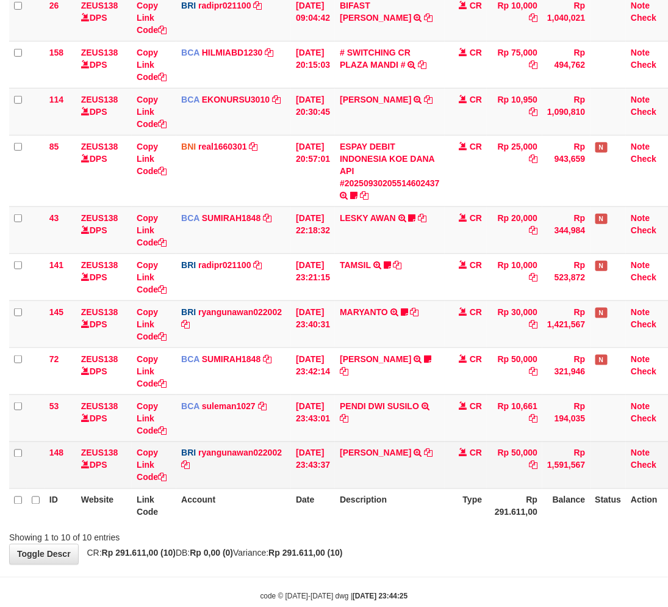
click at [422, 485] on td "[PERSON_NAME] TRANSFER NBMB [PERSON_NAME] TO [PERSON_NAME]" at bounding box center [390, 464] width 110 height 47
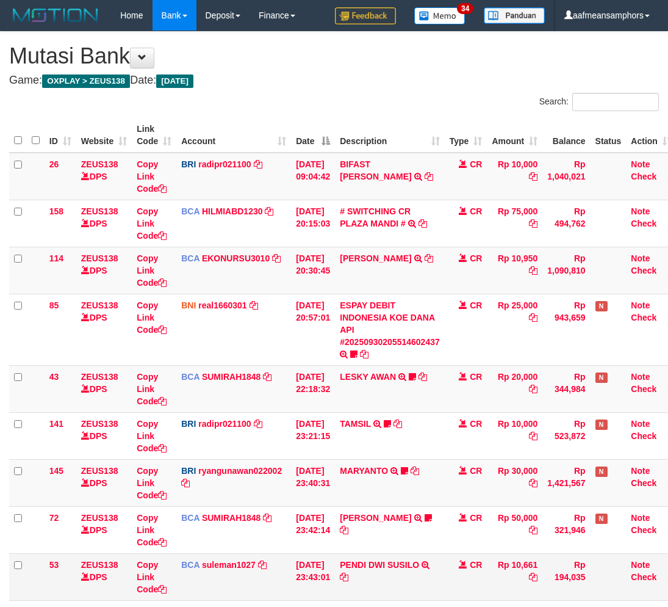
scroll to position [159, 0]
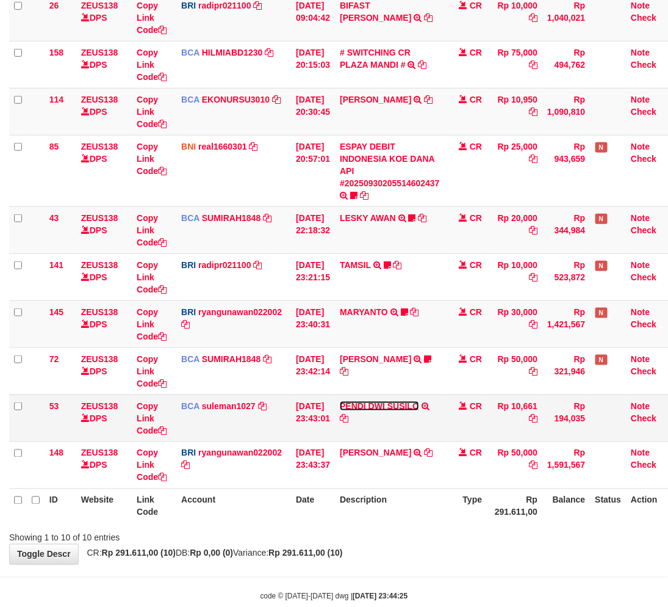
click at [362, 401] on link "PENDI DWI SUSILO" at bounding box center [379, 406] width 79 height 10
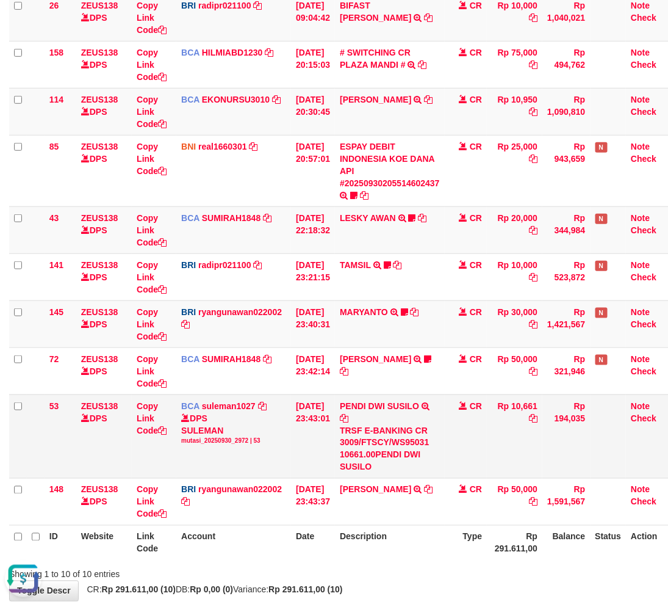
scroll to position [0, 0]
click at [360, 394] on td "PENDI DWI SUSILO TRSF E-BANKING CR 3009/FTSCY/WS95031 10661.00PENDI DWI SUSILO" at bounding box center [390, 436] width 110 height 84
copy link "PENDI"
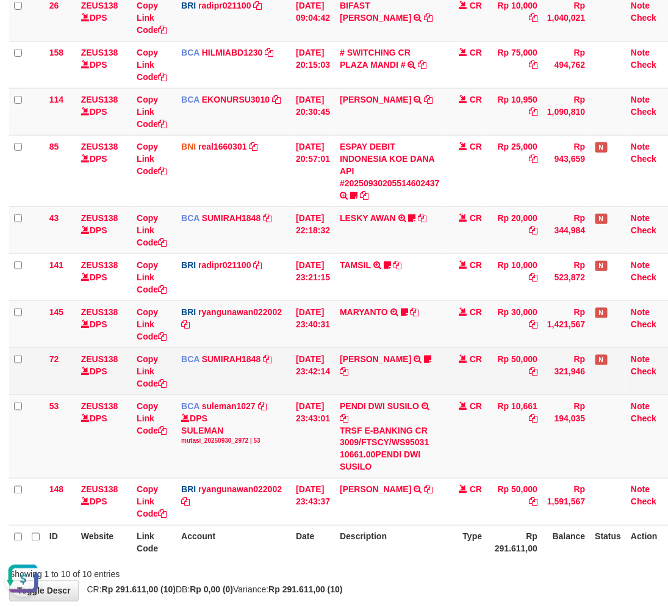
click at [407, 391] on td "DENI SURYANI TRSF E-BANKING CR 3009/FTSCY/WS95031 50000.00DENI SURYANI DENYAJ" at bounding box center [390, 370] width 110 height 47
drag, startPoint x: 407, startPoint y: 391, endPoint x: 462, endPoint y: 382, distance: 55.7
click at [408, 391] on td "DENI SURYANI TRSF E-BANKING CR 3009/FTSCY/WS95031 50000.00DENI SURYANI DENYAJ" at bounding box center [390, 370] width 110 height 47
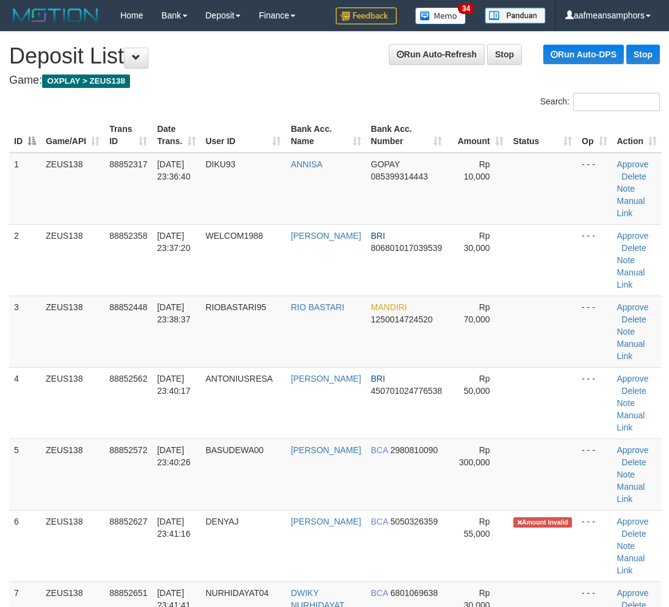
scroll to position [438, 0]
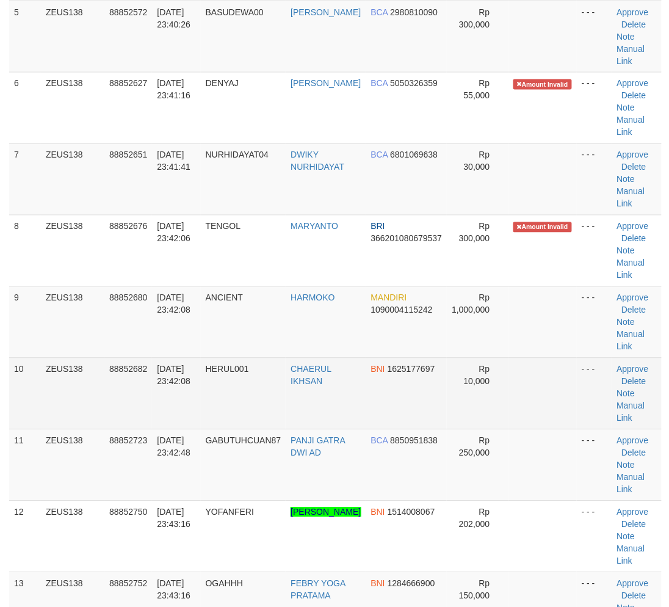
click at [312, 423] on tr "10 ZEUS138 88852682 30/09/2025 23:42:08 HERUL001 CHAERUL IKHSAN BNI 1625177697 …" at bounding box center [335, 393] width 652 height 71
drag, startPoint x: 276, startPoint y: 395, endPoint x: 283, endPoint y: 397, distance: 6.8
click at [286, 395] on td "HERUL001" at bounding box center [243, 393] width 85 height 71
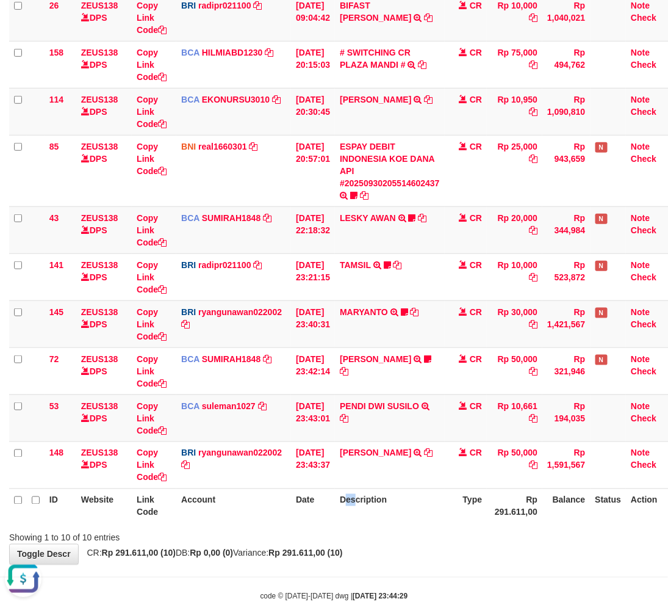
drag, startPoint x: 355, startPoint y: 498, endPoint x: 364, endPoint y: 501, distance: 9.6
click at [364, 501] on th "Description" at bounding box center [390, 505] width 110 height 35
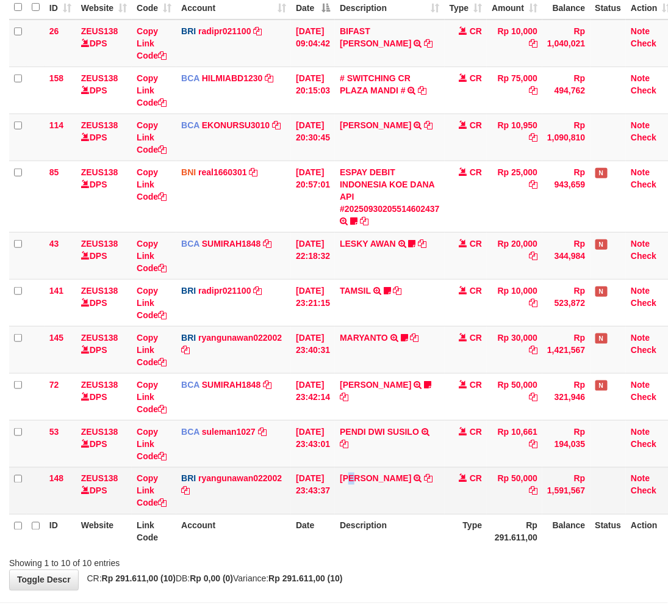
click at [370, 501] on td "[PERSON_NAME] TRANSFER NBMB [PERSON_NAME] TO [PERSON_NAME]" at bounding box center [390, 490] width 110 height 47
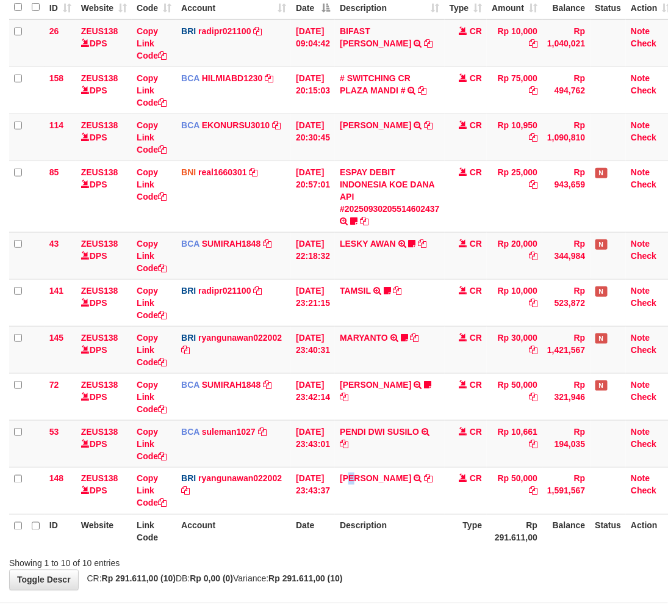
scroll to position [159, 0]
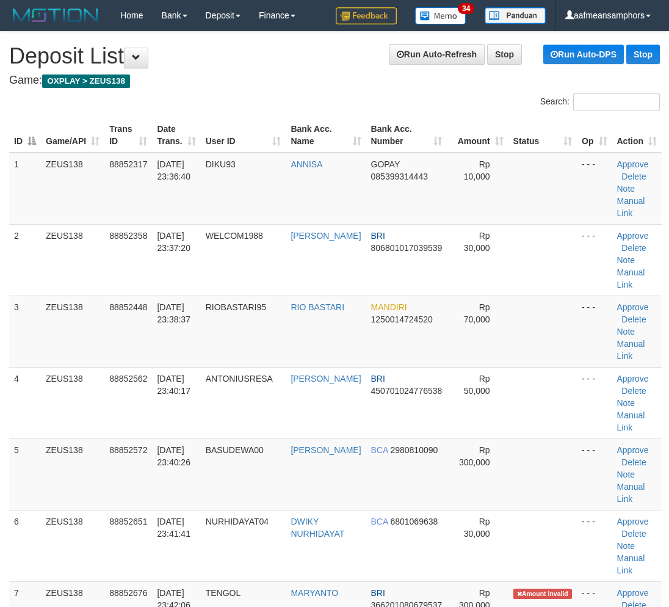
scroll to position [654, 0]
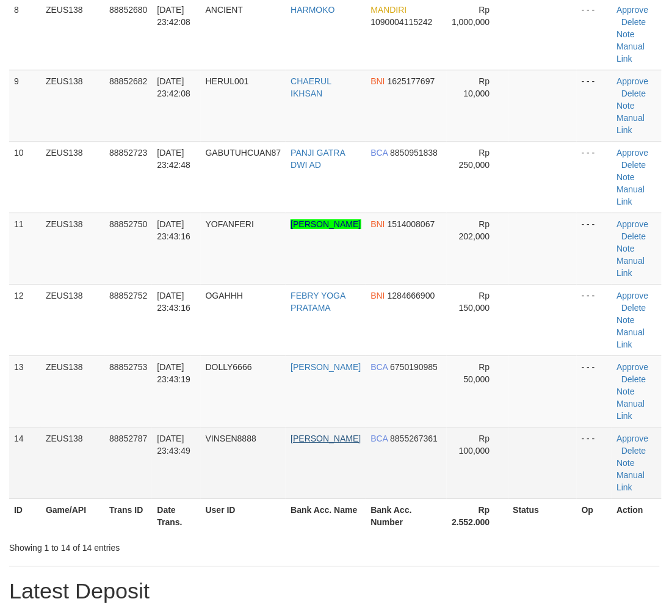
click at [314, 448] on tr "14 ZEUS138 88852787 30/09/2025 23:43:49 VINSEN8888 PATRICK VINSEN BCA 885526736…" at bounding box center [335, 462] width 652 height 71
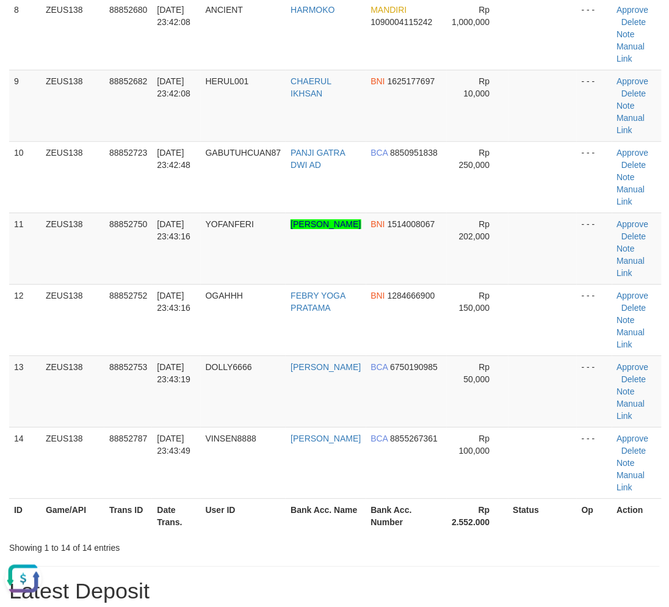
scroll to position [0, 0]
click at [316, 499] on tr "ID Game/API Trans ID Date Trans. User ID Bank Acc. Name Bank Acc. Number Rp 2.5…" at bounding box center [335, 515] width 652 height 35
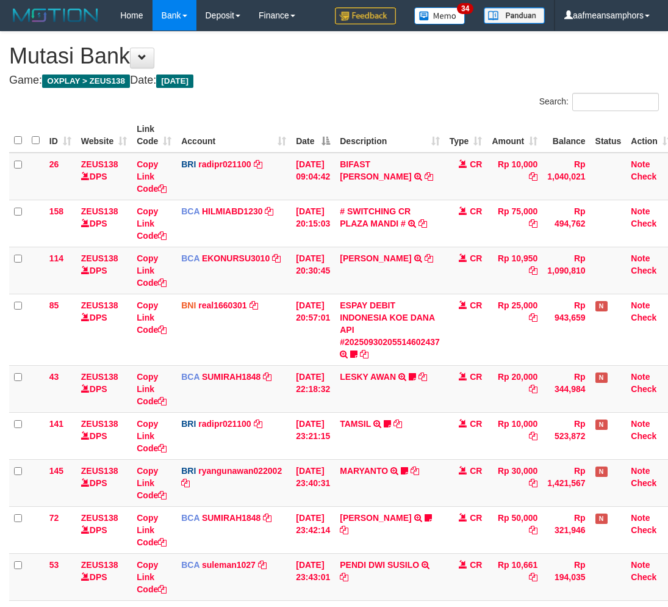
scroll to position [159, 0]
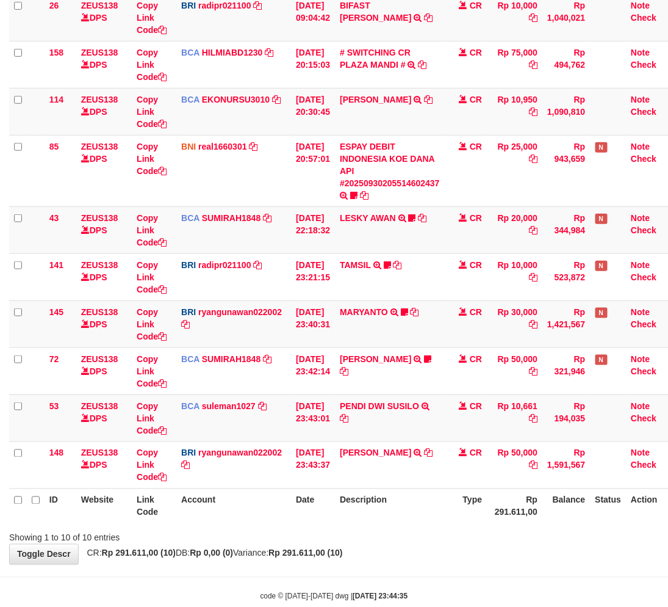
drag, startPoint x: 480, startPoint y: 567, endPoint x: 499, endPoint y: 546, distance: 28.5
click at [480, 566] on body "Toggle navigation Home Bank Account List Load By Website Group [OXPLAY] ZEUS138…" at bounding box center [334, 236] width 668 height 791
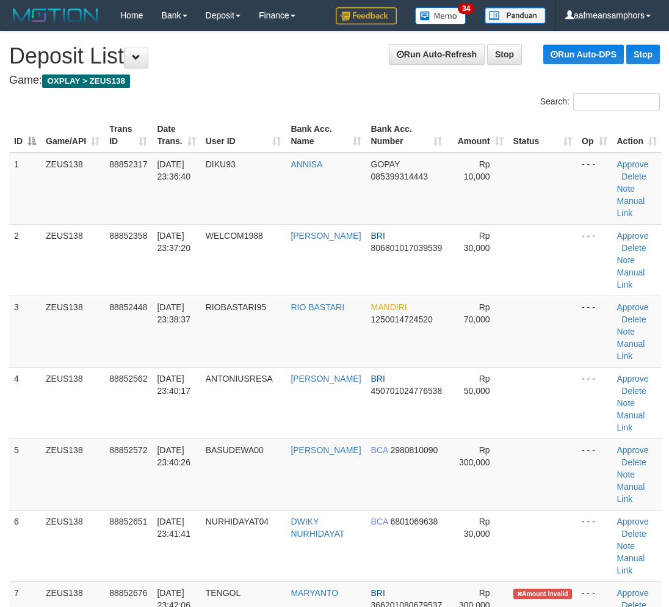
scroll to position [654, 0]
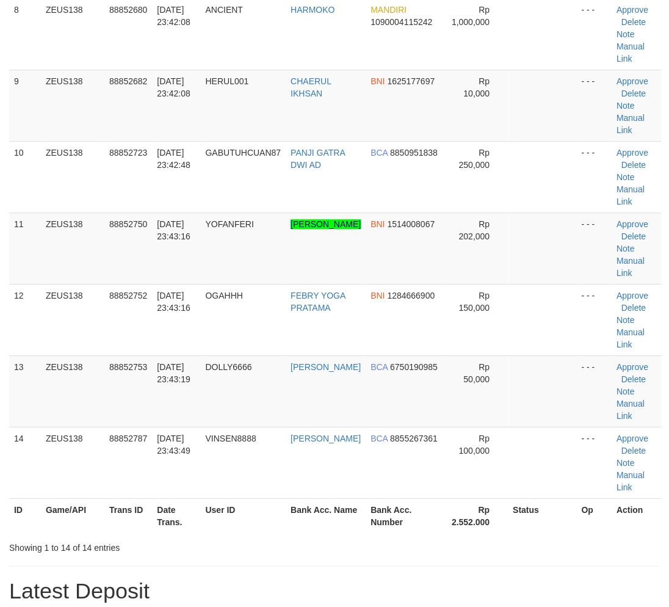
drag, startPoint x: 232, startPoint y: 515, endPoint x: 191, endPoint y: 515, distance: 40.9
click at [232, 515] on th "User ID" at bounding box center [243, 515] width 85 height 35
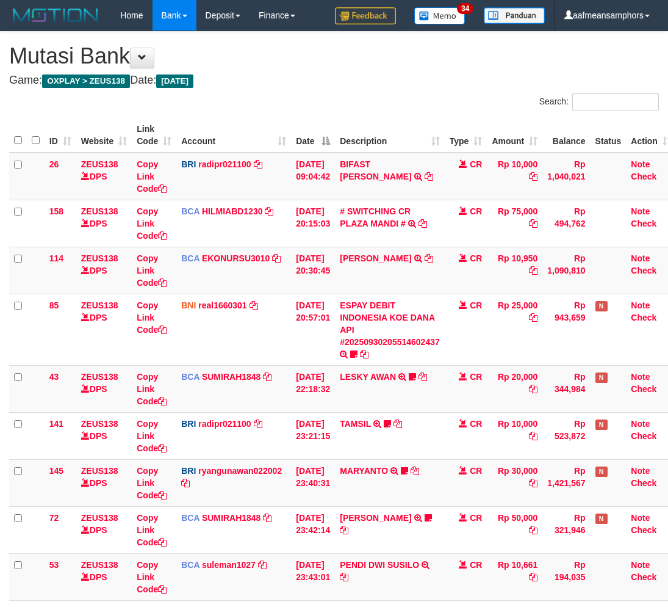
scroll to position [159, 0]
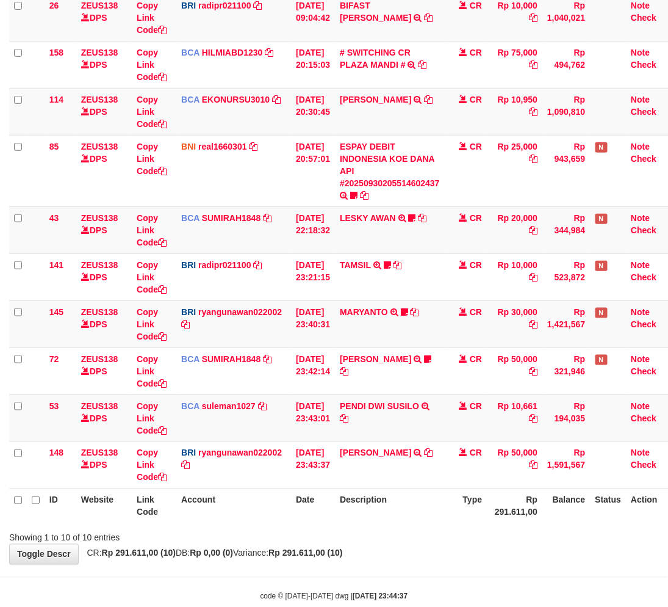
drag, startPoint x: 444, startPoint y: 509, endPoint x: 463, endPoint y: 510, distance: 18.3
click at [445, 510] on th "Description" at bounding box center [390, 505] width 110 height 35
click at [450, 511] on tr "ID Website Link Code Account Date Description Type Rp 291.611,00 Balance Status…" at bounding box center [342, 505] width 667 height 35
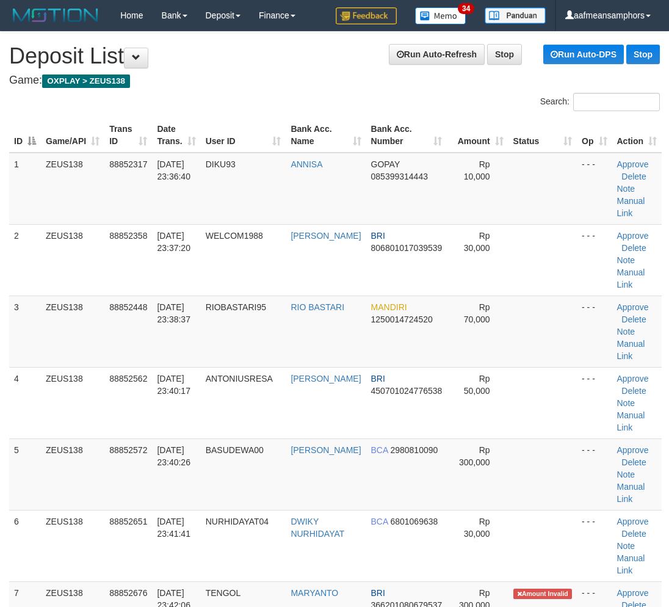
scroll to position [654, 0]
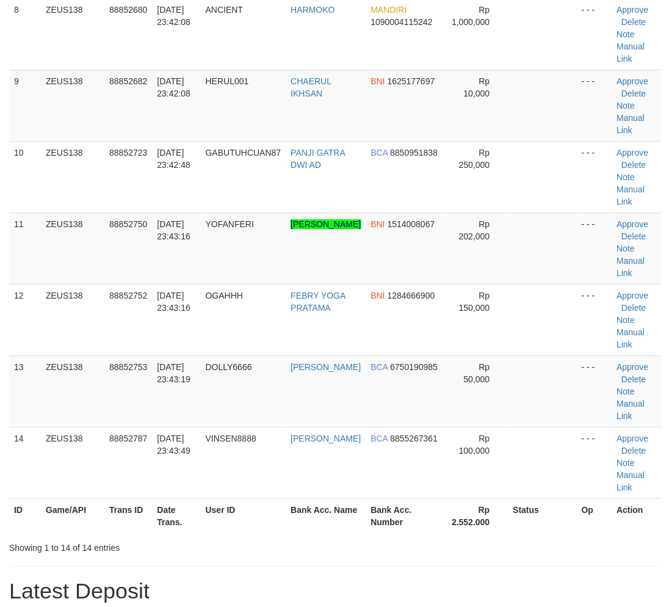
click at [295, 539] on div "Showing 1 to 14 of 14 entries" at bounding box center [334, 544] width 669 height 17
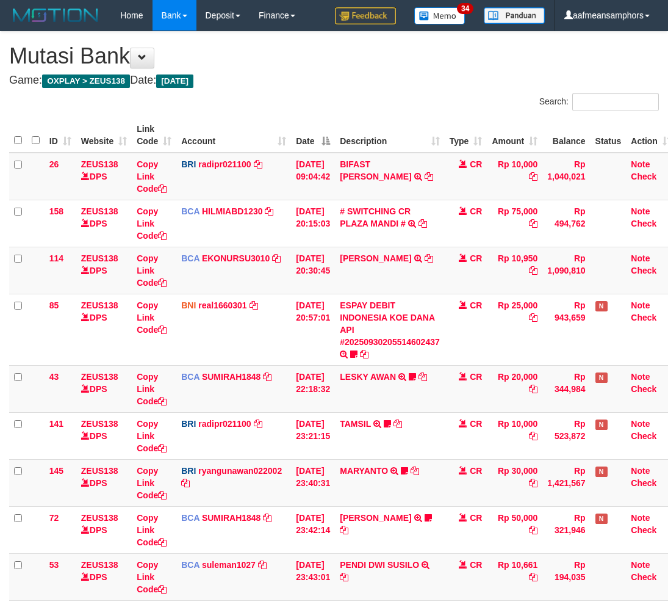
scroll to position [159, 0]
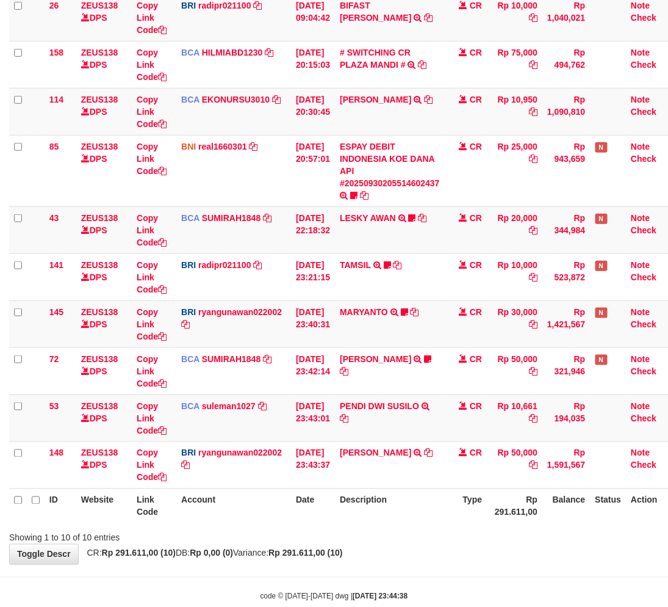
click at [383, 525] on div "ID Website Link Code Account Date Description Type Amount Balance Status Action…" at bounding box center [334, 240] width 668 height 571
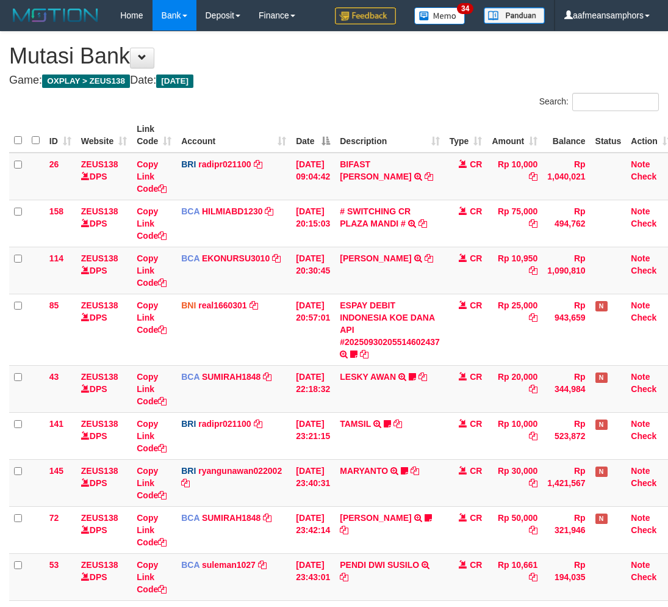
scroll to position [159, 0]
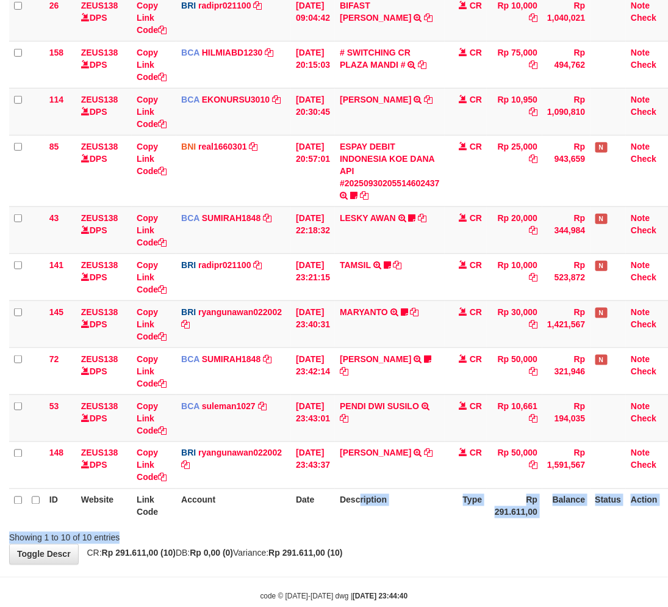
click at [369, 532] on div "Search: ID Website Link Code Account Date Description Type Amount Balance Statu…" at bounding box center [334, 239] width 650 height 610
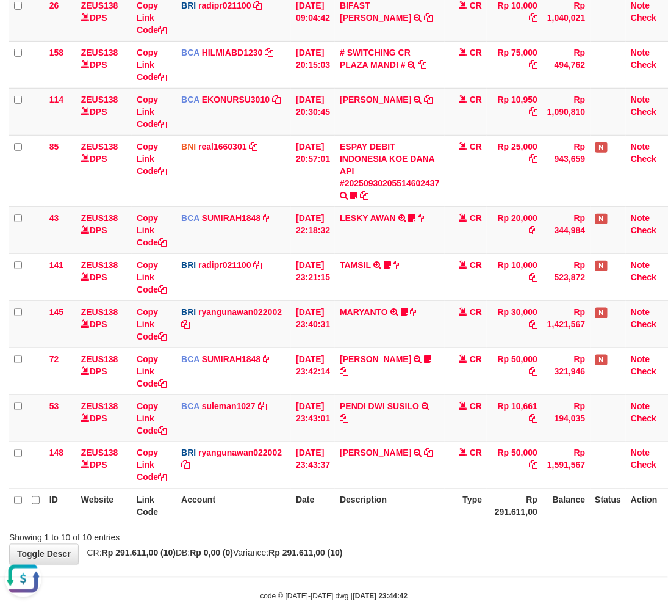
drag, startPoint x: 405, startPoint y: 507, endPoint x: 426, endPoint y: 496, distance: 24.0
click at [400, 509] on th "Description" at bounding box center [390, 505] width 110 height 35
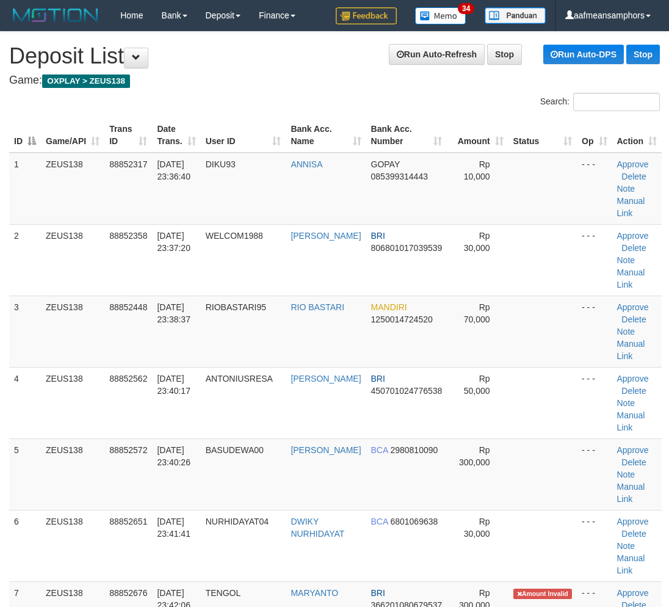
scroll to position [654, 0]
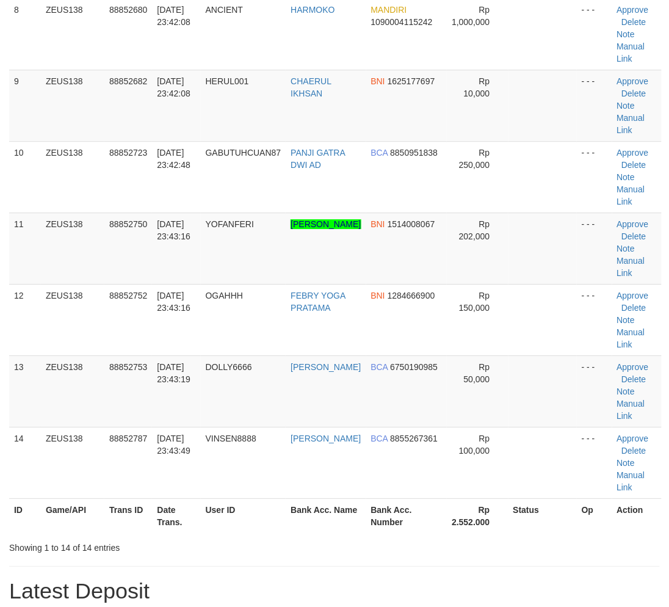
click at [345, 519] on th "Bank Acc. Name" at bounding box center [326, 515] width 80 height 35
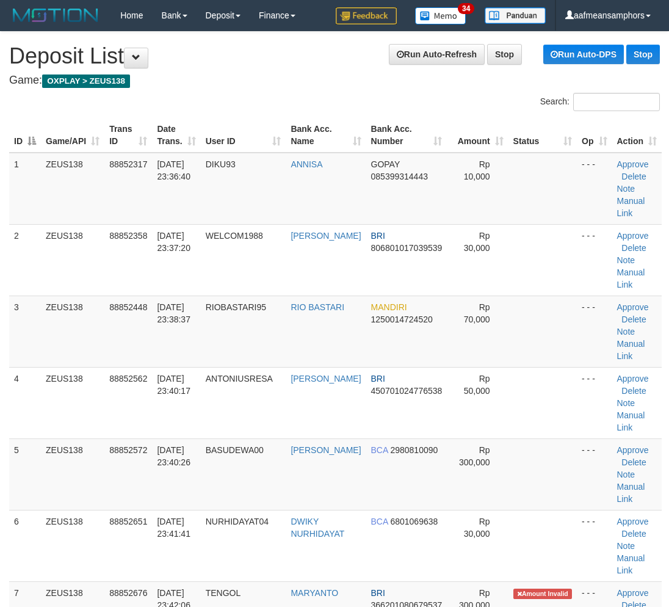
scroll to position [654, 0]
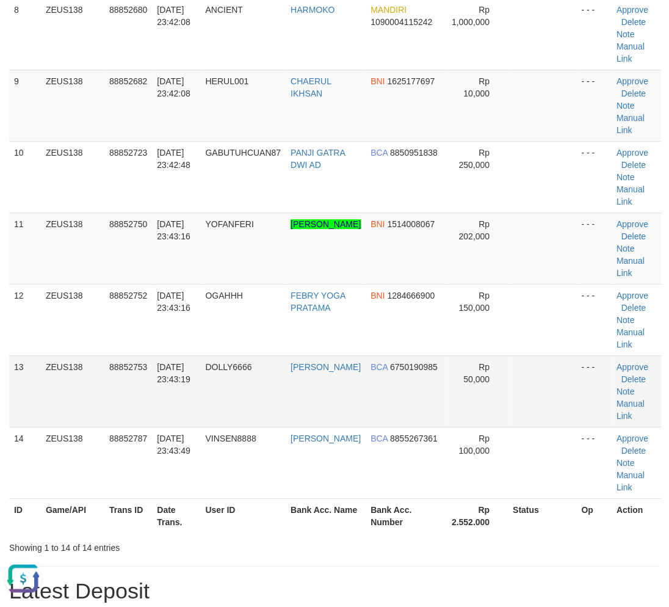
drag, startPoint x: 239, startPoint y: 398, endPoint x: 138, endPoint y: 397, distance: 100.7
click at [251, 398] on td "DOLLY6666" at bounding box center [243, 390] width 85 height 71
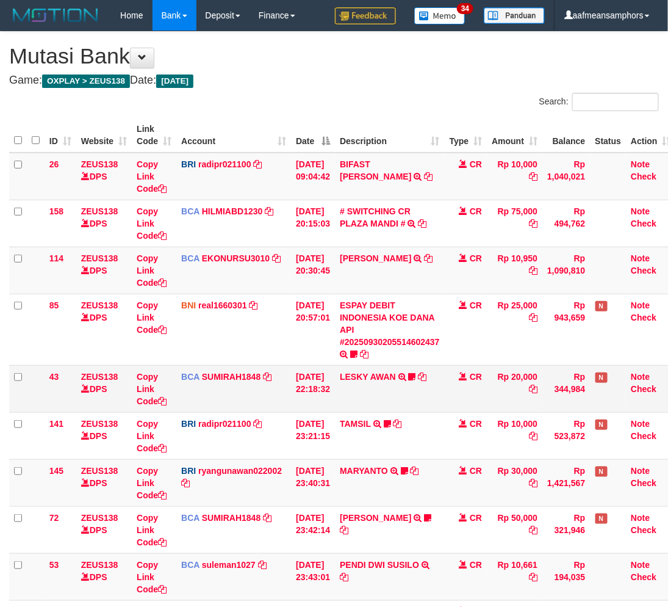
click at [422, 387] on td "LESKY AWAN TRSF E-BANKING CR 3009/FTSCY/WS95031 20000.00LESKY AWAN LESKY0927" at bounding box center [390, 388] width 110 height 47
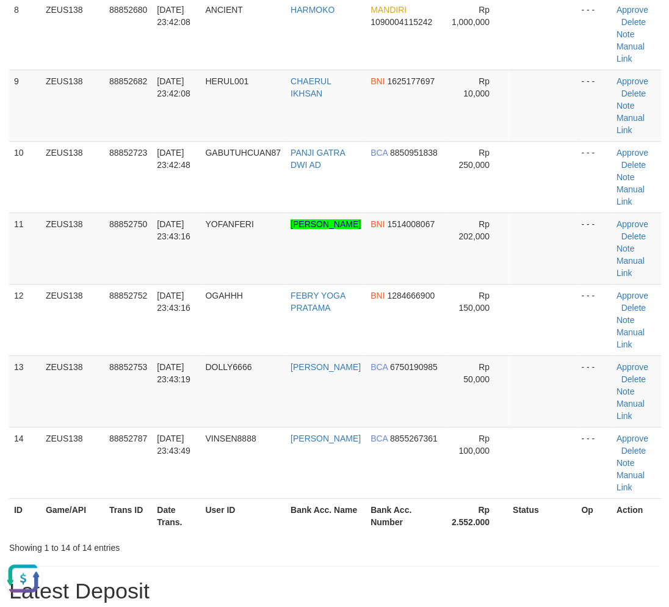
drag, startPoint x: 381, startPoint y: 558, endPoint x: 388, endPoint y: 559, distance: 6.7
click at [388, 559] on div "**********" at bounding box center [334, 505] width 669 height 2254
click at [325, 543] on div "Showing 1 to 14 of 14 entries" at bounding box center [334, 544] width 669 height 17
drag, startPoint x: 327, startPoint y: 505, endPoint x: 103, endPoint y: 517, distance: 224.9
click at [333, 505] on th "Bank Acc. Name" at bounding box center [326, 515] width 80 height 35
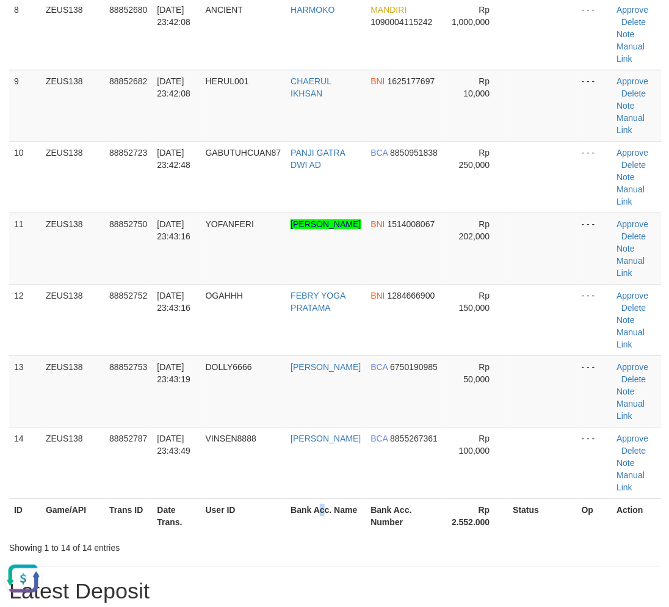
click at [265, 516] on th "User ID" at bounding box center [243, 515] width 85 height 35
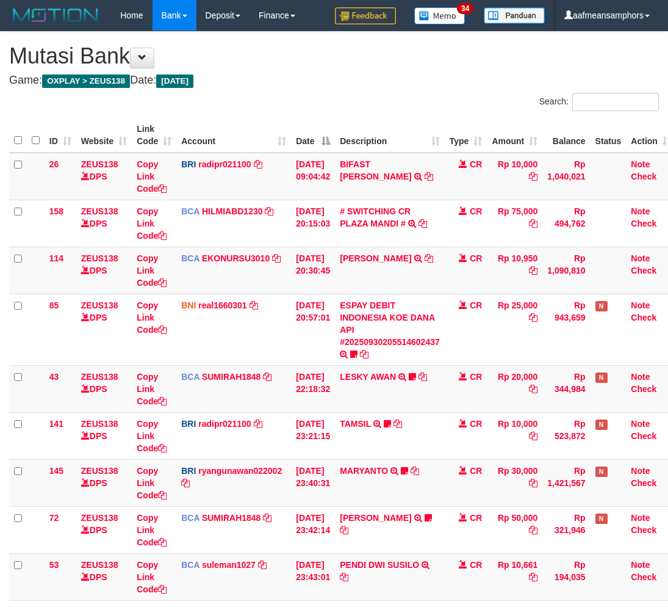
scroll to position [184, 0]
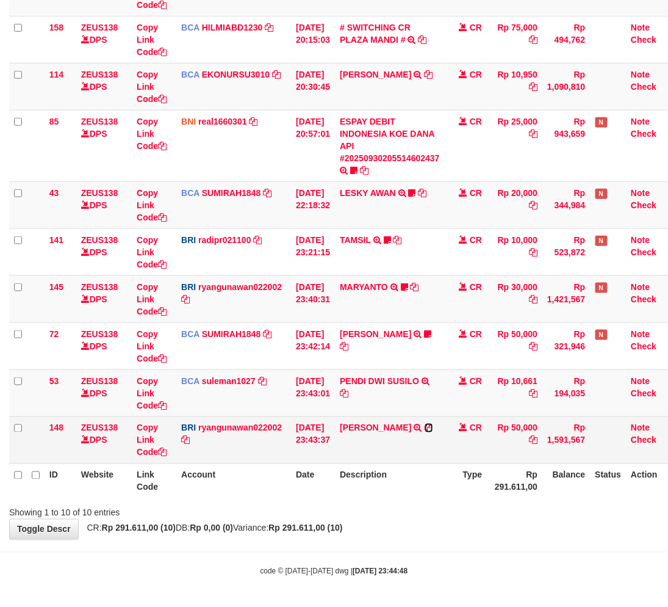
click at [433, 426] on icon at bounding box center [429, 427] width 9 height 9
click at [433, 427] on icon at bounding box center [429, 427] width 9 height 9
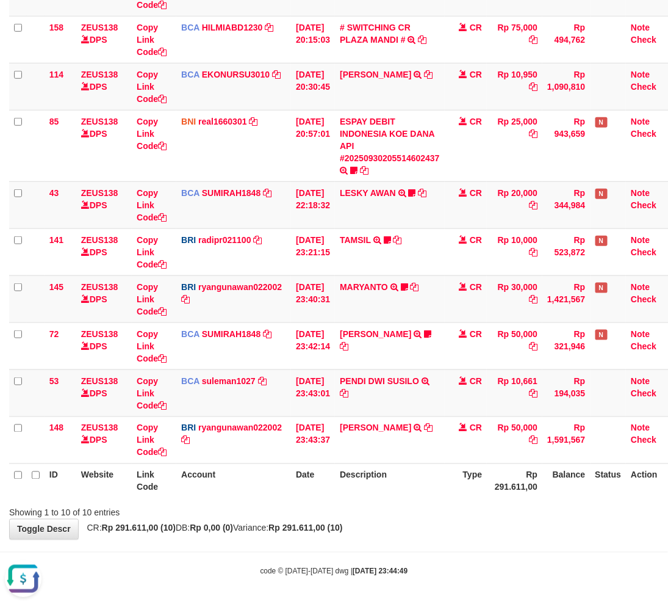
click at [338, 534] on div "**********" at bounding box center [334, 193] width 668 height 691
click at [412, 524] on div "**********" at bounding box center [334, 193] width 668 height 691
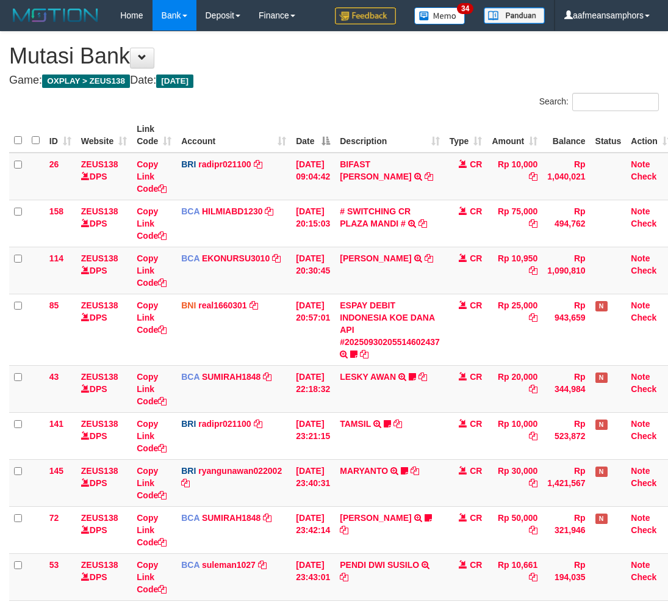
scroll to position [159, 0]
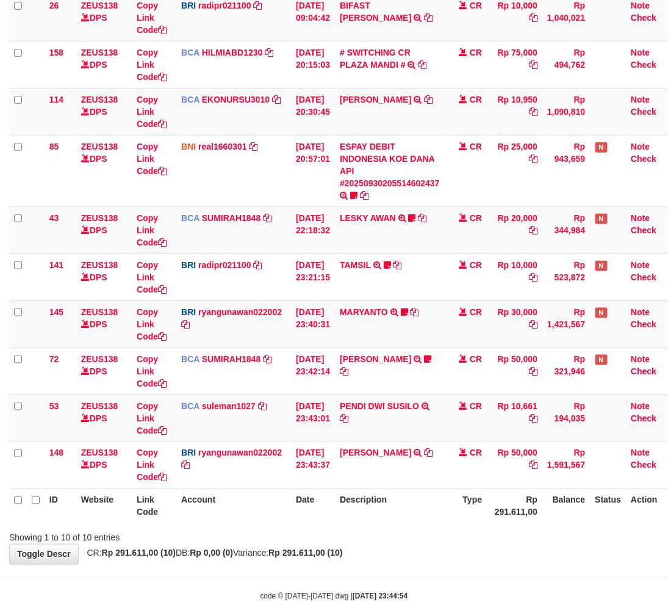
click at [401, 525] on div "Search: ID Website Link Code Account Date Description Type Amount Balance Statu…" at bounding box center [334, 239] width 650 height 610
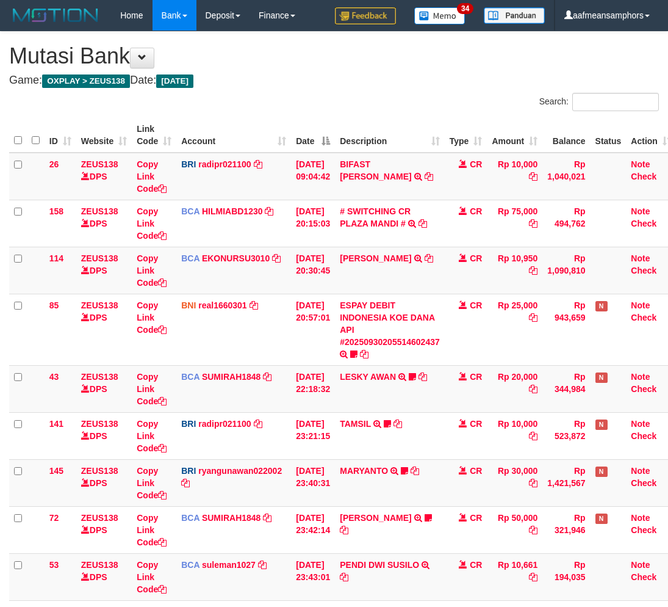
scroll to position [159, 0]
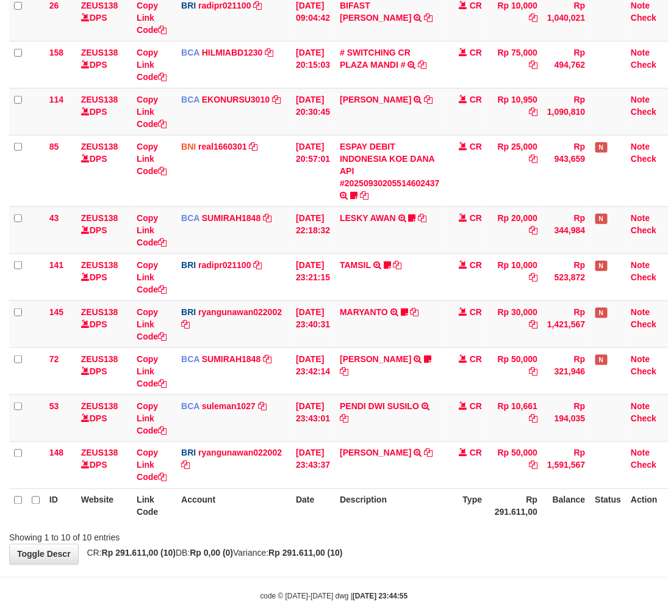
click at [372, 532] on div "Showing 1 to 10 of 10 entries" at bounding box center [334, 535] width 668 height 17
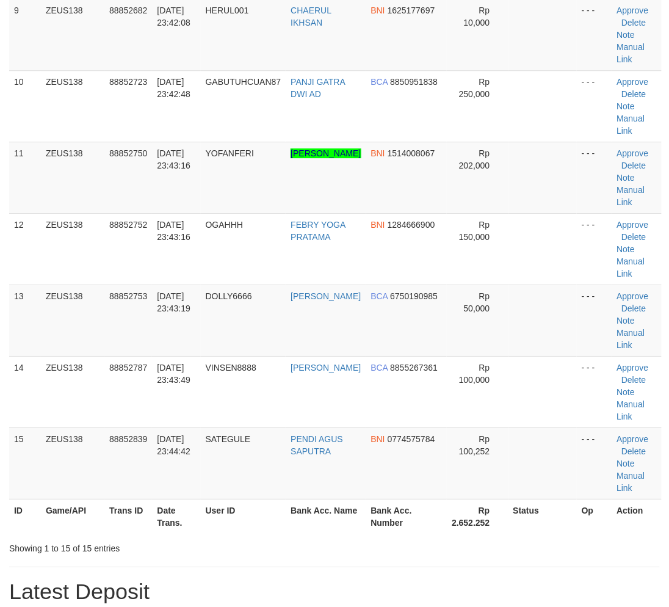
scroll to position [654, 0]
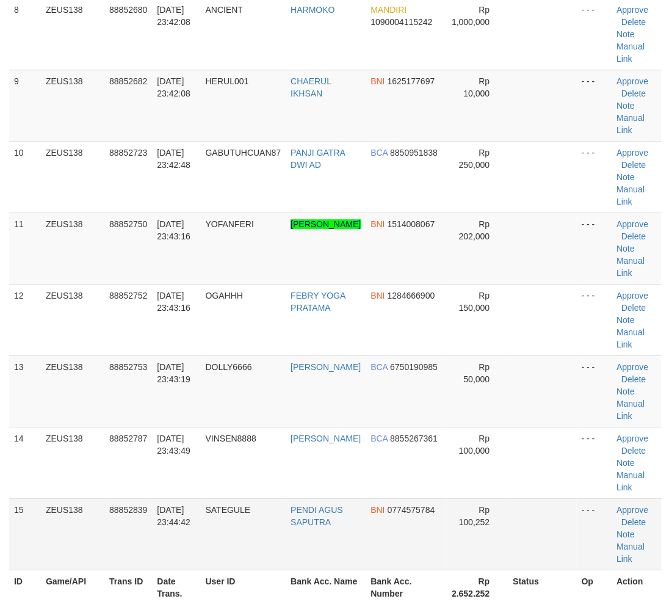
click at [255, 498] on td "SATEGULE" at bounding box center [243, 533] width 85 height 71
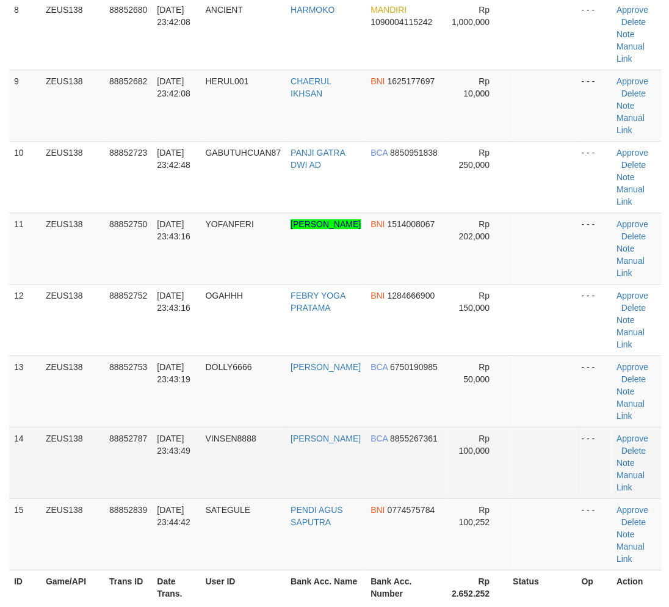
click at [209, 491] on td "VINSEN8888" at bounding box center [243, 462] width 85 height 71
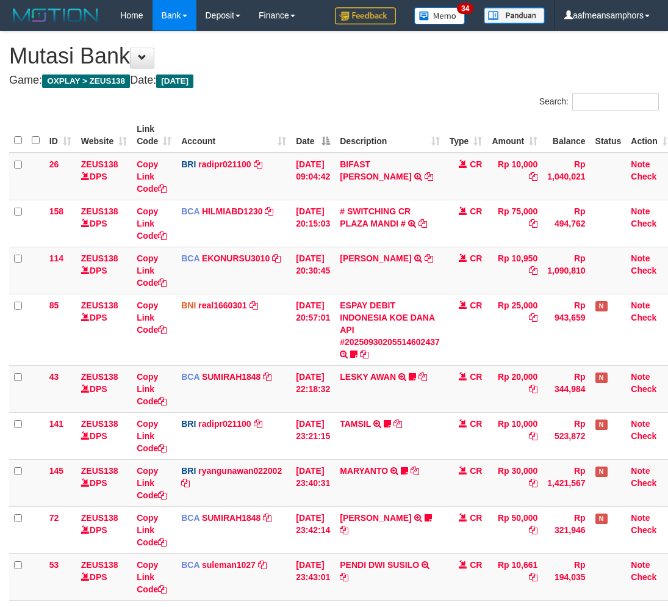
scroll to position [159, 0]
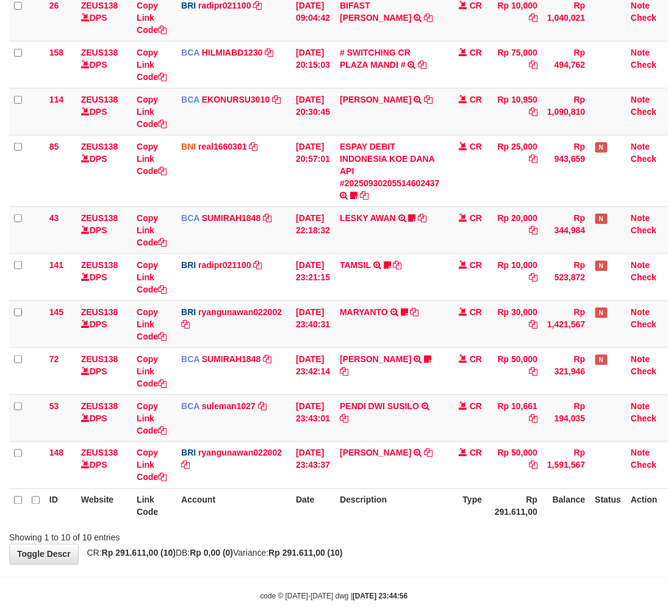
drag, startPoint x: 394, startPoint y: 531, endPoint x: 402, endPoint y: 531, distance: 7.3
click at [402, 531] on div "Showing 1 to 10 of 10 entries" at bounding box center [334, 535] width 668 height 17
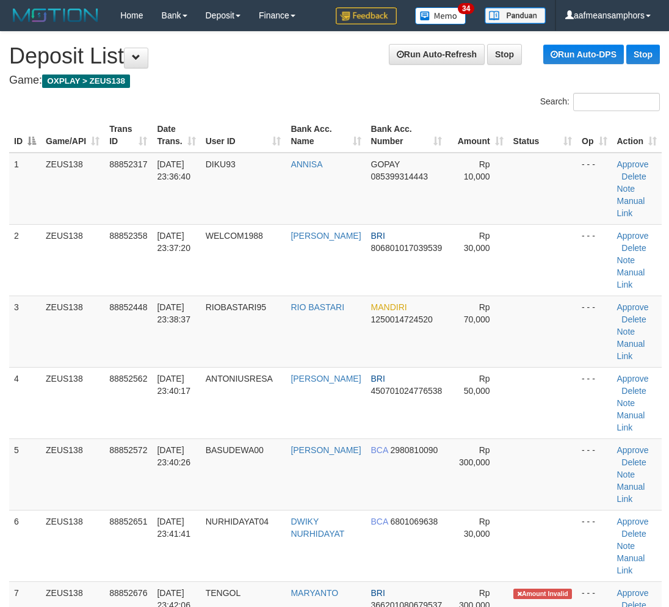
scroll to position [882, 0]
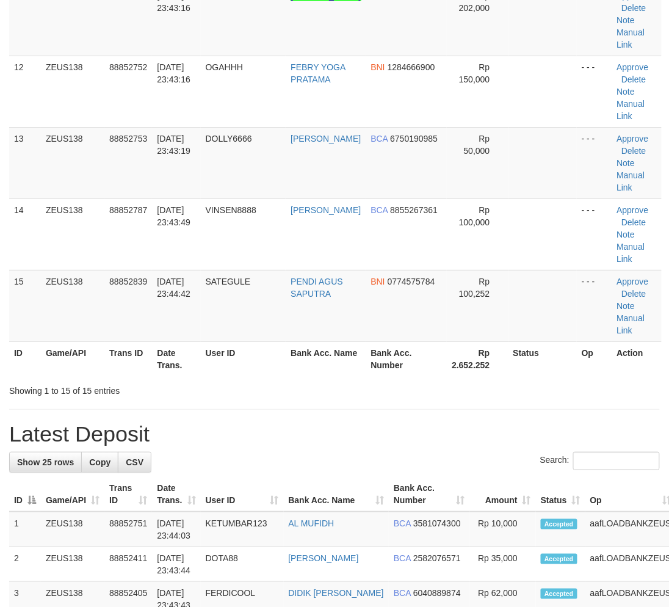
click at [230, 449] on div "**********" at bounding box center [334, 312] width 669 height 2326
drag, startPoint x: 226, startPoint y: 450, endPoint x: 66, endPoint y: 480, distance: 163.1
click at [226, 452] on div "Search:" at bounding box center [334, 462] width 650 height 21
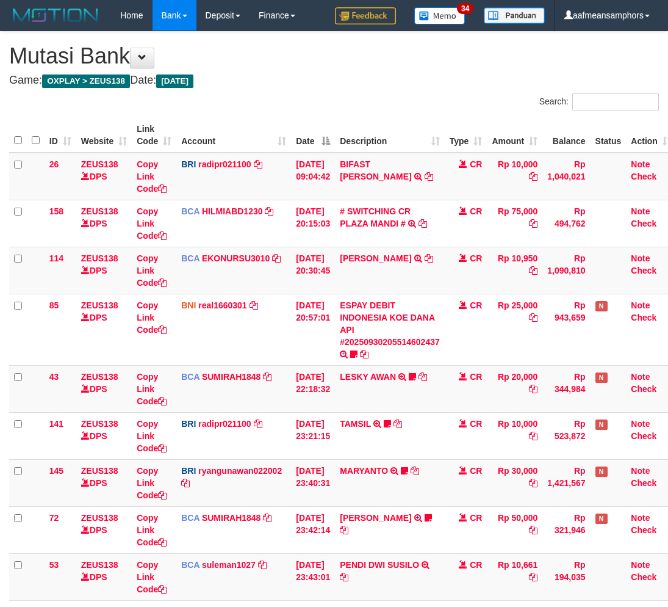
scroll to position [159, 0]
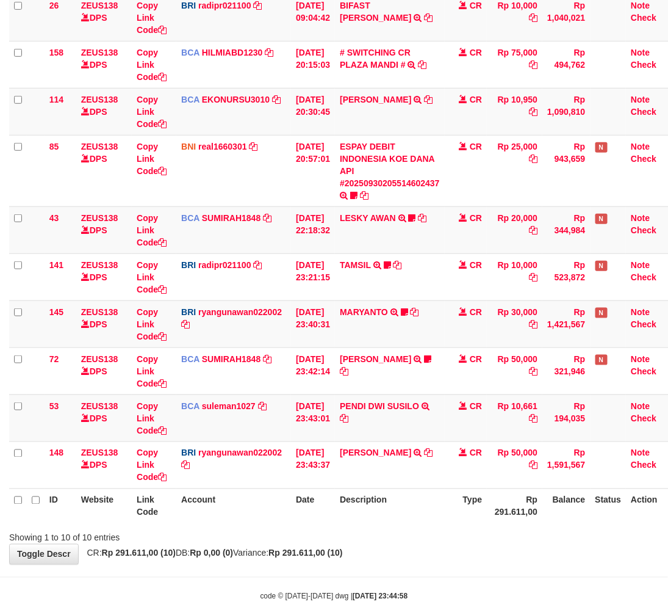
click at [436, 509] on th "Description" at bounding box center [390, 505] width 110 height 35
click at [439, 508] on th "Description" at bounding box center [390, 505] width 110 height 35
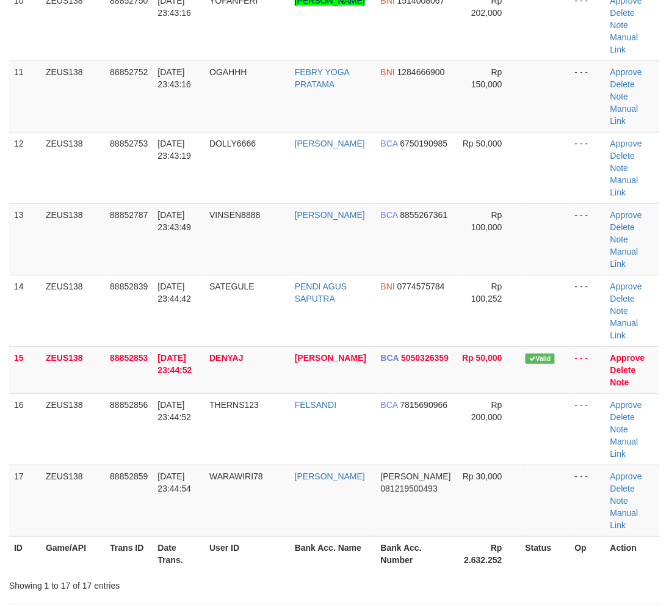
scroll to position [882, 0]
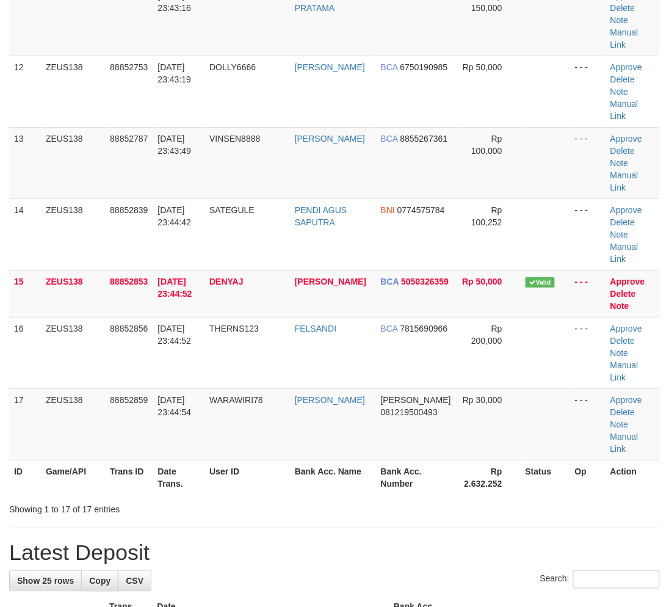
click at [239, 595] on th "User ID" at bounding box center [242, 612] width 83 height 35
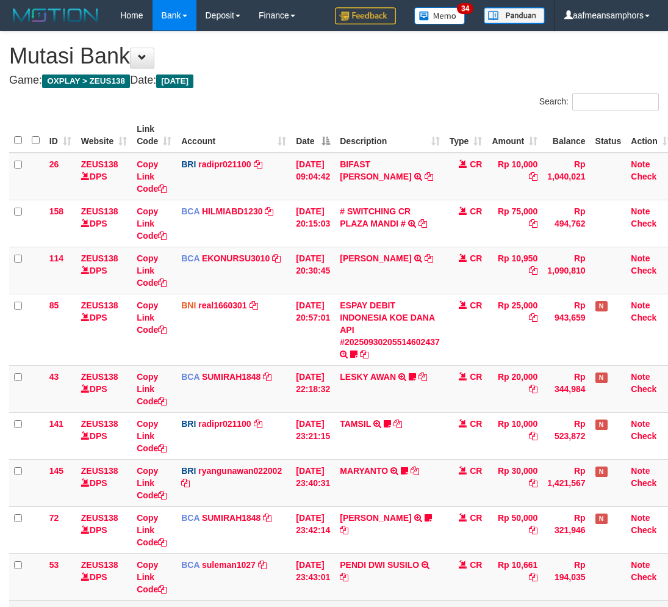
scroll to position [159, 0]
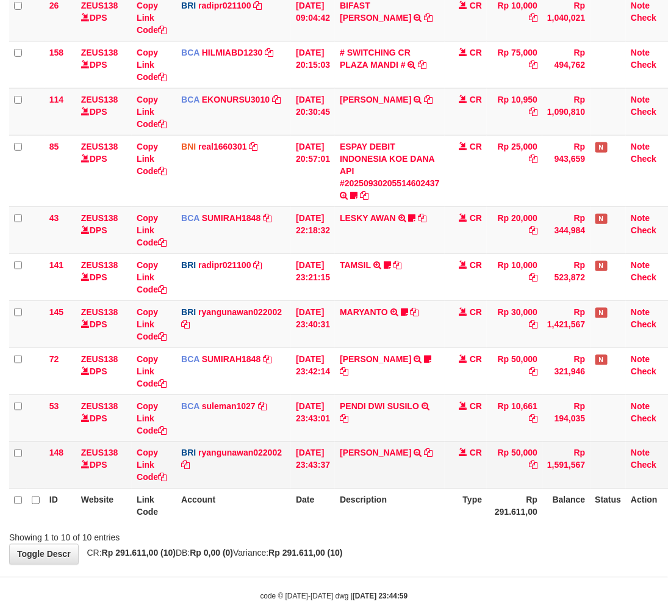
click at [436, 533] on div "Showing 1 to 10 of 10 entries" at bounding box center [334, 535] width 668 height 17
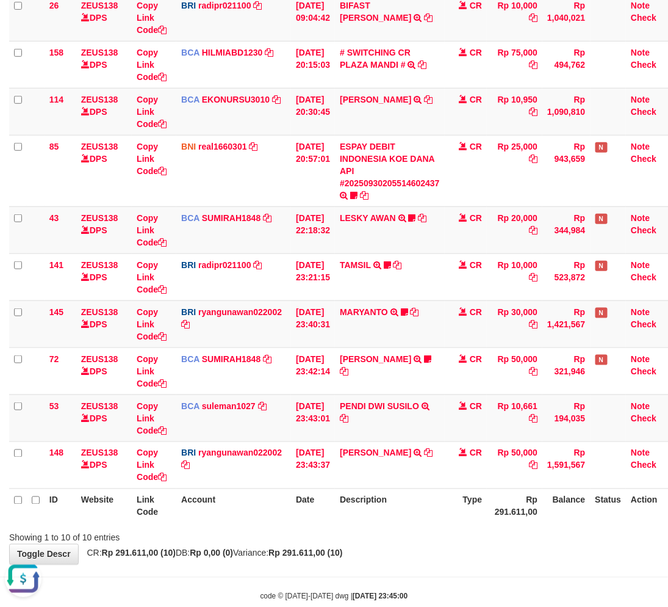
click at [428, 556] on div "**********" at bounding box center [334, 218] width 668 height 691
drag, startPoint x: 428, startPoint y: 556, endPoint x: 563, endPoint y: 527, distance: 138.6
click at [429, 556] on div "**********" at bounding box center [334, 218] width 668 height 691
drag, startPoint x: 419, startPoint y: 531, endPoint x: 436, endPoint y: 524, distance: 18.8
click at [421, 531] on div "Showing 1 to 10 of 10 entries" at bounding box center [334, 535] width 668 height 17
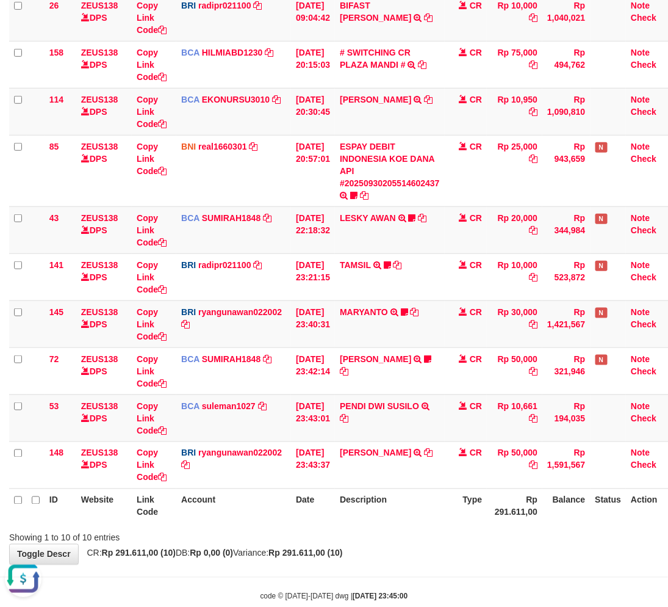
click at [446, 522] on div "ID Website Link Code Account Date Description Type Amount Balance Status Action…" at bounding box center [334, 240] width 668 height 571
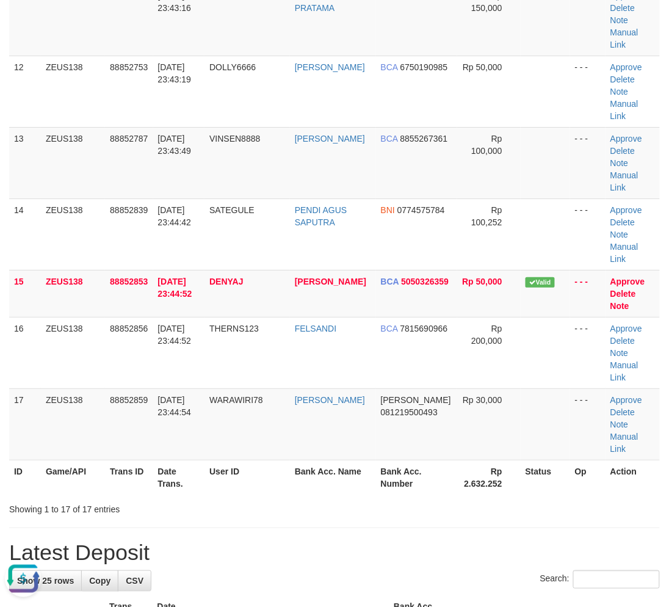
drag, startPoint x: 283, startPoint y: 522, endPoint x: 2, endPoint y: 533, distance: 280.9
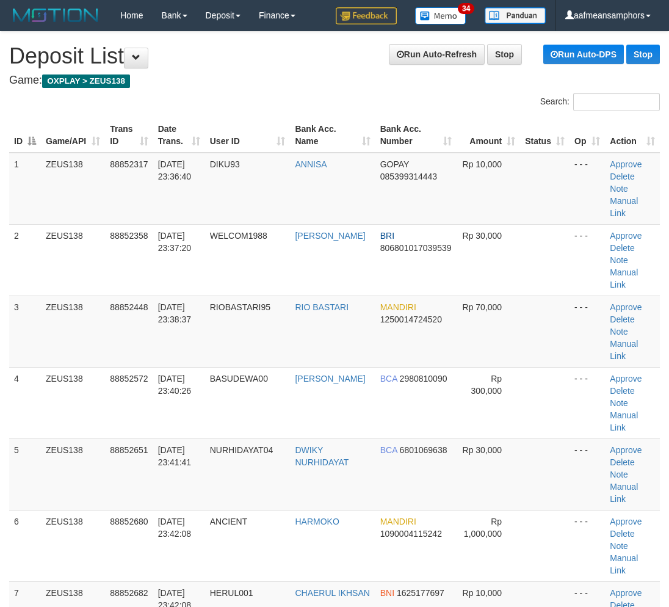
scroll to position [1111, 0]
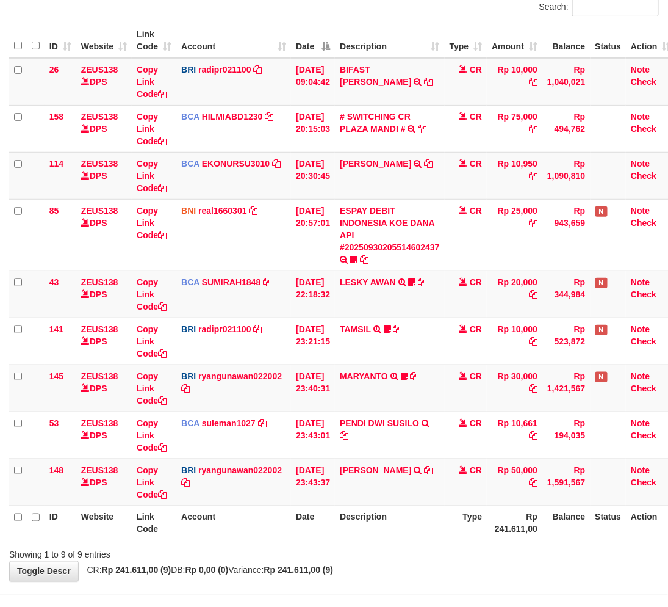
scroll to position [136, 0]
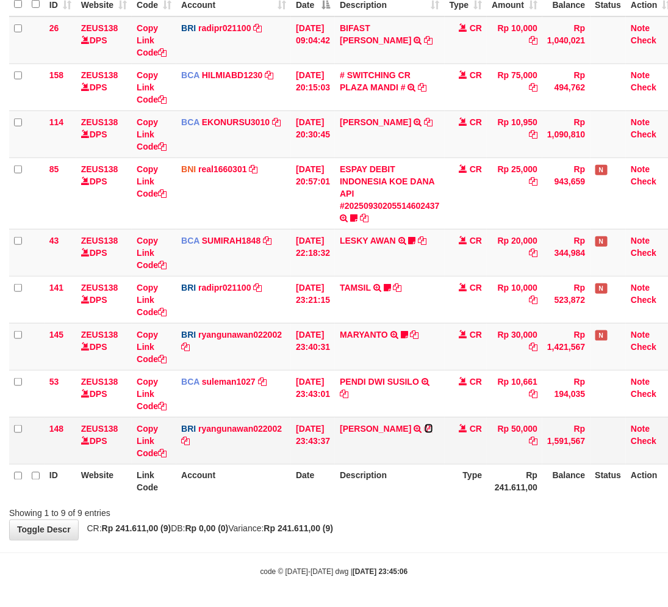
click at [433, 428] on icon at bounding box center [429, 428] width 9 height 9
click at [515, 521] on div "**********" at bounding box center [334, 218] width 668 height 644
click at [495, 508] on div "Showing 1 to 9 of 9 entries" at bounding box center [334, 510] width 668 height 17
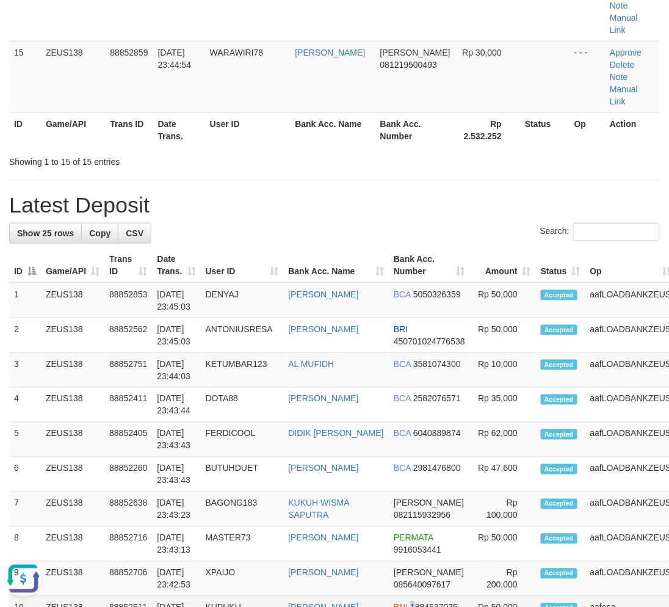
drag, startPoint x: 375, startPoint y: 480, endPoint x: 333, endPoint y: 480, distance: 42.7
click at [389, 596] on td "BNI 1884537075" at bounding box center [429, 613] width 81 height 35
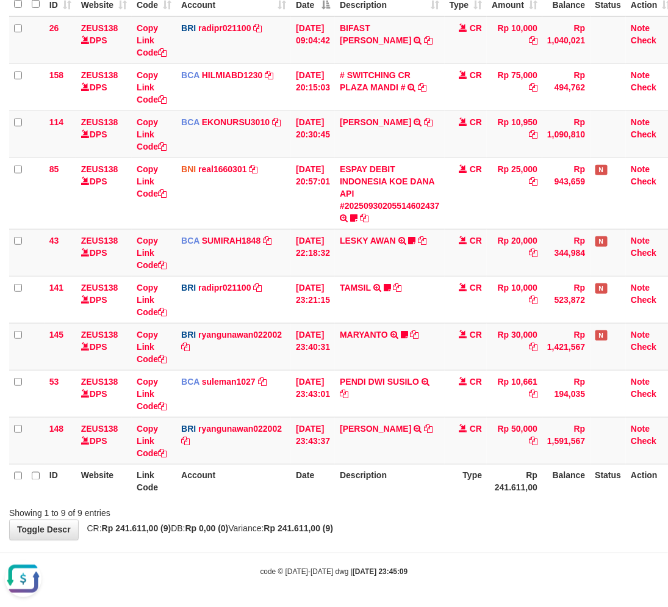
click at [399, 532] on div "**********" at bounding box center [334, 218] width 668 height 644
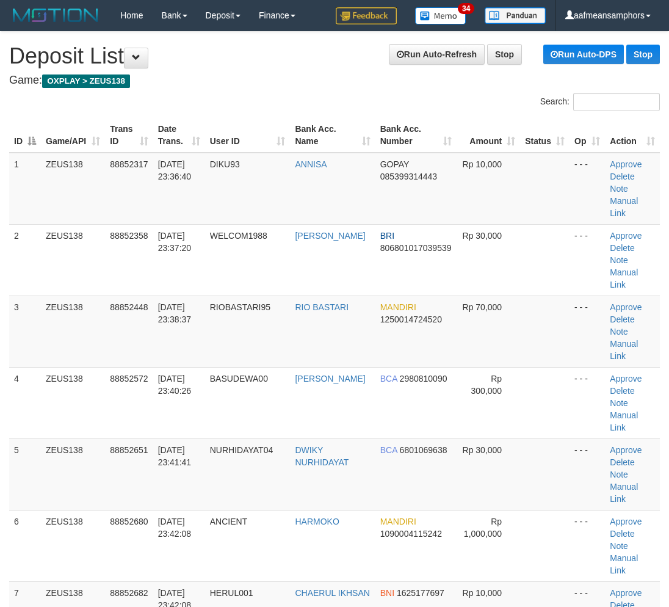
scroll to position [1230, 0]
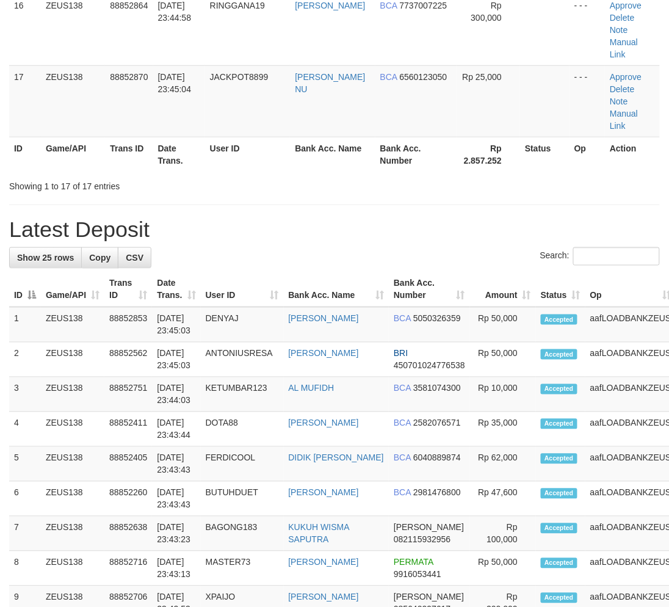
drag, startPoint x: 211, startPoint y: 450, endPoint x: 142, endPoint y: 449, distance: 69.0
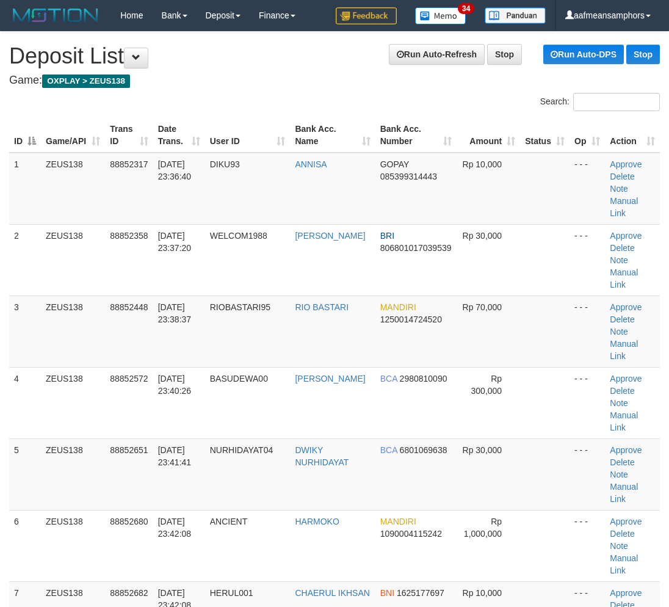
scroll to position [1230, 0]
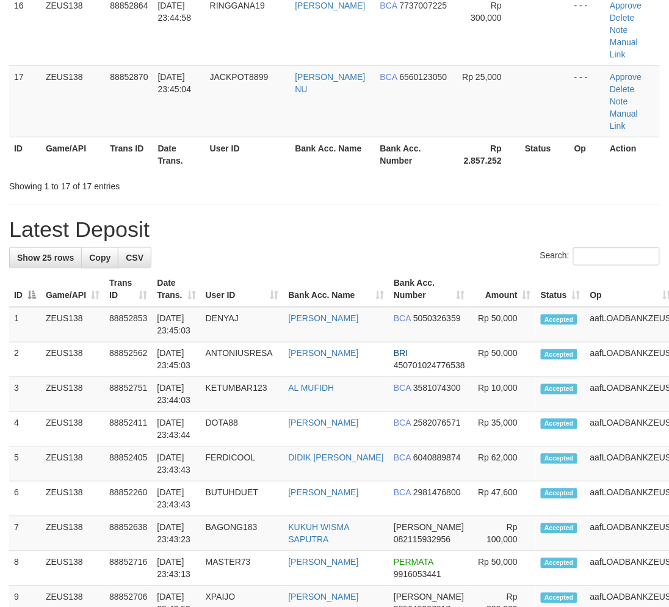
drag, startPoint x: 246, startPoint y: 514, endPoint x: 154, endPoint y: 503, distance: 92.2
drag, startPoint x: 353, startPoint y: 495, endPoint x: 48, endPoint y: 528, distance: 306.8
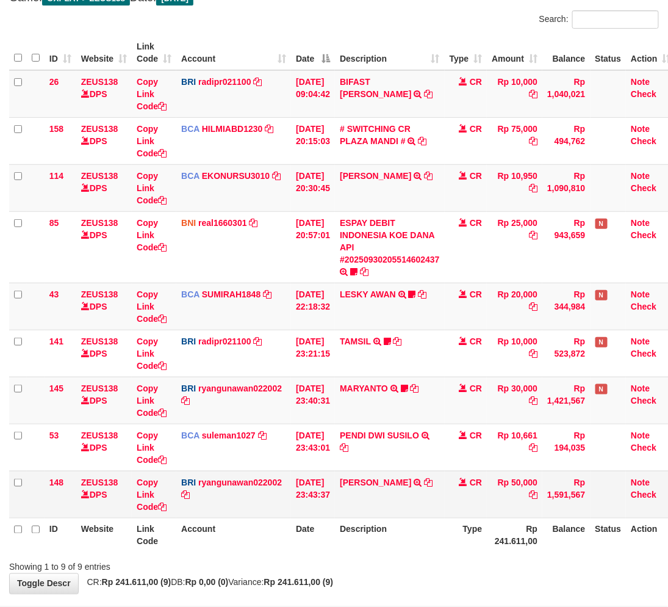
scroll to position [136, 0]
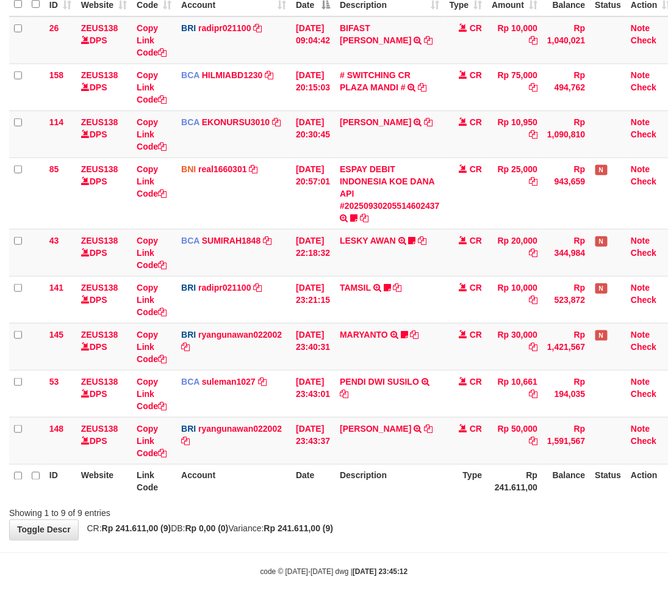
click at [411, 495] on th "Description" at bounding box center [390, 481] width 110 height 35
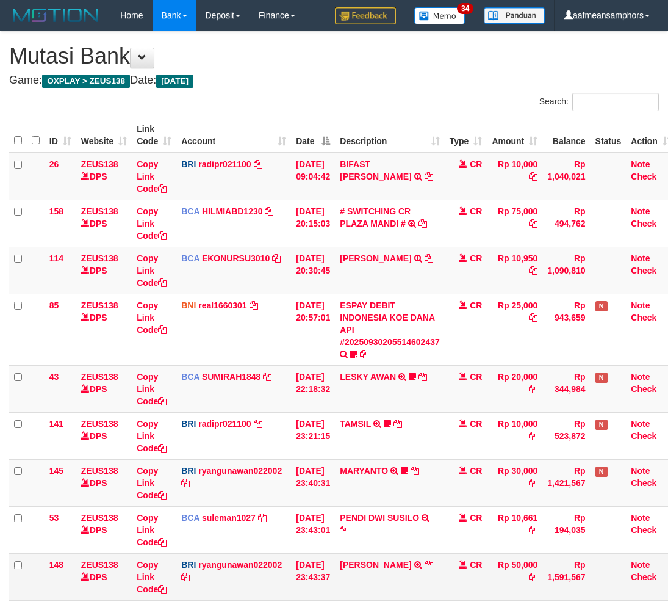
scroll to position [46, 0]
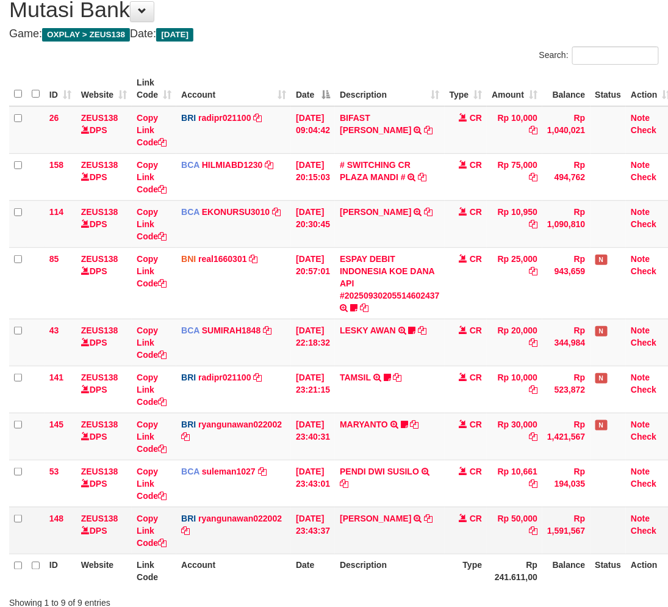
click at [409, 533] on td "[PERSON_NAME] TRANSFER NBMB [PERSON_NAME] TO [PERSON_NAME]" at bounding box center [390, 529] width 110 height 47
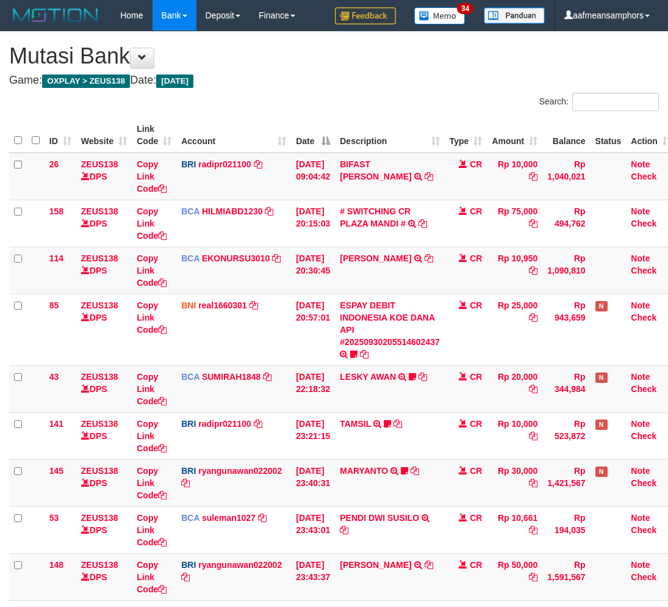
scroll to position [47, 0]
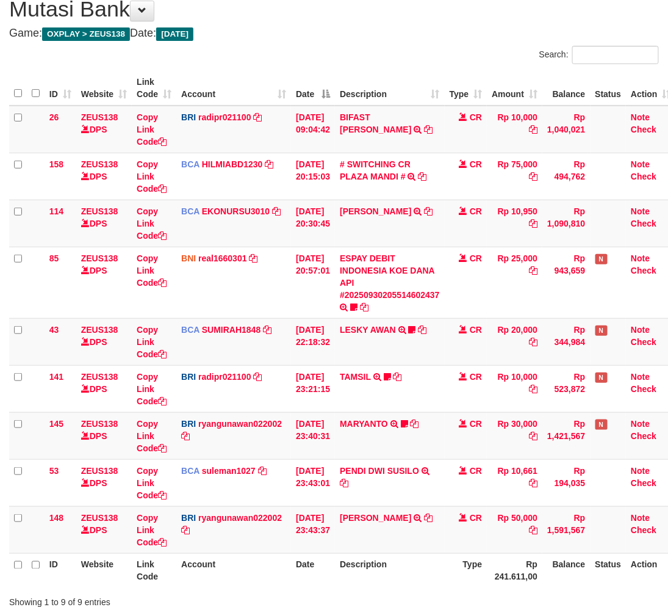
click at [405, 566] on th "Description" at bounding box center [390, 570] width 110 height 35
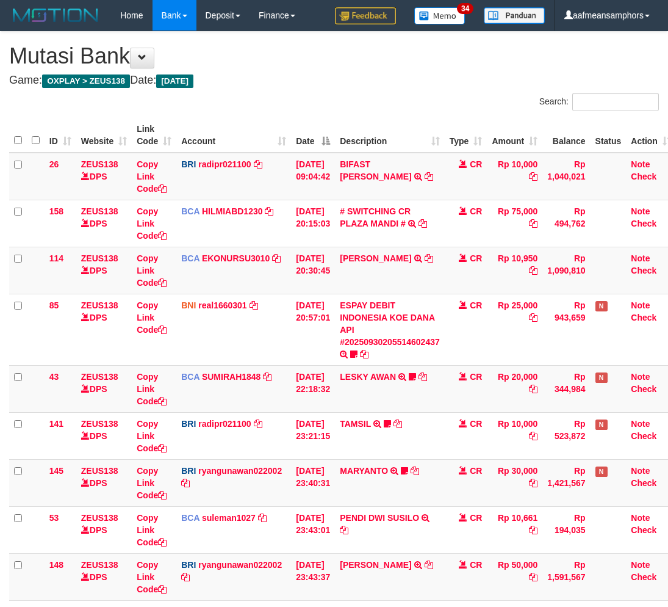
scroll to position [48, 0]
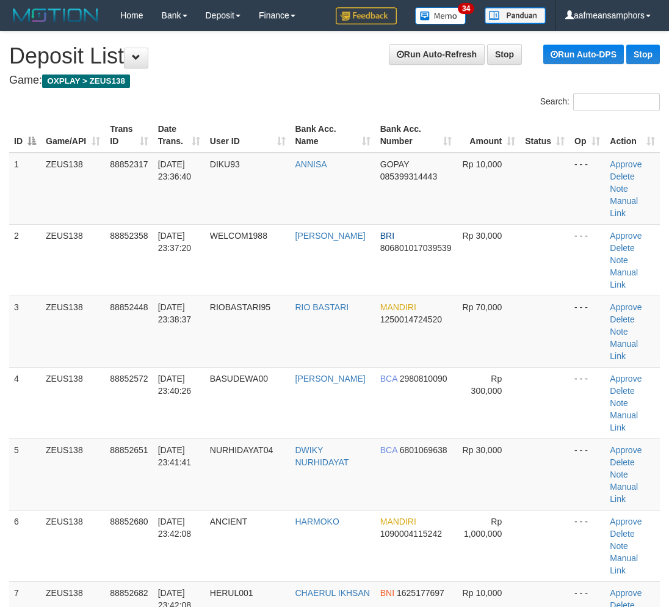
scroll to position [1336, 0]
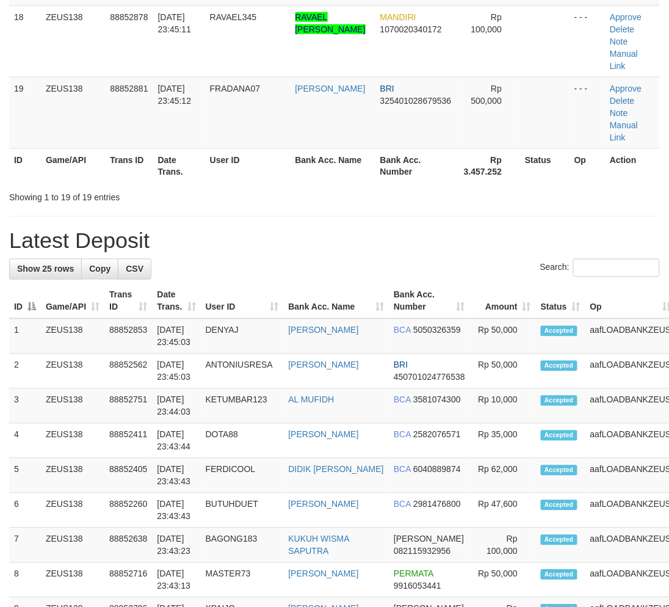
drag, startPoint x: 165, startPoint y: 461, endPoint x: 115, endPoint y: 450, distance: 51.8
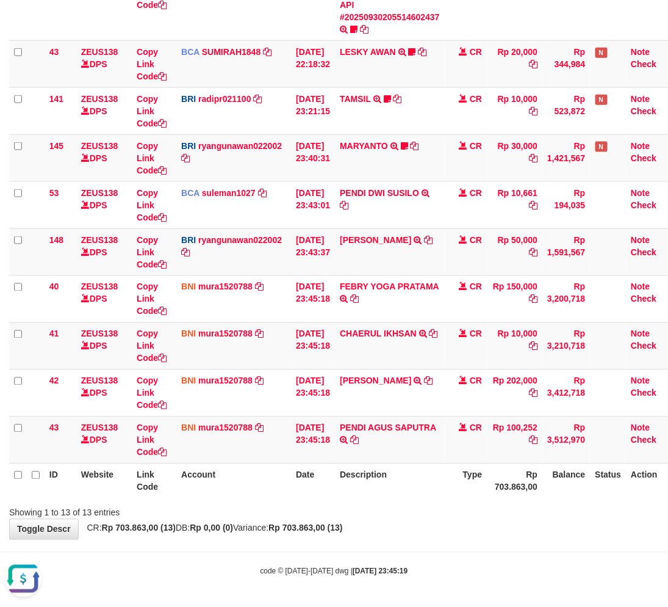
click at [424, 502] on div "Showing 1 to 13 of 13 entries" at bounding box center [334, 510] width 668 height 17
click at [416, 495] on th "Description" at bounding box center [390, 480] width 110 height 35
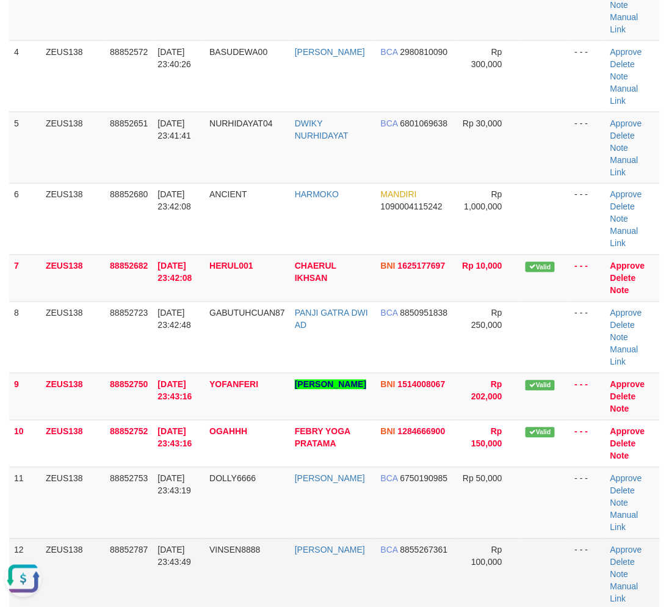
click at [359, 538] on tr "12 ZEUS138 88852787 30/09/2025 23:43:49 VINSEN8888 PATRICK VINSEN BCA 885526736…" at bounding box center [334, 573] width 650 height 71
click at [276, 538] on td "VINSEN8888" at bounding box center [246, 573] width 85 height 71
click at [340, 538] on td "PATRICK VINSEN" at bounding box center [333, 573] width 86 height 71
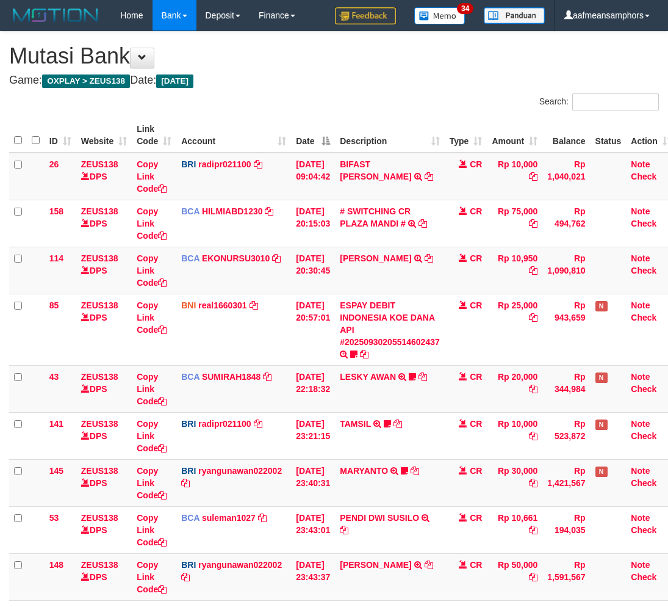
scroll to position [325, 0]
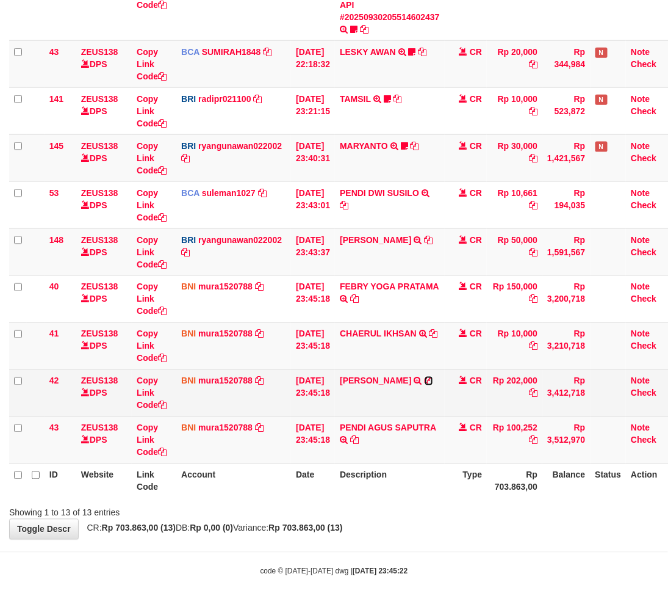
click at [425, 385] on icon at bounding box center [429, 381] width 9 height 9
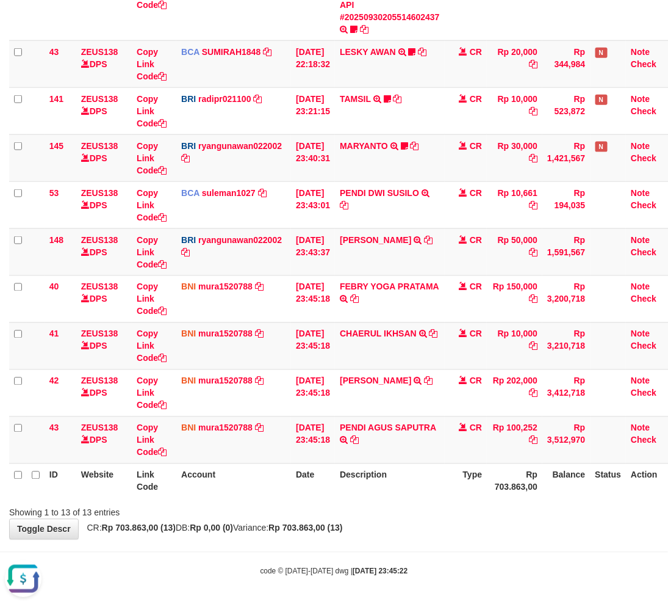
scroll to position [0, 0]
click at [438, 331] on icon at bounding box center [434, 334] width 9 height 9
click at [495, 436] on td "Rp 100,252" at bounding box center [515, 439] width 56 height 47
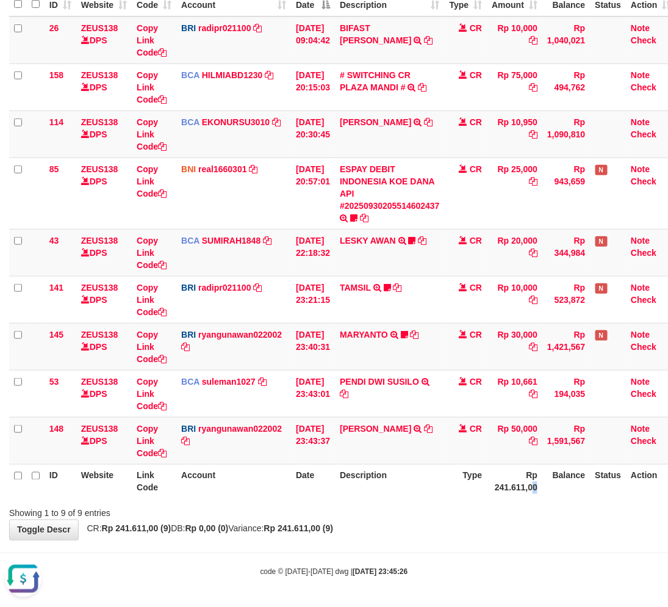
click at [539, 497] on th "Rp 241.611,00" at bounding box center [515, 481] width 56 height 35
click at [508, 493] on th "Rp 241.611,00" at bounding box center [515, 481] width 56 height 35
drag, startPoint x: 461, startPoint y: 529, endPoint x: 474, endPoint y: 531, distance: 12.4
click at [474, 531] on div "**********" at bounding box center [334, 218] width 668 height 644
click at [477, 531] on div "**********" at bounding box center [334, 218] width 668 height 644
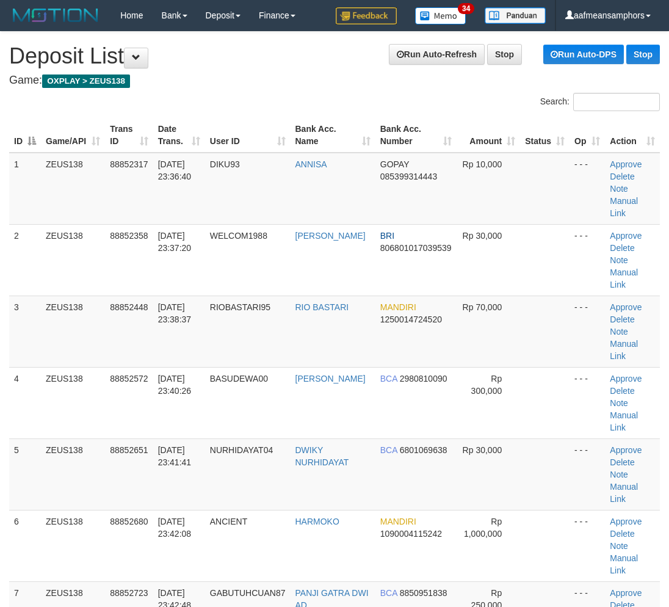
scroll to position [326, 0]
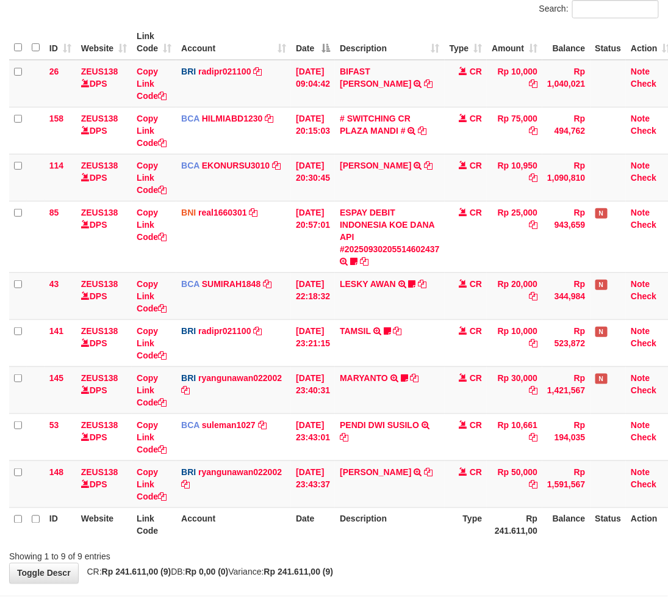
scroll to position [136, 0]
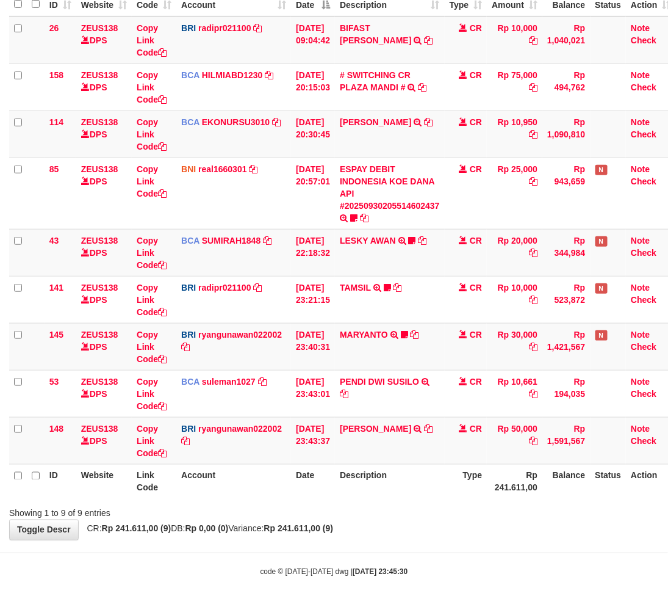
click at [466, 516] on div "Showing 1 to 9 of 9 entries" at bounding box center [334, 510] width 668 height 17
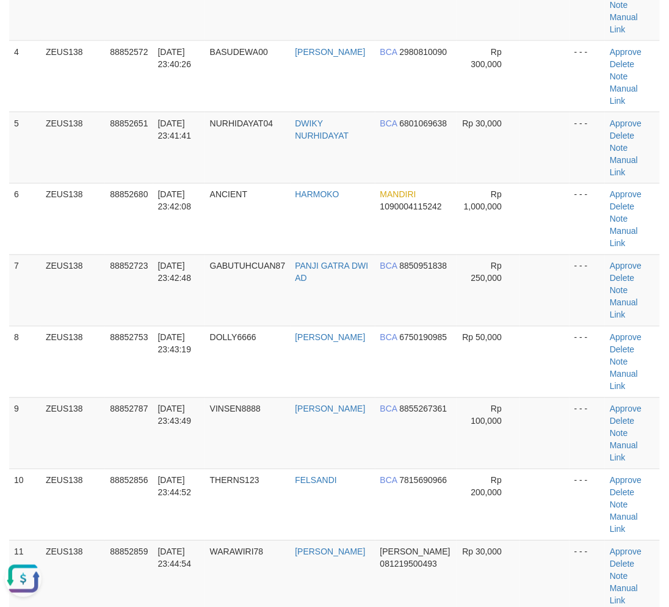
drag, startPoint x: 304, startPoint y: 485, endPoint x: 4, endPoint y: 502, distance: 300.7
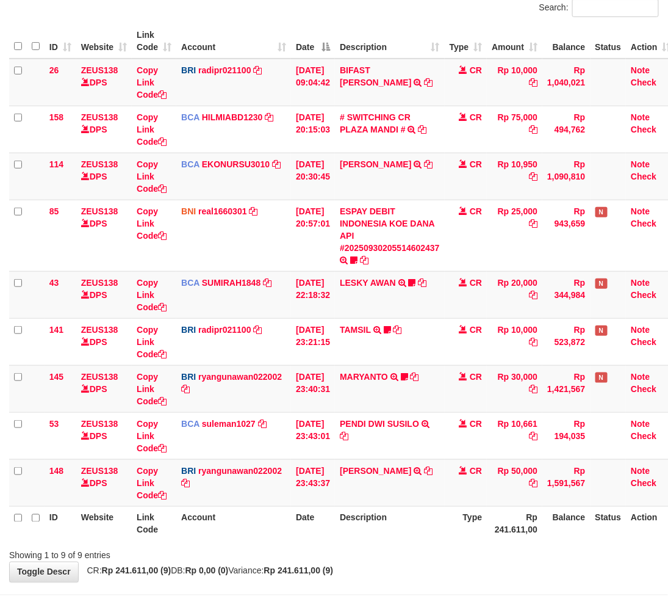
scroll to position [136, 0]
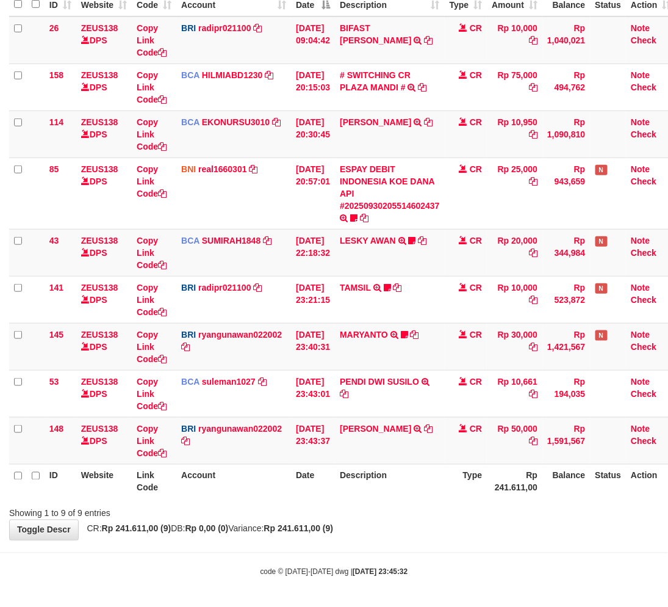
drag, startPoint x: 408, startPoint y: 517, endPoint x: 412, endPoint y: 507, distance: 11.2
click at [409, 515] on div "**********" at bounding box center [334, 218] width 668 height 644
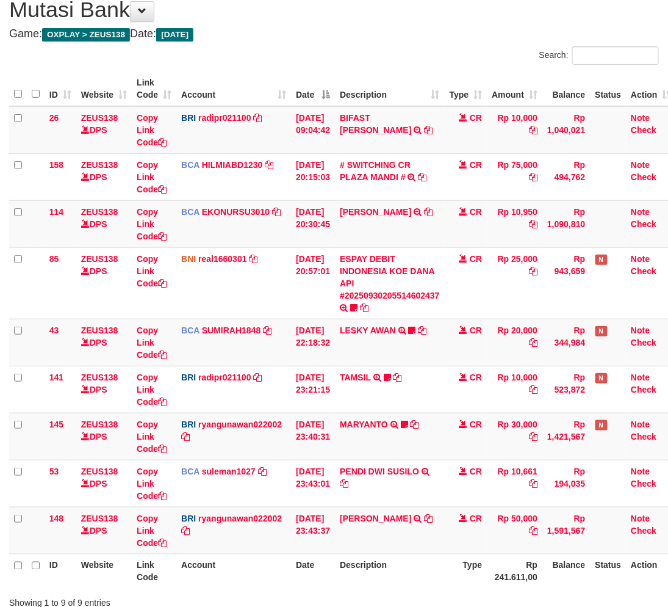
drag, startPoint x: 446, startPoint y: 531, endPoint x: 674, endPoint y: 485, distance: 232.8
click at [445, 531] on td "YOHANES ARIFIN TRANSFER NBMB YOHANES ARIFIN TO RYAN GUNAWAN" at bounding box center [390, 529] width 110 height 47
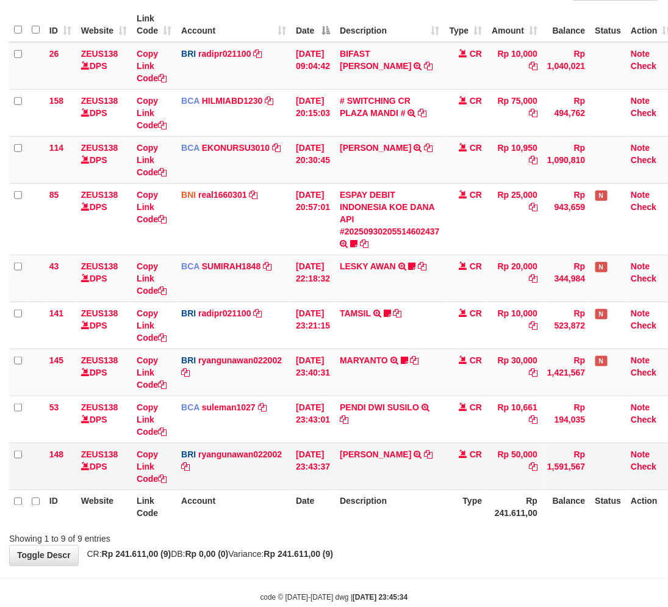
scroll to position [136, 0]
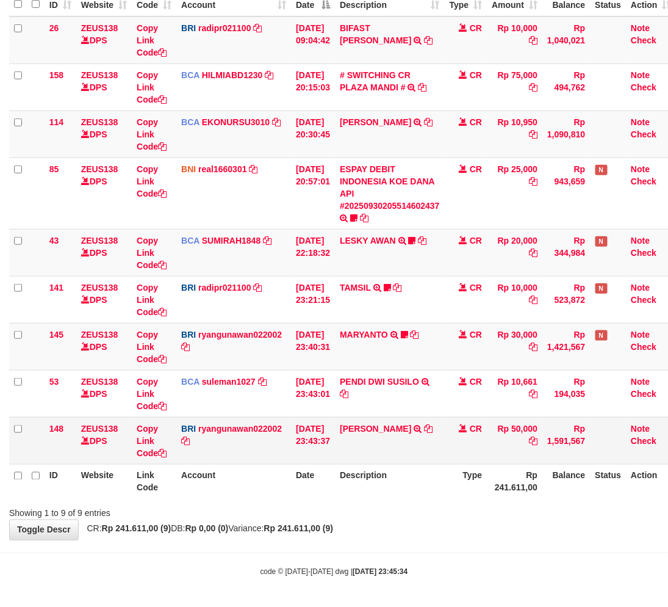
click at [360, 419] on td "[PERSON_NAME] TRANSFER NBMB [PERSON_NAME] TO [PERSON_NAME]" at bounding box center [390, 440] width 110 height 47
copy link "YOHANES"
drag, startPoint x: 393, startPoint y: 545, endPoint x: 387, endPoint y: 546, distance: 6.1
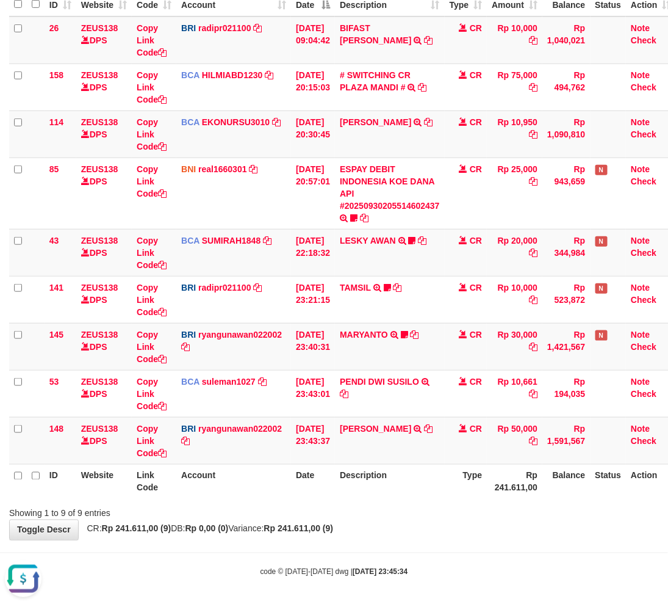
click at [391, 546] on body "Toggle navigation Home Bank Account List Load By Website Group [OXPLAY] ZEUS138…" at bounding box center [334, 236] width 668 height 744
click at [423, 544] on body "Toggle navigation Home Bank Account List Load By Website Group [OXPLAY] ZEUS138…" at bounding box center [334, 236] width 668 height 744
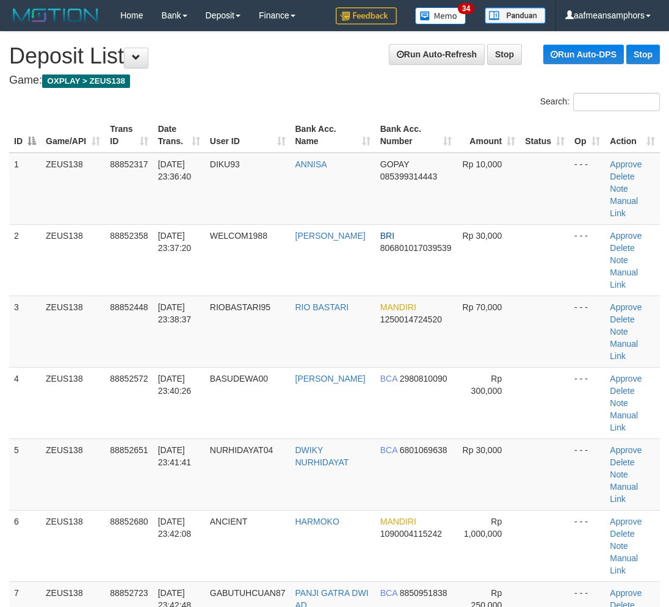
scroll to position [326, 0]
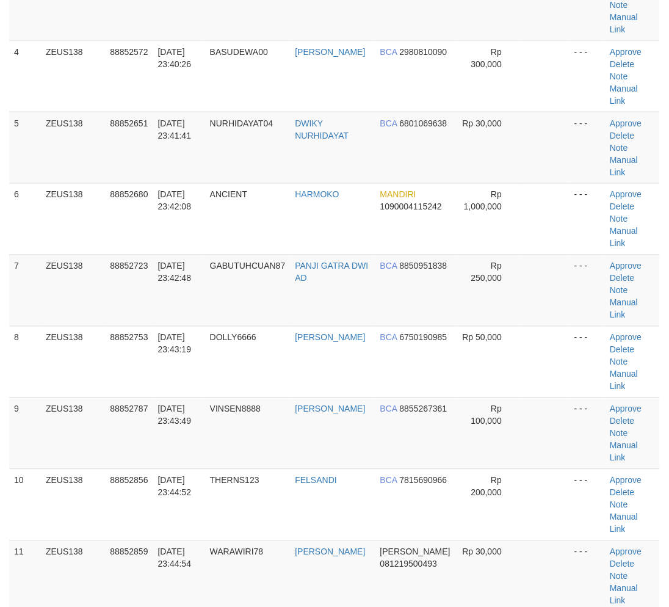
drag, startPoint x: 350, startPoint y: 483, endPoint x: 360, endPoint y: 487, distance: 10.4
click at [362, 487] on tbody "1 ZEUS138 88852317 [DATE] 23:36:40 DIKU93 [GEOGRAPHIC_DATA] GOPAY 085399314443 …" at bounding box center [334, 433] width 650 height 1214
drag, startPoint x: 320, startPoint y: 514, endPoint x: 302, endPoint y: 516, distance: 18.4
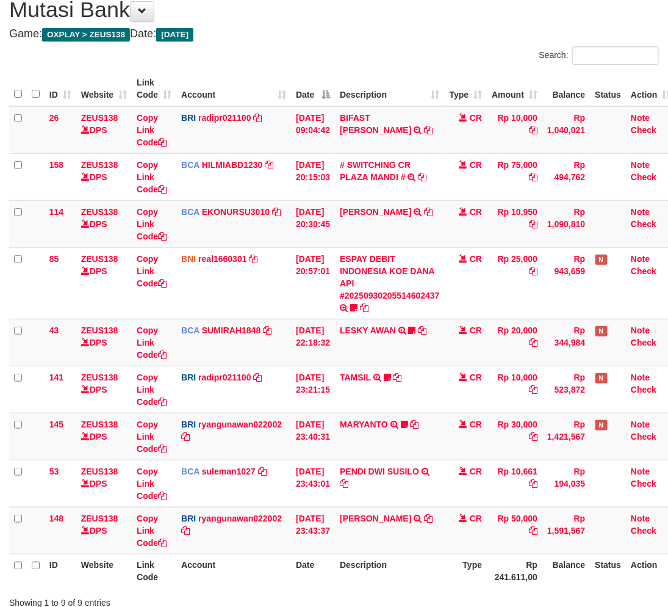
scroll to position [136, 0]
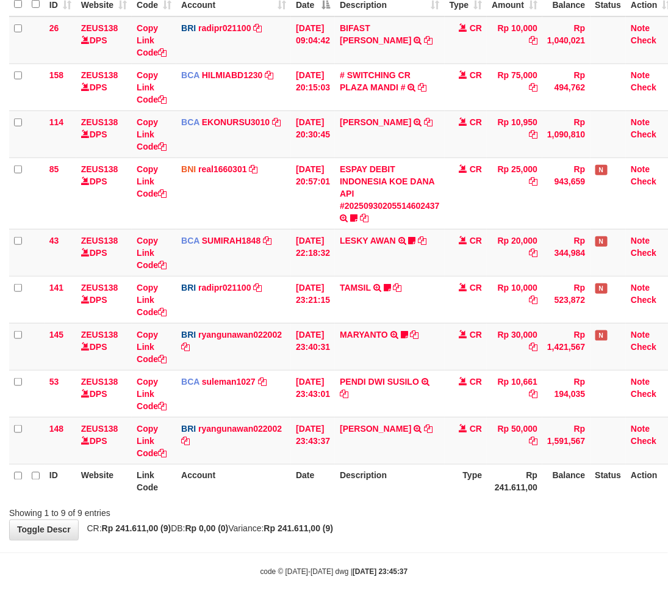
click at [441, 531] on div "**********" at bounding box center [334, 218] width 668 height 644
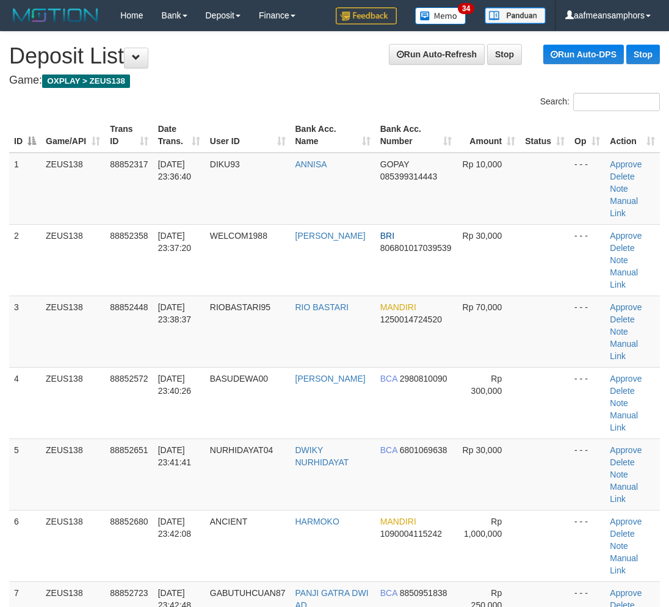
scroll to position [326, 0]
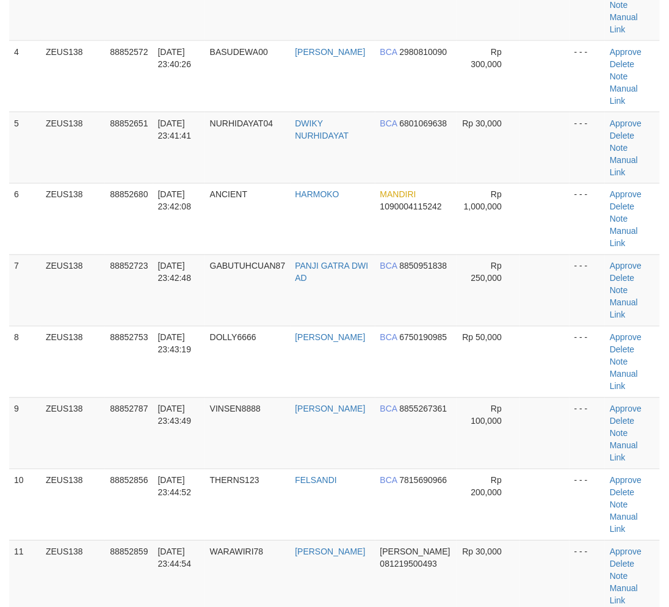
drag, startPoint x: 240, startPoint y: 497, endPoint x: 184, endPoint y: 497, distance: 56.1
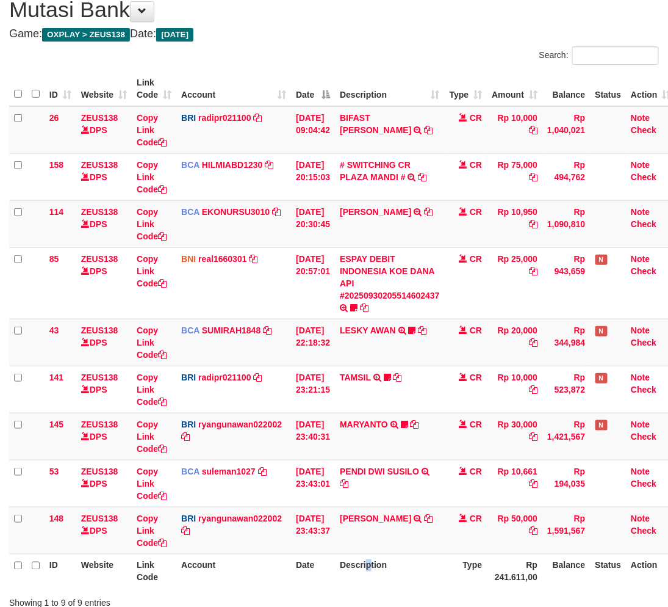
scroll to position [136, 0]
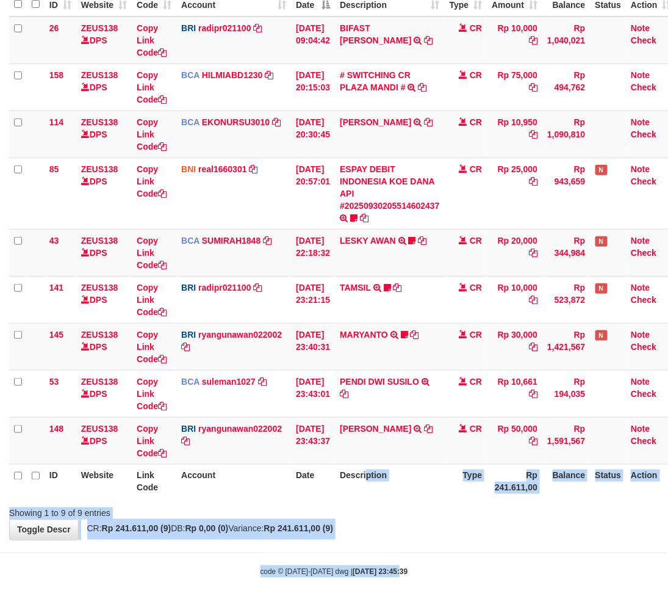
drag, startPoint x: 377, startPoint y: 569, endPoint x: 392, endPoint y: 566, distance: 15.6
click at [388, 569] on body "Toggle navigation Home Bank Account List Load By Website Group [OXPLAY] ZEUS138…" at bounding box center [334, 236] width 668 height 744
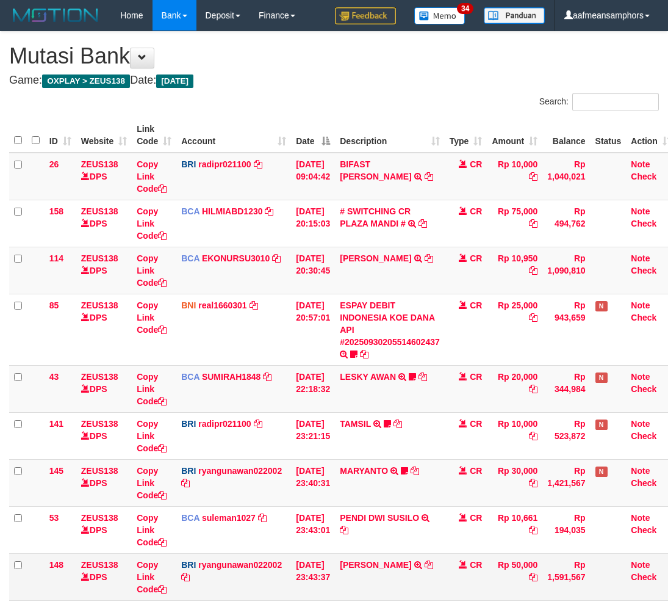
scroll to position [46, 0]
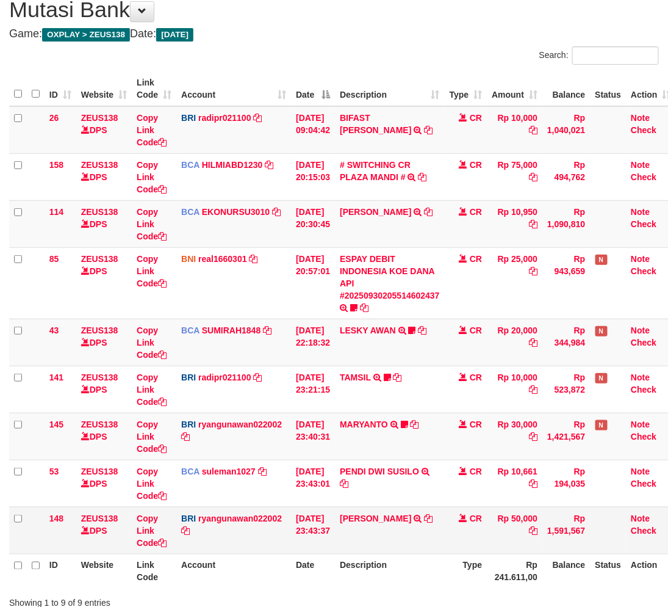
click at [440, 531] on td "[PERSON_NAME] TRANSFER NBMB [PERSON_NAME] TO [PERSON_NAME]" at bounding box center [390, 529] width 110 height 47
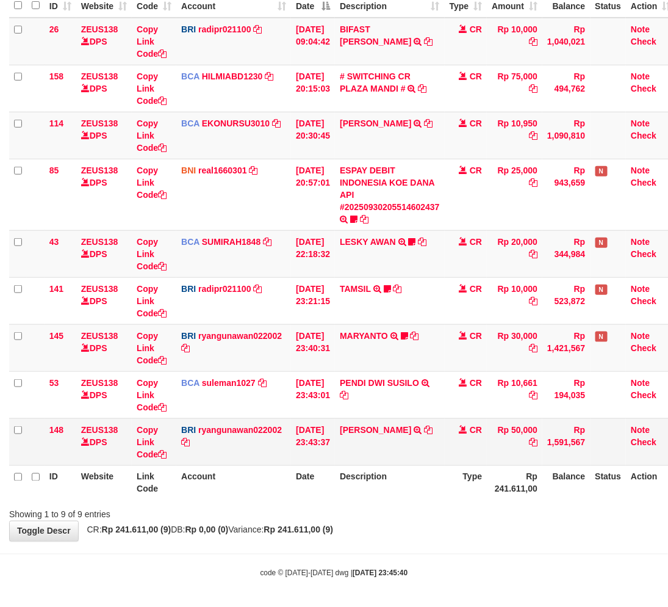
scroll to position [136, 0]
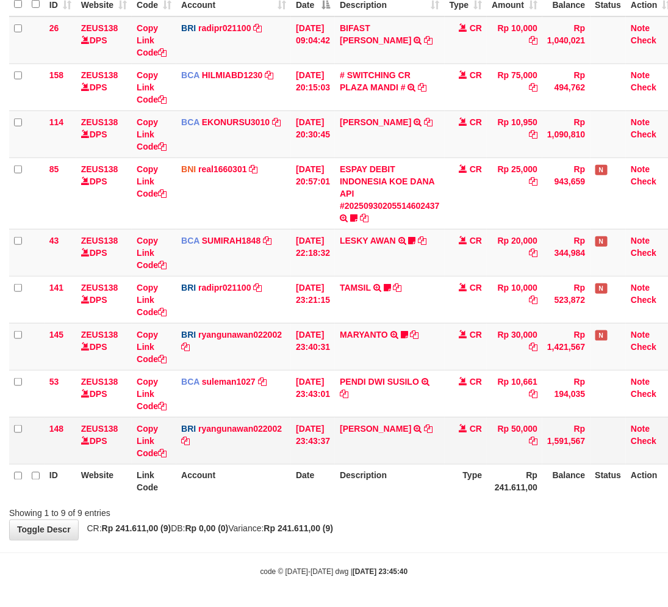
click at [358, 417] on td "YOHANES ARIFIN TRANSFER NBMB YOHANES ARIFIN TO RYAN GUNAWAN" at bounding box center [390, 440] width 110 height 47
copy link "YOHANES"
drag, startPoint x: 449, startPoint y: 544, endPoint x: 461, endPoint y: 543, distance: 12.3
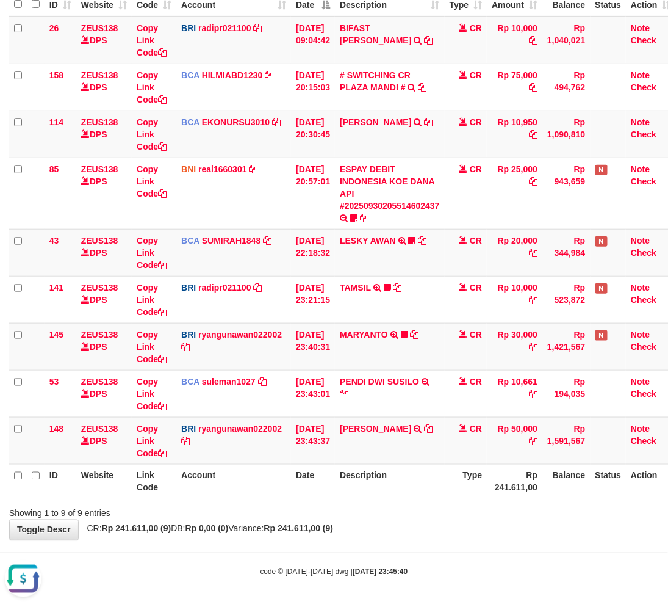
click at [449, 544] on body "Toggle navigation Home Bank Account List Load By Website Group [OXPLAY] ZEUS138…" at bounding box center [334, 236] width 668 height 744
click at [450, 539] on div "**********" at bounding box center [334, 218] width 668 height 644
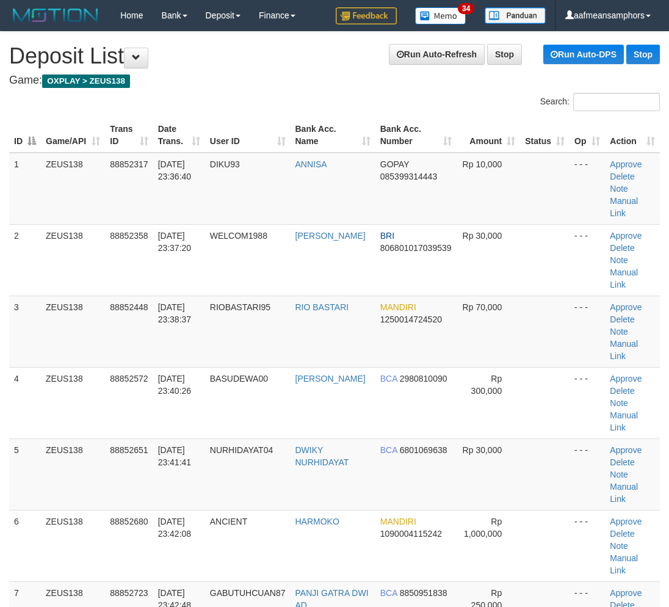
scroll to position [326, 0]
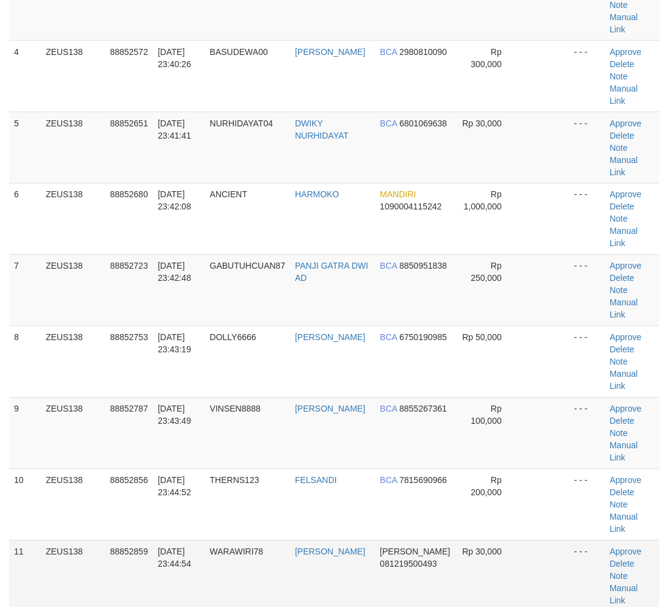
click at [300, 540] on tr "11 ZEUS138 88852859 [DATE] 23:44:54 WARAWIRI78 [PERSON_NAME] [PERSON_NAME] 0812…" at bounding box center [334, 575] width 650 height 71
drag, startPoint x: 286, startPoint y: 497, endPoint x: 234, endPoint y: 498, distance: 51.9
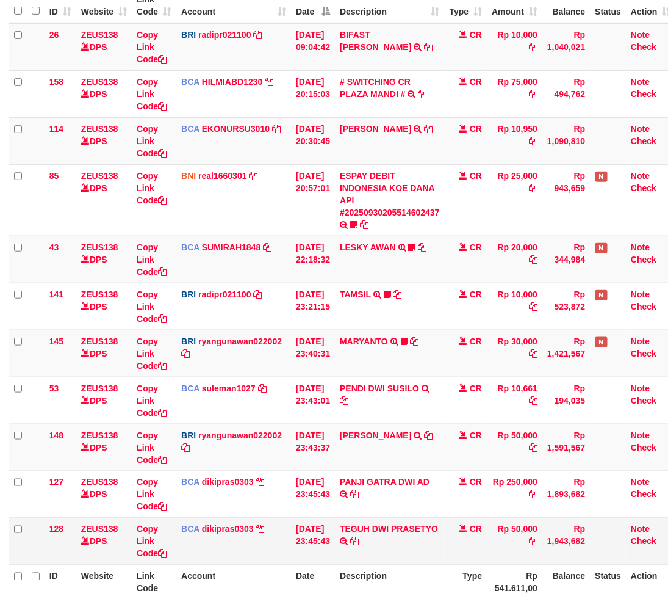
scroll to position [230, 0]
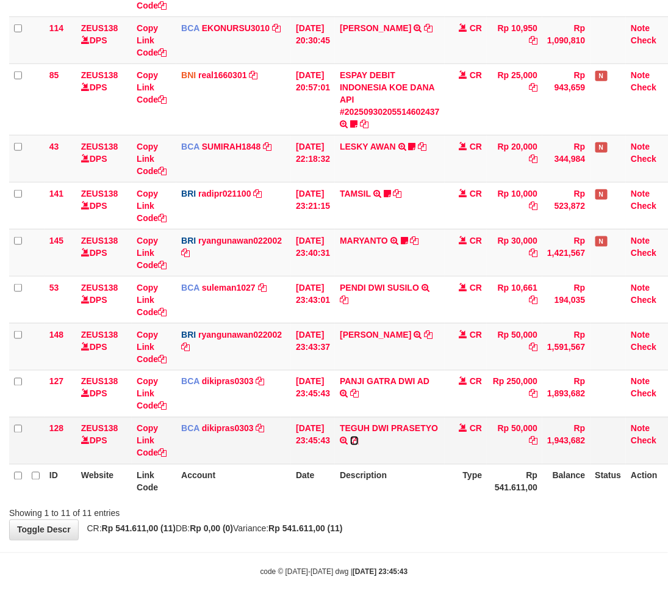
click at [359, 438] on icon at bounding box center [354, 440] width 9 height 9
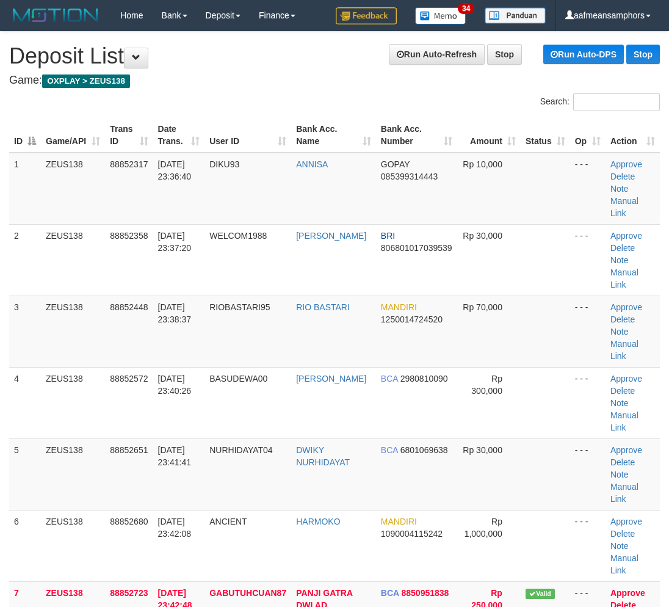
scroll to position [326, 0]
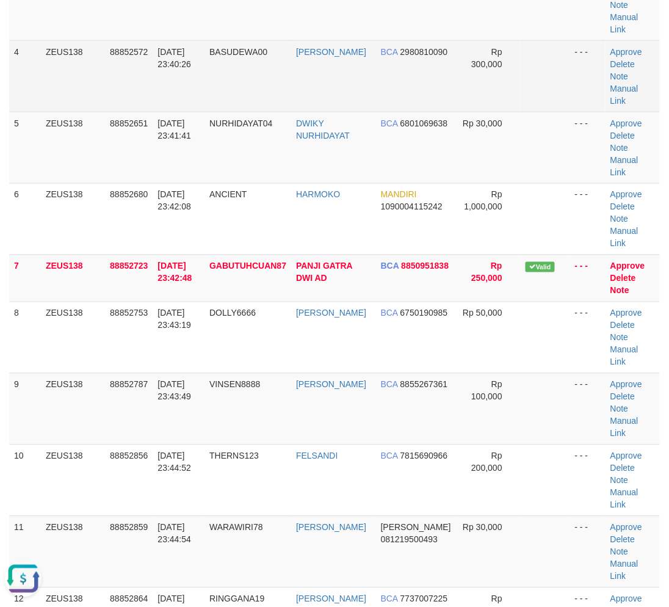
scroll to position [0, 0]
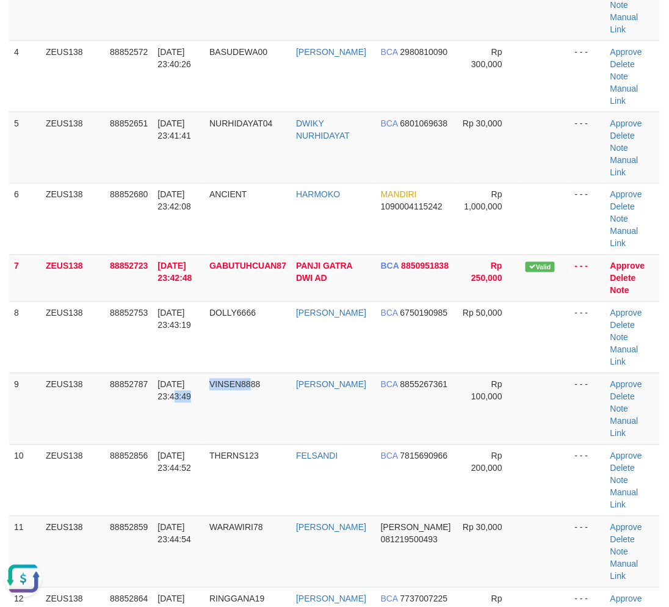
drag, startPoint x: 258, startPoint y: 323, endPoint x: 1, endPoint y: 317, distance: 256.4
click at [239, 373] on tr "9 ZEUS138 88852787 30/09/2025 23:43:49 VINSEN8888 PATRICK VINSEN BCA 8855267361…" at bounding box center [334, 408] width 650 height 71
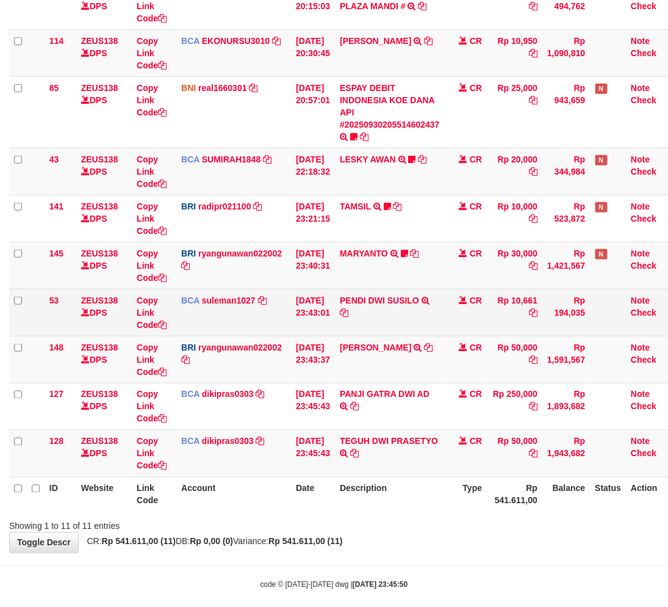
drag, startPoint x: 406, startPoint y: 333, endPoint x: 554, endPoint y: 308, distance: 149.9
click at [419, 330] on td "PENDI DWI SUSILO TRSF E-BANKING CR 3009/FTSCY/WS95031 10661.00PENDI DWI SUSILO" at bounding box center [390, 312] width 110 height 47
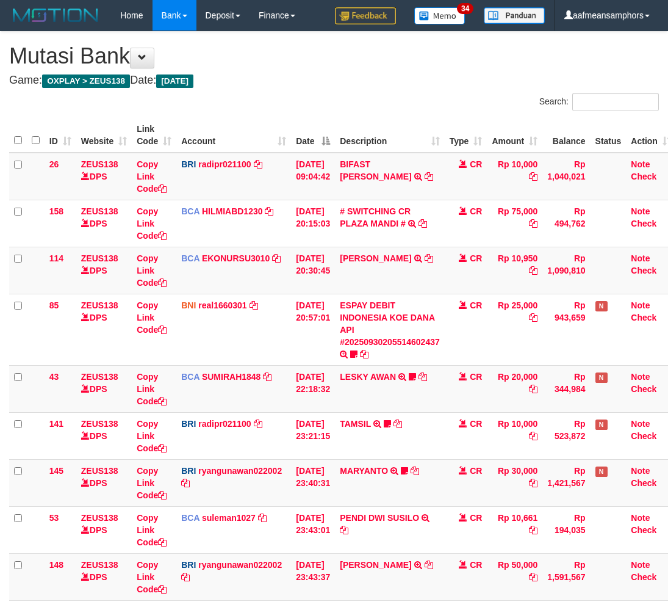
scroll to position [230, 0]
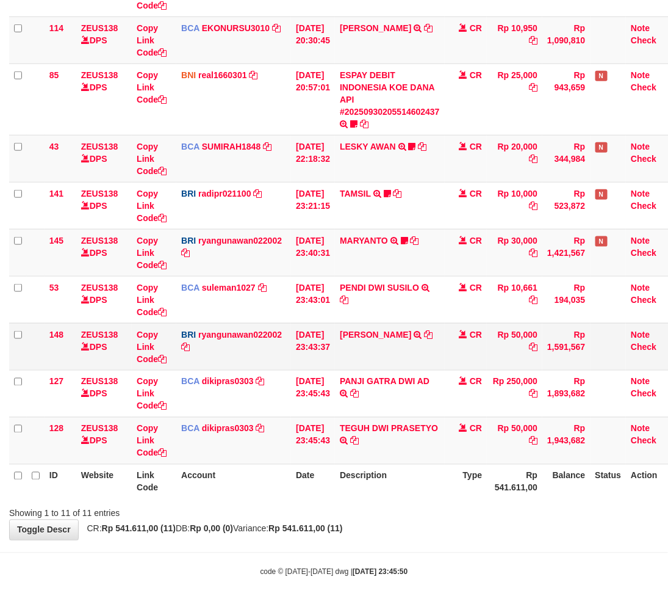
click at [423, 363] on td "[PERSON_NAME] TRANSFER NBMB [PERSON_NAME] TO [PERSON_NAME]" at bounding box center [390, 346] width 110 height 47
click at [407, 342] on td "[PERSON_NAME] TRANSFER NBMB [PERSON_NAME] TO [PERSON_NAME]" at bounding box center [390, 346] width 110 height 47
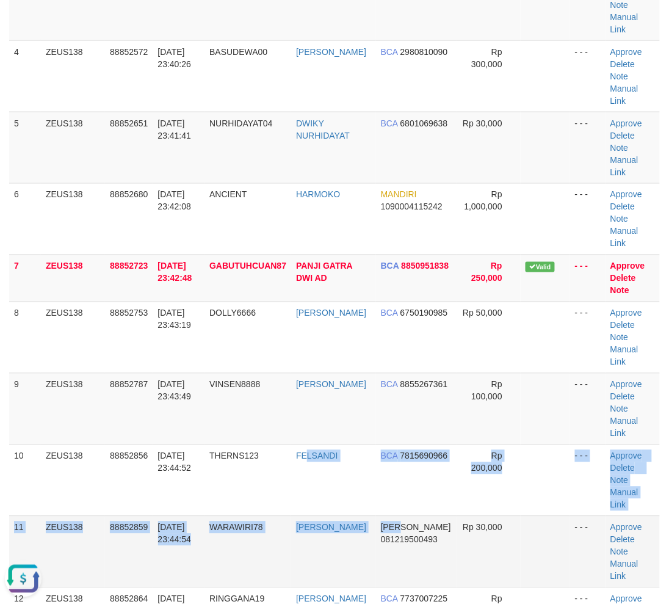
click at [402, 411] on tbody "1 ZEUS138 88852317 30/09/2025 23:36:40 DIKU93 ANNISA GOPAY 085399314443 Rp 10,0…" at bounding box center [334, 421] width 650 height 1190
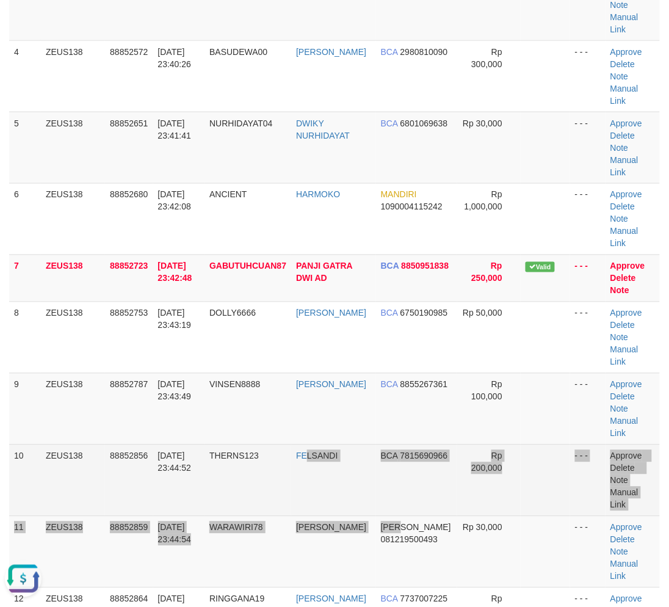
drag, startPoint x: 177, startPoint y: 381, endPoint x: 168, endPoint y: 381, distance: 9.2
click at [168, 444] on td "30/09/2025 23:44:52" at bounding box center [179, 479] width 52 height 71
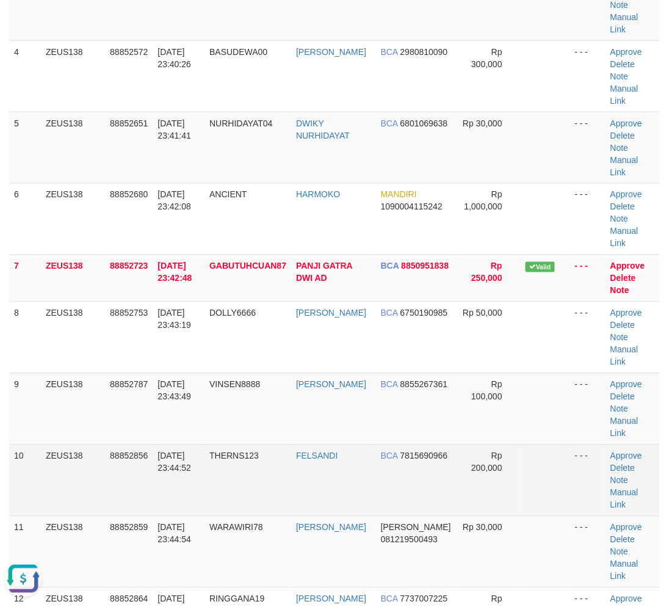
drag, startPoint x: 168, startPoint y: 381, endPoint x: 180, endPoint y: 375, distance: 13.6
click at [173, 444] on td "[DATE] 23:44:52" at bounding box center [179, 479] width 52 height 71
click at [170, 451] on span "30/09/2025 23:44:52" at bounding box center [175, 462] width 34 height 22
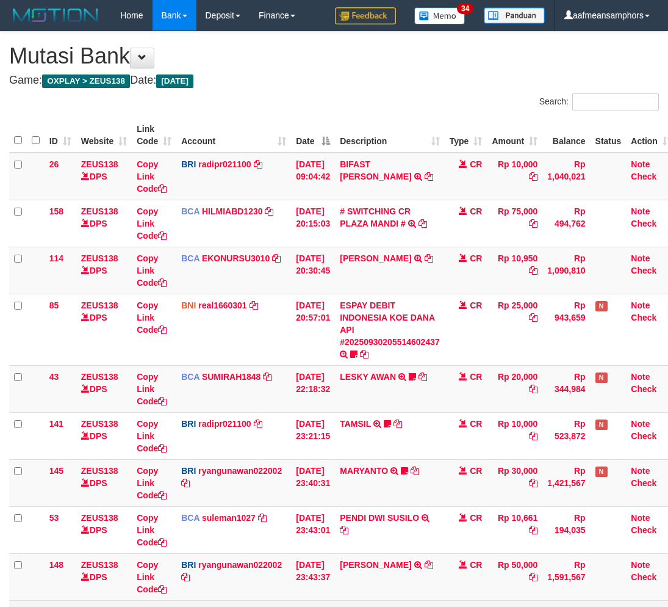
scroll to position [230, 0]
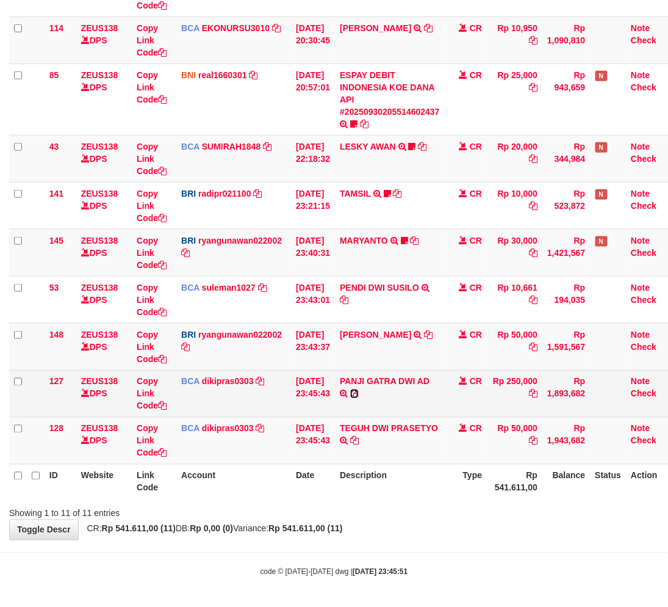
click at [359, 392] on icon at bounding box center [354, 393] width 9 height 9
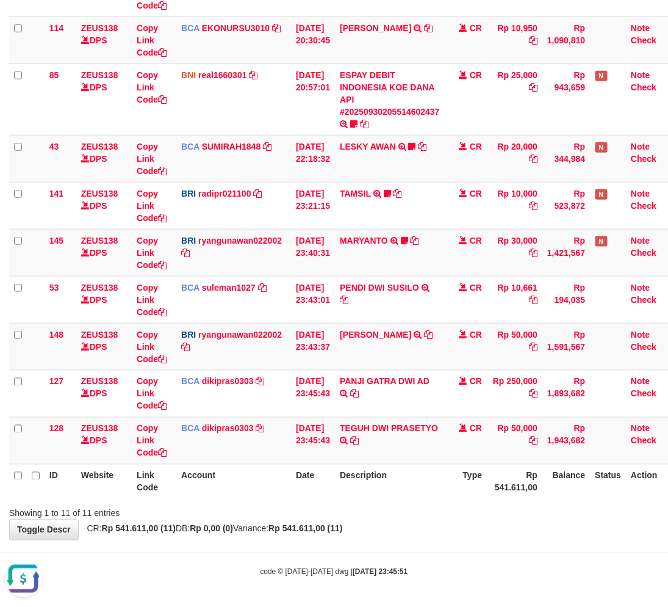
scroll to position [0, 0]
drag, startPoint x: 348, startPoint y: 507, endPoint x: 355, endPoint y: 506, distance: 6.1
click at [354, 506] on div "Showing 1 to 11 of 11 entries" at bounding box center [334, 510] width 668 height 17
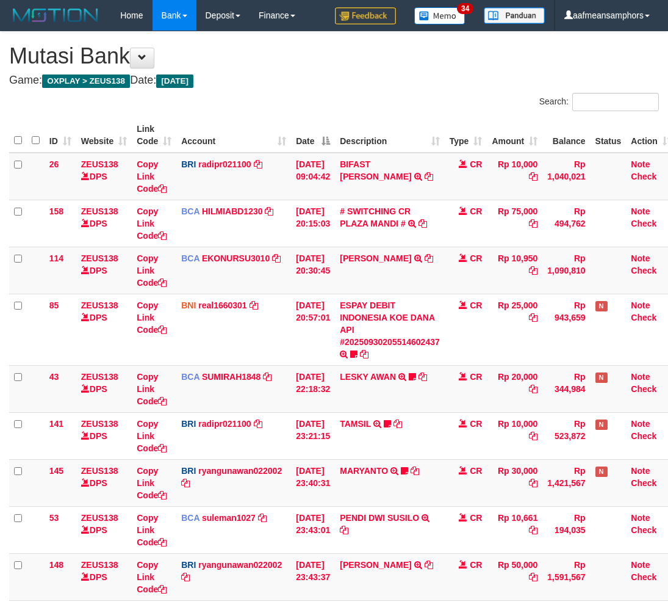
scroll to position [142, 0]
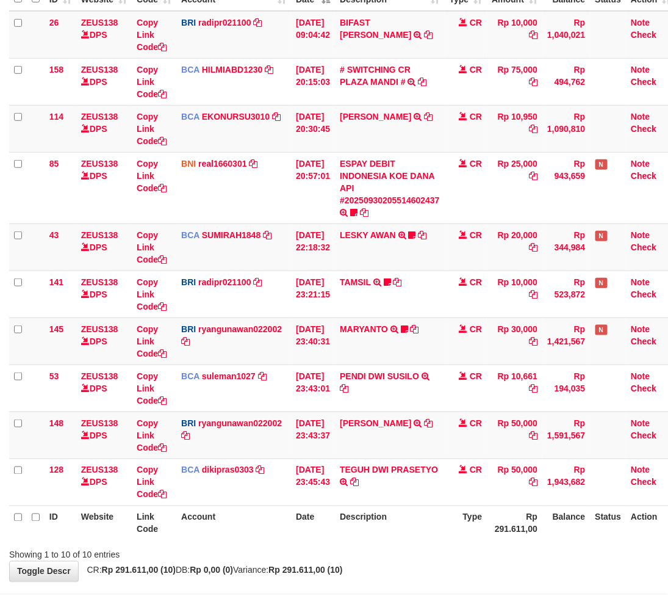
drag, startPoint x: 0, startPoint y: 0, endPoint x: 355, endPoint y: 505, distance: 617.6
click at [355, 505] on th "Description" at bounding box center [390, 522] width 110 height 35
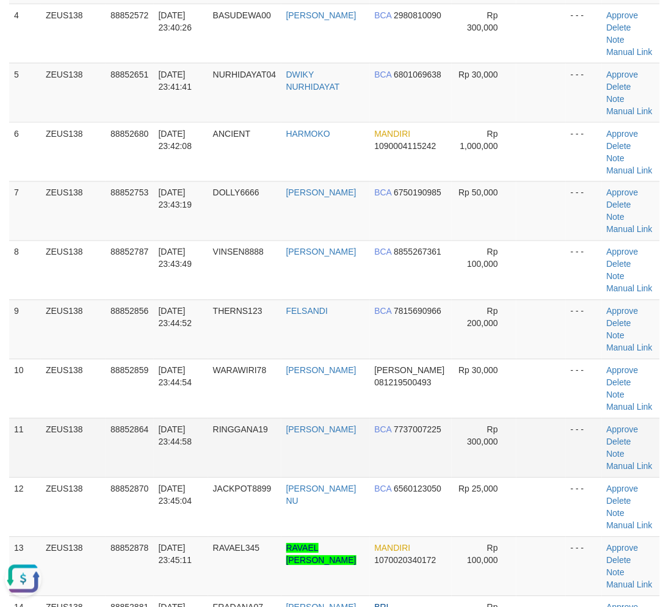
click at [223, 442] on td "RINGGANA19" at bounding box center [244, 447] width 73 height 59
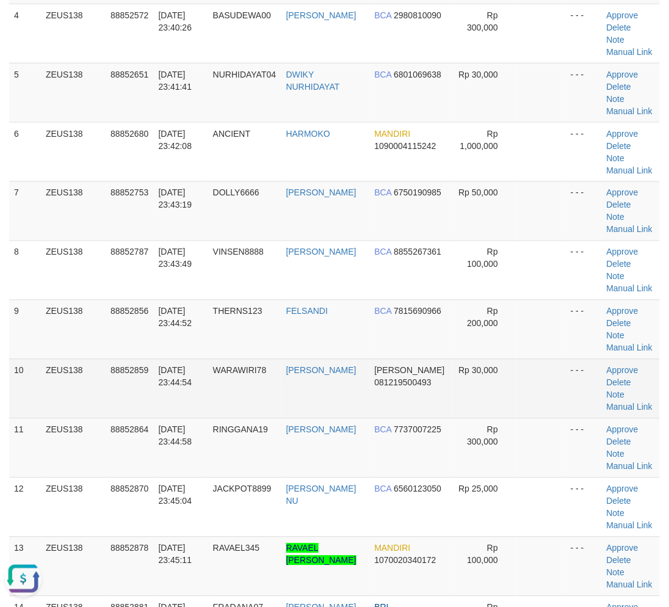
click at [211, 416] on tbody "1 ZEUS138 88852317 [DATE] 23:36:40 DIKU93 [GEOGRAPHIC_DATA] GOPAY 085399314443 …" at bounding box center [334, 300] width 650 height 948
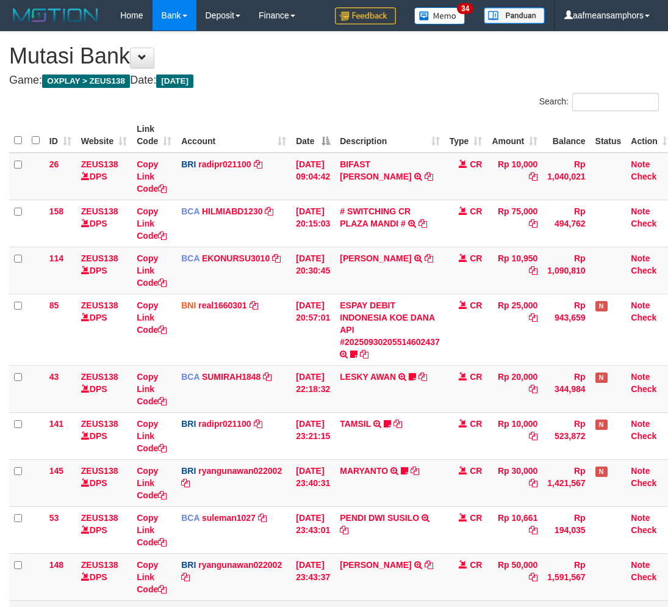
scroll to position [142, 0]
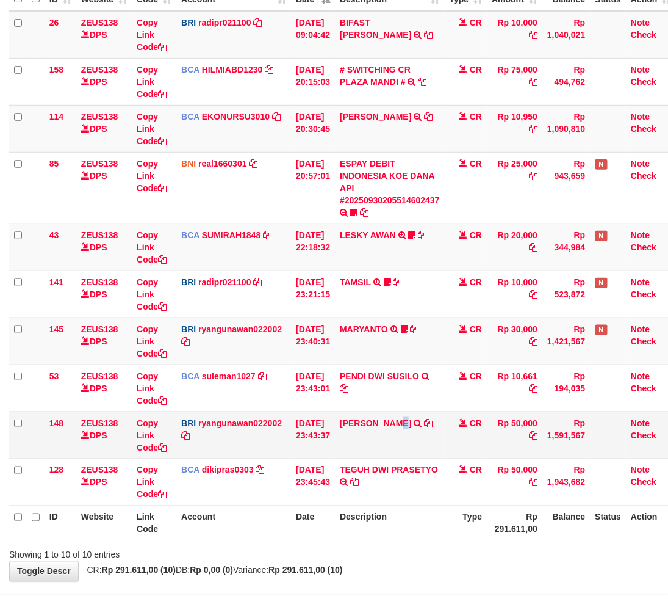
click at [413, 415] on td "YOHANES ARIFIN TRANSFER NBMB YOHANES ARIFIN TO RYAN GUNAWAN" at bounding box center [390, 434] width 110 height 47
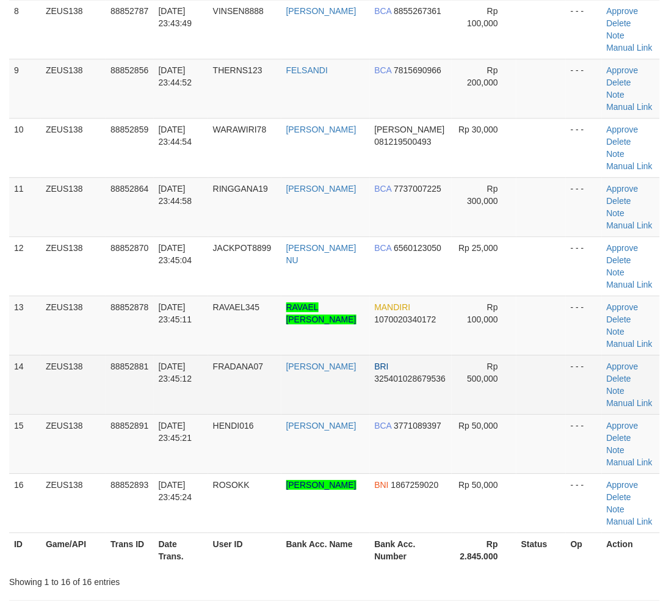
click at [259, 388] on td "FRADANA07" at bounding box center [244, 384] width 73 height 59
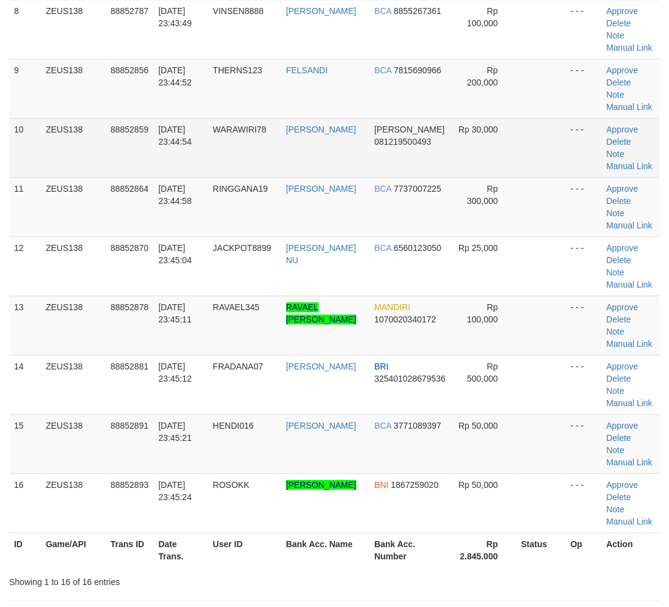
scroll to position [326, 0]
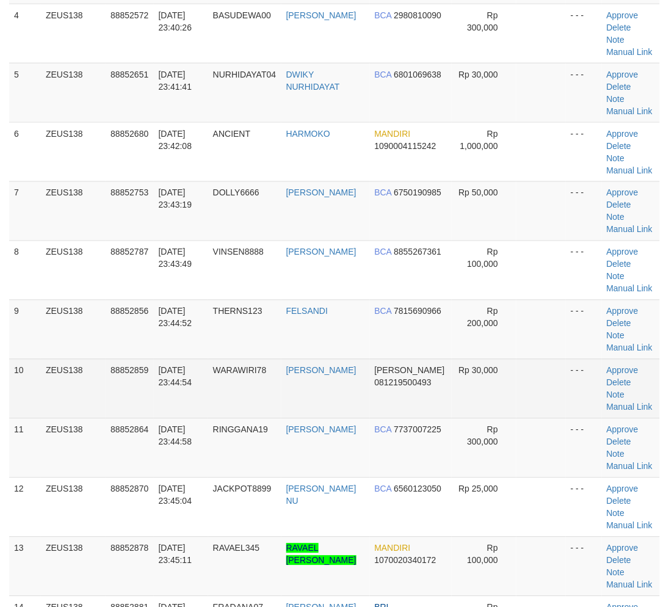
click at [247, 385] on td "WARAWIRI78" at bounding box center [244, 388] width 73 height 59
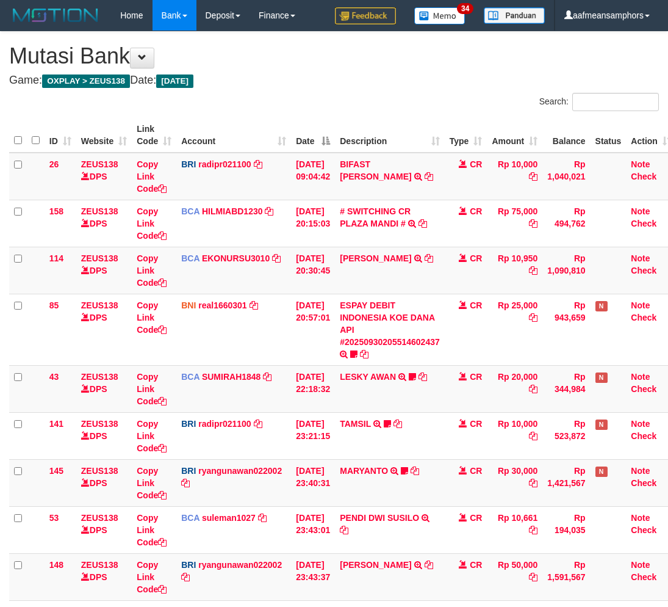
scroll to position [142, 0]
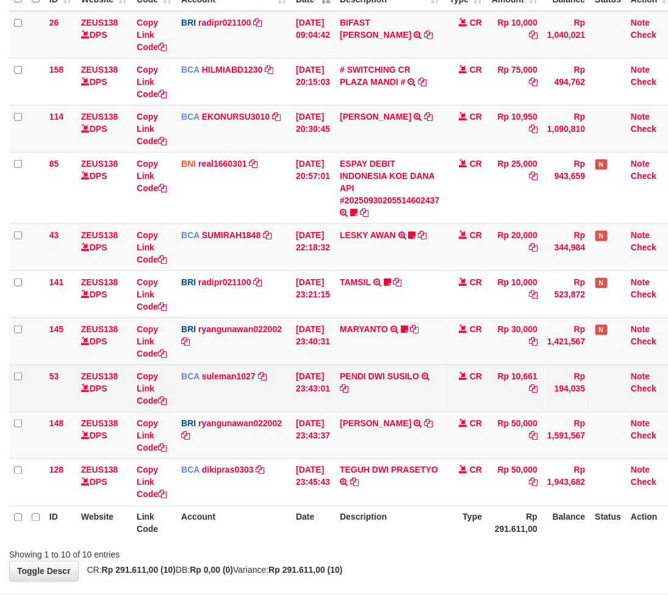
click at [425, 389] on td "PENDI DWI SUSILO TRSF E-BANKING CR 3009/FTSCY/WS95031 10661.00PENDI DWI SUSILO" at bounding box center [390, 387] width 110 height 47
click at [424, 389] on td "PENDI DWI SUSILO TRSF E-BANKING CR 3009/FTSCY/WS95031 10661.00PENDI DWI SUSILO" at bounding box center [390, 387] width 110 height 47
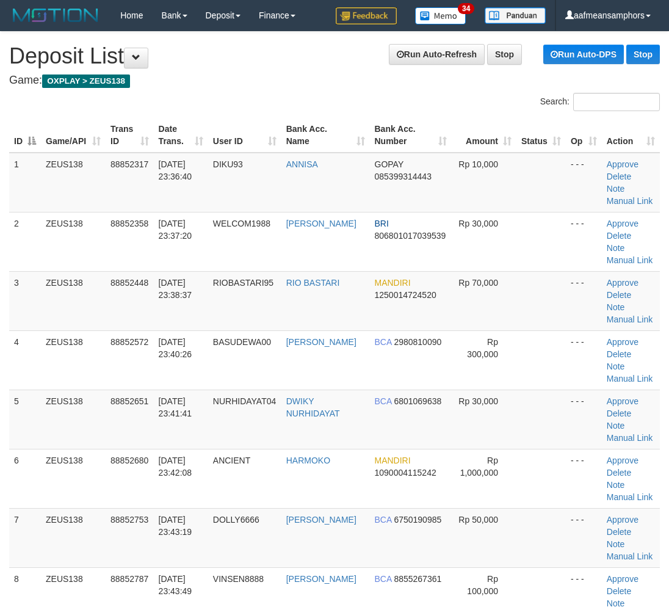
drag, startPoint x: 0, startPoint y: 0, endPoint x: 200, endPoint y: 369, distance: 419.4
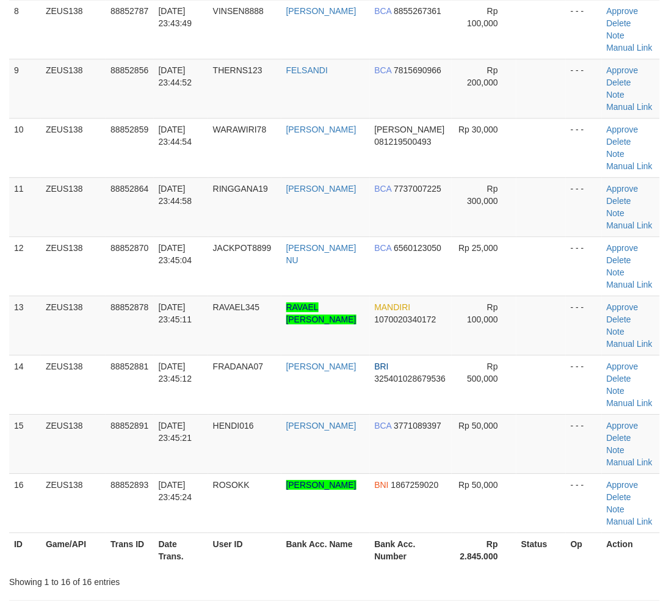
drag, startPoint x: 192, startPoint y: 372, endPoint x: 1, endPoint y: 363, distance: 190.6
click at [180, 373] on span "[DATE] 23:45:12" at bounding box center [176, 372] width 34 height 22
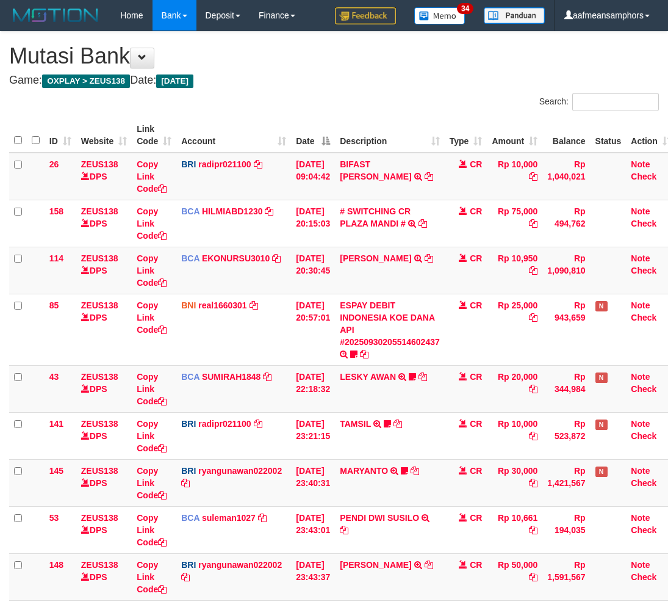
scroll to position [142, 0]
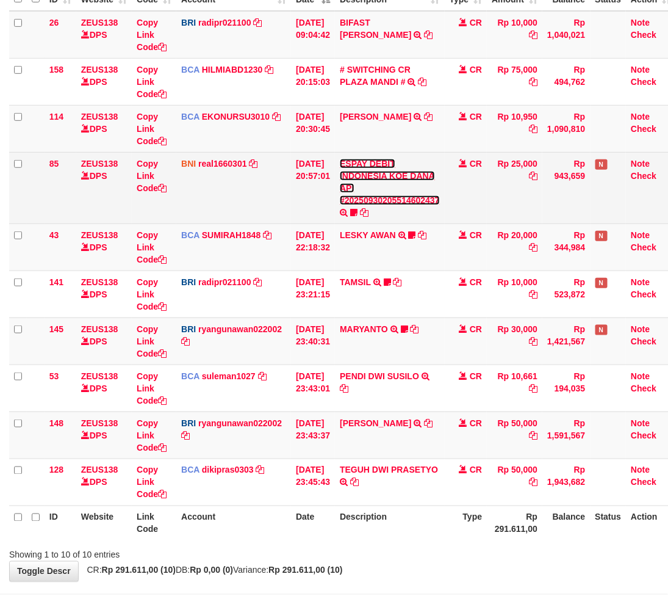
click at [366, 200] on link "ESPAY DEBIT INDONESIA KOE DANA API #20250930205514602437" at bounding box center [390, 182] width 100 height 46
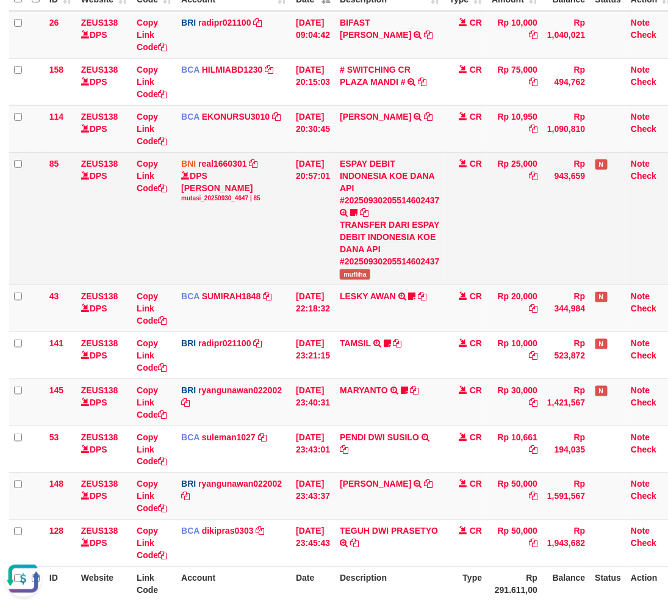
scroll to position [0, 0]
click at [370, 275] on span "mufliha" at bounding box center [355, 274] width 31 height 10
copy span "mufliha"
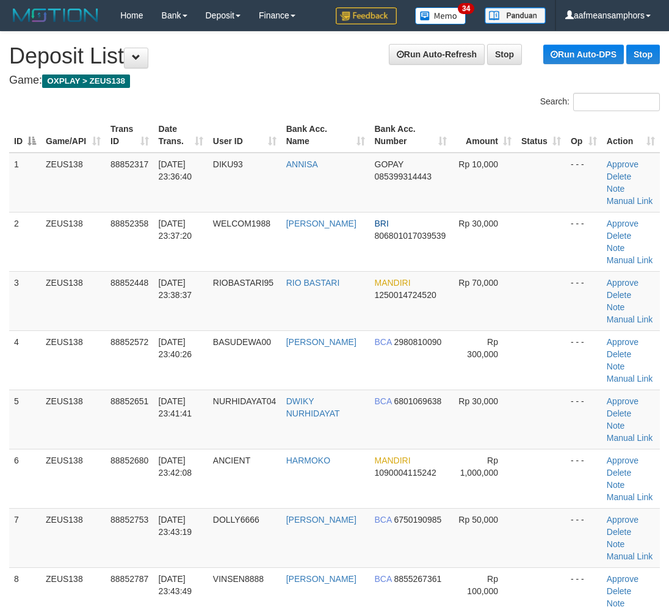
scroll to position [326, 0]
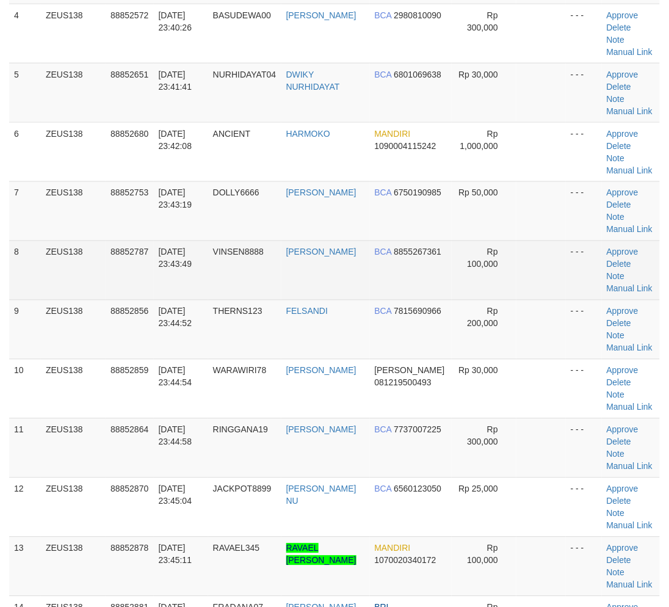
click at [379, 297] on tr "8 ZEUS138 88852787 [DATE] 23:43:49 VINSEN8888 [PERSON_NAME] BCA 8855267361 Rp 1…" at bounding box center [334, 269] width 650 height 59
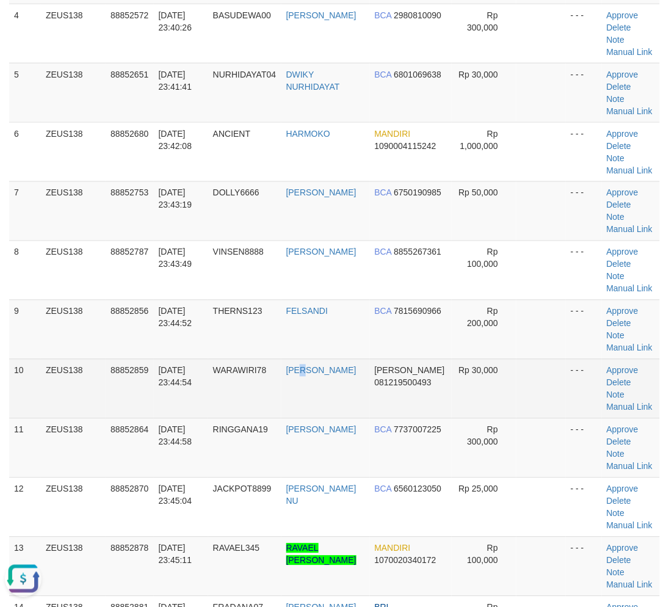
drag, startPoint x: 312, startPoint y: 406, endPoint x: 294, endPoint y: 403, distance: 18.7
click at [315, 406] on td "[PERSON_NAME]" at bounding box center [325, 388] width 88 height 59
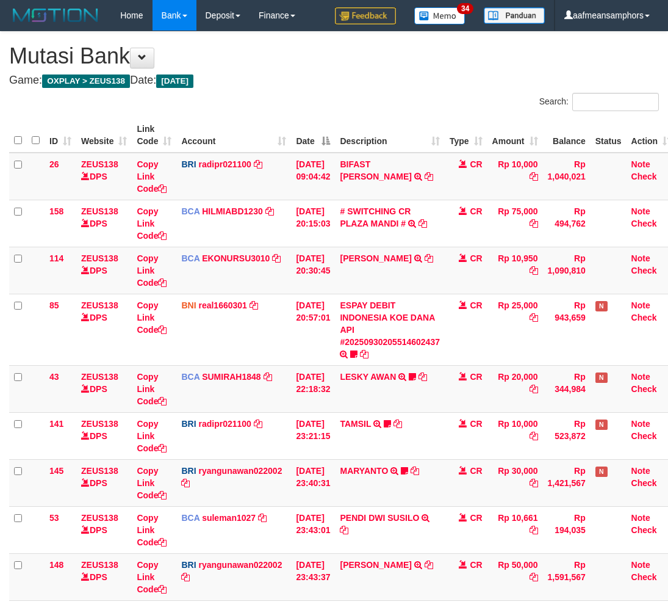
click at [409, 506] on td "PENDI DWI SUSILO TRSF E-BANKING CR 3009/FTSCY/WS95031 10661.00PENDI DWI SUSILO" at bounding box center [390, 529] width 110 height 47
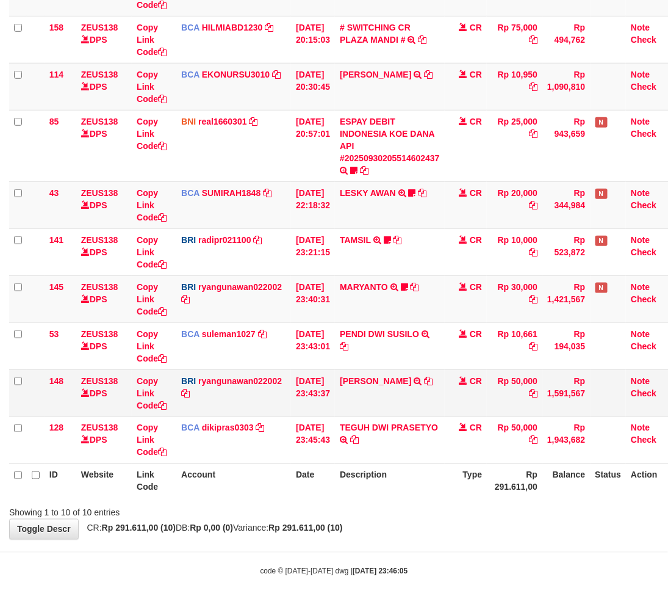
drag, startPoint x: 434, startPoint y: 399, endPoint x: 427, endPoint y: 397, distance: 7.7
click at [434, 399] on td "YOHANES ARIFIN TRANSFER NBMB YOHANES ARIFIN TO RYAN GUNAWAN" at bounding box center [390, 392] width 110 height 47
click at [411, 389] on td "YOHANES ARIFIN TRANSFER NBMB YOHANES ARIFIN TO RYAN GUNAWAN" at bounding box center [390, 392] width 110 height 47
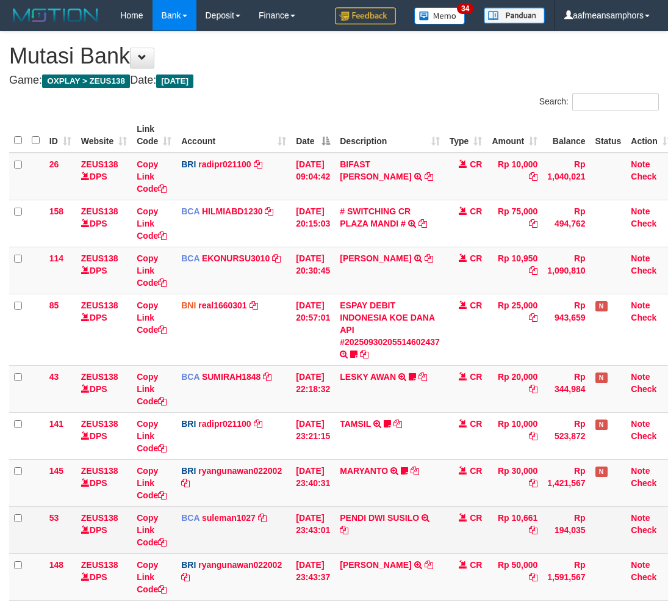
scroll to position [184, 0]
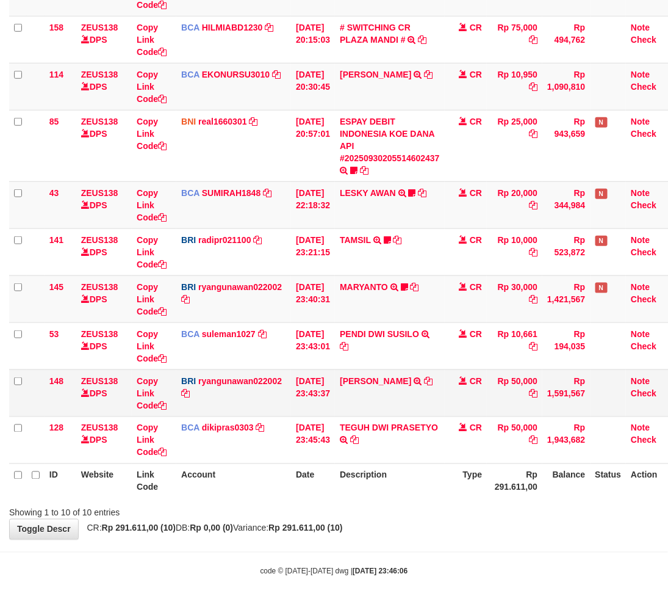
click at [433, 379] on icon at bounding box center [429, 381] width 9 height 9
click at [358, 485] on th "Description" at bounding box center [390, 480] width 110 height 35
click at [379, 474] on th "Description" at bounding box center [390, 480] width 110 height 35
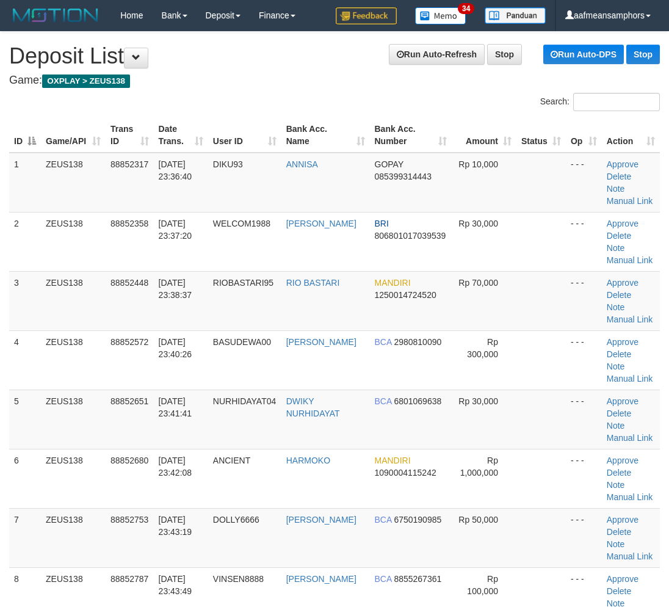
scroll to position [326, 0]
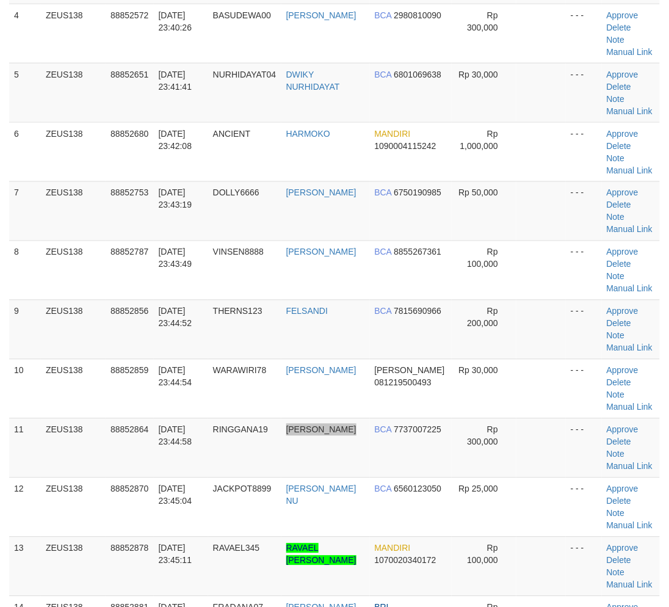
click at [344, 449] on tr "11 ZEUS138 88852864 [DATE] 23:44:58 RINGGANA19 DANANG SUKOCO BCA 7737007225 Rp …" at bounding box center [334, 447] width 650 height 59
drag, startPoint x: 249, startPoint y: 440, endPoint x: 256, endPoint y: 437, distance: 7.9
click at [256, 437] on td "RINGGANA19" at bounding box center [244, 447] width 73 height 59
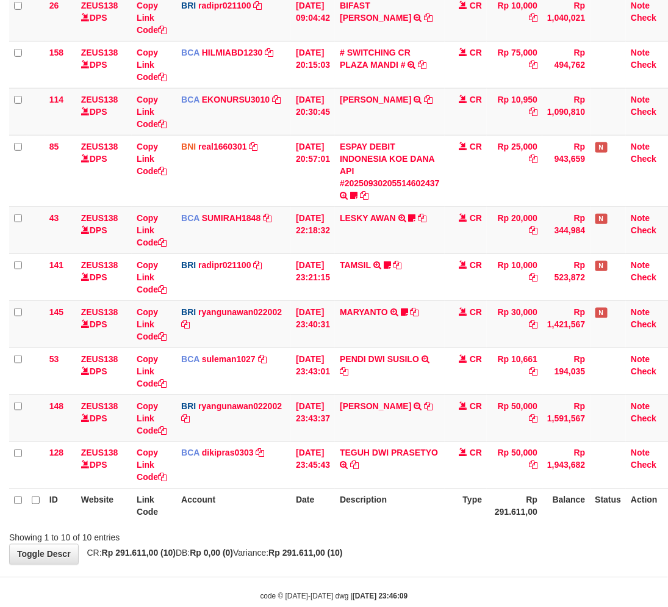
scroll to position [184, 0]
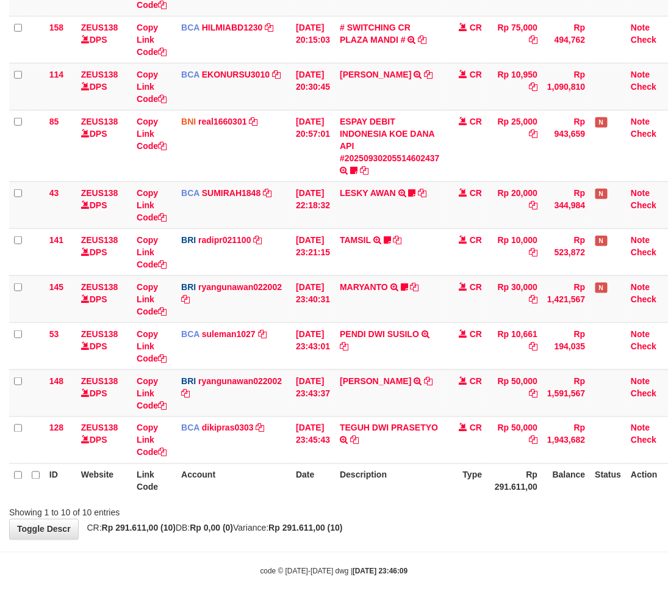
drag, startPoint x: 374, startPoint y: 504, endPoint x: 387, endPoint y: 503, distance: 12.8
click at [383, 504] on div "Showing 1 to 10 of 10 entries" at bounding box center [334, 510] width 668 height 17
click at [408, 499] on div "ID Website Link Code Account Date Description Type Amount Balance Status Action…" at bounding box center [334, 215] width 668 height 571
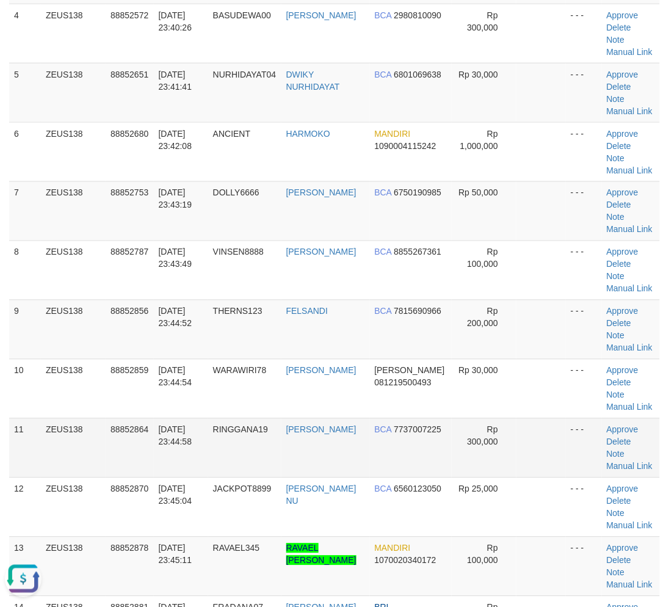
click at [206, 447] on td "[DATE] 23:44:58" at bounding box center [181, 447] width 54 height 59
click at [175, 447] on td "[DATE] 23:44:58" at bounding box center [181, 447] width 54 height 59
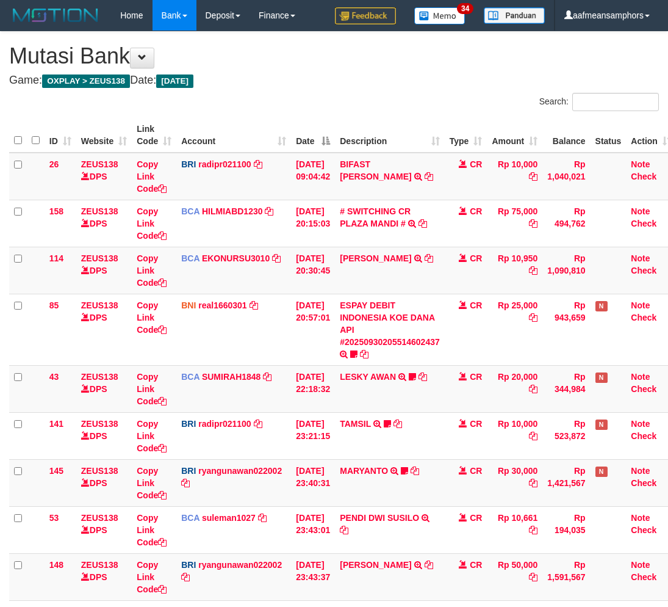
scroll to position [159, 0]
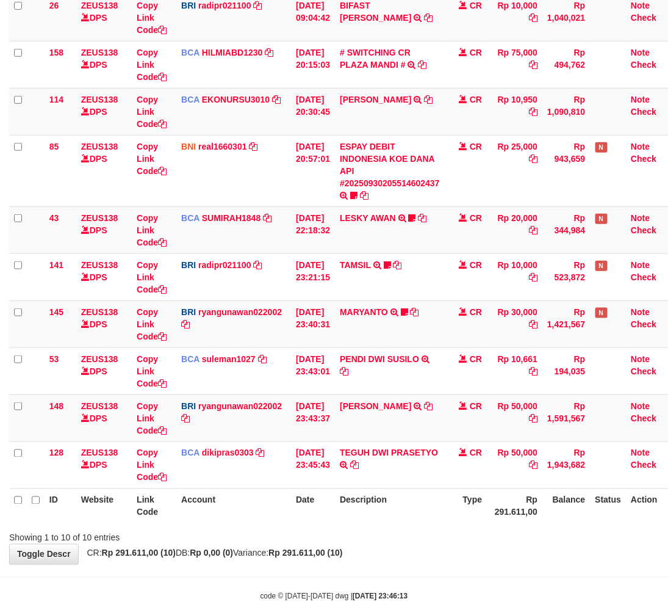
click at [417, 502] on th "Description" at bounding box center [390, 505] width 110 height 35
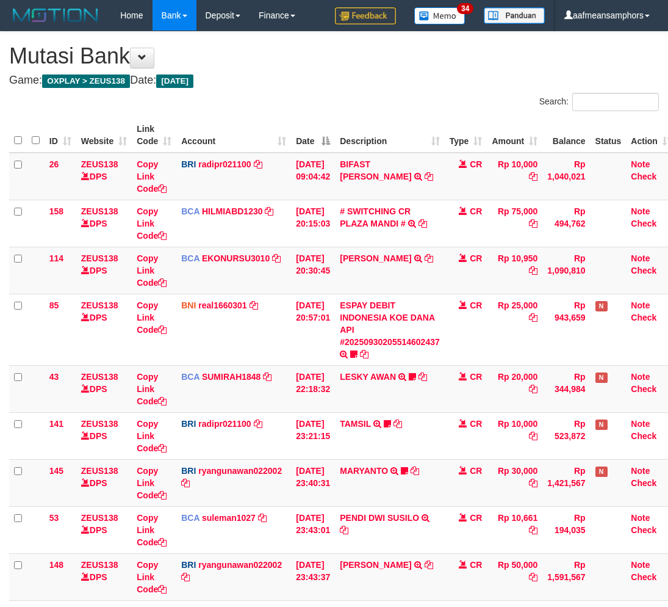
scroll to position [159, 0]
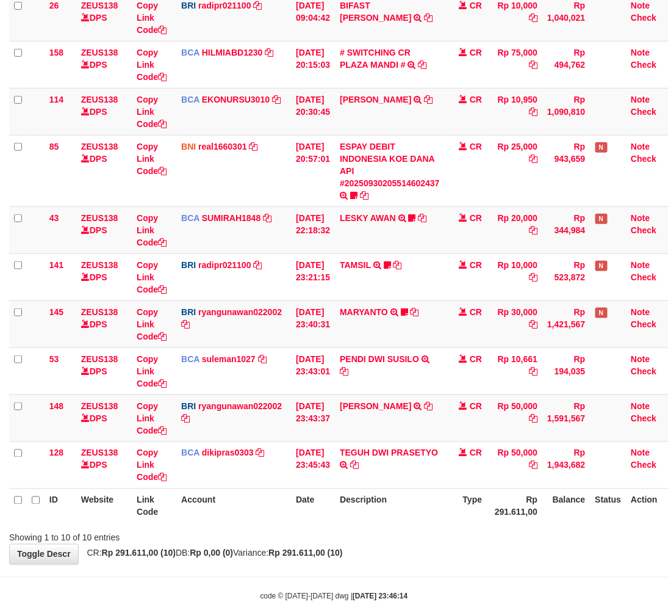
drag, startPoint x: 348, startPoint y: 533, endPoint x: 356, endPoint y: 535, distance: 8.0
click at [356, 535] on div "Showing 1 to 10 of 10 entries" at bounding box center [334, 535] width 668 height 17
